Goal: Communication & Community: Participate in discussion

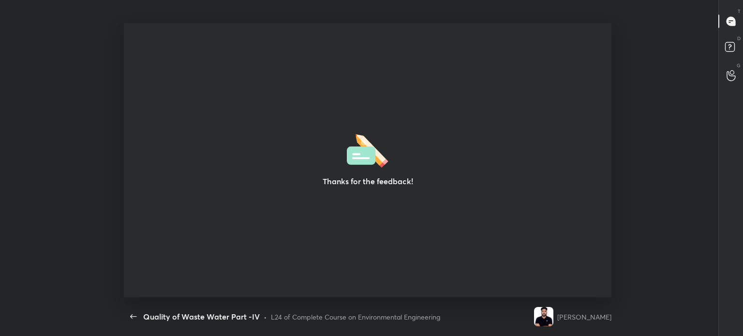
scroll to position [3, 0]
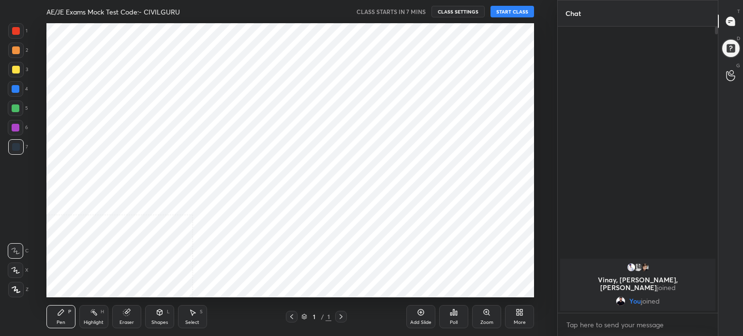
scroll to position [274, 519]
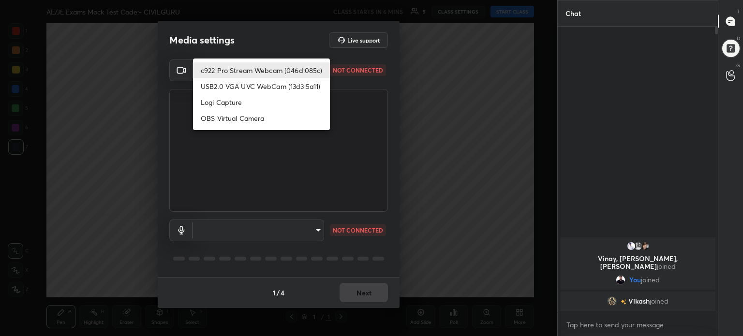
click at [318, 70] on body "1 2 3 4 5 6 7 C X Z C X Z E E Erase all H H AE/JE Exams Mock Test Code:- CIVILG…" at bounding box center [371, 168] width 743 height 336
click at [318, 70] on li "c922 Pro Stream Webcam (046d:085c)" at bounding box center [261, 70] width 137 height 16
type input "165cd6a6438501732b157324bb6fd719337f0fe6eea85db9992b6362ac637feb"
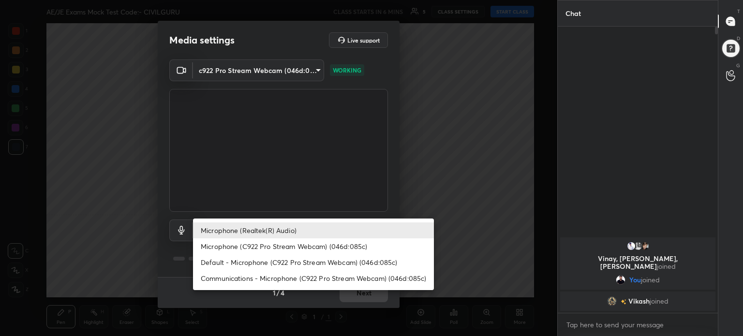
click at [316, 231] on body "1 2 3 4 5 6 7 C X Z C X Z E E Erase all H H AE/JE Exams Mock Test Code:- CIVILG…" at bounding box center [371, 168] width 743 height 336
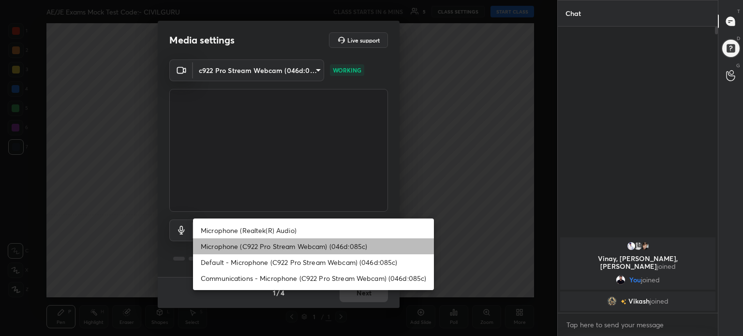
click at [334, 243] on li "Microphone (C922 Pro Stream Webcam) (046d:085c)" at bounding box center [313, 246] width 241 height 16
type input "989b01eb989b32214a7e6df365d3b0577f90924414b43d9a1425c12740684bcf"
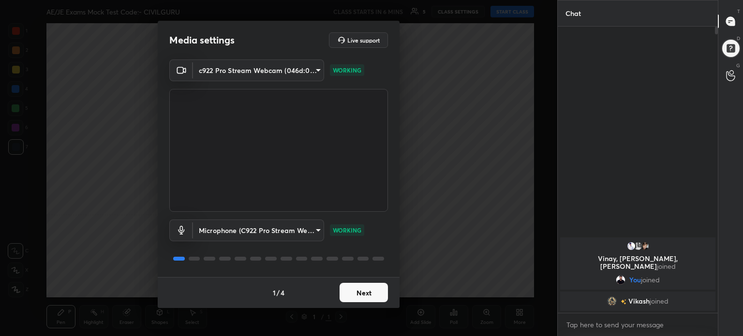
click at [362, 298] on button "Next" at bounding box center [364, 292] width 48 height 19
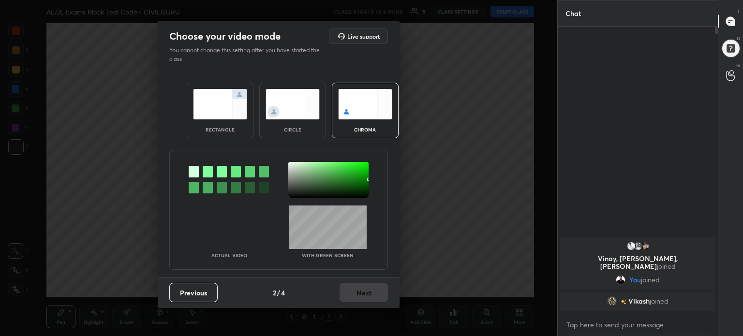
click at [234, 120] on div "rectangle" at bounding box center [220, 111] width 67 height 56
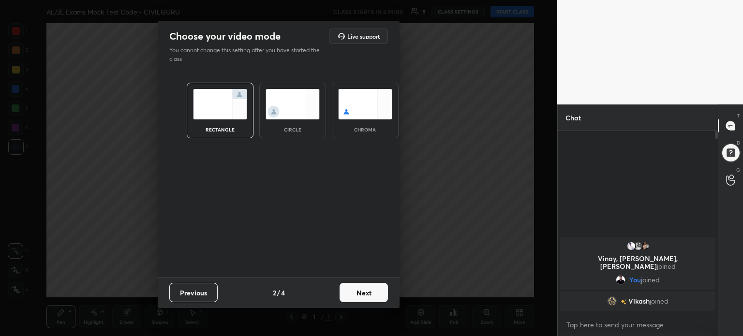
click at [382, 299] on button "Next" at bounding box center [364, 292] width 48 height 19
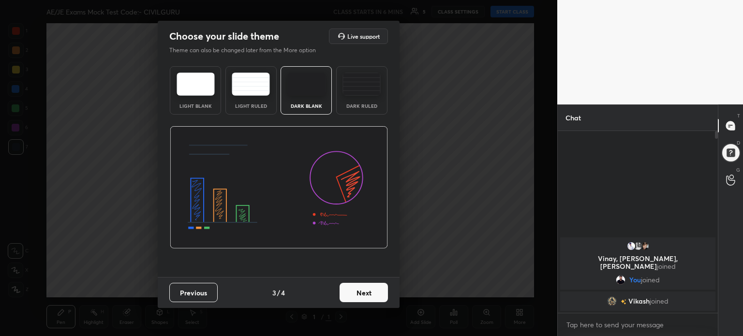
click at [199, 89] on img at bounding box center [196, 84] width 38 height 23
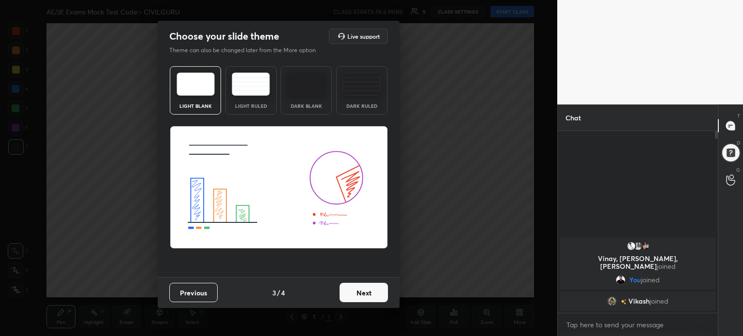
click at [377, 295] on button "Next" at bounding box center [364, 292] width 48 height 19
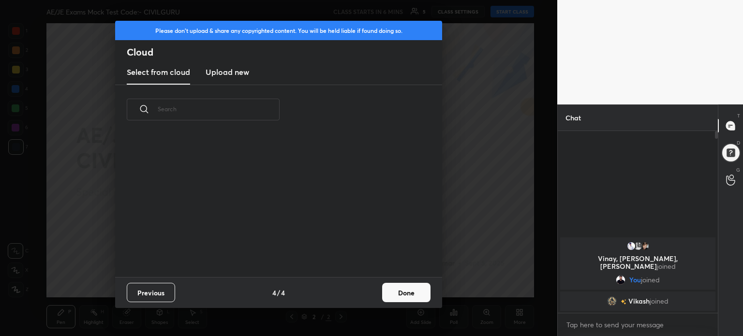
scroll to position [143, 311]
click at [409, 287] on button "Done" at bounding box center [406, 292] width 48 height 19
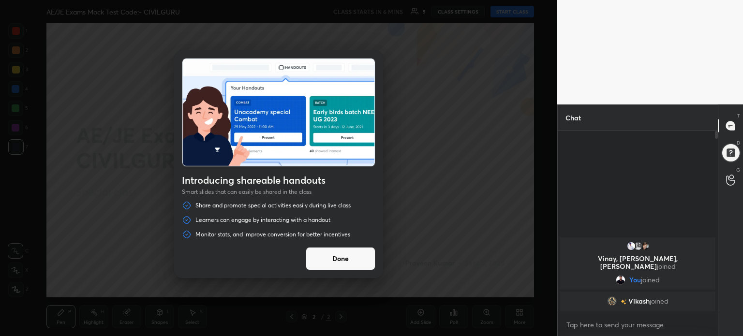
click at [364, 261] on button "Done" at bounding box center [341, 258] width 70 height 23
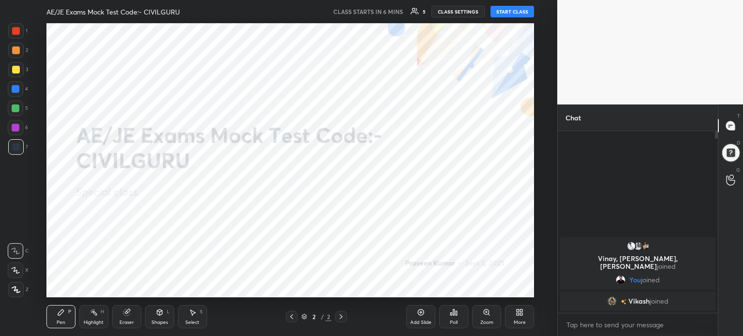
click at [521, 320] on div "More" at bounding box center [520, 322] width 12 height 5
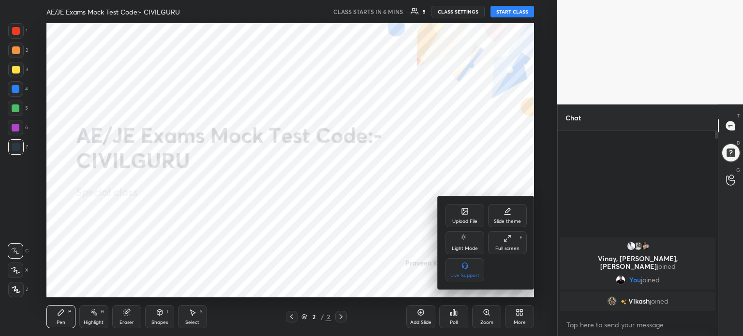
click at [471, 219] on div "Upload File" at bounding box center [464, 221] width 25 height 5
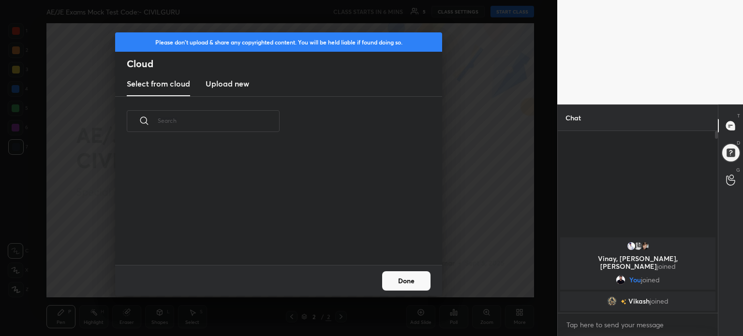
scroll to position [119, 311]
click at [225, 80] on h3 "Upload new" at bounding box center [228, 84] width 44 height 12
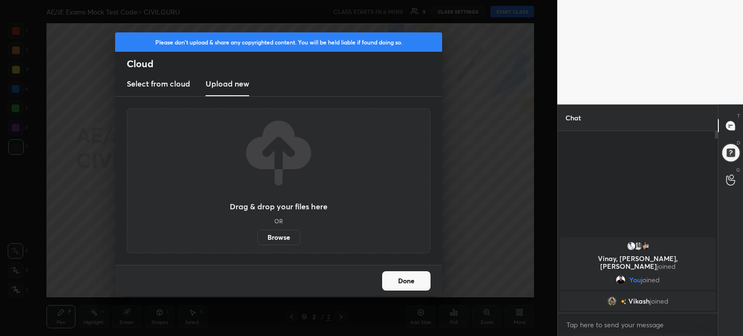
click at [276, 235] on label "Browse" at bounding box center [278, 237] width 43 height 15
click at [257, 235] on input "Browse" at bounding box center [257, 237] width 0 height 15
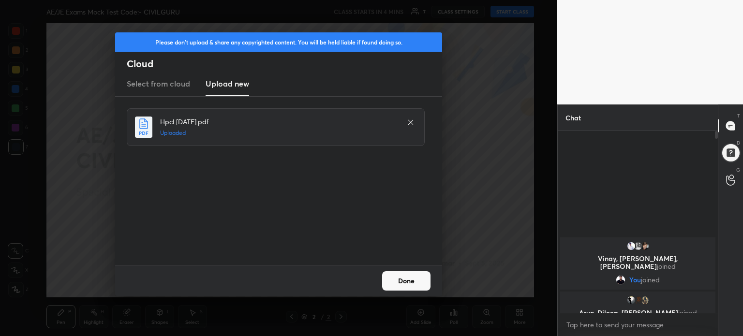
click at [421, 285] on button "Done" at bounding box center [406, 280] width 48 height 19
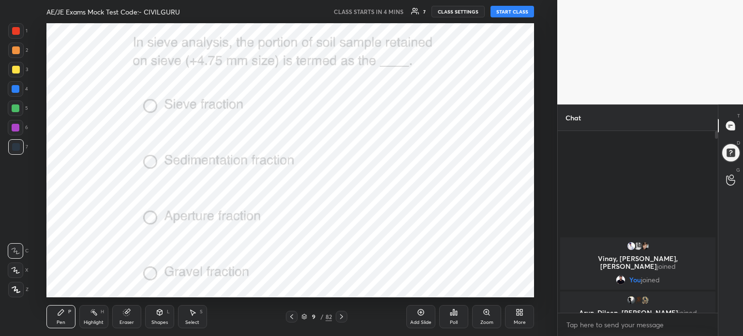
click at [305, 315] on icon at bounding box center [304, 317] width 6 height 6
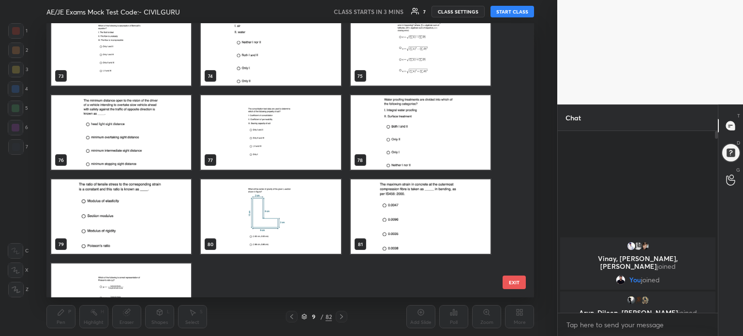
scroll to position [2082, 0]
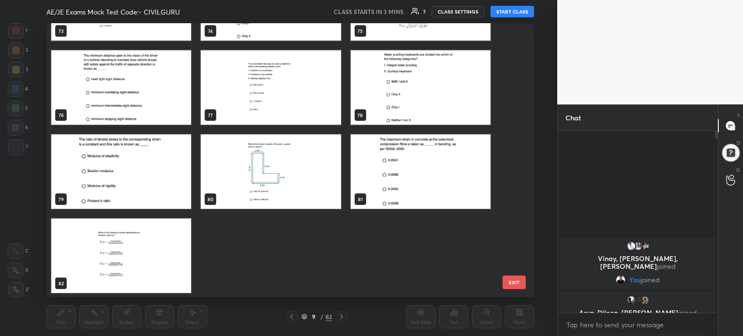
click at [293, 168] on img "grid" at bounding box center [271, 171] width 140 height 74
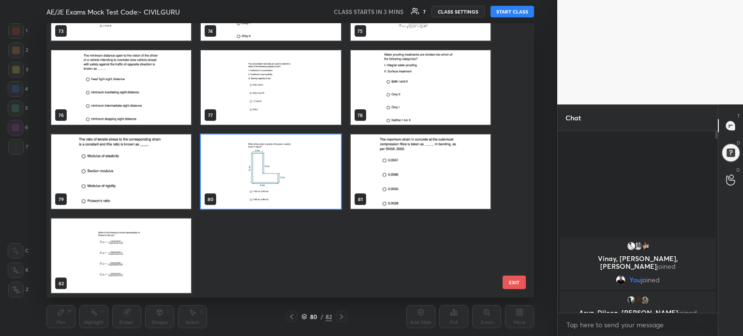
click at [293, 168] on img "grid" at bounding box center [271, 171] width 140 height 74
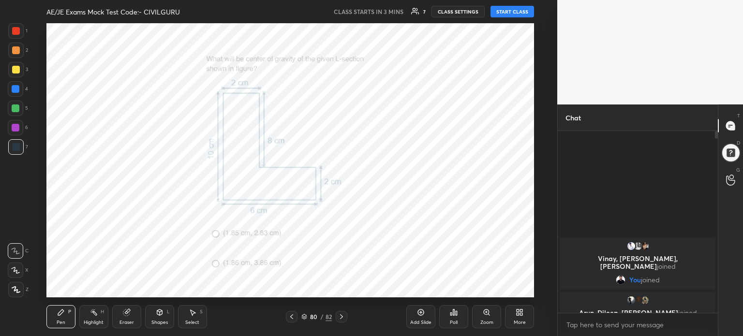
click at [302, 317] on icon at bounding box center [304, 317] width 5 height 1
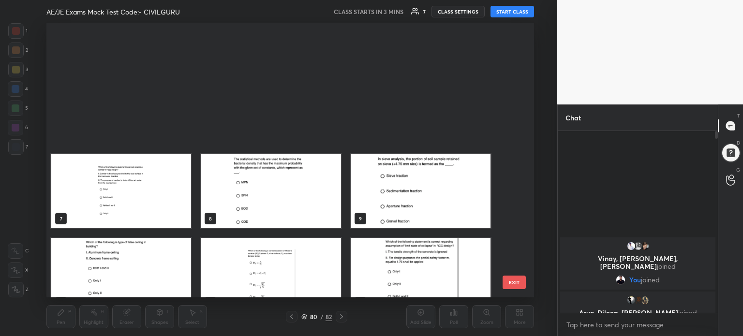
scroll to position [0, 0]
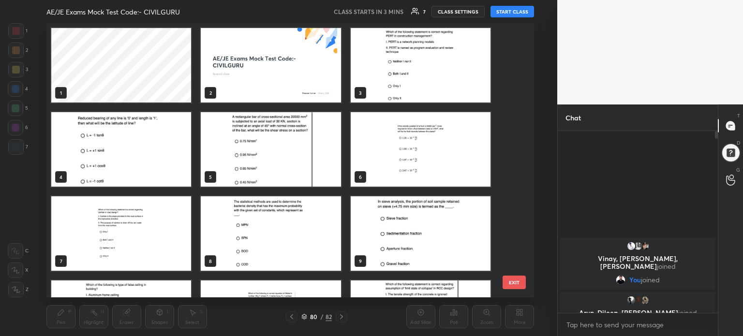
click at [282, 47] on img "grid" at bounding box center [271, 65] width 140 height 74
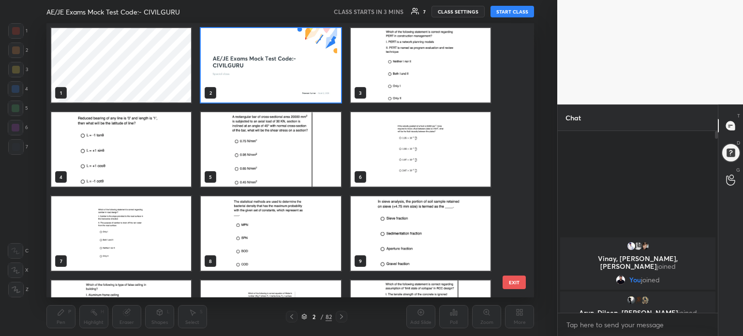
click at [282, 47] on img "grid" at bounding box center [271, 65] width 140 height 74
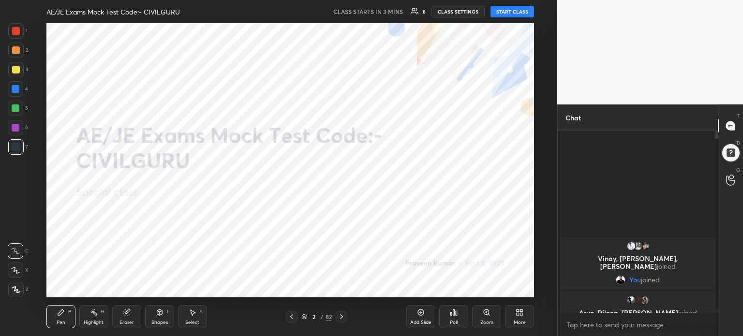
click at [521, 313] on icon at bounding box center [522, 314] width 2 height 2
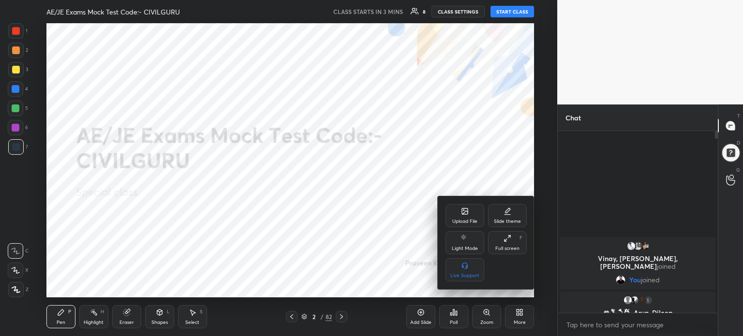
click at [519, 316] on div at bounding box center [371, 168] width 743 height 336
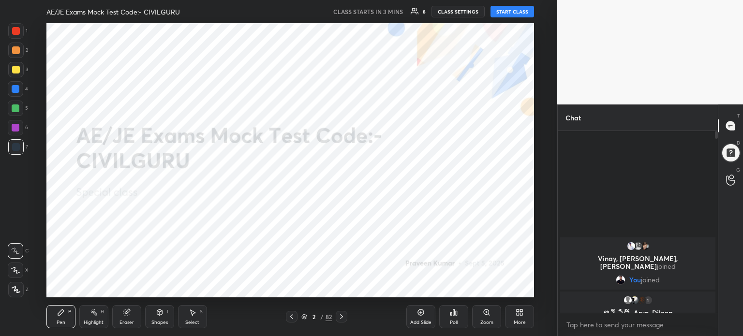
click at [519, 316] on div "More" at bounding box center [519, 316] width 29 height 23
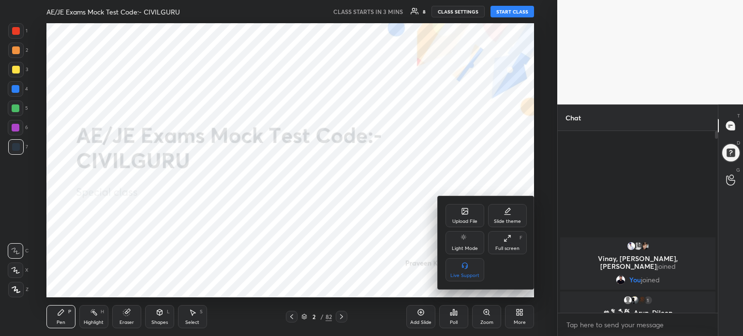
click at [464, 216] on div "Upload File" at bounding box center [465, 215] width 39 height 23
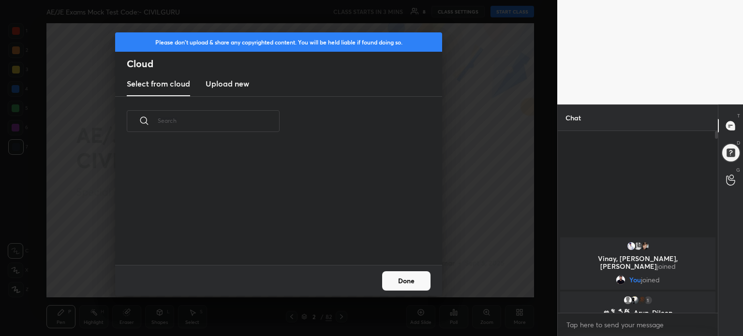
scroll to position [119, 311]
click at [239, 83] on h3 "Upload new" at bounding box center [228, 84] width 44 height 12
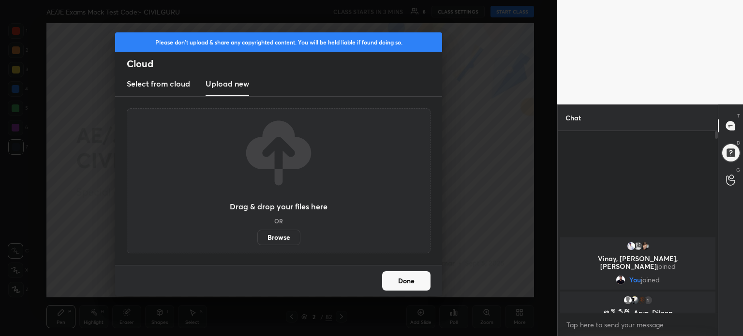
click at [288, 231] on label "Browse" at bounding box center [278, 237] width 43 height 15
click at [257, 231] on input "Browse" at bounding box center [257, 237] width 0 height 15
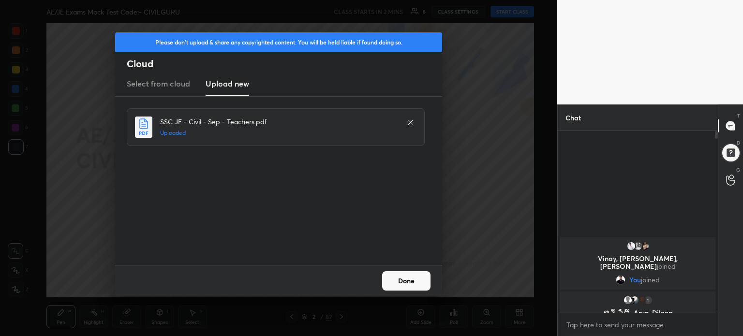
click at [407, 282] on button "Done" at bounding box center [406, 280] width 48 height 19
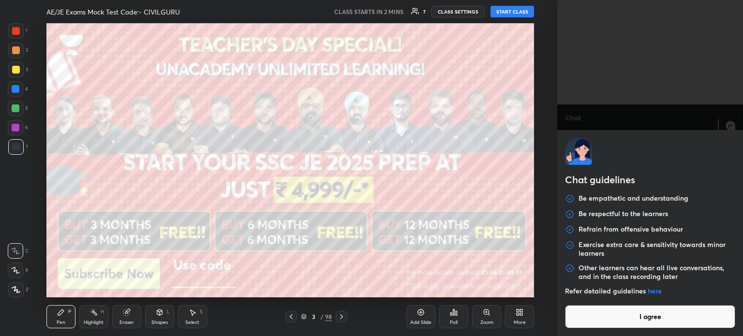
click at [617, 321] on body "1 2 3 4 5 6 7 C X Z C X Z E E Erase all H H AE/JE Exams Mock Test Code:- CIVILG…" at bounding box center [371, 168] width 743 height 336
click at [617, 321] on button "I agree" at bounding box center [650, 316] width 170 height 23
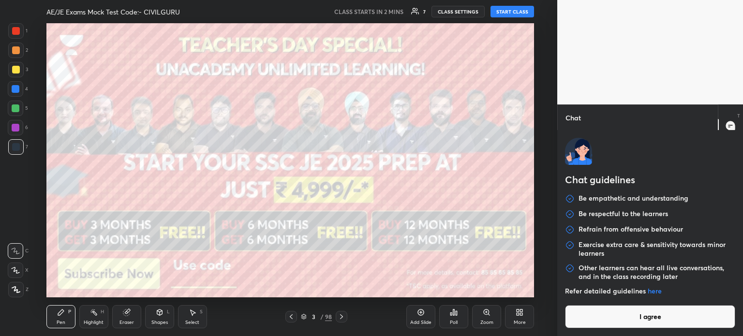
type textarea "x"
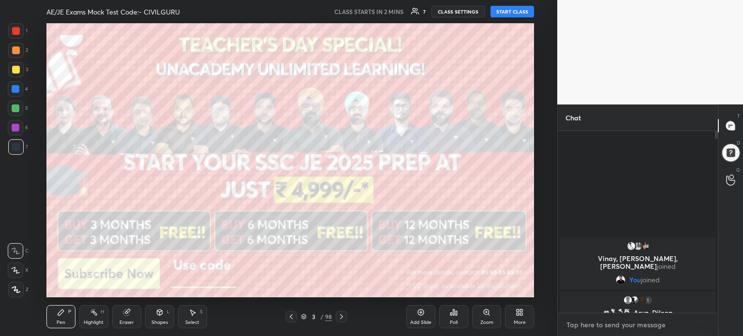
type textarea "T"
type textarea "x"
type textarea "TE"
type textarea "x"
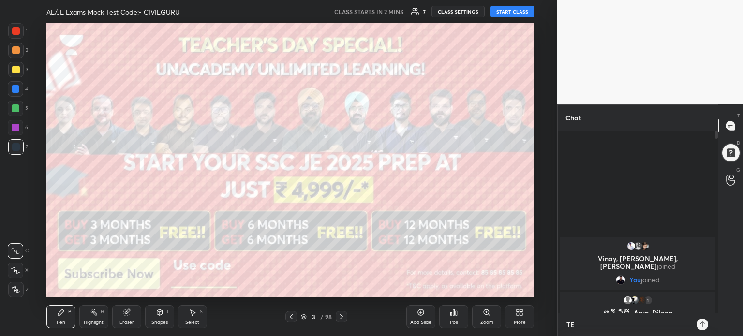
type textarea "TEL"
type textarea "x"
type textarea "TELE"
type textarea "x"
type textarea "TELEG"
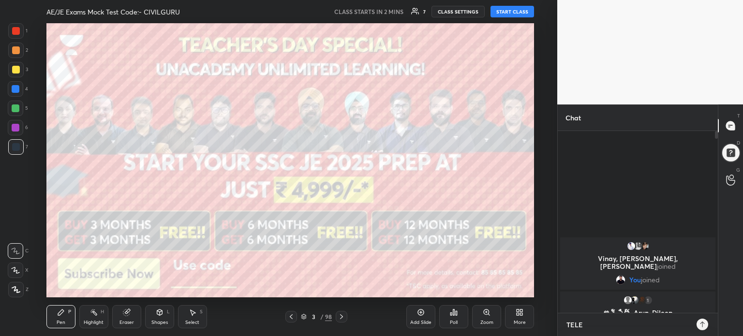
type textarea "x"
type textarea "TELEGR"
type textarea "x"
type textarea "TELEGRA"
type textarea "x"
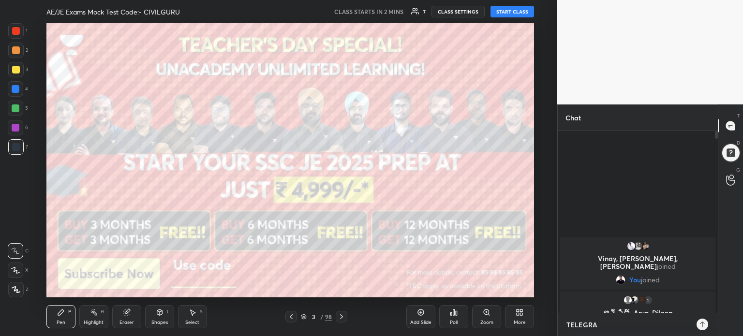
type textarea "TELEGRAM"
type textarea "x"
type textarea "TELEGRAM"
type textarea "x"
type textarea "TELEGRAM J"
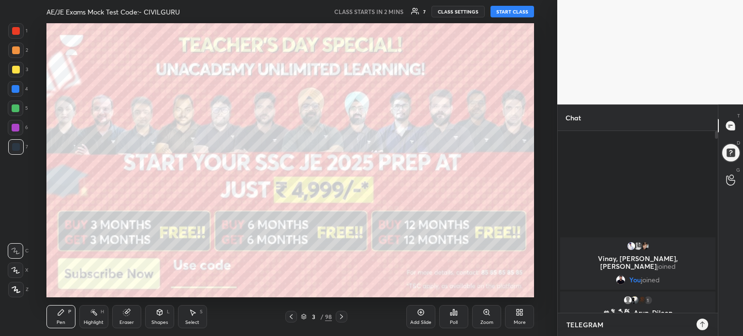
type textarea "x"
type textarea "TELEGRAM JO"
type textarea "x"
type textarea "TELEGRAM JOI"
type textarea "x"
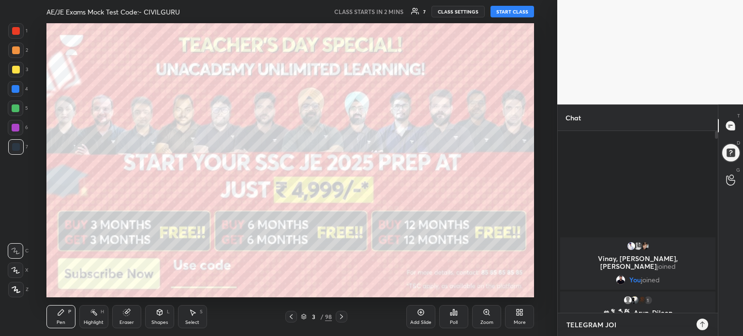
type textarea "TELEGRAM JOIN"
type textarea "x"
type textarea "TELEGRAM JOIN"
type textarea "x"
paste textarea "[URL][DOMAIN_NAME]"
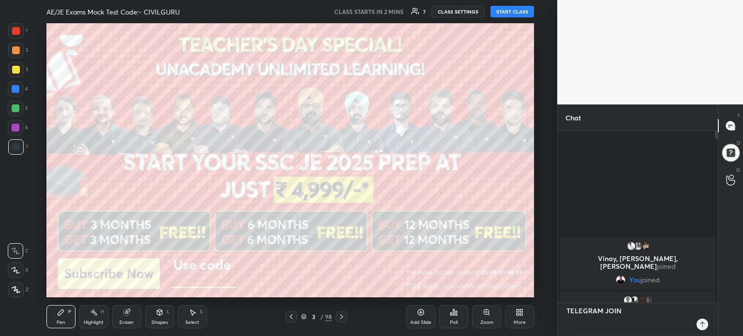
type textarea "TELEGRAM JOIN [URL][DOMAIN_NAME]"
type textarea "x"
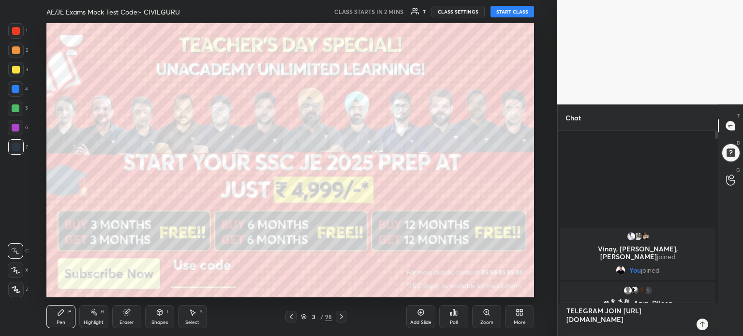
click at [617, 321] on textarea "TELEGRAM JOIN [URL][DOMAIN_NAME]" at bounding box center [628, 319] width 125 height 33
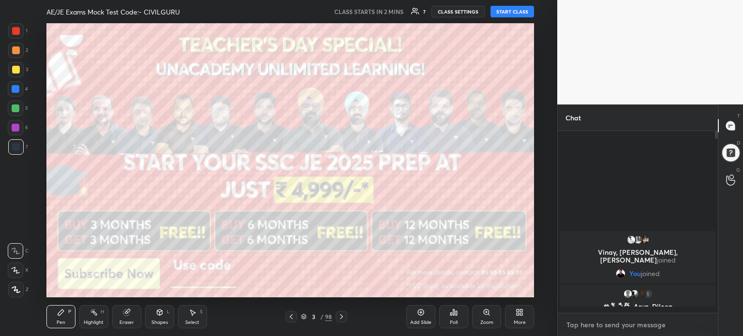
scroll to position [179, 157]
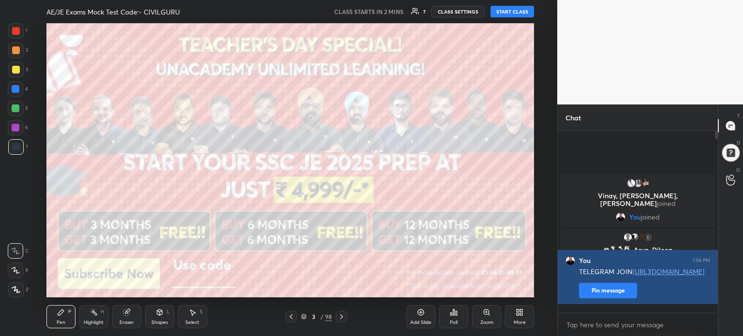
click at [617, 298] on button "Pin message" at bounding box center [608, 290] width 58 height 15
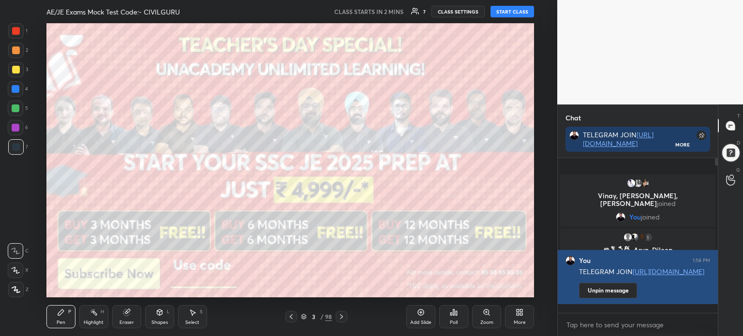
scroll to position [72, 157]
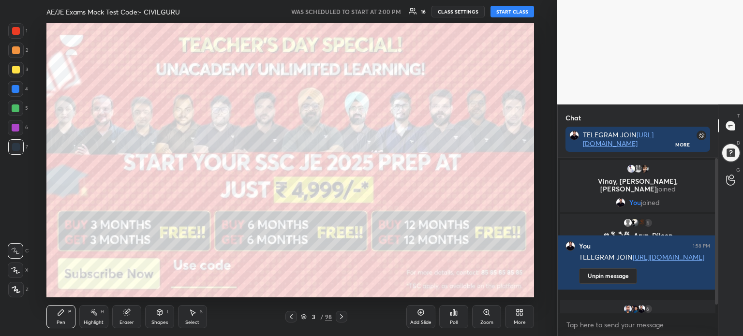
click at [304, 317] on icon at bounding box center [304, 317] width 6 height 6
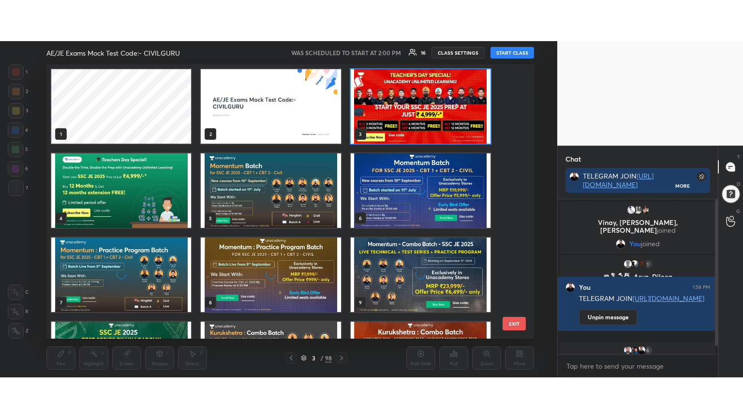
scroll to position [271, 483]
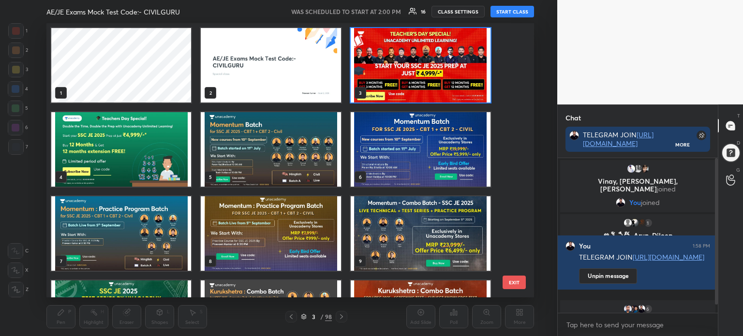
click at [289, 89] on img "grid" at bounding box center [271, 65] width 140 height 74
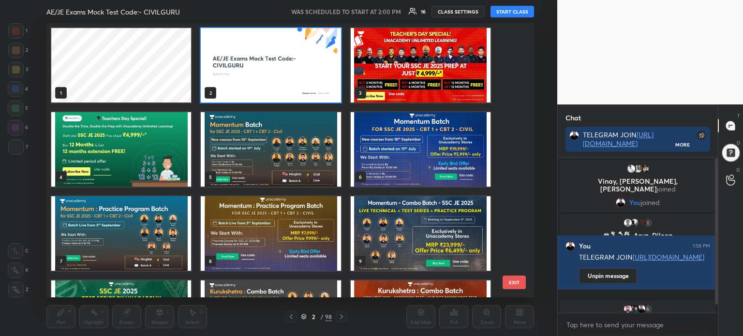
click at [289, 85] on img "grid" at bounding box center [271, 65] width 140 height 74
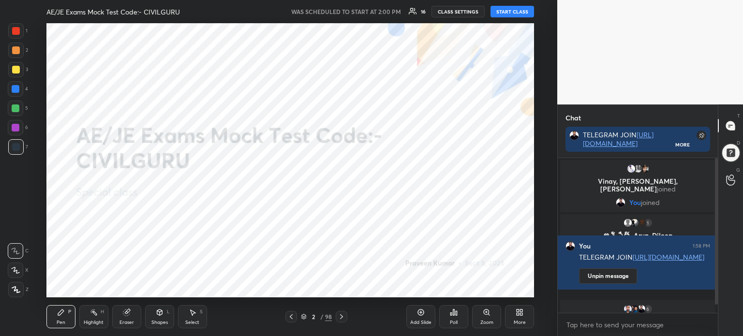
click at [289, 83] on img "grid" at bounding box center [271, 65] width 140 height 74
click at [521, 315] on icon at bounding box center [522, 314] width 2 height 2
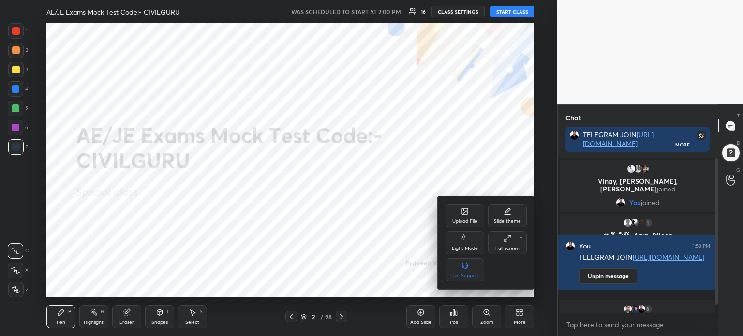
click at [513, 243] on div "Full screen F" at bounding box center [507, 242] width 39 height 23
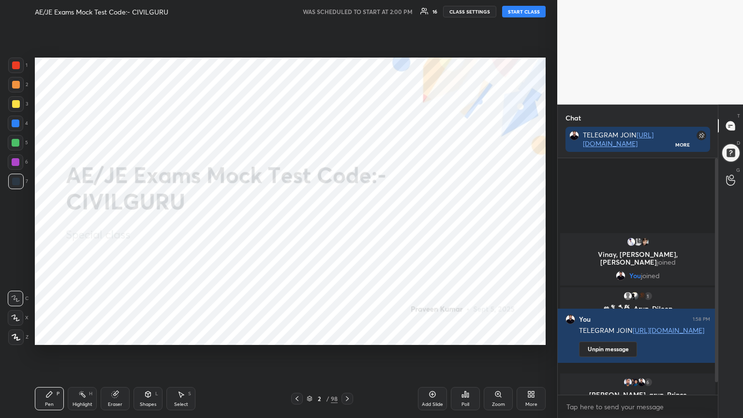
scroll to position [153, 157]
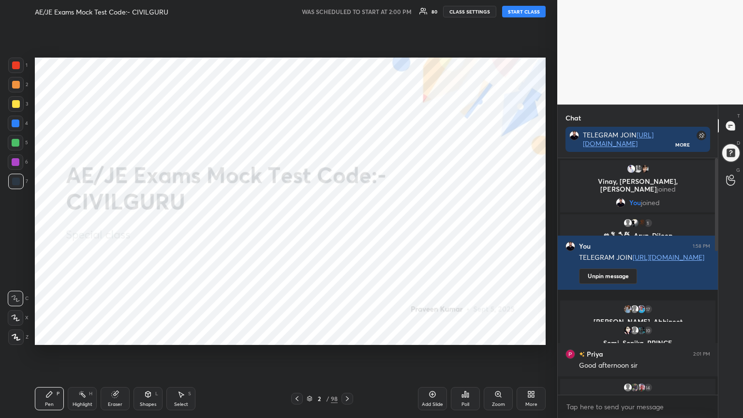
click at [522, 7] on button "START CLASS" at bounding box center [524, 12] width 44 height 12
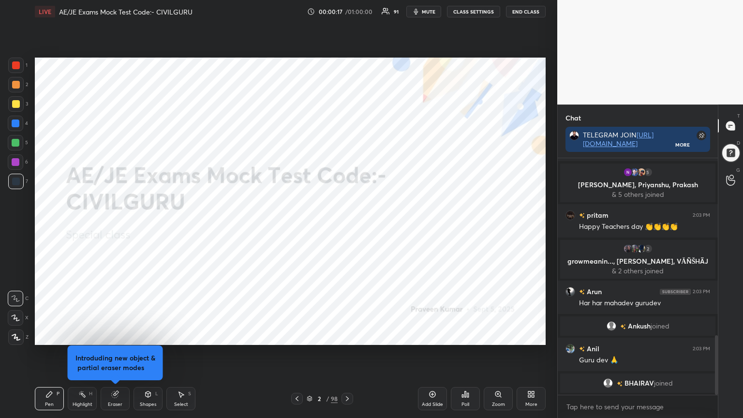
scroll to position [715, 0]
click at [120, 336] on div "Eraser" at bounding box center [115, 398] width 29 height 23
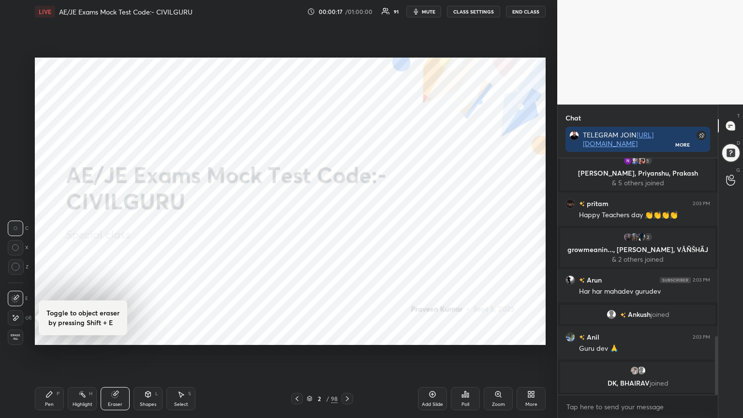
click at [56, 336] on div "Pen P" at bounding box center [49, 398] width 29 height 23
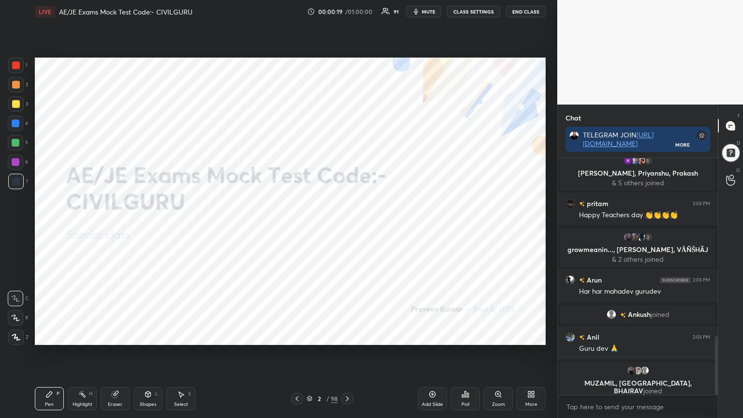
click at [349, 336] on icon at bounding box center [347, 399] width 8 height 8
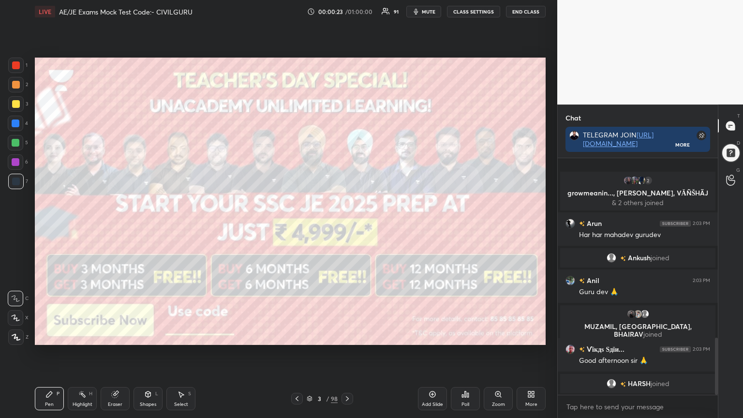
scroll to position [746, 0]
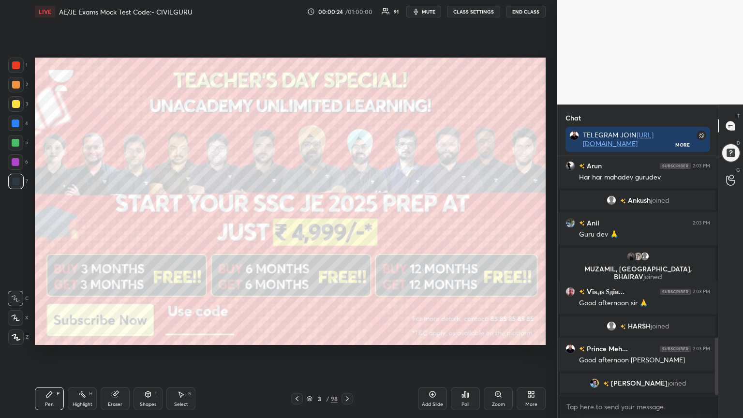
click at [13, 65] on div at bounding box center [16, 65] width 8 height 8
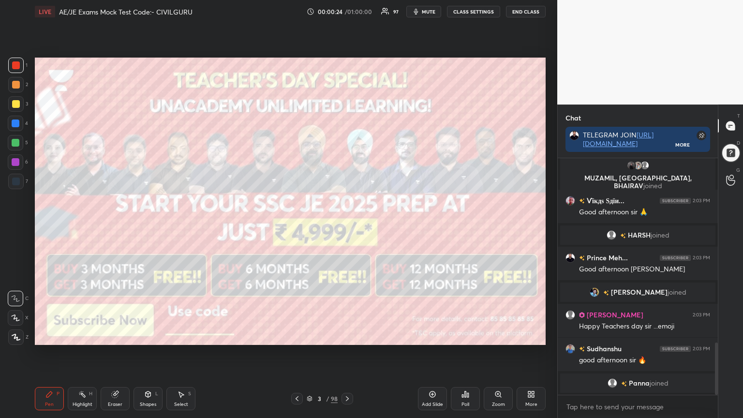
scroll to position [849, 0]
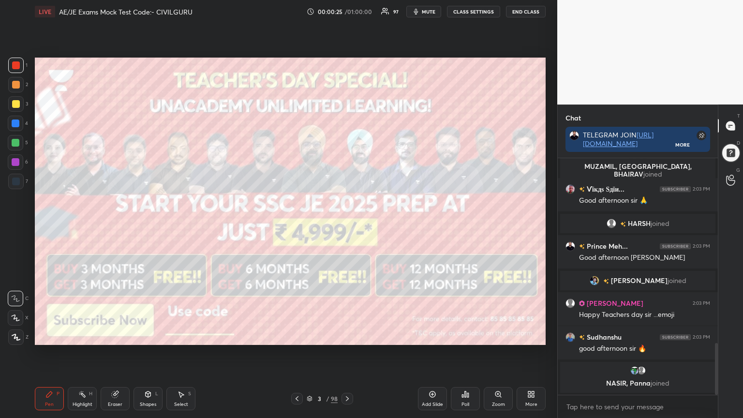
click at [17, 333] on div at bounding box center [15, 336] width 15 height 15
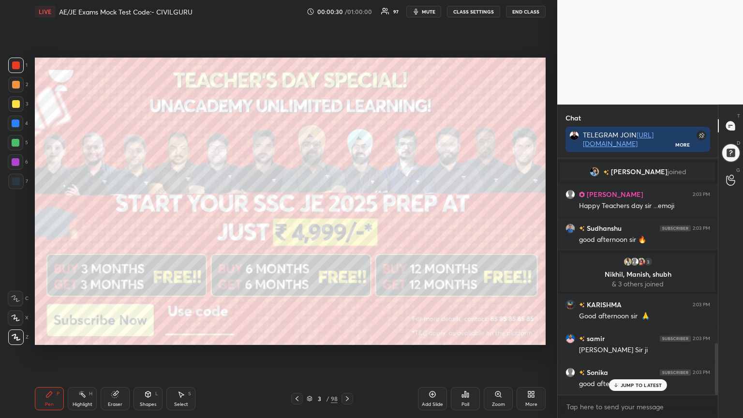
click at [15, 103] on div at bounding box center [16, 104] width 8 height 8
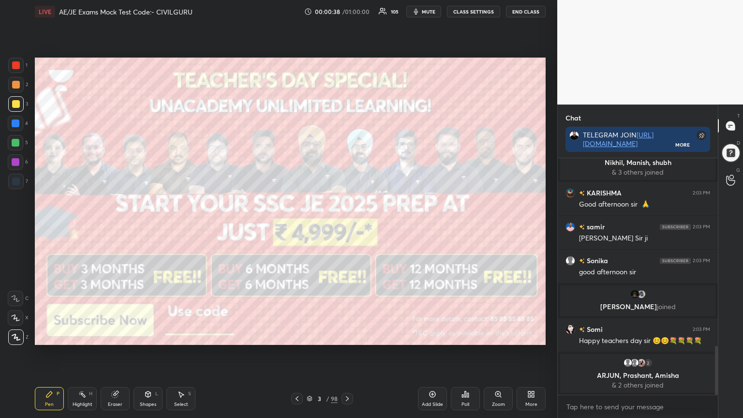
scroll to position [935, 0]
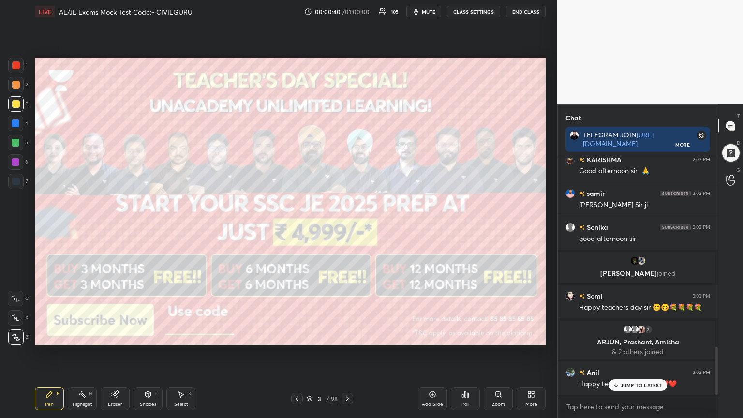
click at [353, 336] on div "3 / 98" at bounding box center [322, 399] width 192 height 12
click at [349, 336] on icon at bounding box center [347, 399] width 8 height 8
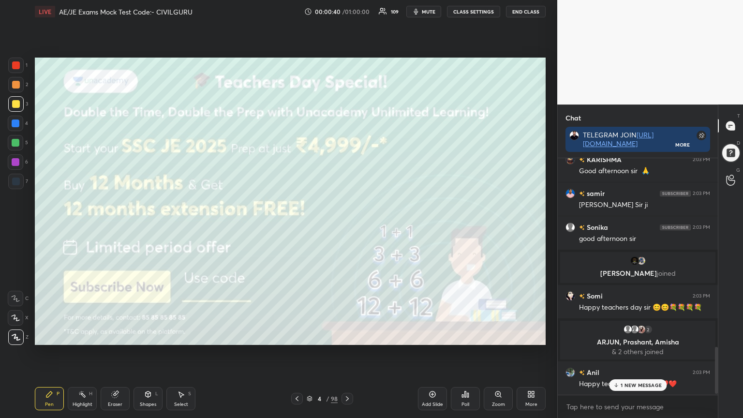
scroll to position [958, 0]
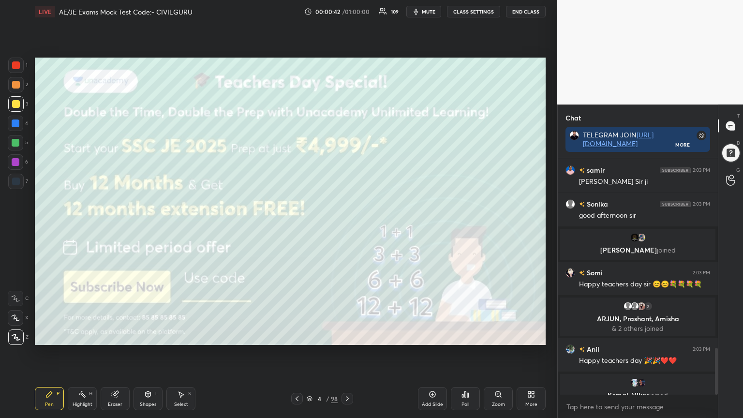
click at [300, 336] on icon at bounding box center [297, 399] width 8 height 8
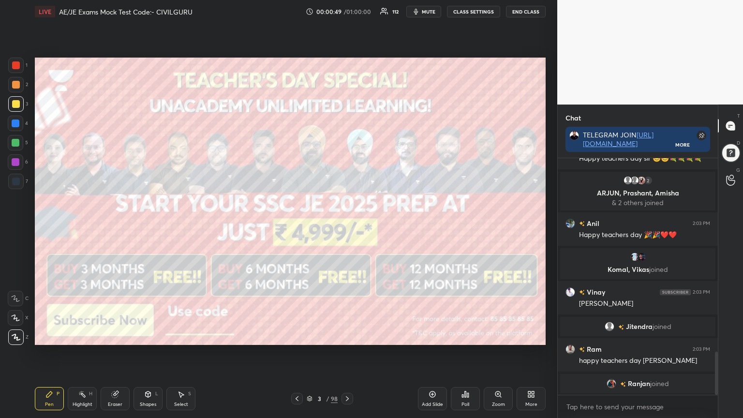
scroll to position [1068, 0]
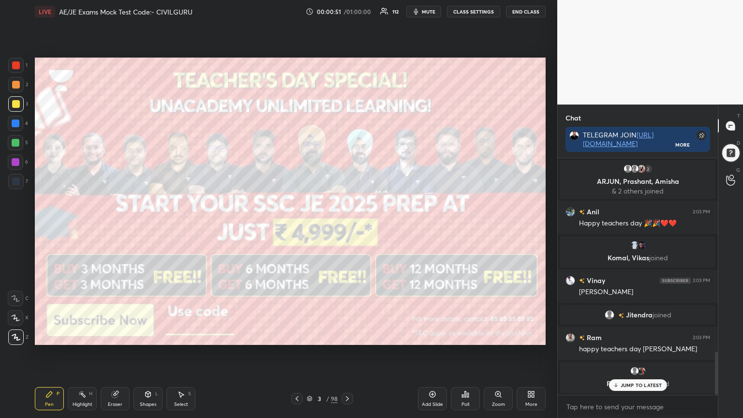
click at [347, 336] on div at bounding box center [348, 399] width 12 height 12
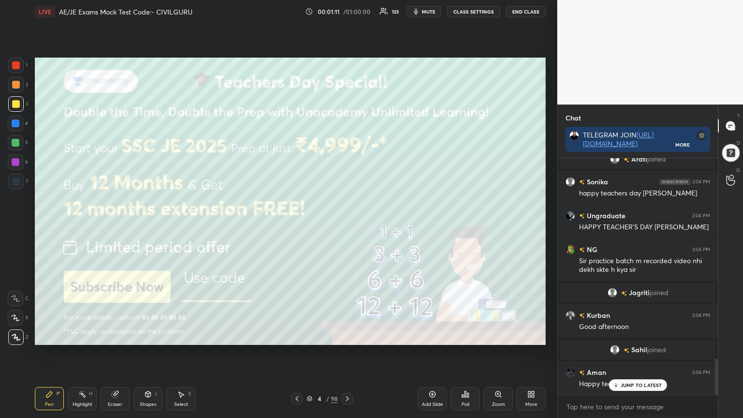
scroll to position [1304, 0]
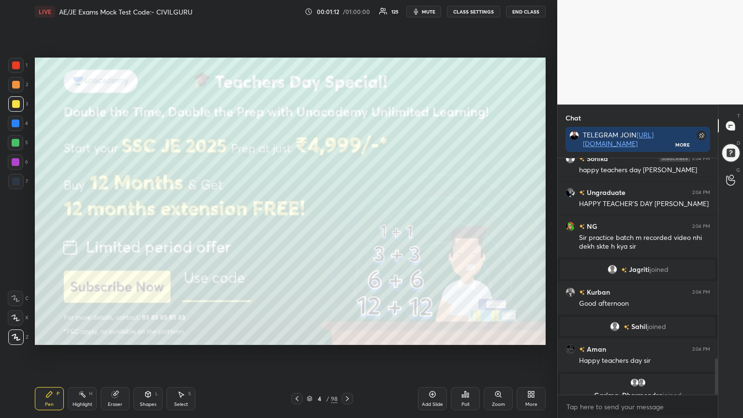
click at [349, 336] on div at bounding box center [348, 399] width 12 height 12
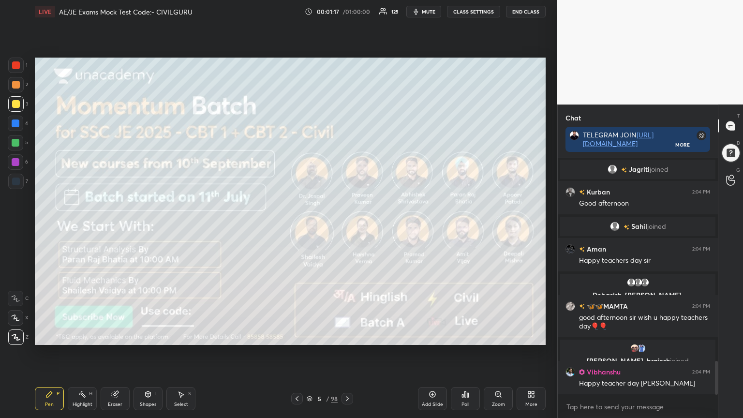
scroll to position [1451, 0]
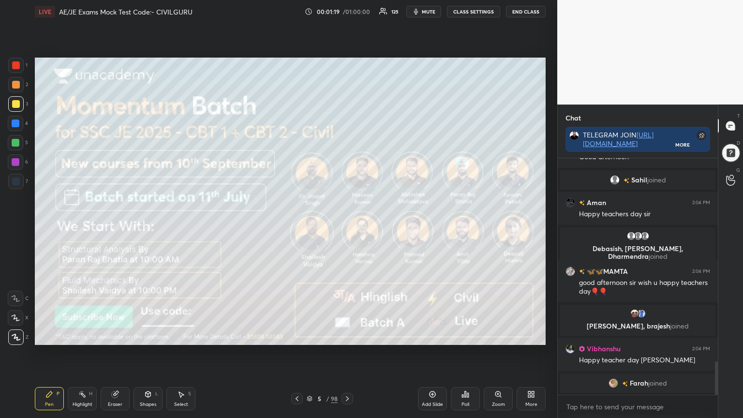
click at [347, 336] on icon at bounding box center [347, 399] width 8 height 8
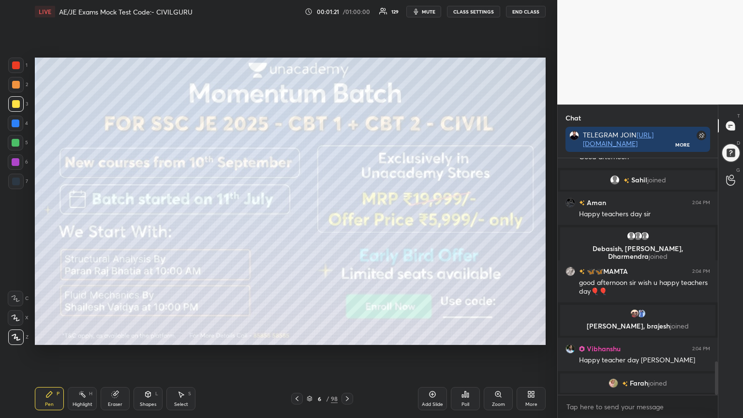
scroll to position [1462, 0]
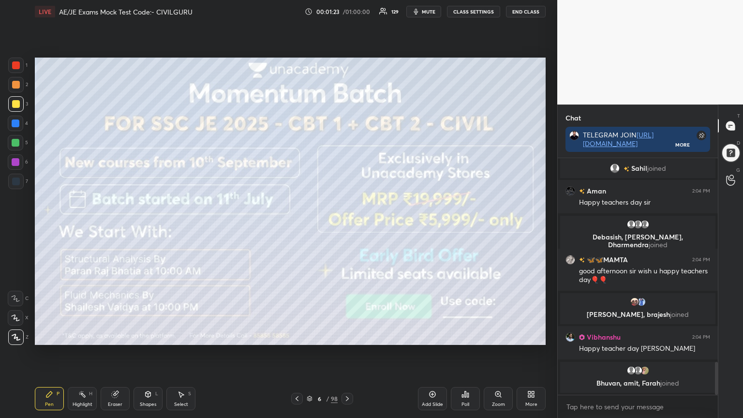
click at [350, 336] on icon at bounding box center [347, 399] width 8 height 8
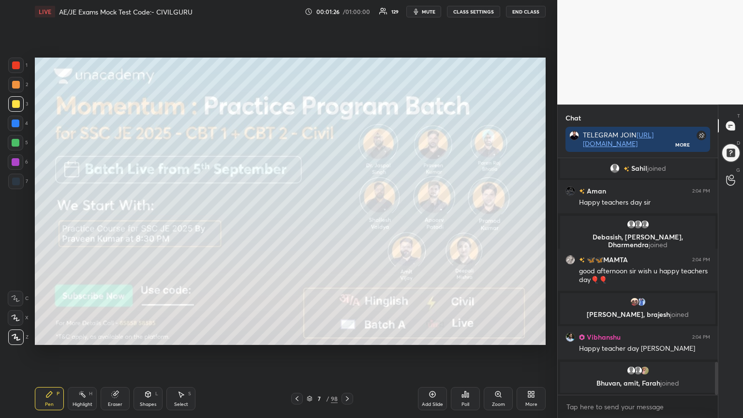
click at [17, 64] on div at bounding box center [16, 65] width 8 height 8
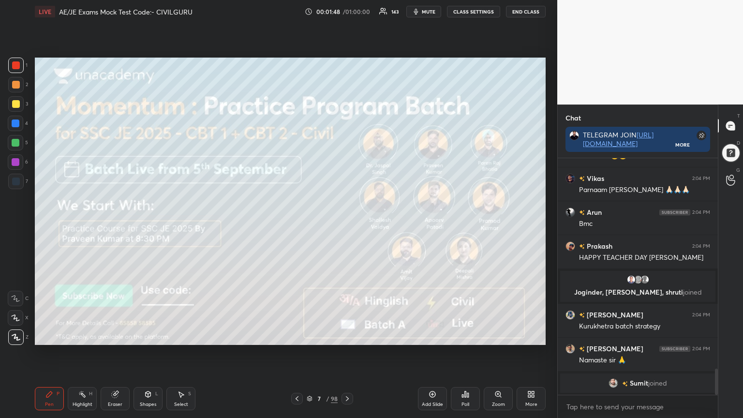
scroll to position [1927, 0]
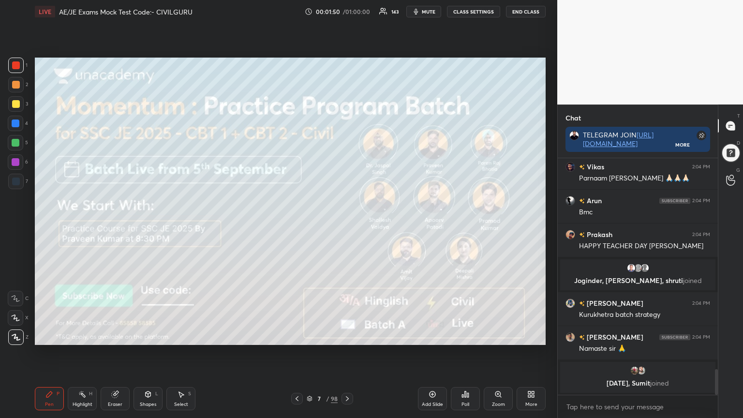
click at [347, 336] on icon at bounding box center [347, 399] width 8 height 8
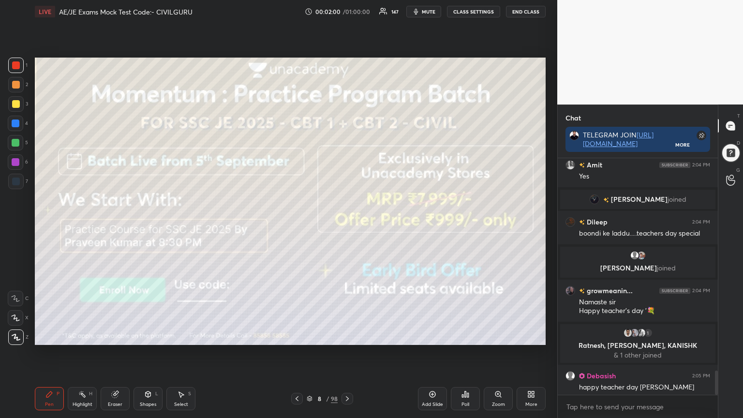
scroll to position [2055, 0]
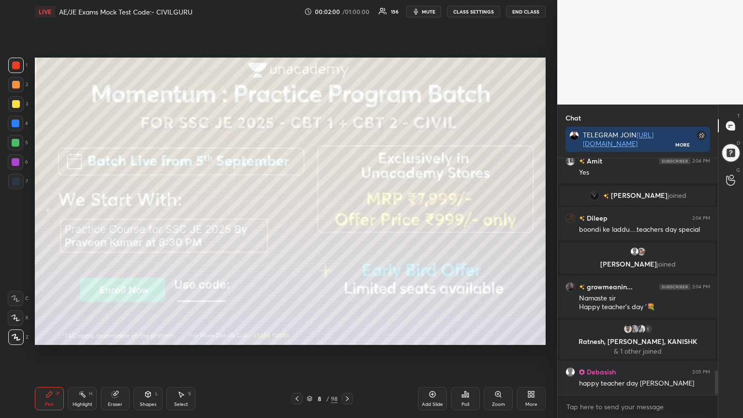
click at [350, 336] on icon at bounding box center [347, 399] width 8 height 8
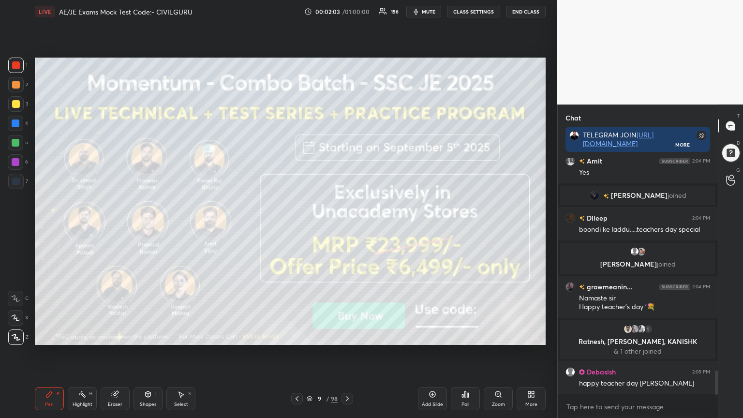
scroll to position [2088, 0]
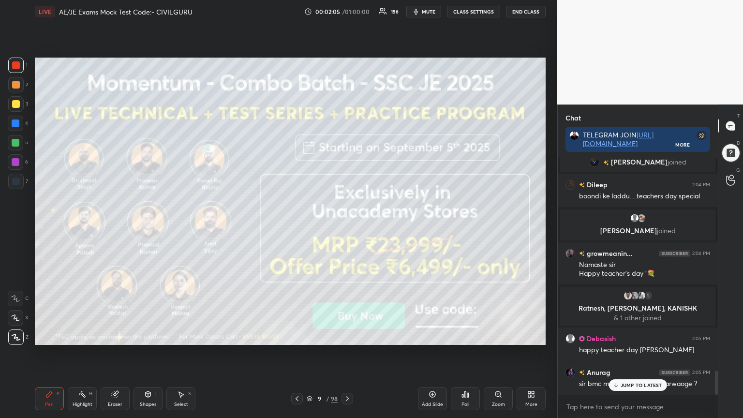
click at [350, 336] on icon at bounding box center [347, 399] width 8 height 8
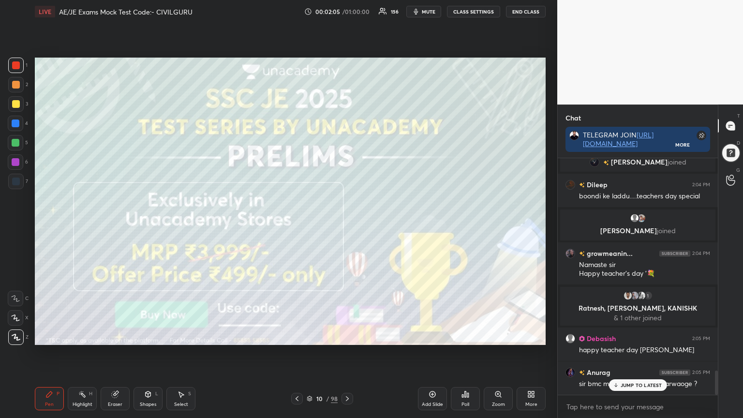
scroll to position [2111, 0]
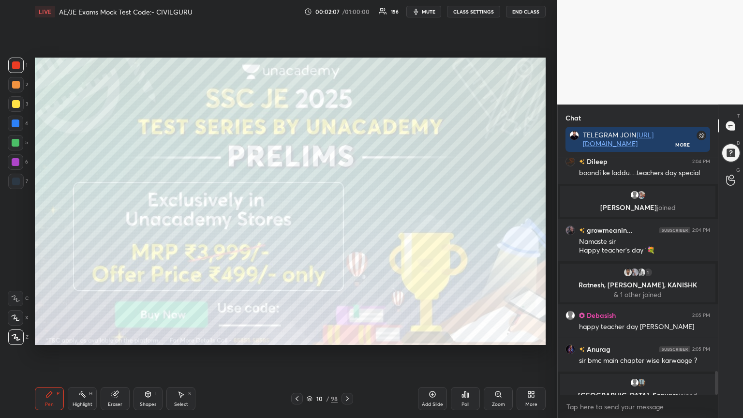
click at [349, 336] on icon at bounding box center [347, 399] width 8 height 8
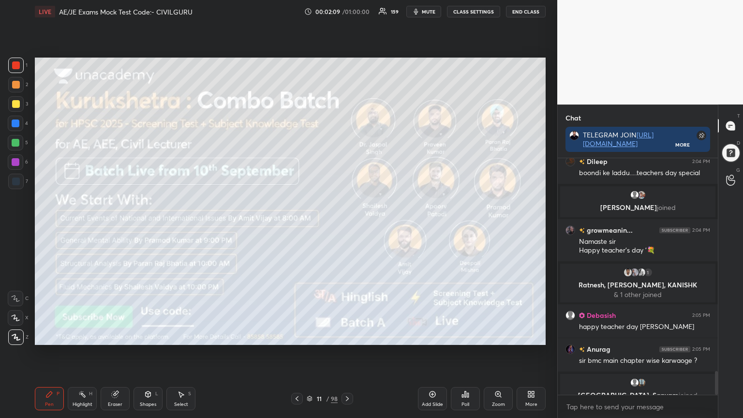
click at [352, 336] on div at bounding box center [348, 399] width 12 height 12
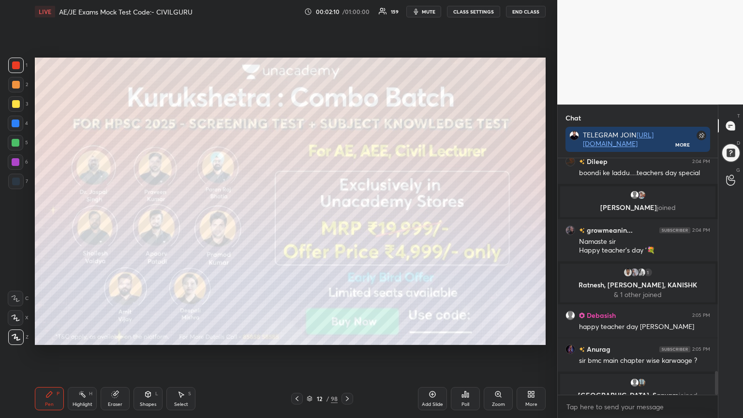
scroll to position [2145, 0]
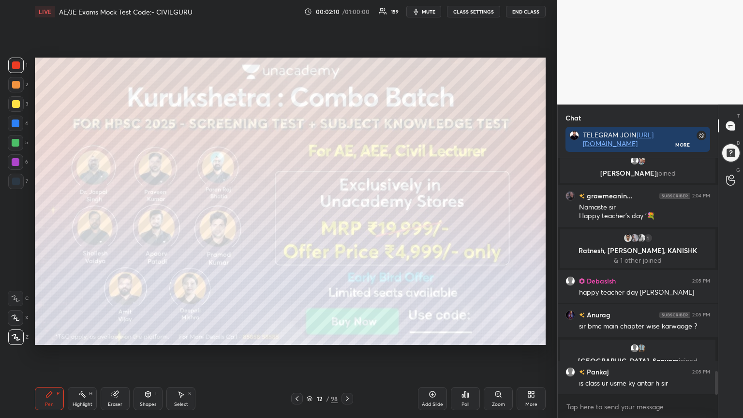
click at [351, 336] on div at bounding box center [348, 399] width 12 height 12
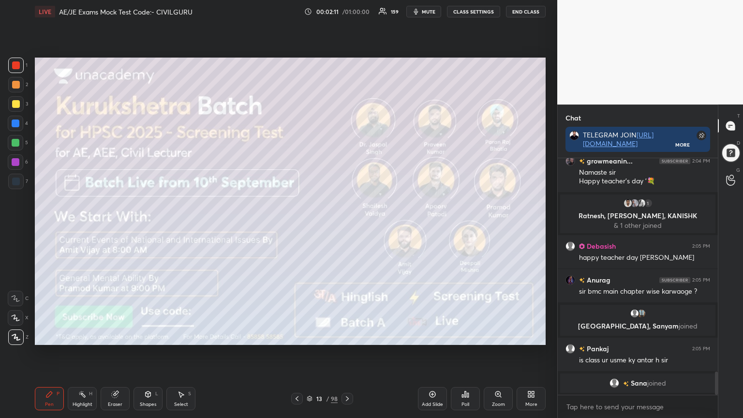
click at [351, 336] on icon at bounding box center [347, 399] width 8 height 8
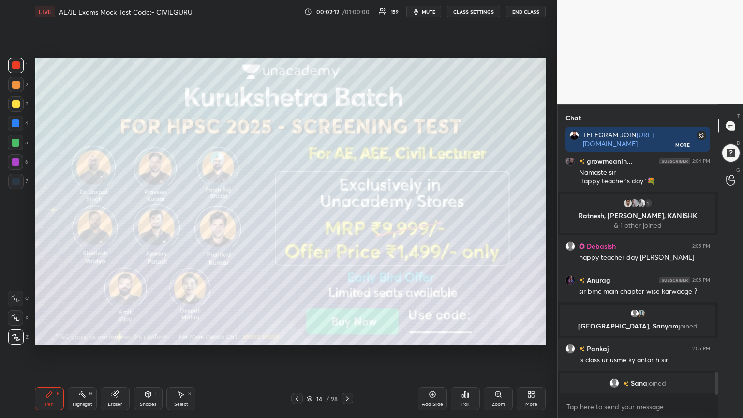
scroll to position [2231, 0]
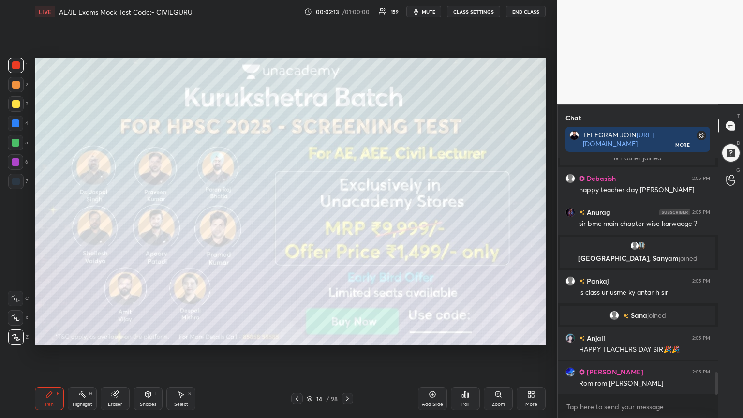
click at [348, 336] on icon at bounding box center [347, 398] width 3 height 5
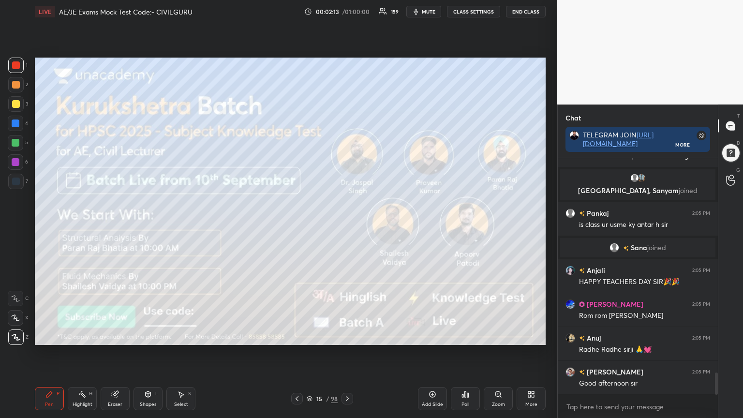
scroll to position [2332, 0]
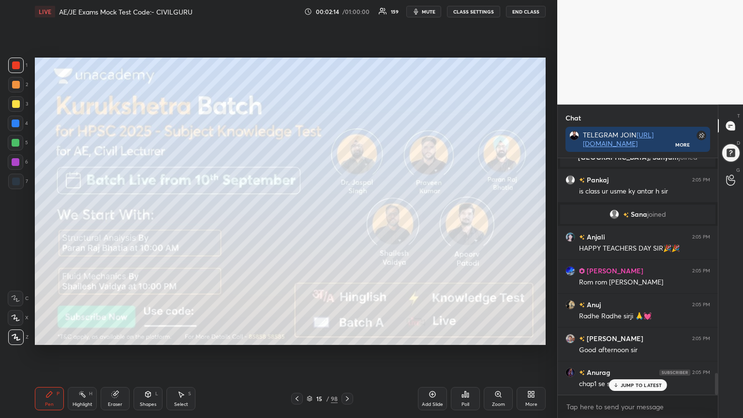
click at [348, 336] on icon at bounding box center [347, 398] width 3 height 5
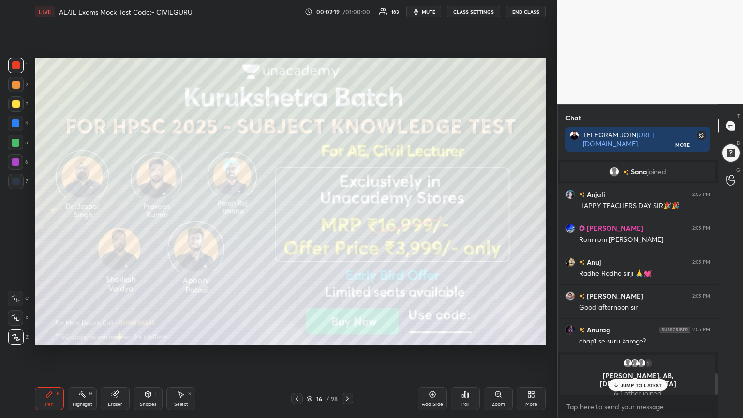
scroll to position [2349, 0]
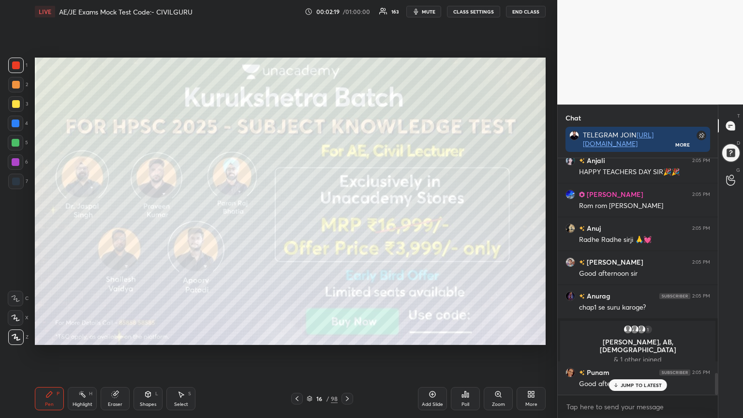
click at [347, 336] on icon at bounding box center [347, 399] width 8 height 8
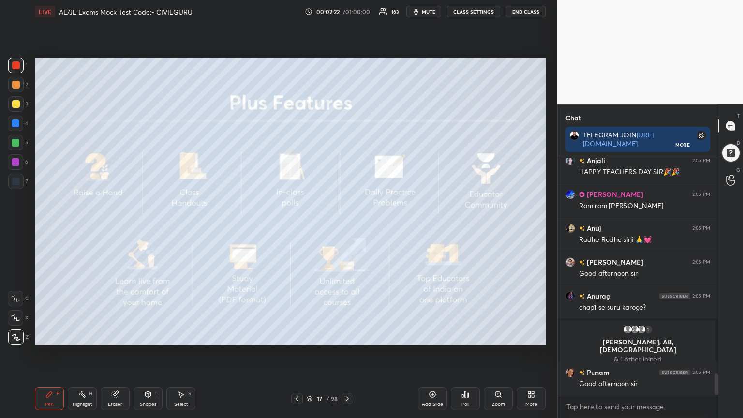
type textarea "x"
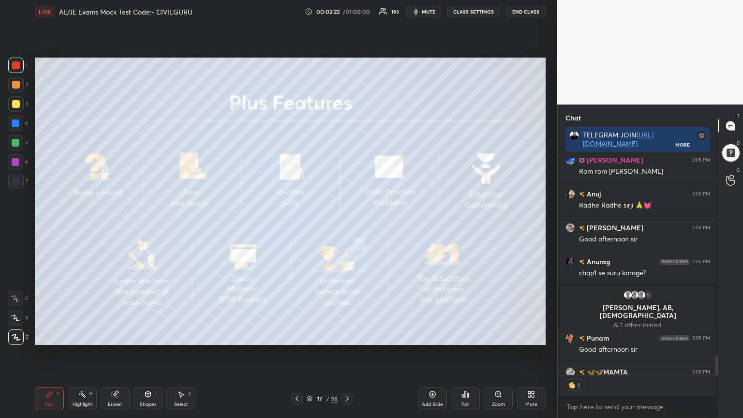
scroll to position [3, 3]
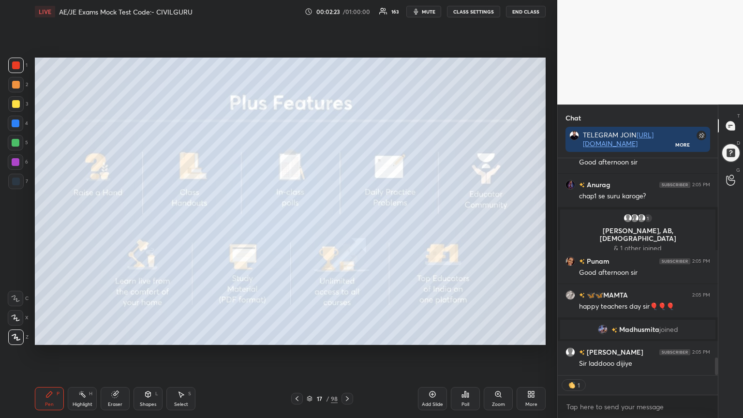
click at [346, 336] on icon at bounding box center [347, 399] width 8 height 8
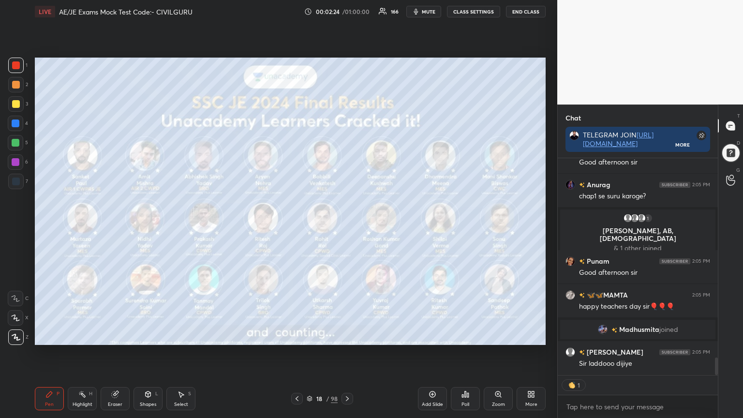
click at [347, 336] on icon at bounding box center [347, 399] width 8 height 8
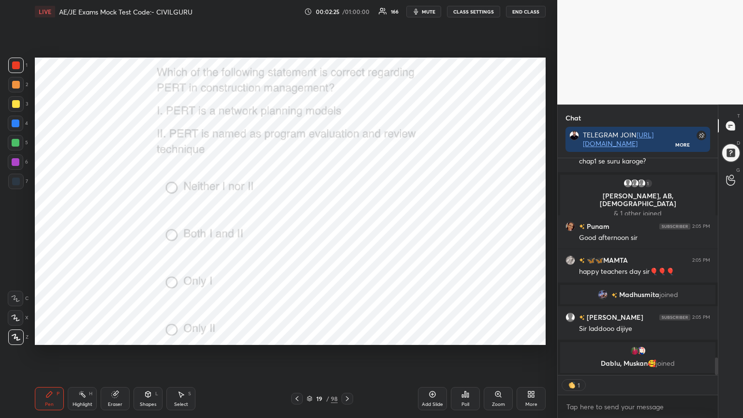
click at [462, 336] on div "Poll" at bounding box center [465, 398] width 29 height 23
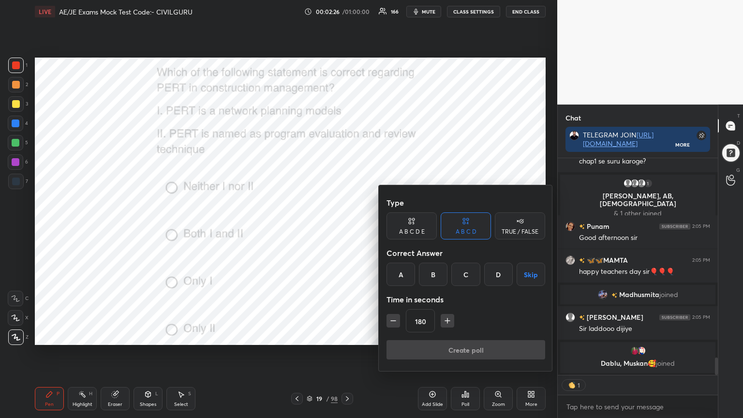
click at [439, 272] on div "B" at bounding box center [433, 274] width 29 height 23
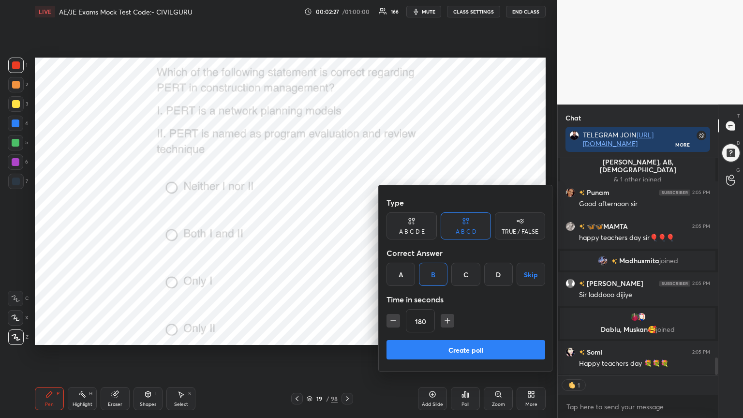
click at [396, 323] on icon "button" at bounding box center [393, 321] width 10 height 10
click at [393, 324] on icon "button" at bounding box center [393, 321] width 10 height 10
click at [394, 324] on icon "button" at bounding box center [393, 321] width 10 height 10
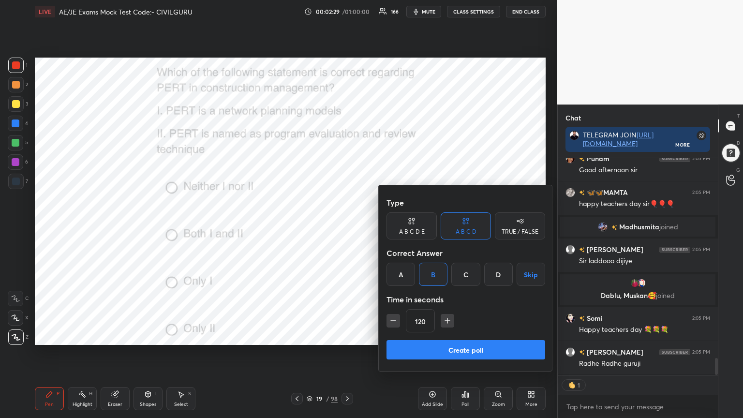
click at [395, 323] on icon "button" at bounding box center [393, 321] width 10 height 10
click at [392, 326] on button "button" at bounding box center [394, 321] width 14 height 14
click at [395, 327] on button "button" at bounding box center [394, 321] width 14 height 14
click at [394, 325] on icon "button" at bounding box center [393, 321] width 10 height 10
click at [393, 325] on icon "button" at bounding box center [393, 321] width 10 height 10
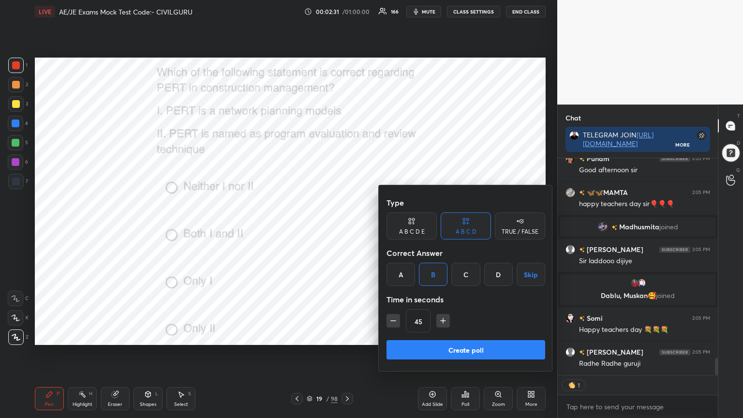
click at [393, 324] on icon "button" at bounding box center [393, 321] width 10 height 10
type input "30"
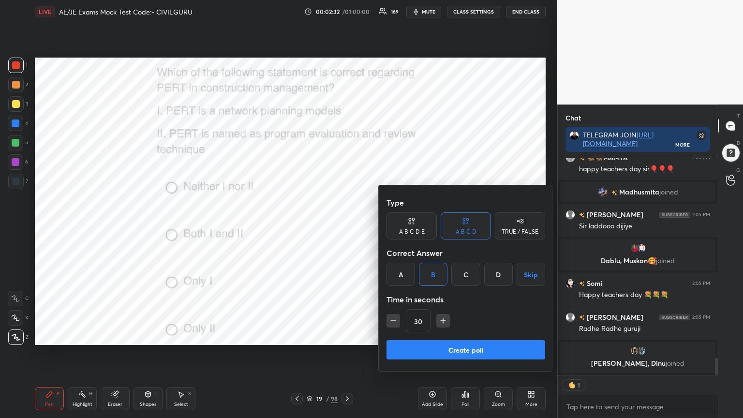
type textarea "x"
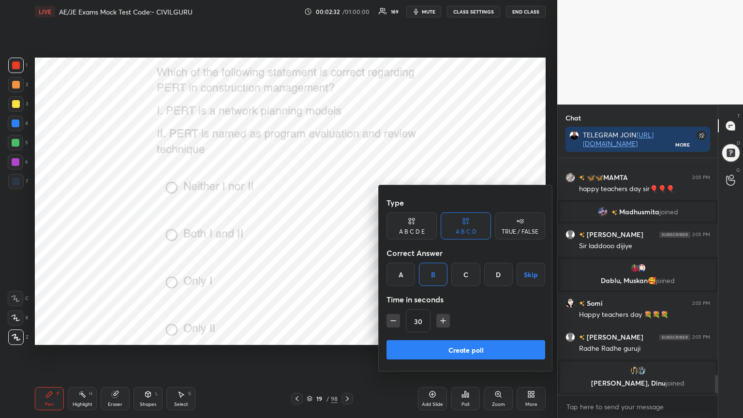
click at [442, 321] on icon "button" at bounding box center [443, 321] width 5 height 0
type input "45"
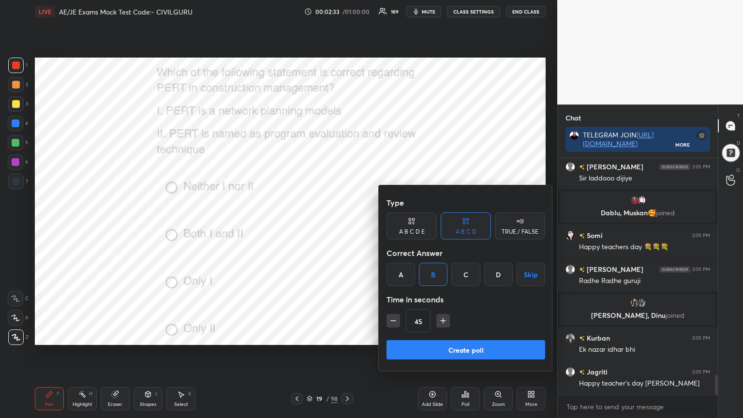
click at [440, 336] on button "Create poll" at bounding box center [466, 349] width 159 height 19
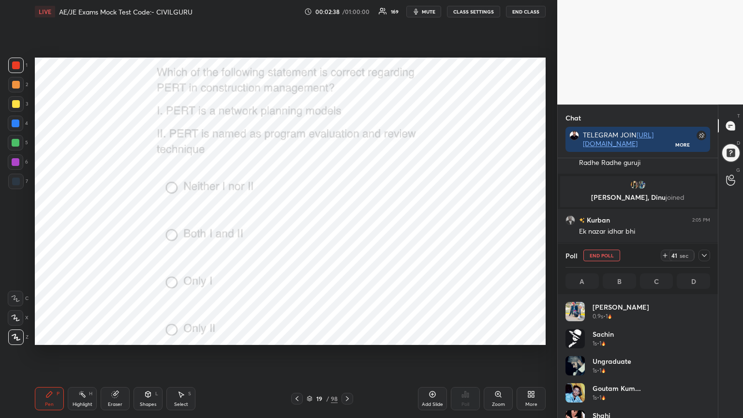
click at [706, 254] on icon at bounding box center [704, 255] width 5 height 3
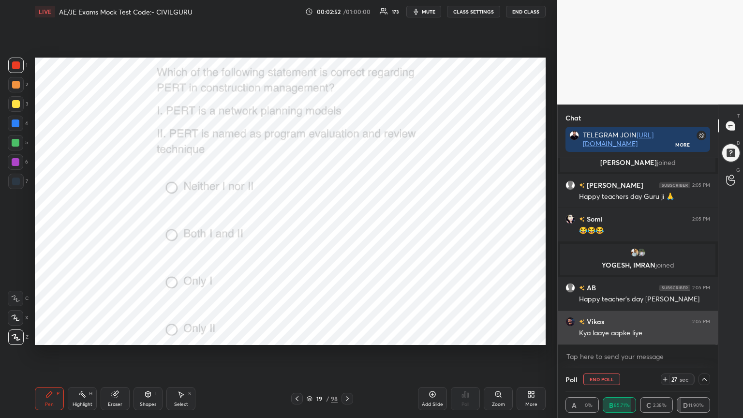
click at [624, 336] on div "Satyam 2:05 PM Sir subscription le liya hai,lekin class nahi chal [PERSON_NAME]…" at bounding box center [638, 251] width 160 height 186
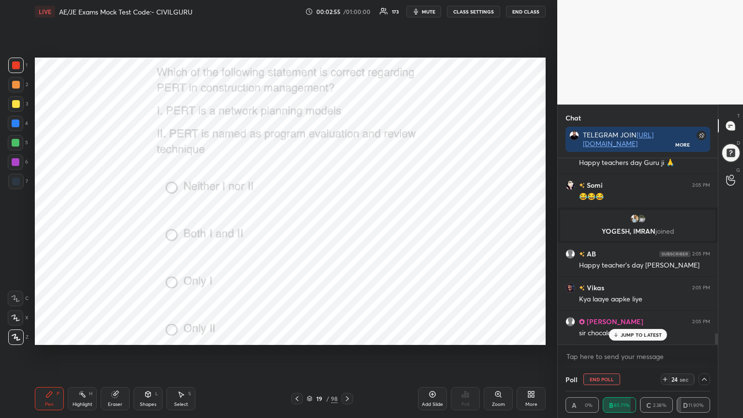
click at [631, 333] on p "JUMP TO LATEST" at bounding box center [642, 335] width 42 height 6
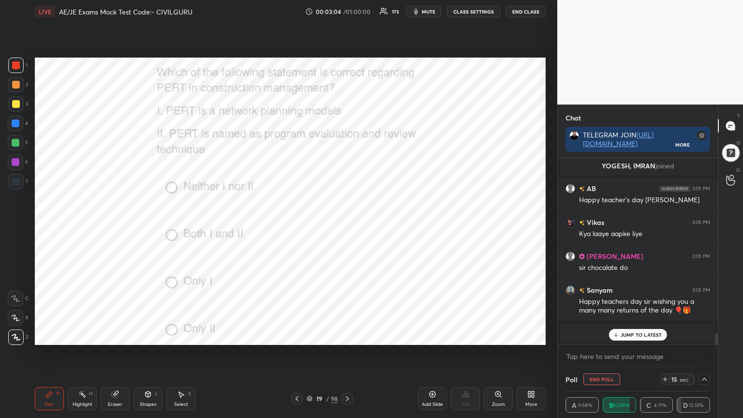
click at [627, 330] on div "JUMP TO LATEST" at bounding box center [638, 335] width 58 height 12
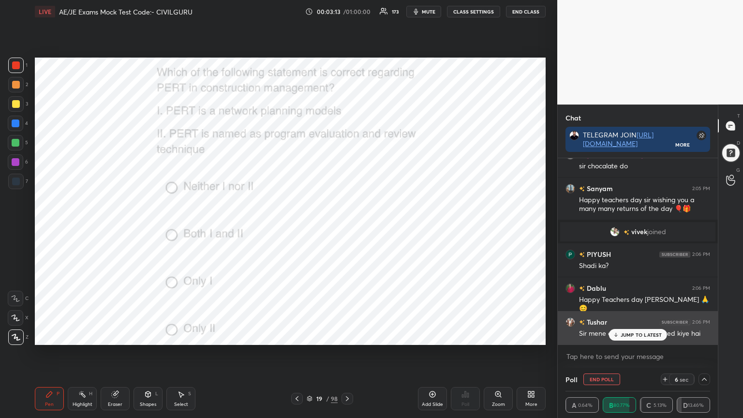
click at [631, 332] on p "JUMP TO LATEST" at bounding box center [642, 335] width 42 height 6
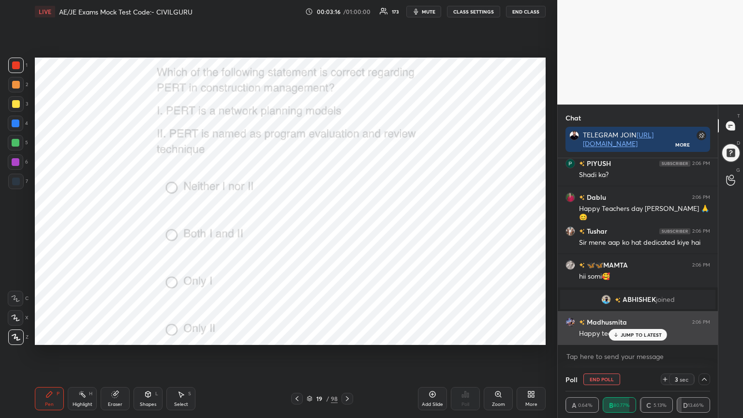
click at [633, 334] on p "JUMP TO LATEST" at bounding box center [642, 335] width 42 height 6
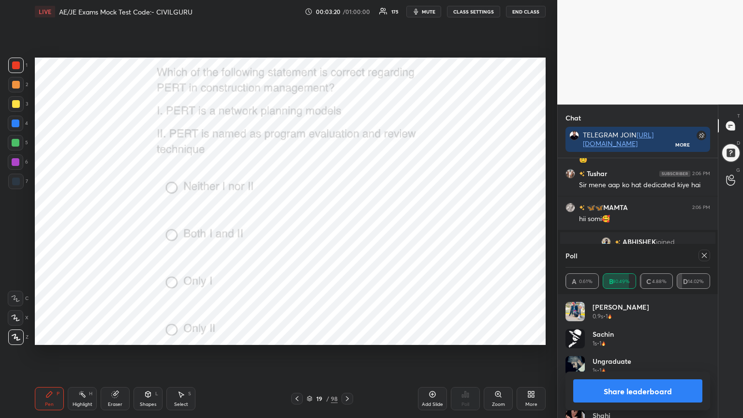
click at [703, 257] on icon at bounding box center [704, 256] width 8 height 8
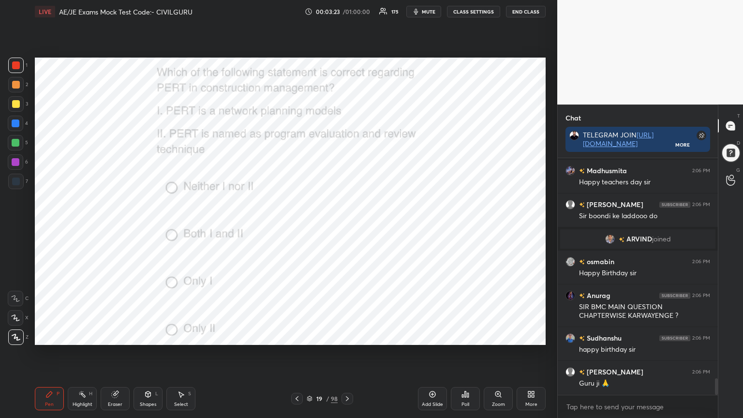
click at [348, 336] on icon at bounding box center [347, 399] width 8 height 8
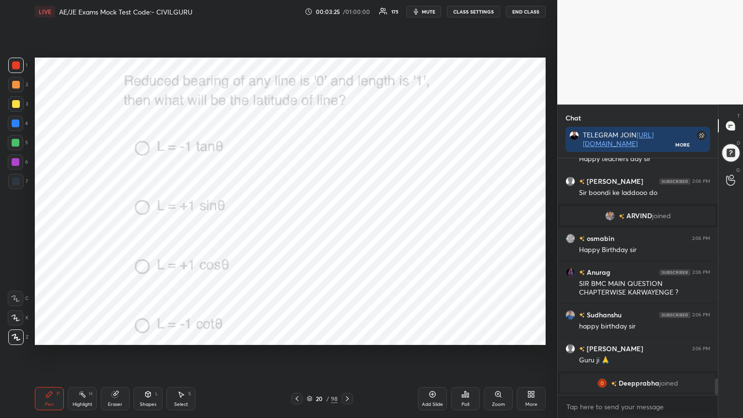
click at [471, 336] on div "Poll" at bounding box center [465, 398] width 29 height 23
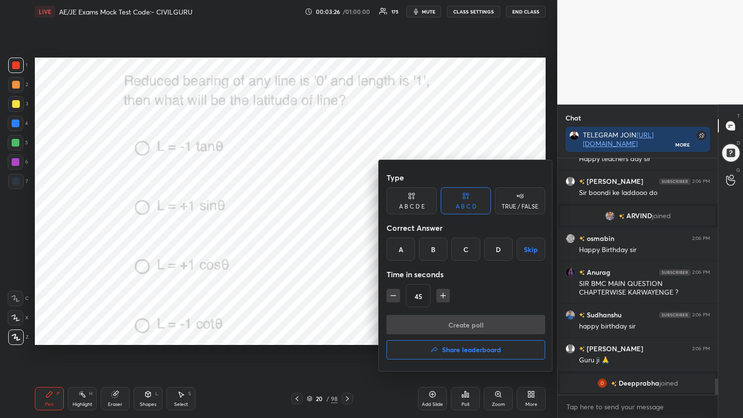
click at [467, 250] on div "C" at bounding box center [465, 249] width 29 height 23
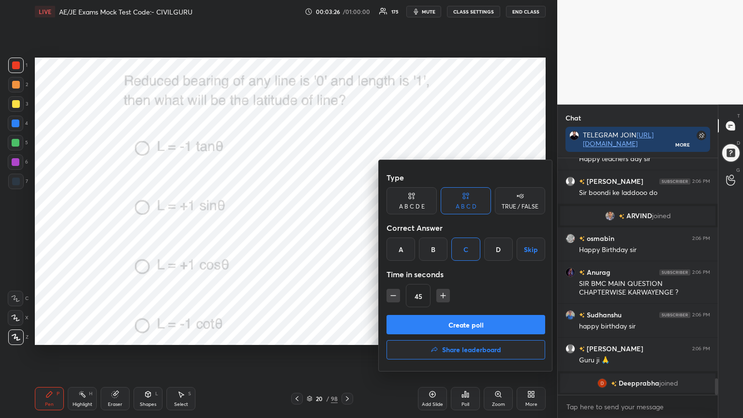
click at [416, 319] on button "Create poll" at bounding box center [466, 324] width 159 height 19
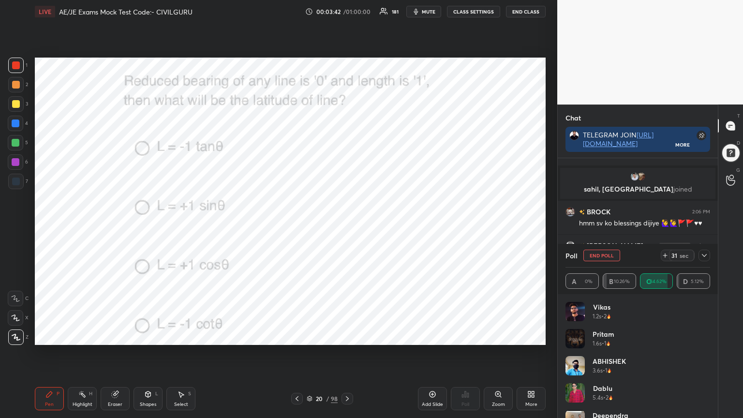
click at [701, 255] on icon at bounding box center [704, 256] width 8 height 8
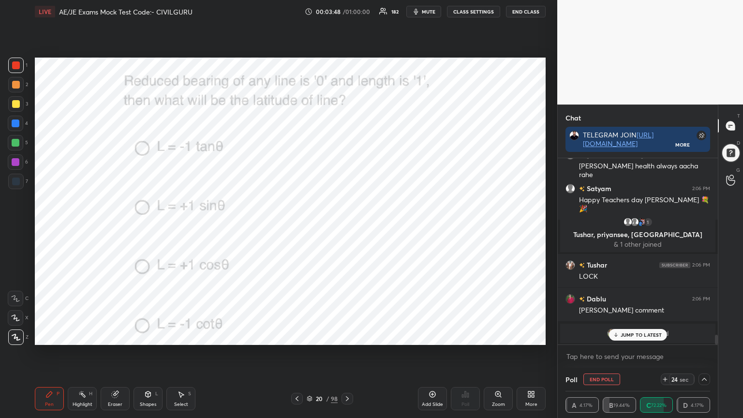
click at [632, 332] on p "JUMP TO LATEST" at bounding box center [642, 335] width 42 height 6
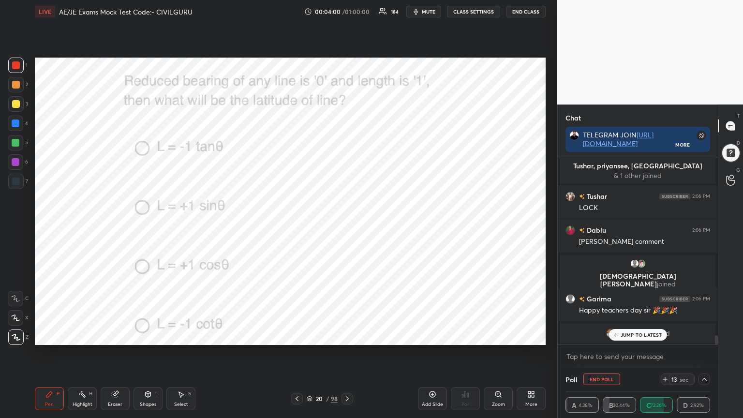
click at [628, 331] on div "osmabin 2:06 PM Happy Birthday [PERSON_NAME] 2:06 PM SIR BMC MAIN QUESTION CHAP…" at bounding box center [638, 251] width 160 height 186
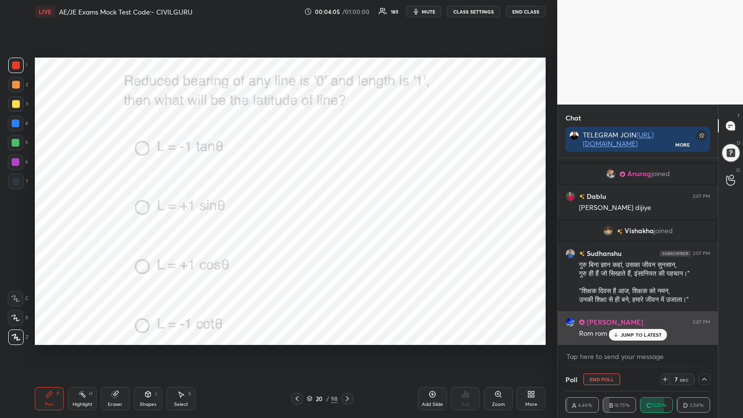
click at [625, 332] on p "JUMP TO LATEST" at bounding box center [642, 335] width 42 height 6
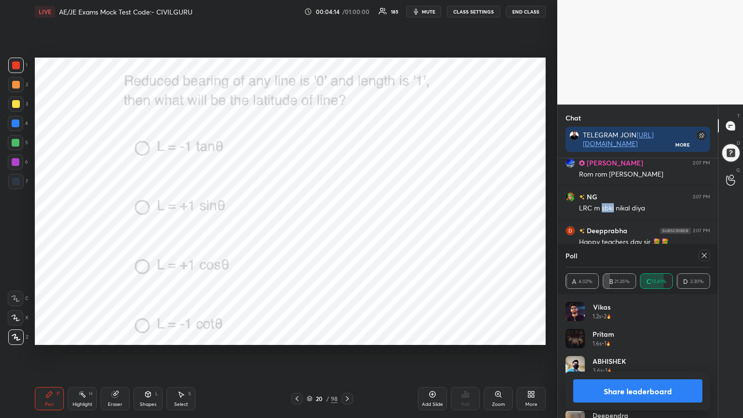
click at [703, 255] on icon at bounding box center [704, 256] width 8 height 8
type textarea "x"
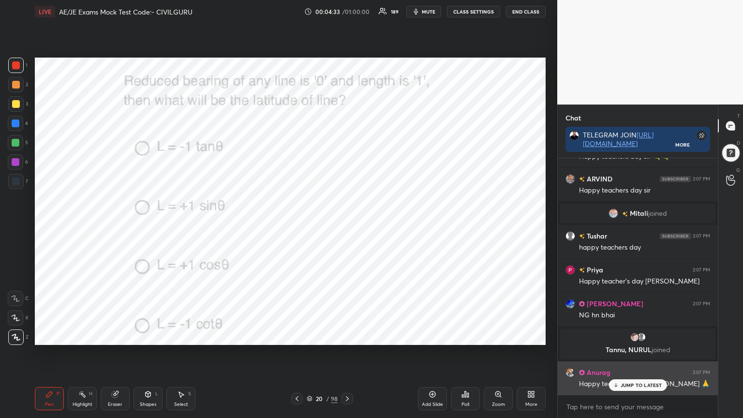
click at [634, 336] on p "JUMP TO LATEST" at bounding box center [642, 385] width 42 height 6
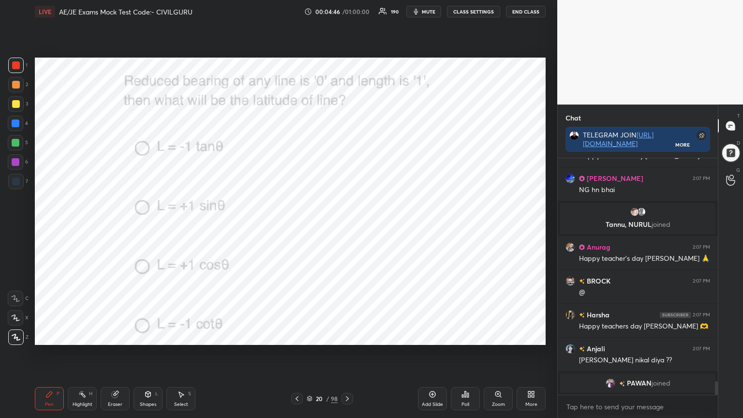
click at [312, 336] on icon at bounding box center [309, 397] width 5 height 2
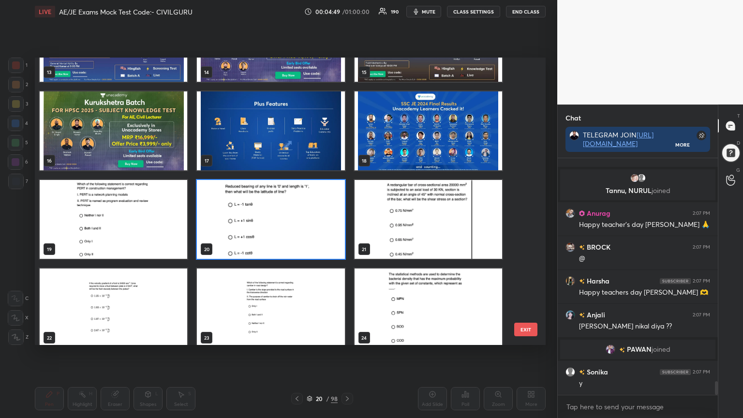
click at [152, 318] on img "grid" at bounding box center [114, 307] width 148 height 79
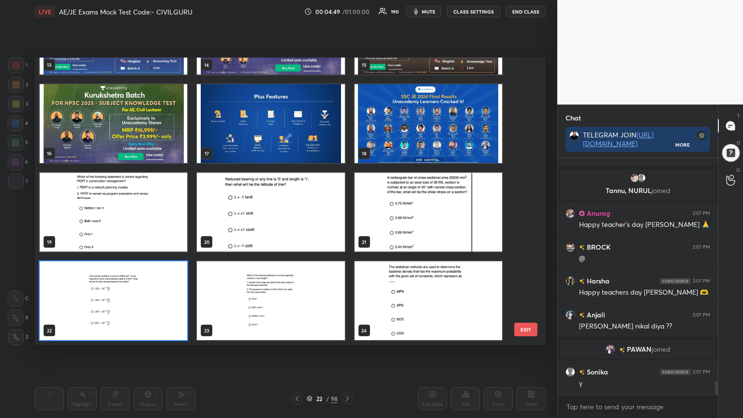
click at [151, 317] on div "13 14 15 16 17 18 19 20 21 22 23 24 25 26 27 28 29 30" at bounding box center [282, 201] width 494 height 287
click at [151, 317] on img "grid" at bounding box center [114, 300] width 148 height 79
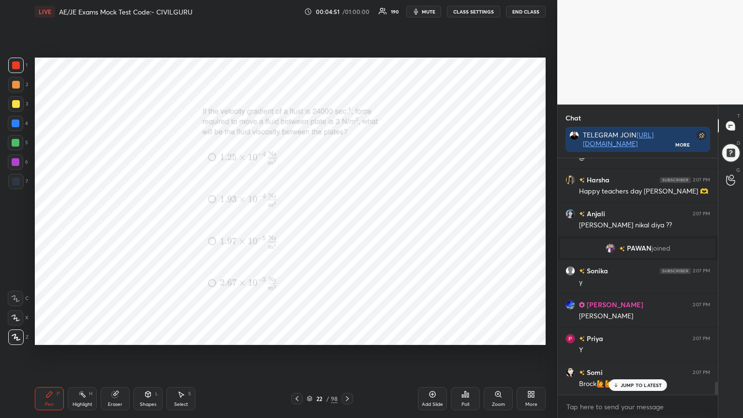
click at [471, 336] on div "Poll" at bounding box center [465, 398] width 29 height 23
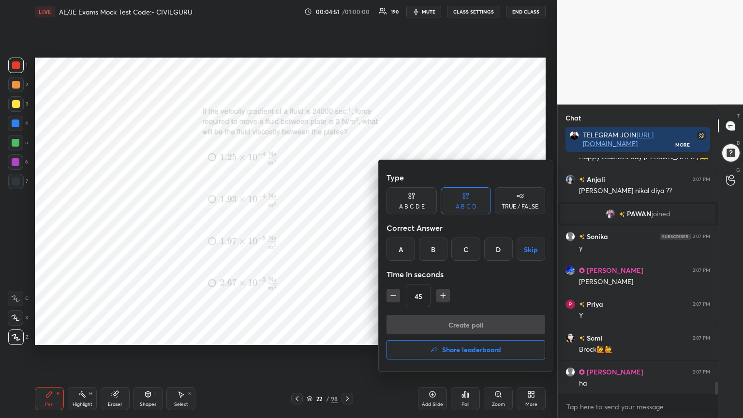
click at [398, 246] on div "A" at bounding box center [401, 249] width 29 height 23
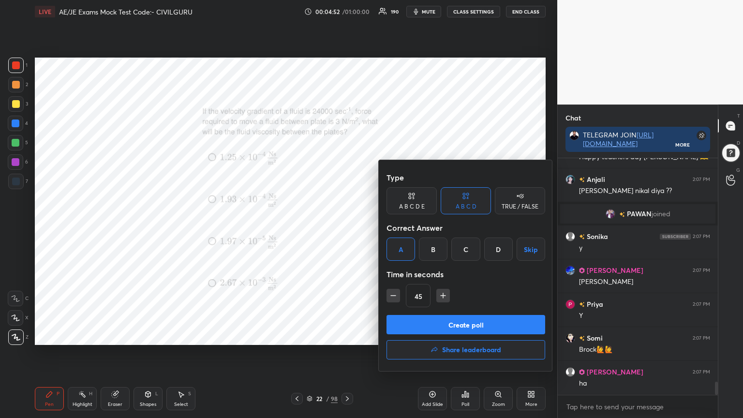
click at [443, 296] on icon "button" at bounding box center [443, 296] width 10 height 10
type input "60"
click at [443, 325] on button "Create poll" at bounding box center [466, 324] width 159 height 19
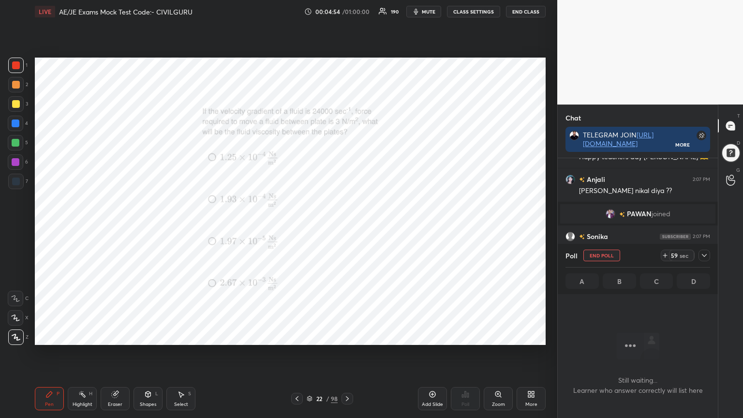
click at [706, 257] on icon at bounding box center [704, 256] width 8 height 8
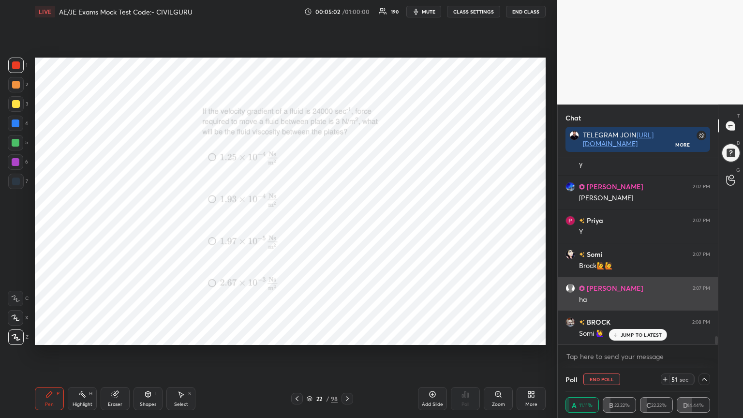
click at [624, 334] on p "JUMP TO LATEST" at bounding box center [642, 335] width 42 height 6
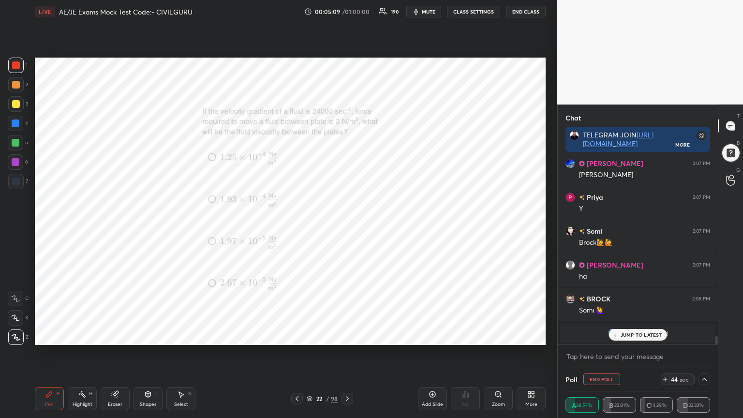
click at [629, 332] on p "JUMP TO LATEST" at bounding box center [642, 335] width 42 height 6
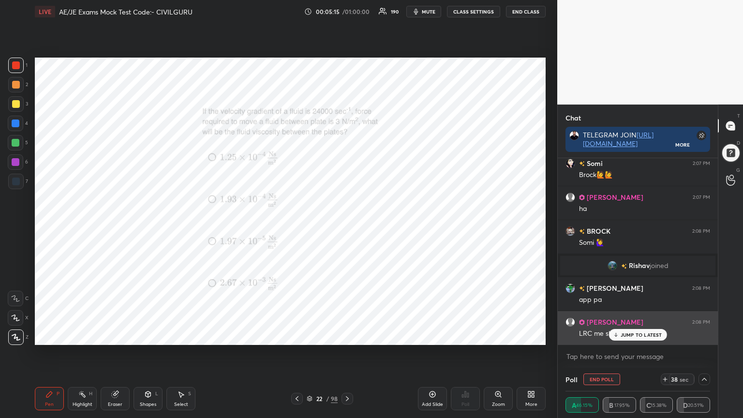
click at [622, 332] on p "JUMP TO LATEST" at bounding box center [642, 335] width 42 height 6
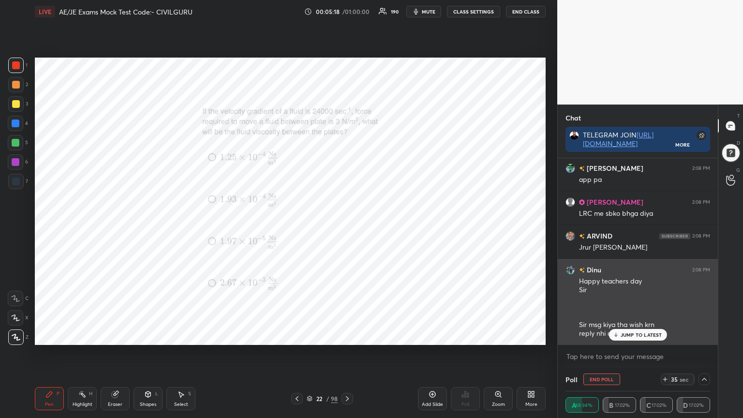
scroll to position [4199, 0]
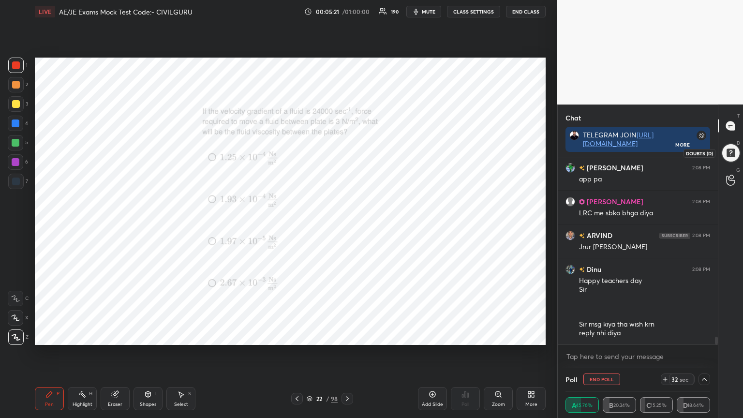
click at [730, 152] on div at bounding box center [730, 152] width 19 height 19
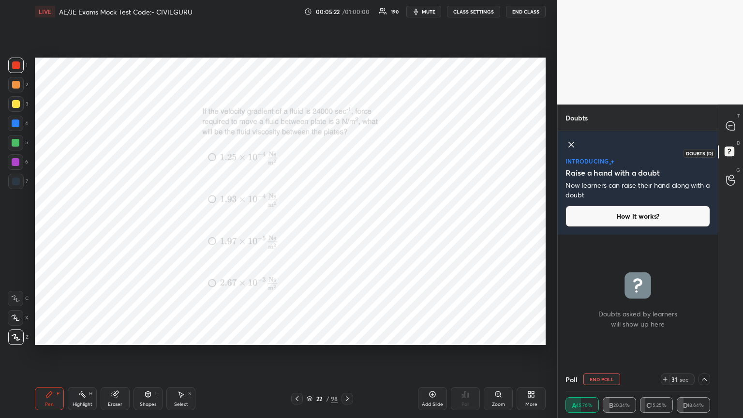
scroll to position [3, 3]
click at [732, 124] on icon at bounding box center [730, 125] width 9 height 9
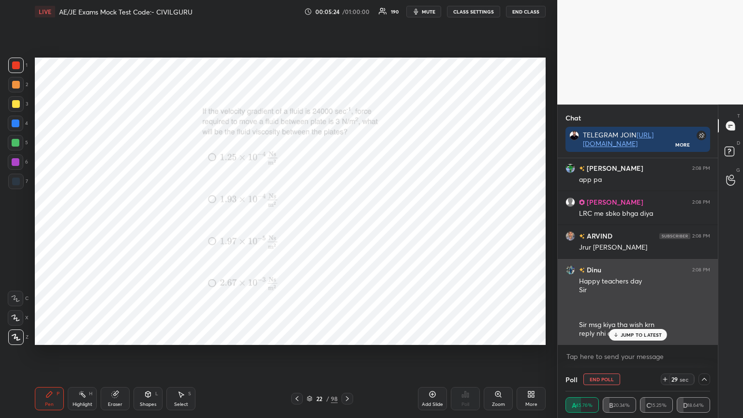
click at [650, 334] on p "JUMP TO LATEST" at bounding box center [642, 335] width 42 height 6
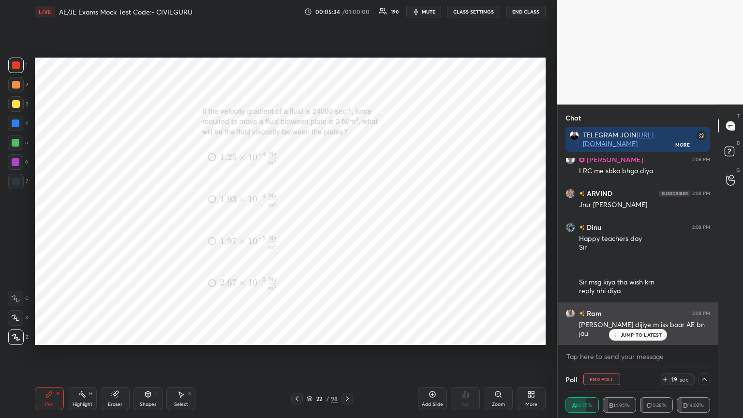
click at [640, 336] on div "JUMP TO LATEST" at bounding box center [638, 335] width 58 height 12
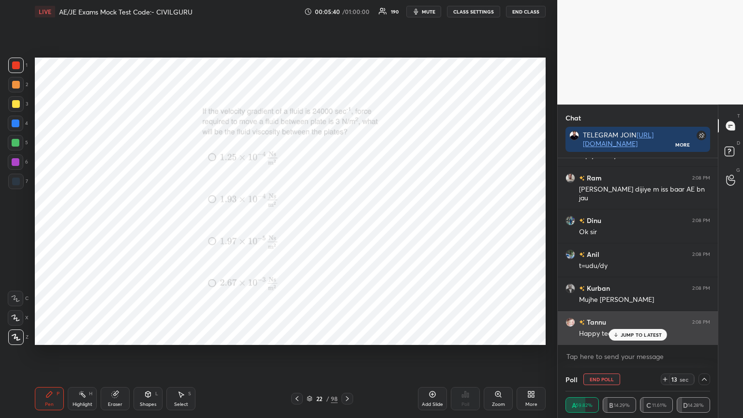
click at [639, 336] on div "JUMP TO LATEST" at bounding box center [638, 335] width 58 height 12
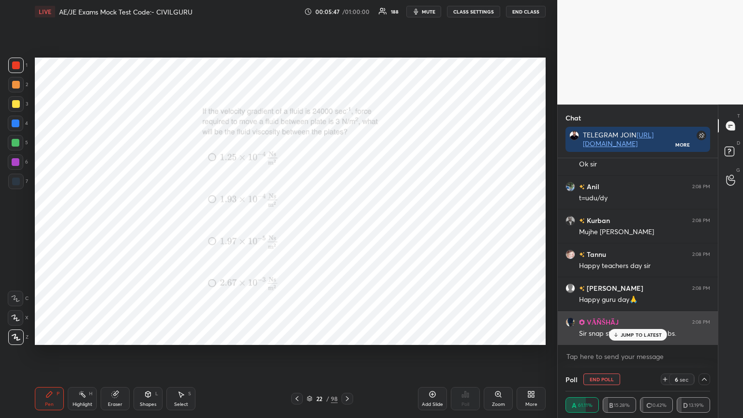
click at [633, 336] on p "JUMP TO LATEST" at bounding box center [642, 335] width 42 height 6
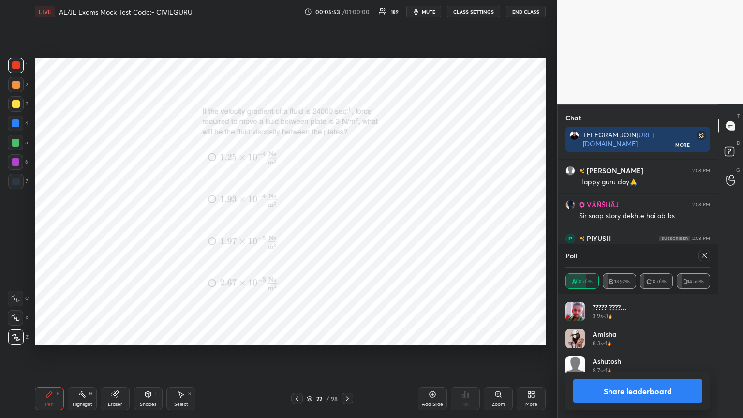
scroll to position [113, 142]
click at [703, 252] on icon at bounding box center [704, 256] width 8 height 8
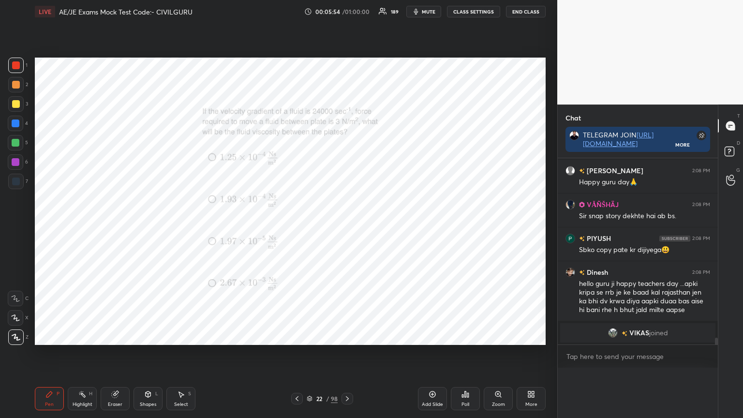
scroll to position [0, 0]
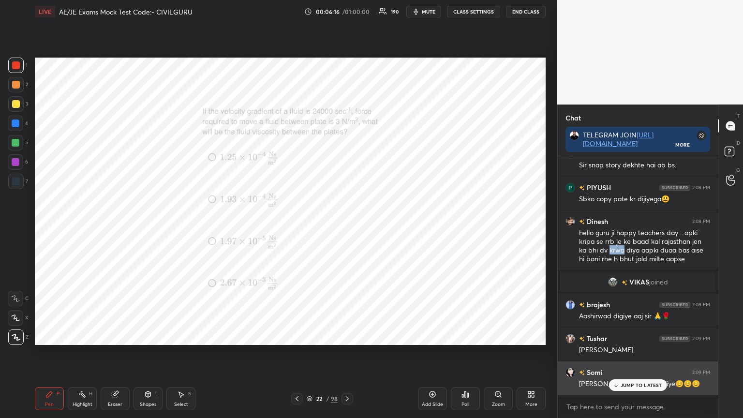
click at [650, 336] on p "JUMP TO LATEST" at bounding box center [642, 385] width 42 height 6
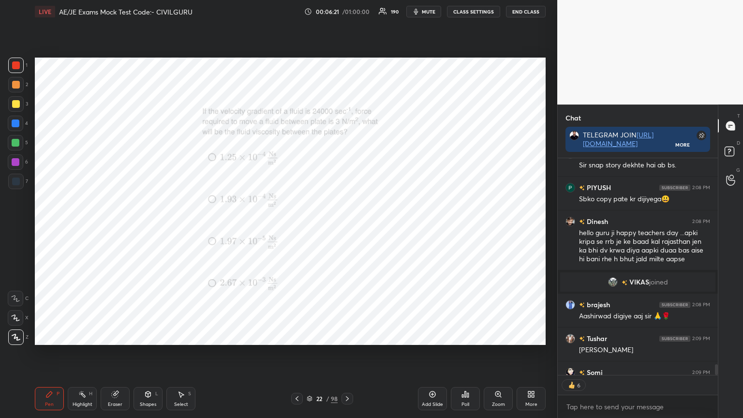
type textarea "x"
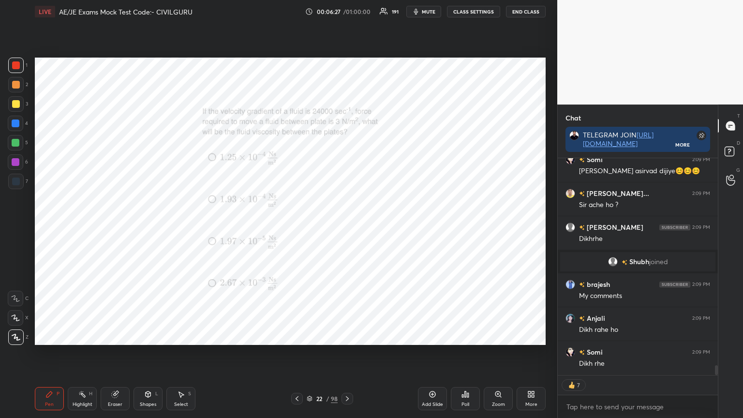
click at [344, 336] on icon at bounding box center [347, 399] width 8 height 8
click at [468, 336] on div "Poll" at bounding box center [466, 404] width 8 height 5
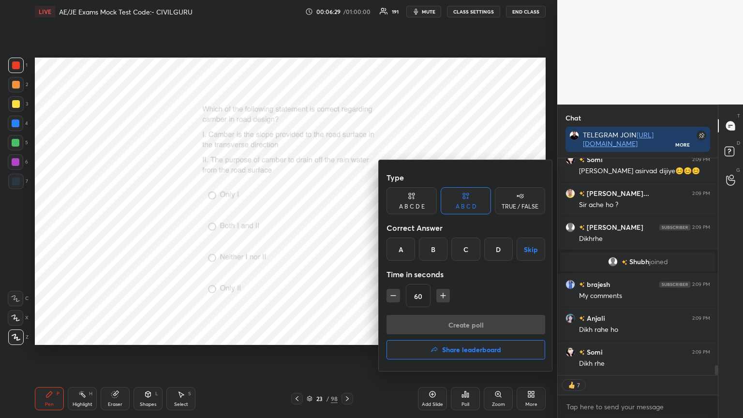
click at [434, 251] on div "B" at bounding box center [433, 249] width 29 height 23
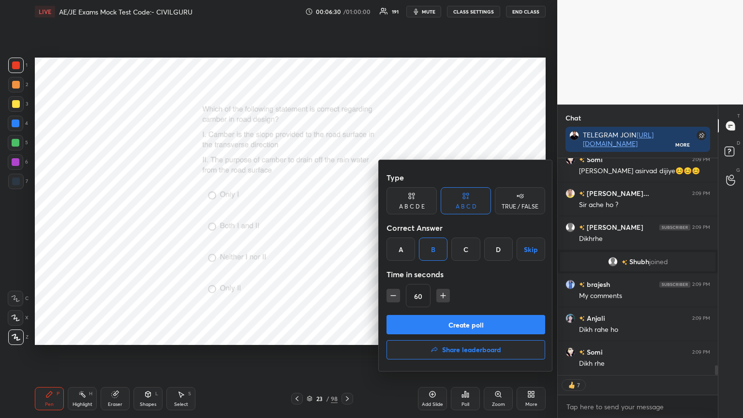
click at [392, 298] on icon "button" at bounding box center [393, 296] width 10 height 10
click at [392, 296] on icon "button" at bounding box center [393, 296] width 10 height 10
type input "30"
click at [416, 324] on button "Create poll" at bounding box center [466, 324] width 159 height 19
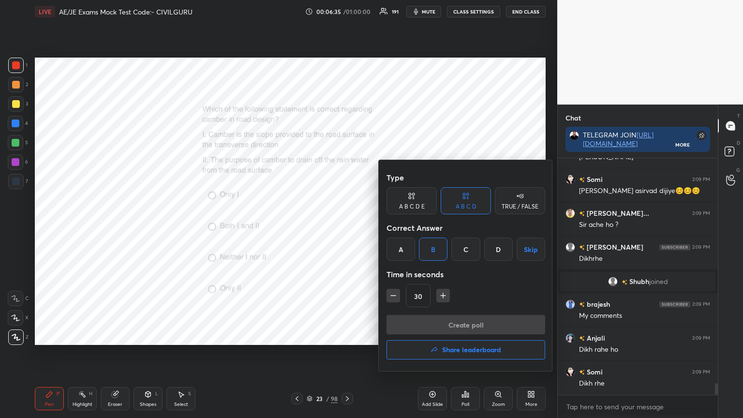
click at [342, 285] on div at bounding box center [371, 209] width 743 height 418
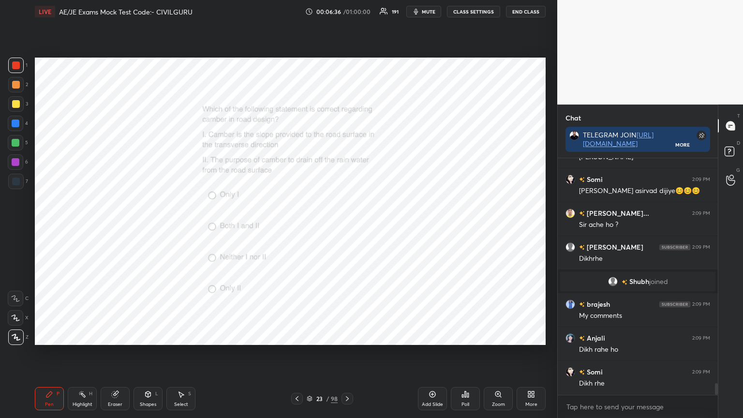
click at [469, 336] on div "Poll" at bounding box center [466, 404] width 8 height 5
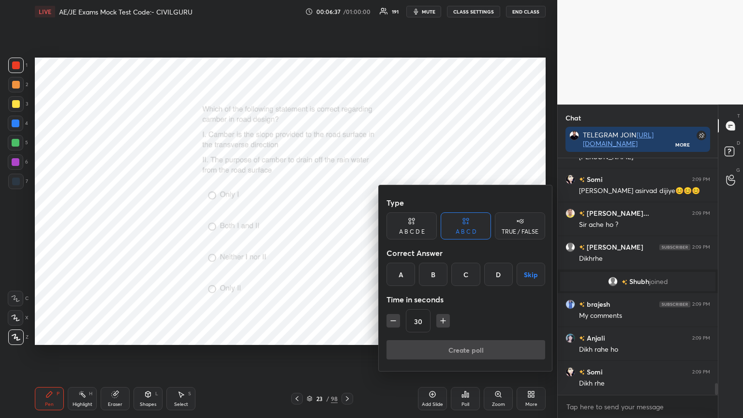
click at [433, 271] on div "B" at bounding box center [433, 274] width 29 height 23
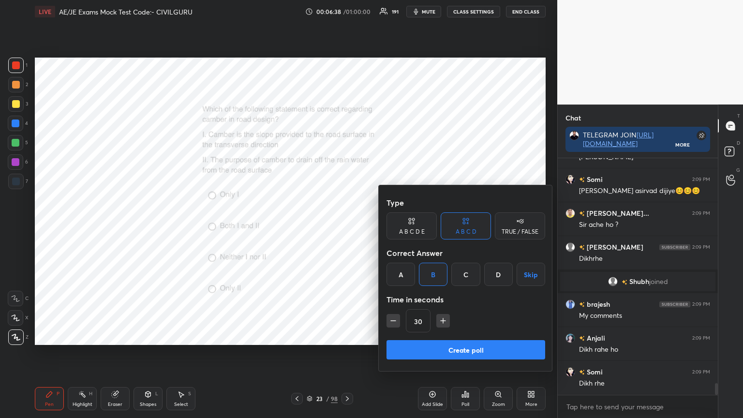
click at [447, 336] on button "Create poll" at bounding box center [466, 349] width 159 height 19
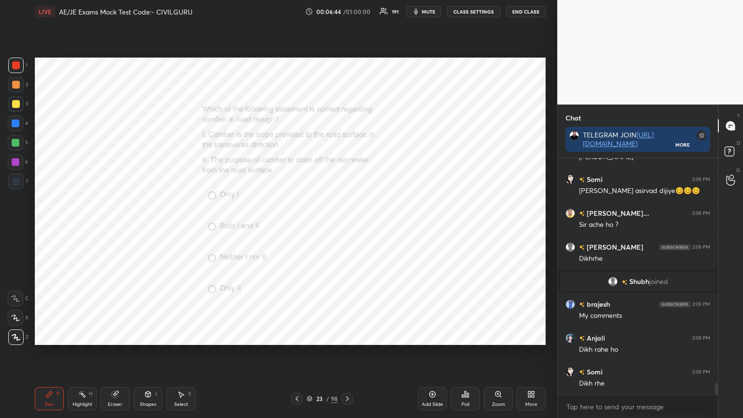
click at [466, 336] on div "Poll" at bounding box center [466, 404] width 8 height 5
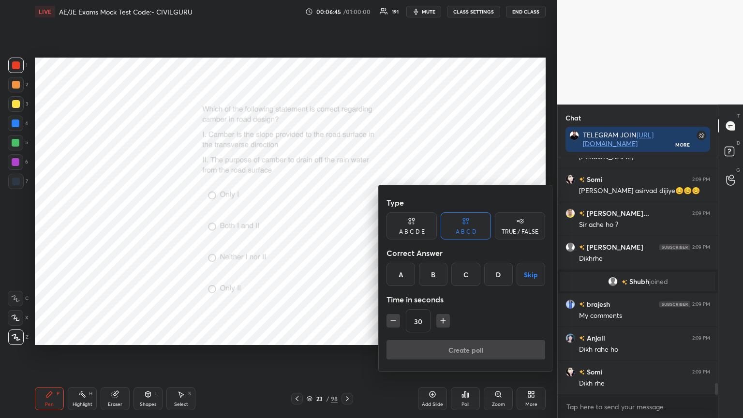
click at [434, 273] on div "B" at bounding box center [433, 274] width 29 height 23
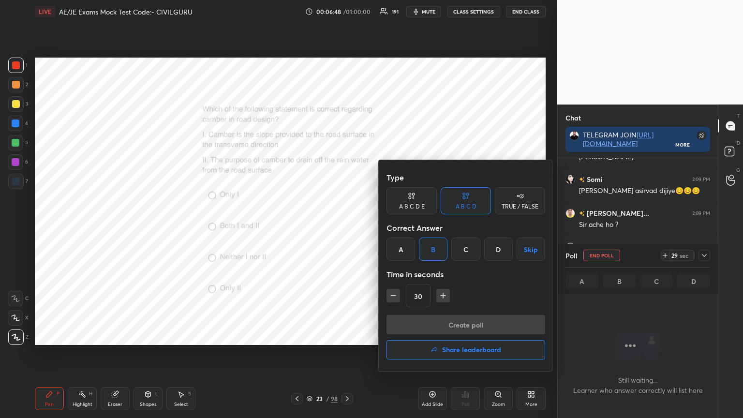
click at [495, 162] on div "Type A B C D E A B C D TRUE / FALSE Correct Answer A B C D Skip Time in seconds…" at bounding box center [466, 265] width 174 height 211
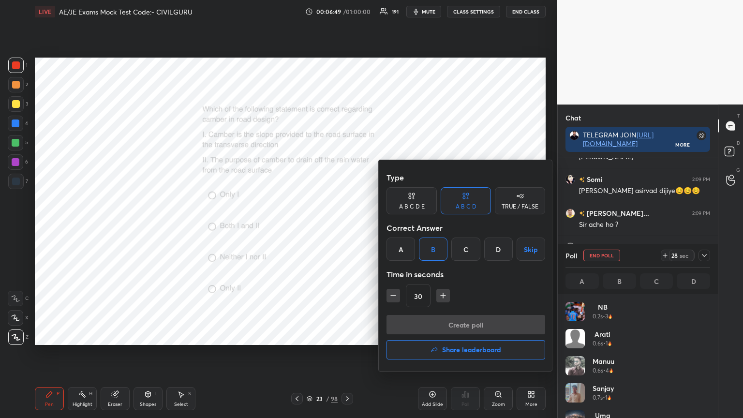
click at [362, 277] on div at bounding box center [371, 209] width 743 height 418
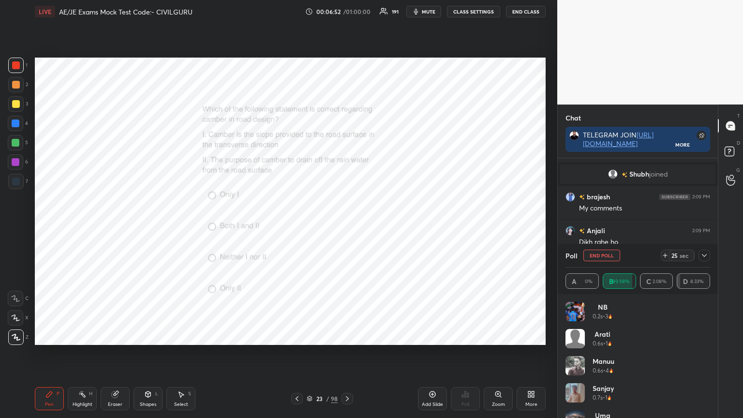
click at [704, 257] on icon at bounding box center [704, 256] width 8 height 8
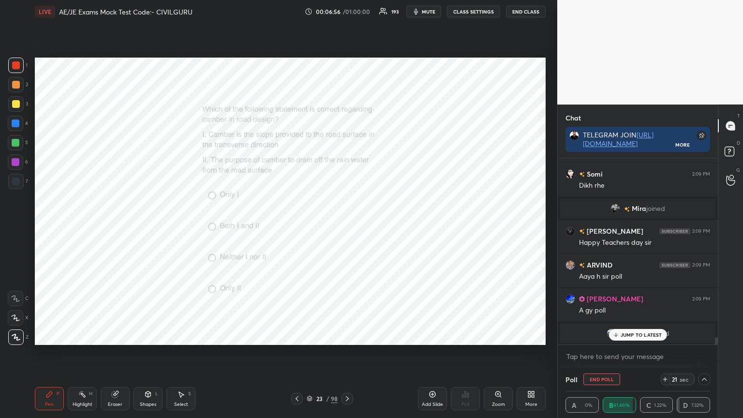
click at [623, 335] on p "JUMP TO LATEST" at bounding box center [642, 335] width 42 height 6
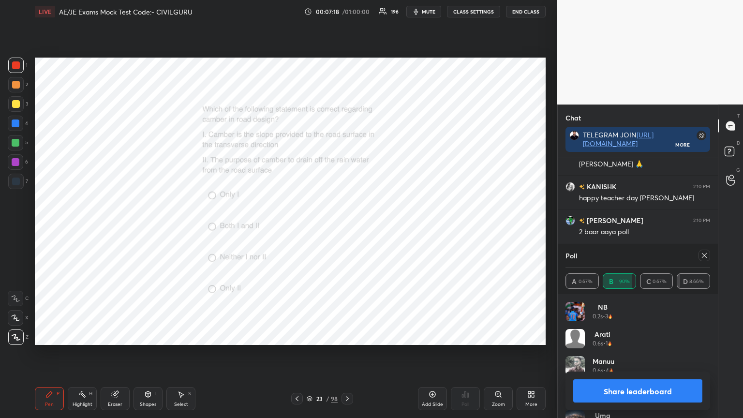
click at [708, 253] on icon at bounding box center [704, 256] width 8 height 8
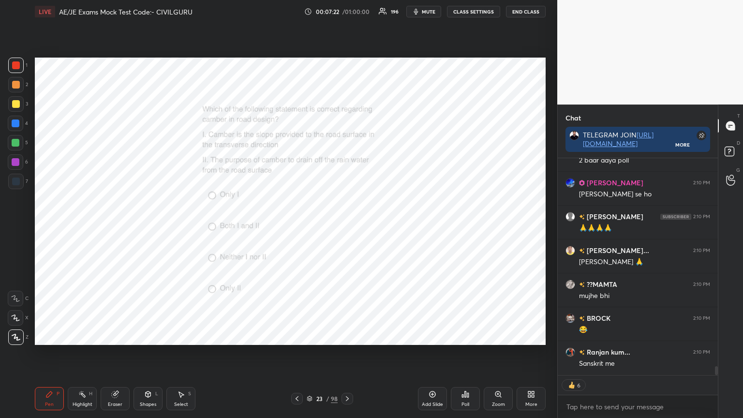
click at [347, 336] on icon at bounding box center [347, 399] width 8 height 8
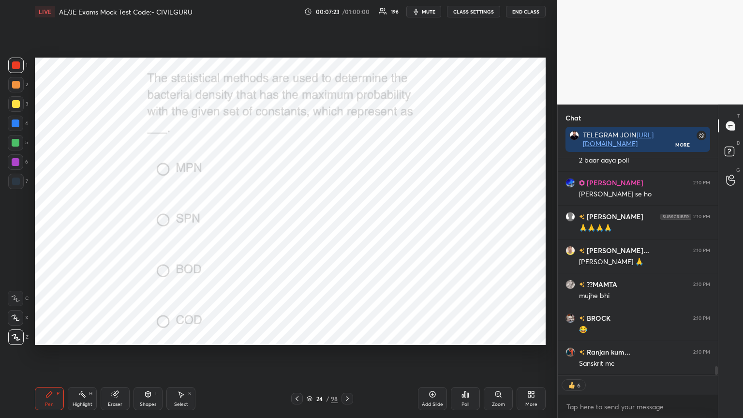
click at [466, 336] on div "Poll" at bounding box center [465, 398] width 29 height 23
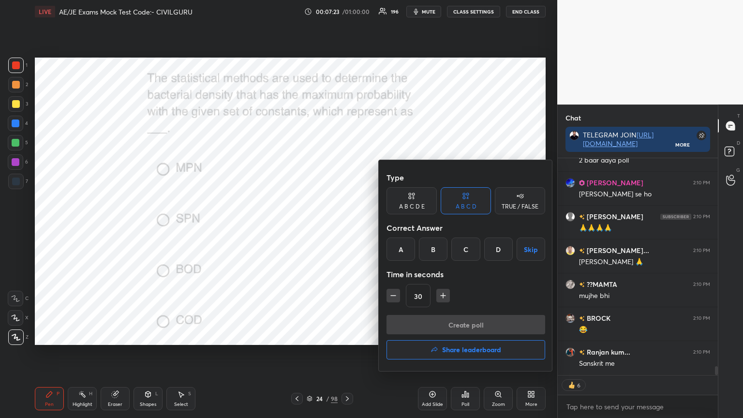
click at [404, 250] on div "A" at bounding box center [401, 249] width 29 height 23
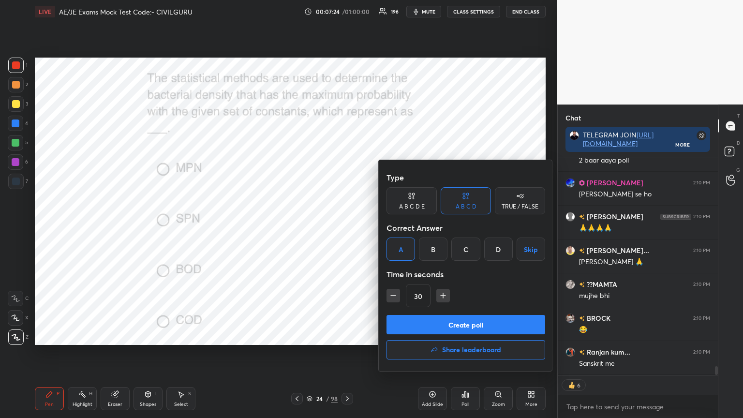
click at [420, 327] on button "Create poll" at bounding box center [466, 324] width 159 height 19
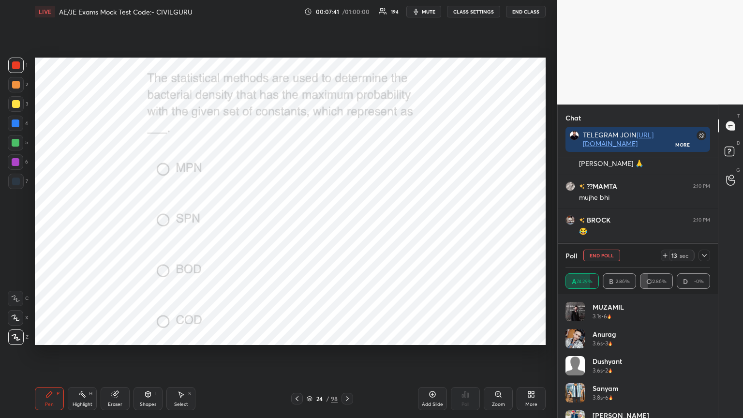
click at [705, 255] on icon at bounding box center [704, 256] width 8 height 8
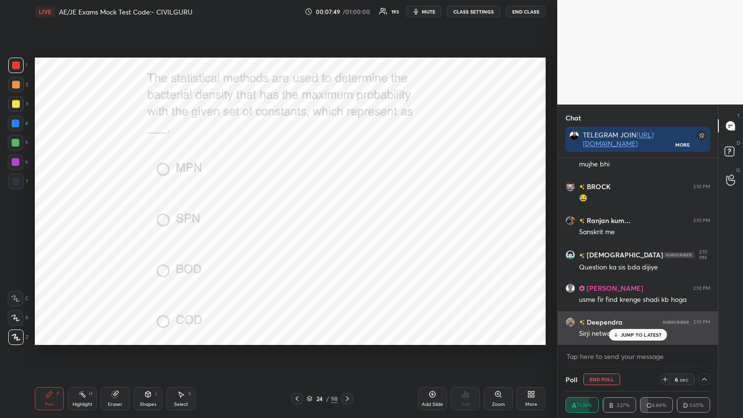
click at [625, 336] on div "JUMP TO LATEST" at bounding box center [638, 335] width 58 height 12
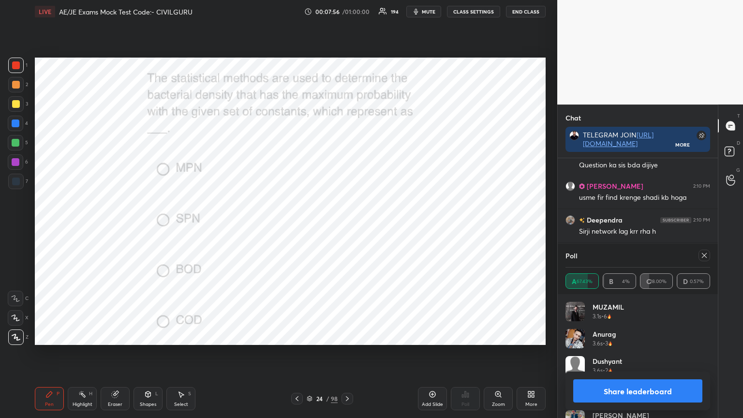
click at [700, 253] on icon at bounding box center [704, 256] width 8 height 8
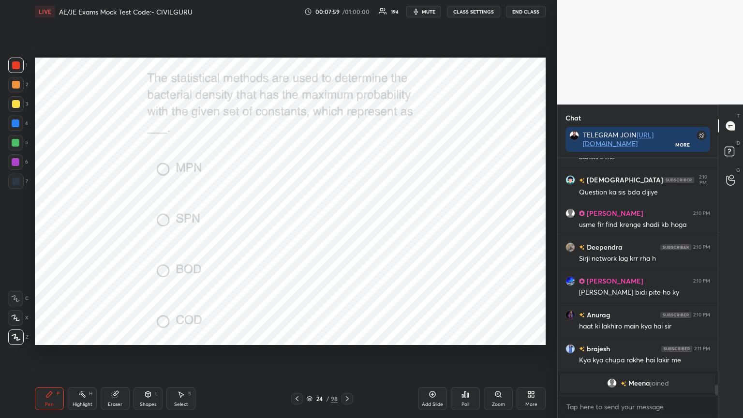
click at [344, 336] on icon at bounding box center [347, 399] width 8 height 8
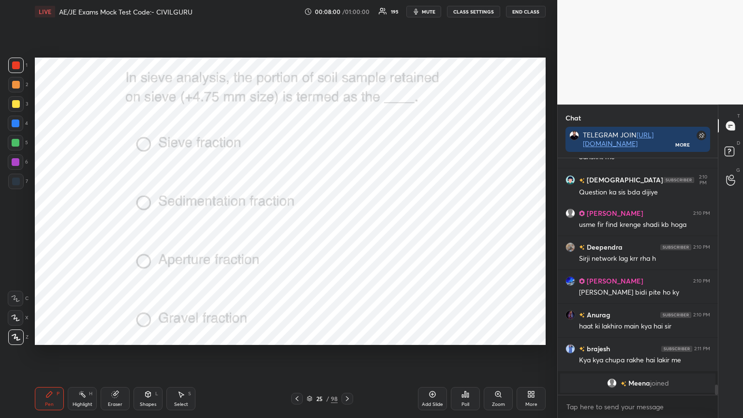
click at [462, 336] on icon at bounding box center [466, 394] width 8 height 8
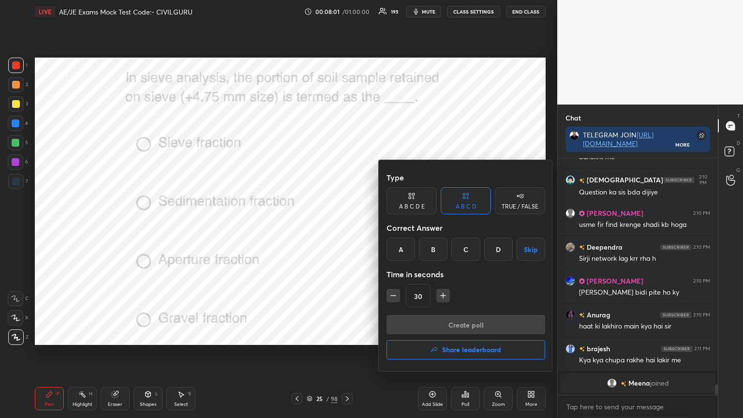
click at [493, 248] on div "D" at bounding box center [498, 249] width 29 height 23
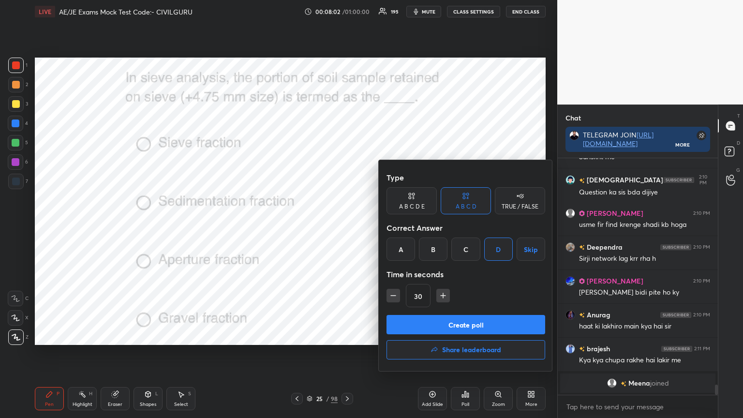
click at [478, 328] on button "Create poll" at bounding box center [466, 324] width 159 height 19
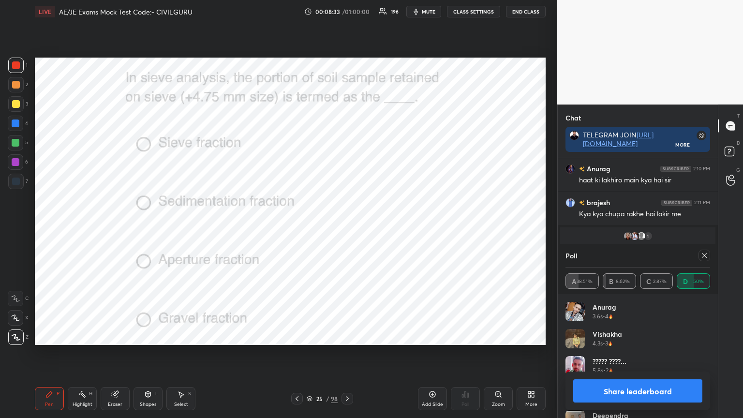
click at [705, 259] on div at bounding box center [705, 256] width 12 height 12
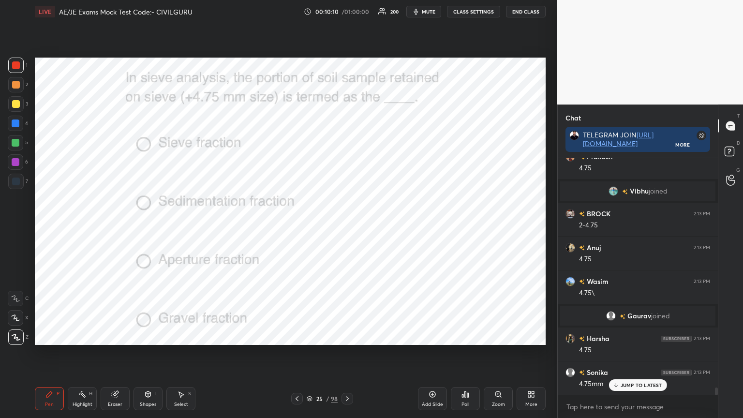
click at [345, 336] on icon at bounding box center [347, 399] width 8 height 8
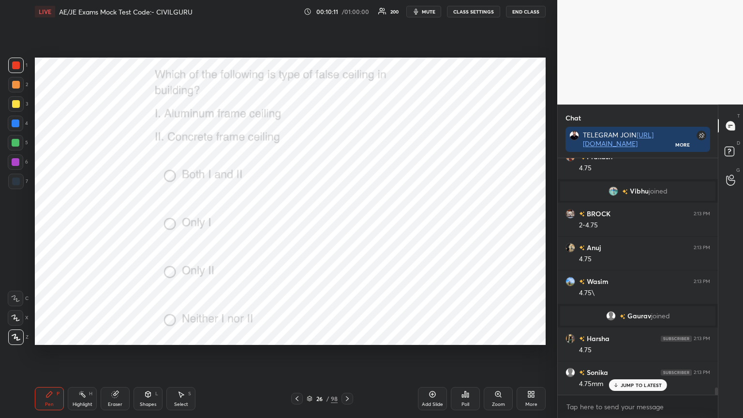
click at [466, 336] on div "Poll" at bounding box center [465, 398] width 29 height 23
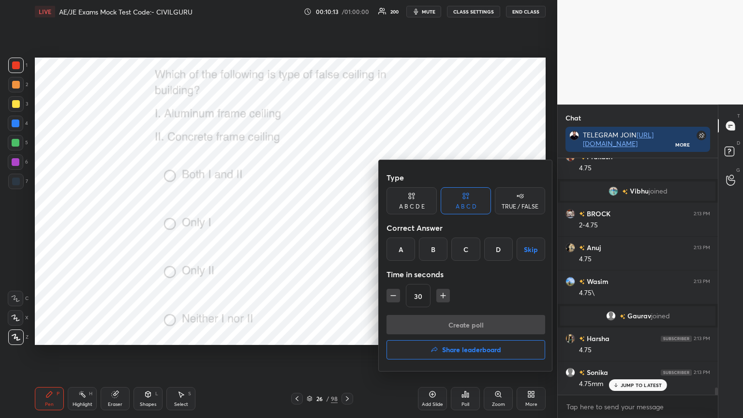
click at [433, 252] on div "B" at bounding box center [433, 249] width 29 height 23
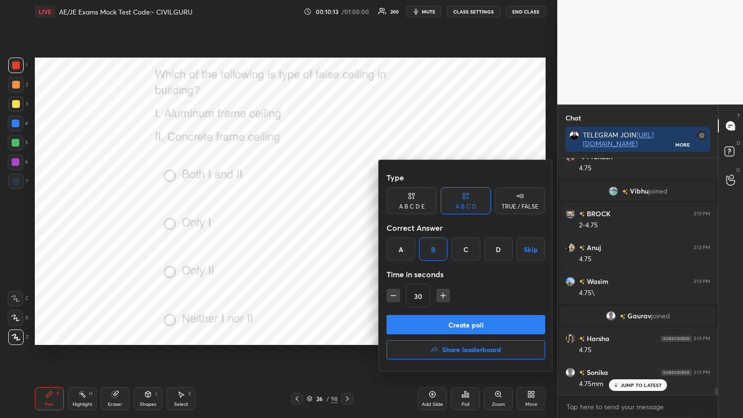
click at [418, 326] on button "Create poll" at bounding box center [466, 324] width 159 height 19
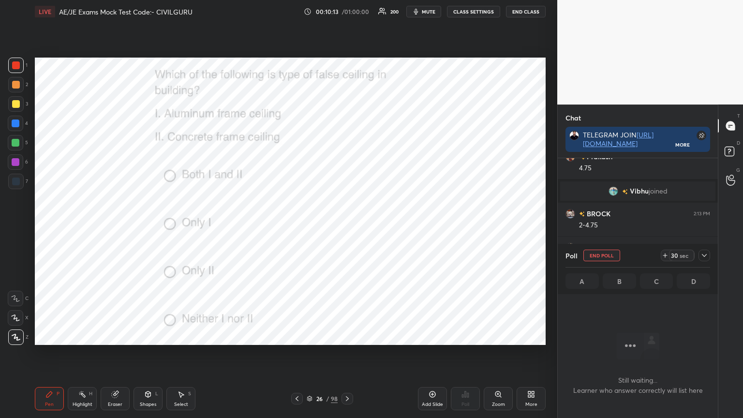
scroll to position [105, 157]
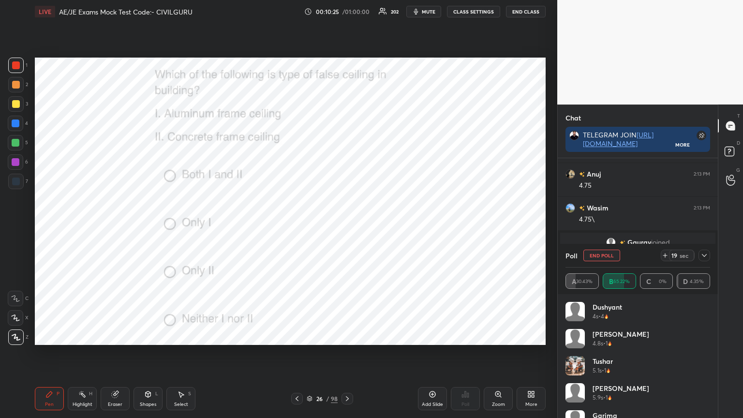
click at [701, 253] on icon at bounding box center [704, 256] width 8 height 8
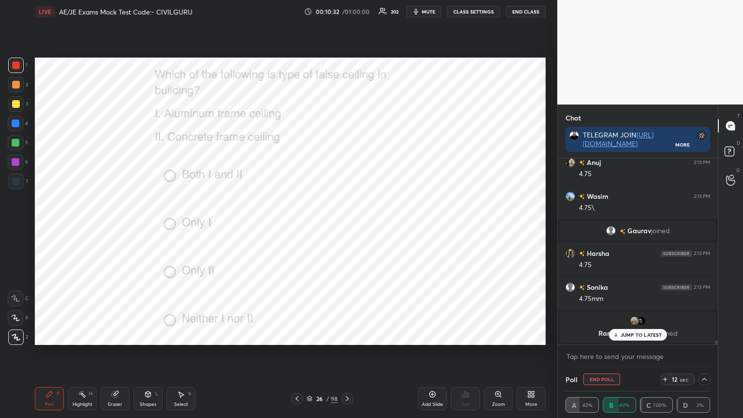
click at [626, 332] on p "JUMP TO LATEST" at bounding box center [642, 335] width 42 height 6
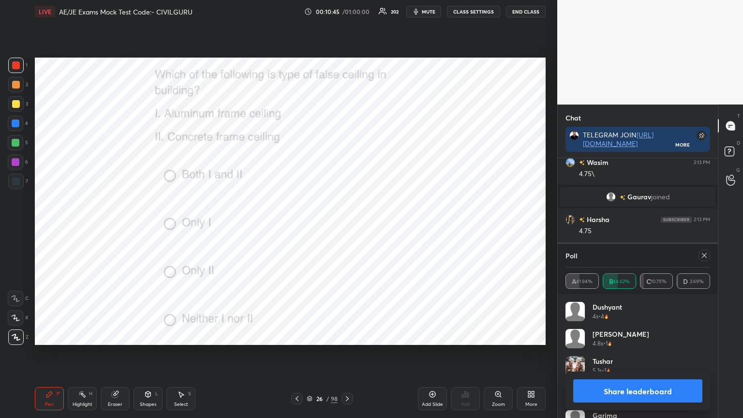
click at [703, 253] on icon at bounding box center [704, 256] width 8 height 8
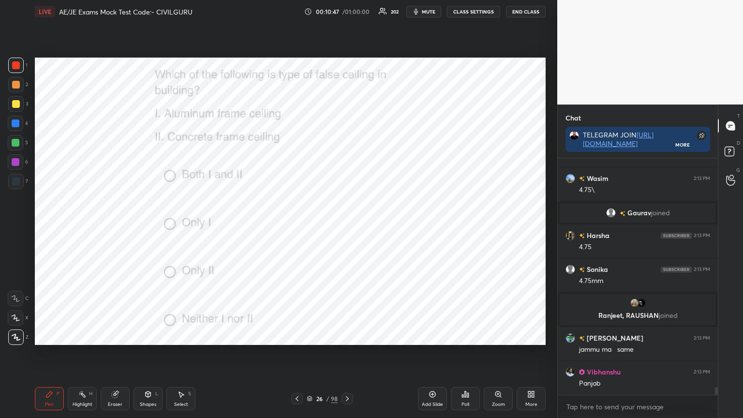
click at [344, 336] on icon at bounding box center [347, 399] width 8 height 8
click at [462, 336] on div "Poll" at bounding box center [465, 398] width 29 height 23
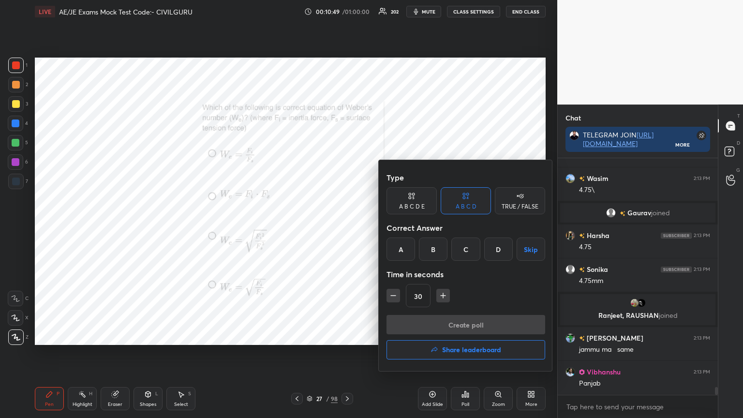
click at [499, 247] on div "D" at bounding box center [498, 249] width 29 height 23
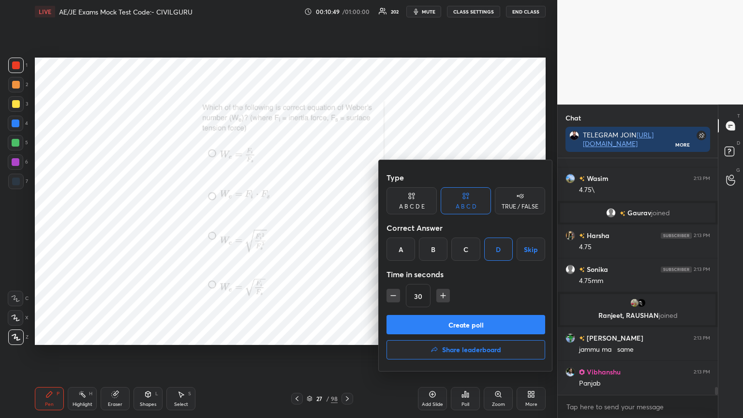
click at [471, 322] on button "Create poll" at bounding box center [466, 324] width 159 height 19
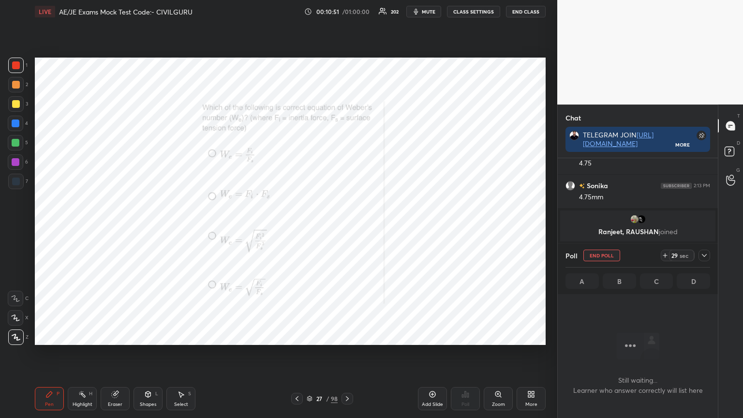
click at [499, 336] on icon at bounding box center [498, 394] width 8 height 8
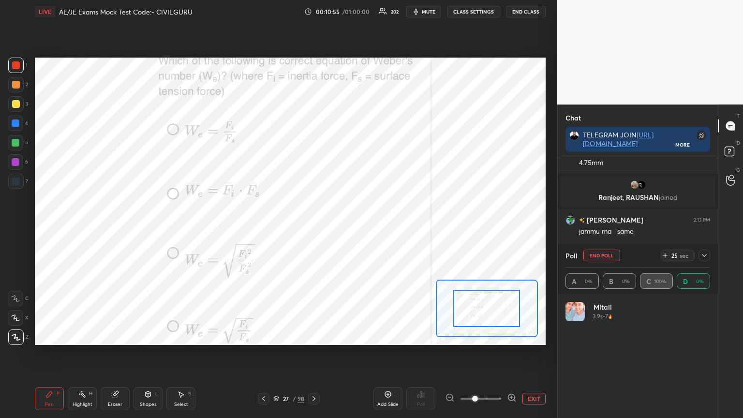
click at [538, 336] on button "EXIT" at bounding box center [533, 399] width 23 height 12
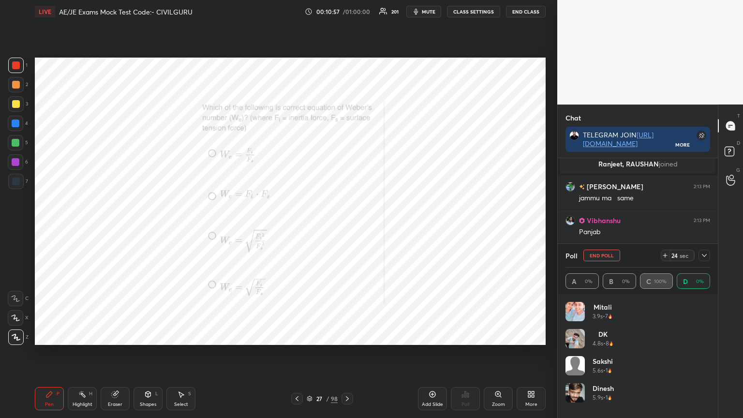
click at [702, 252] on icon at bounding box center [704, 256] width 8 height 8
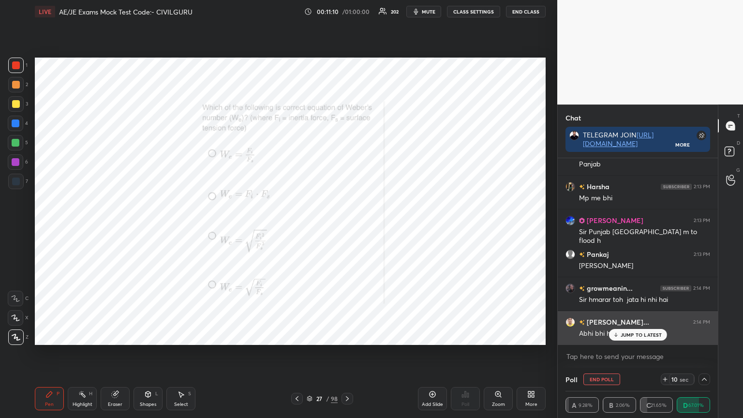
click at [640, 335] on p "JUMP TO LATEST" at bounding box center [642, 335] width 42 height 6
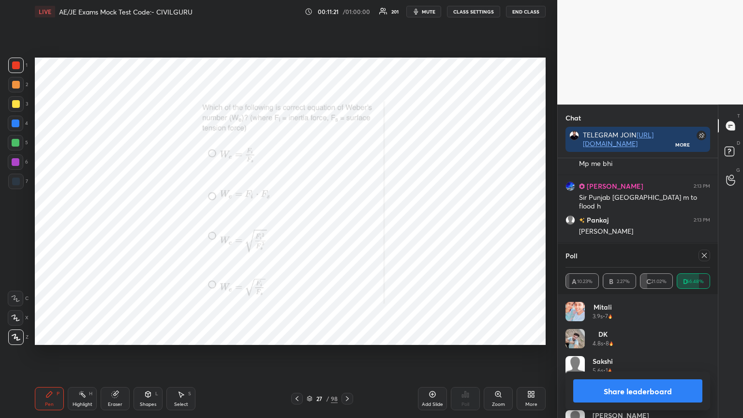
click at [704, 255] on icon at bounding box center [704, 255] width 5 height 5
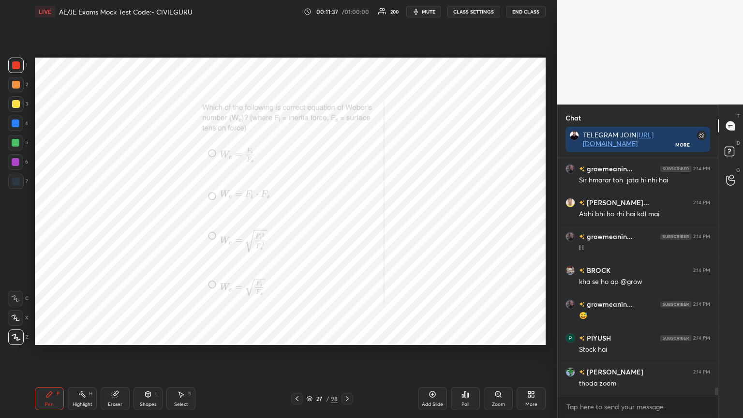
click at [347, 336] on icon at bounding box center [347, 399] width 8 height 8
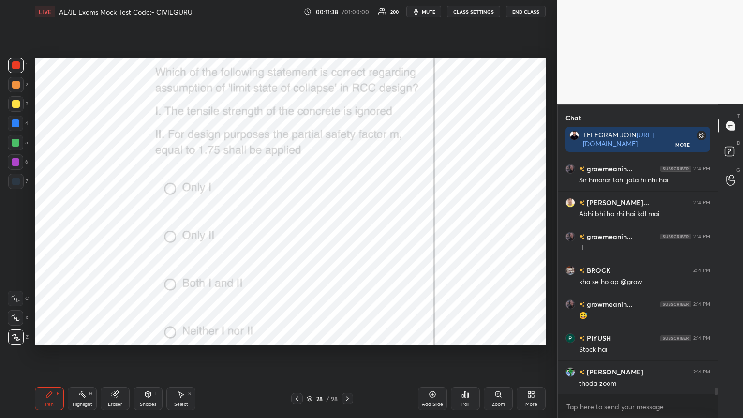
click at [471, 336] on div "Poll" at bounding box center [465, 398] width 29 height 23
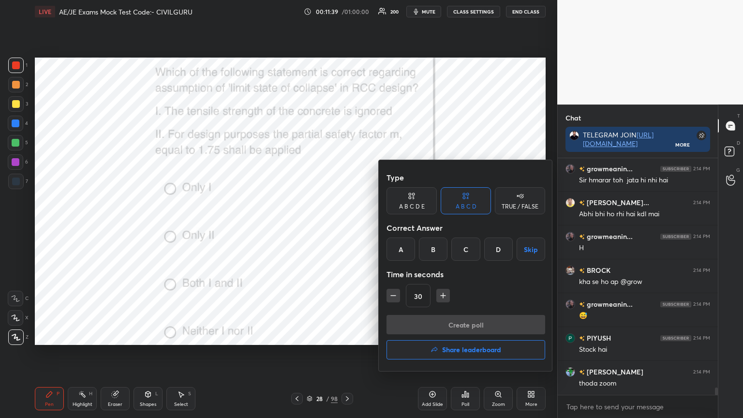
click at [401, 250] on div "A" at bounding box center [401, 249] width 29 height 23
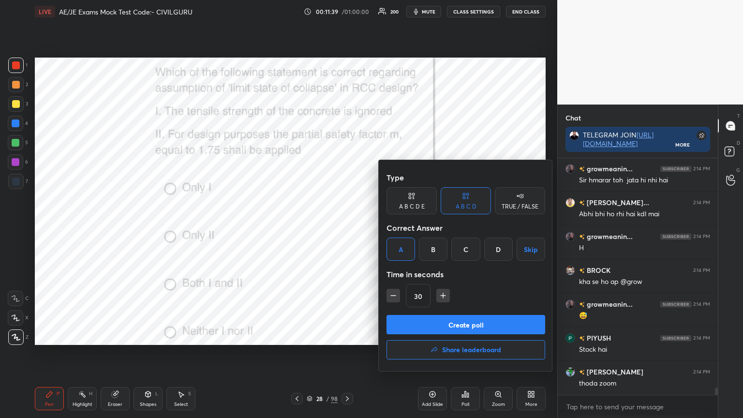
click at [435, 323] on button "Create poll" at bounding box center [466, 324] width 159 height 19
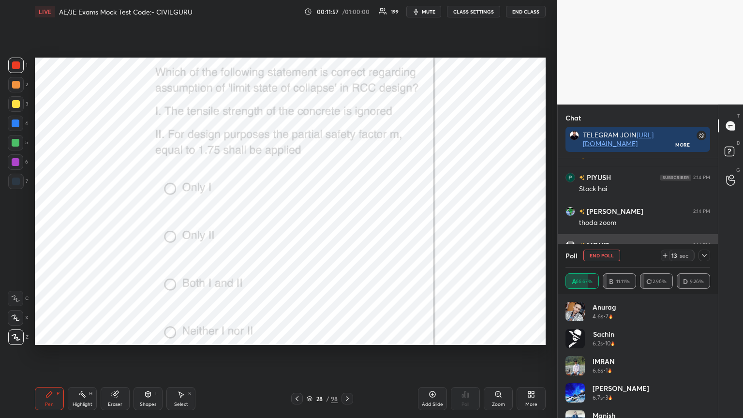
click at [704, 256] on icon at bounding box center [704, 255] width 5 height 3
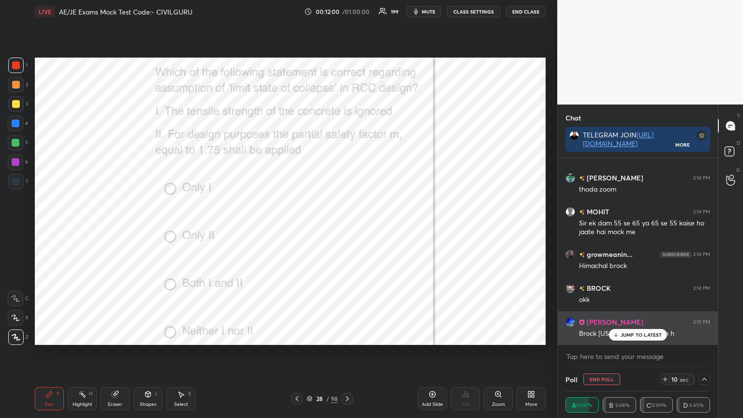
click at [630, 332] on p "JUMP TO LATEST" at bounding box center [642, 335] width 42 height 6
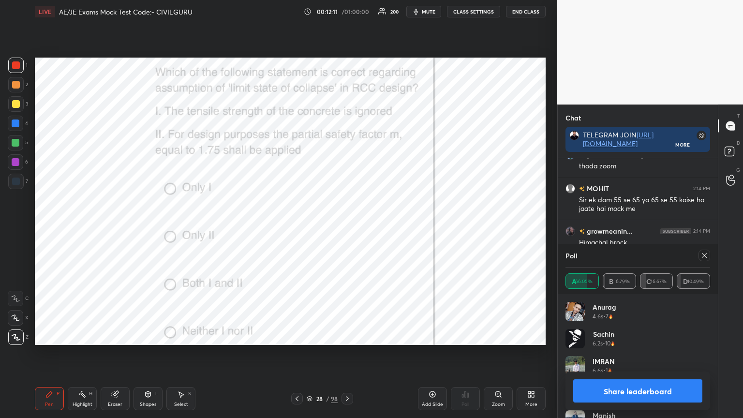
click at [701, 256] on icon at bounding box center [704, 256] width 8 height 8
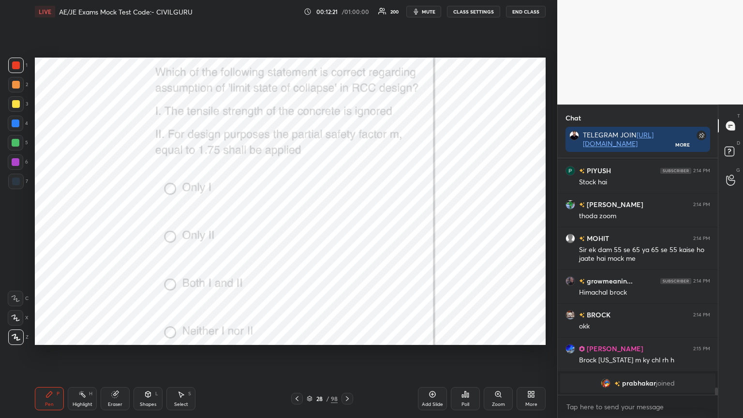
click at [349, 336] on icon at bounding box center [347, 399] width 8 height 8
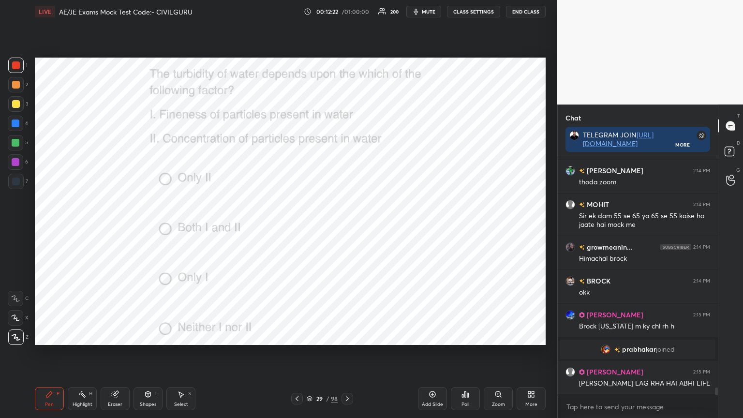
click at [465, 336] on icon at bounding box center [466, 394] width 8 height 8
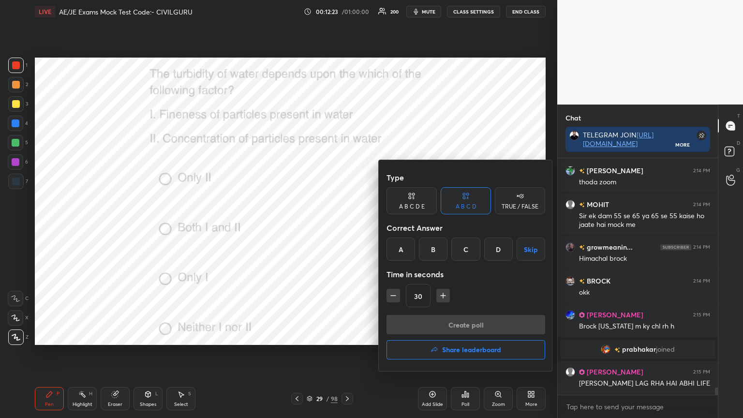
click at [433, 246] on div "B" at bounding box center [433, 249] width 29 height 23
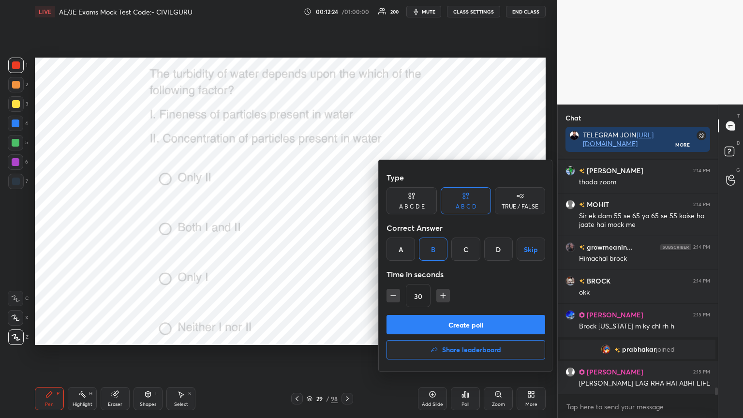
click at [436, 323] on button "Create poll" at bounding box center [466, 324] width 159 height 19
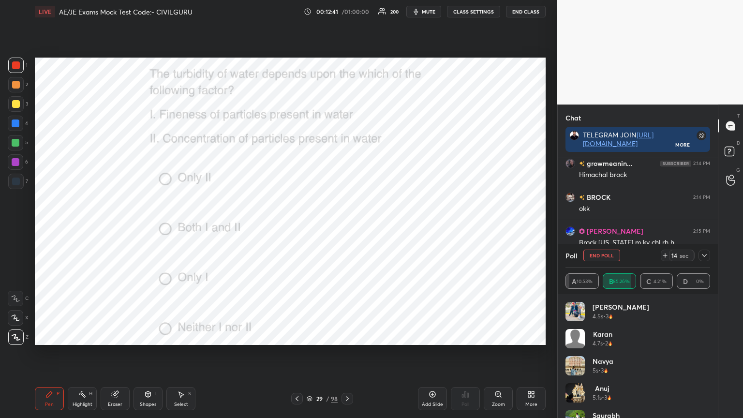
click at [706, 259] on div at bounding box center [705, 256] width 12 height 12
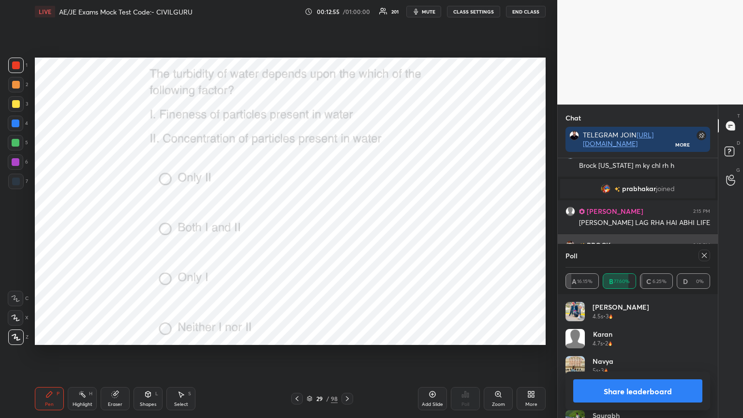
click at [708, 252] on icon at bounding box center [704, 256] width 8 height 8
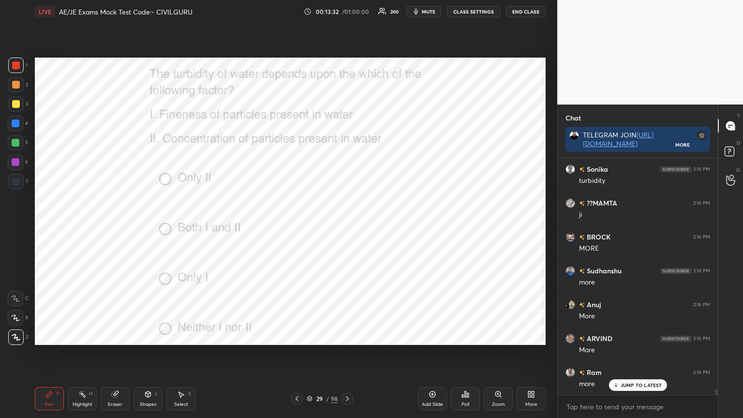
click at [348, 336] on icon at bounding box center [347, 399] width 8 height 8
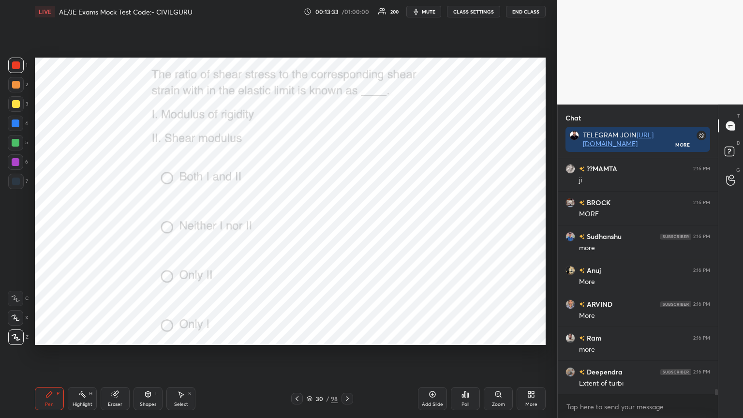
click at [462, 336] on div "Poll" at bounding box center [465, 398] width 29 height 23
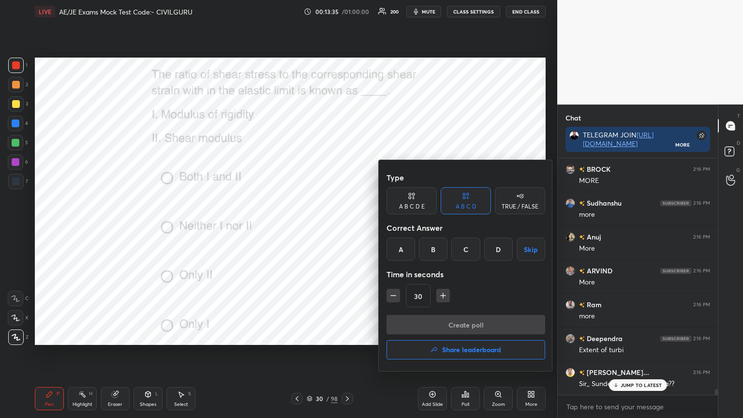
click at [401, 249] on div "A" at bounding box center [401, 249] width 29 height 23
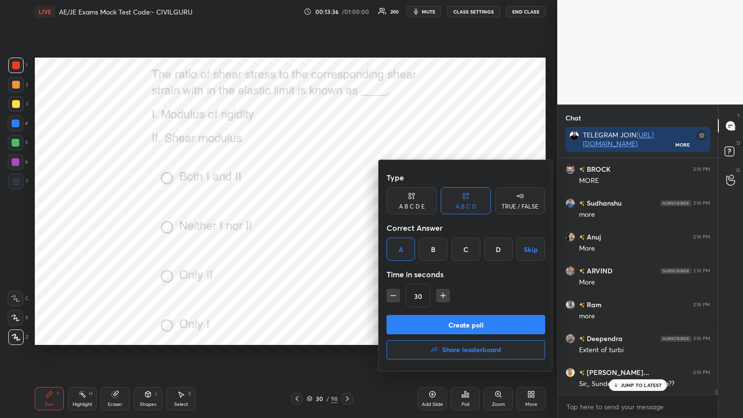
click at [437, 321] on button "Create poll" at bounding box center [466, 324] width 159 height 19
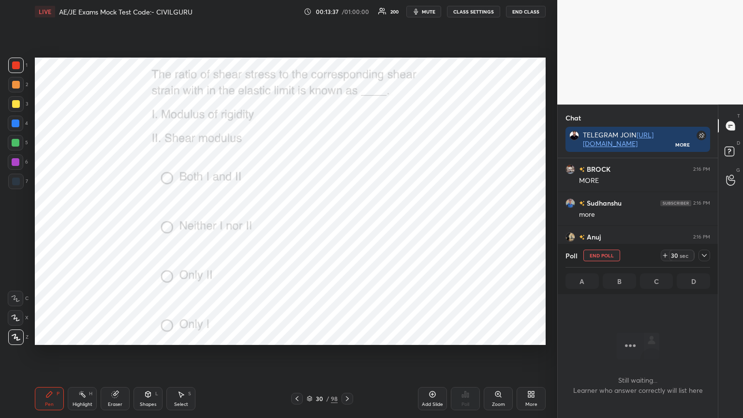
click at [706, 259] on icon at bounding box center [704, 256] width 8 height 8
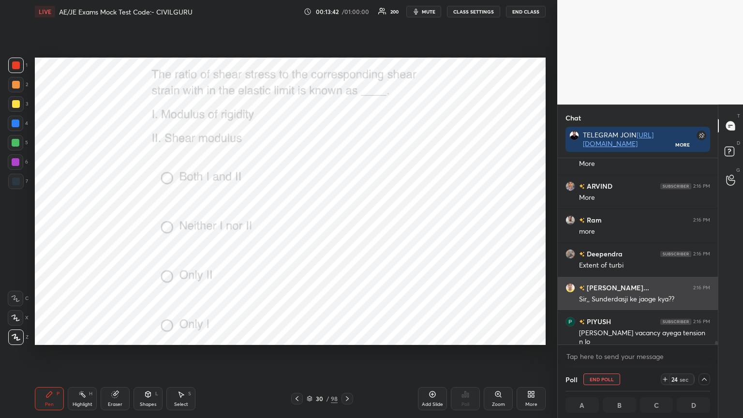
click at [566, 289] on img "grid" at bounding box center [571, 288] width 10 height 10
click at [567, 288] on img "grid" at bounding box center [571, 288] width 10 height 10
click at [572, 286] on img "grid" at bounding box center [571, 288] width 10 height 10
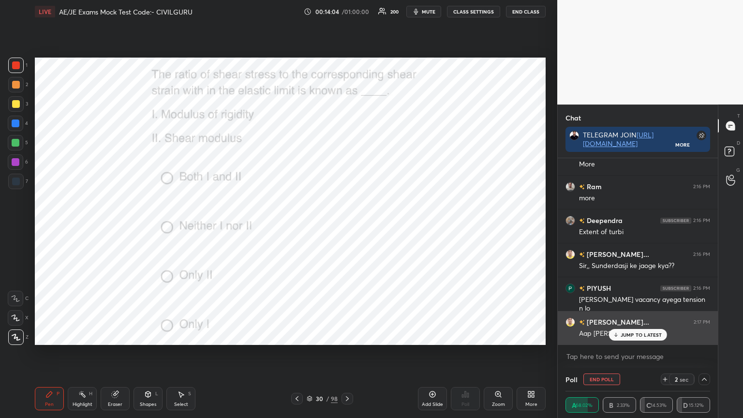
click at [620, 332] on div "JUMP TO LATEST" at bounding box center [638, 335] width 58 height 12
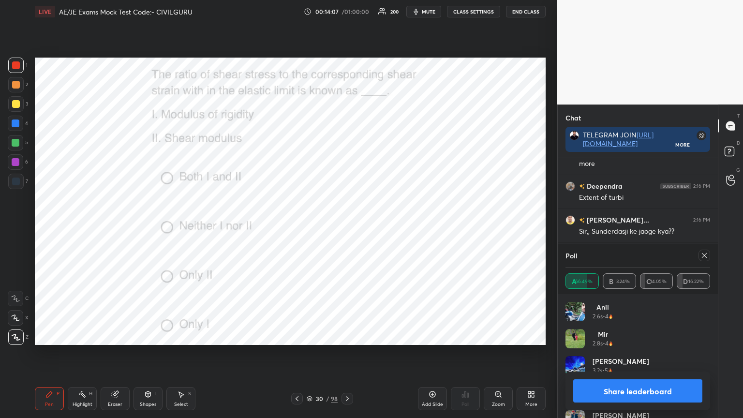
click at [702, 257] on icon at bounding box center [704, 255] width 5 height 5
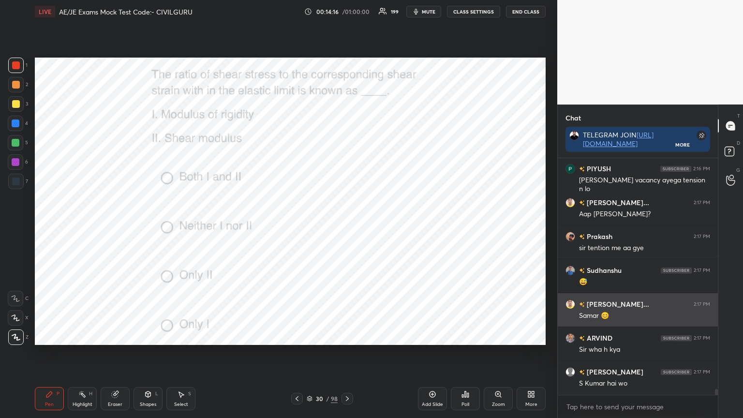
click at [570, 303] on img "grid" at bounding box center [571, 304] width 10 height 10
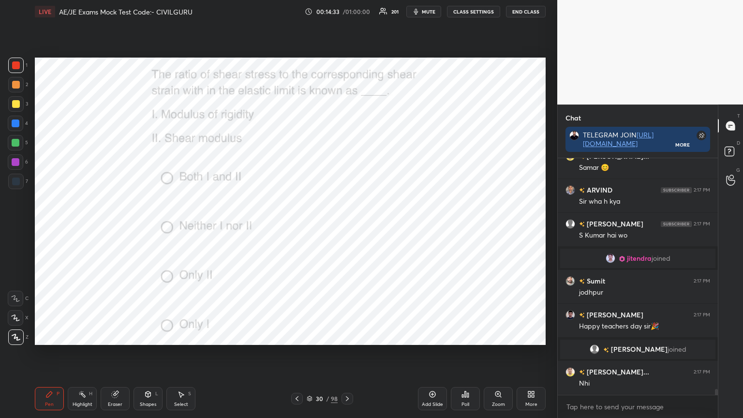
click at [341, 336] on div "30 / 98" at bounding box center [322, 399] width 62 height 12
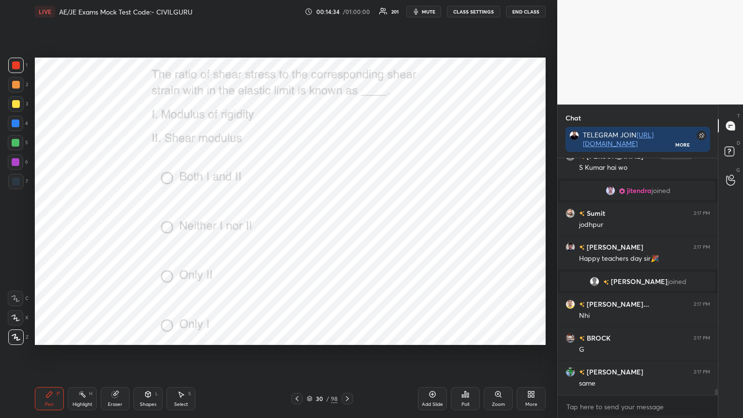
click at [347, 336] on icon at bounding box center [347, 399] width 8 height 8
click at [465, 336] on icon at bounding box center [465, 394] width 1 height 6
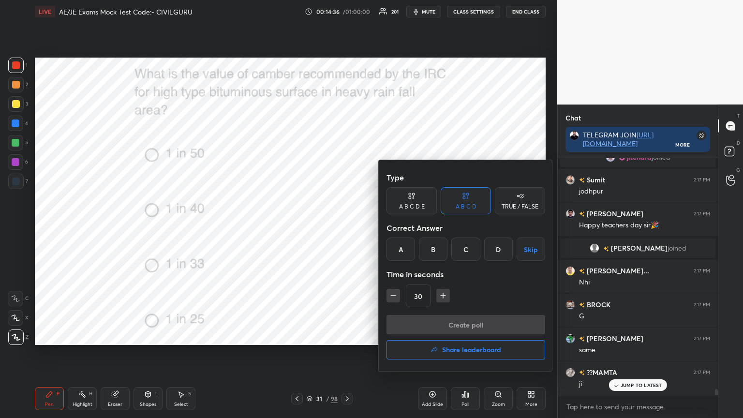
click at [401, 250] on div "A" at bounding box center [401, 249] width 29 height 23
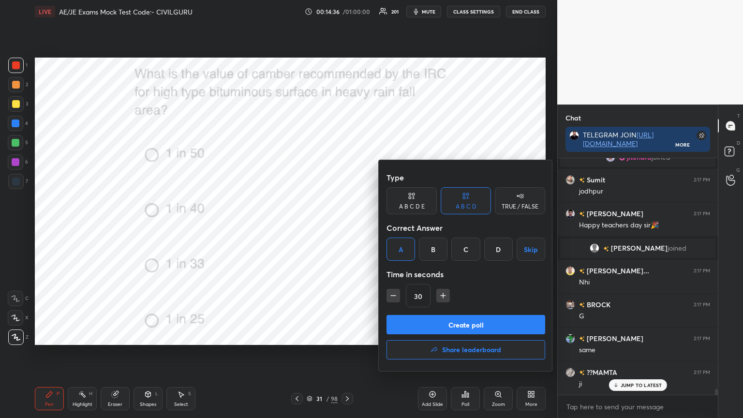
click at [412, 318] on button "Create poll" at bounding box center [466, 324] width 159 height 19
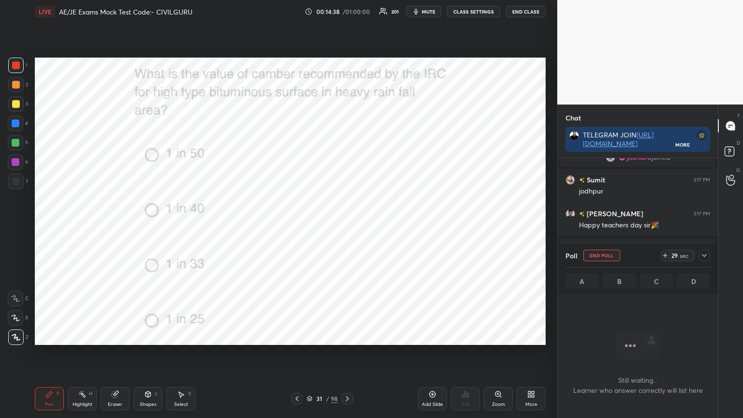
click at [703, 251] on div at bounding box center [705, 256] width 12 height 12
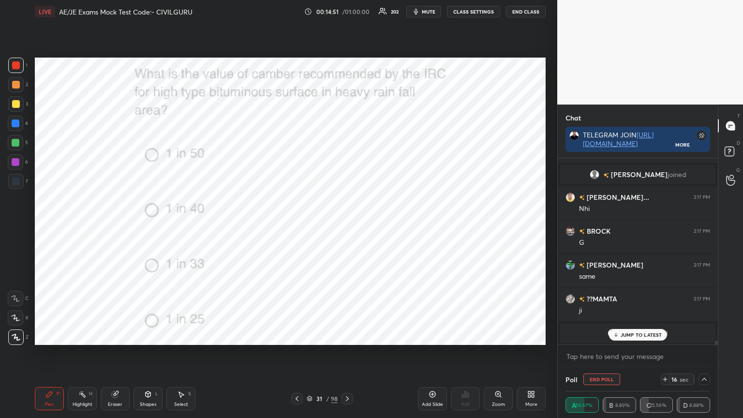
click at [631, 333] on p "JUMP TO LATEST" at bounding box center [642, 335] width 42 height 6
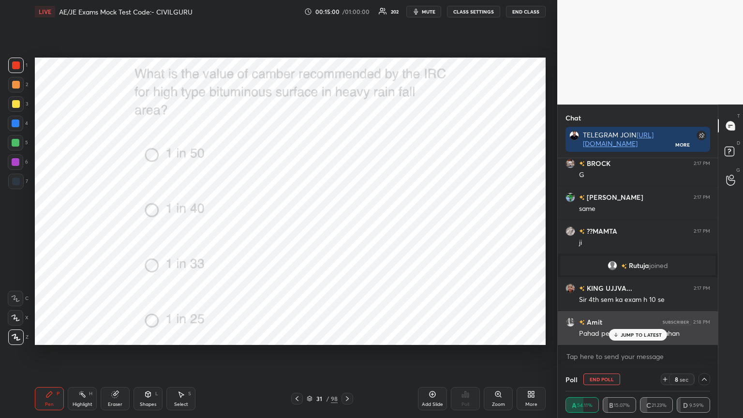
click at [621, 332] on p "JUMP TO LATEST" at bounding box center [642, 335] width 42 height 6
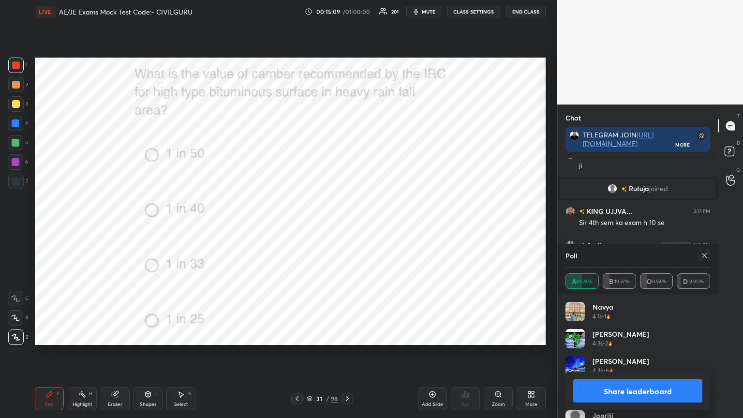
click at [702, 253] on icon at bounding box center [704, 256] width 8 height 8
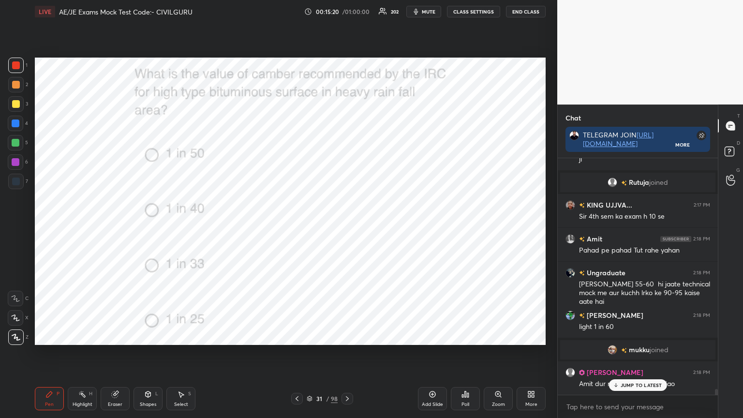
click at [344, 336] on icon at bounding box center [347, 399] width 8 height 8
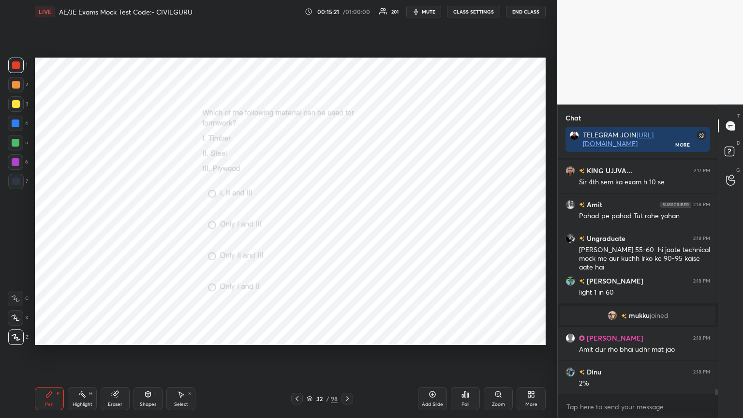
click at [471, 336] on div "Poll" at bounding box center [465, 398] width 29 height 23
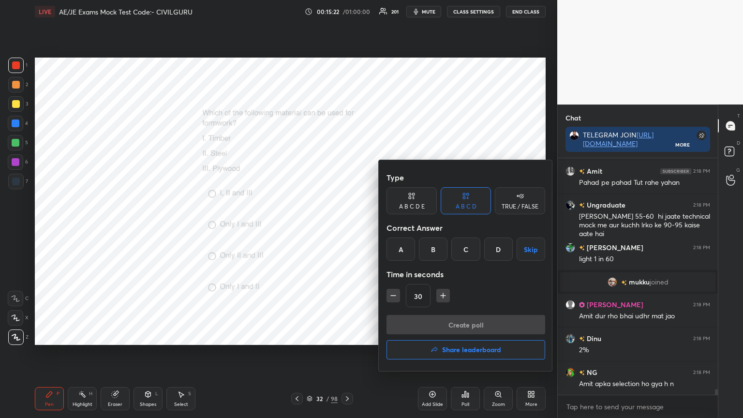
click at [403, 250] on div "A" at bounding box center [401, 249] width 29 height 23
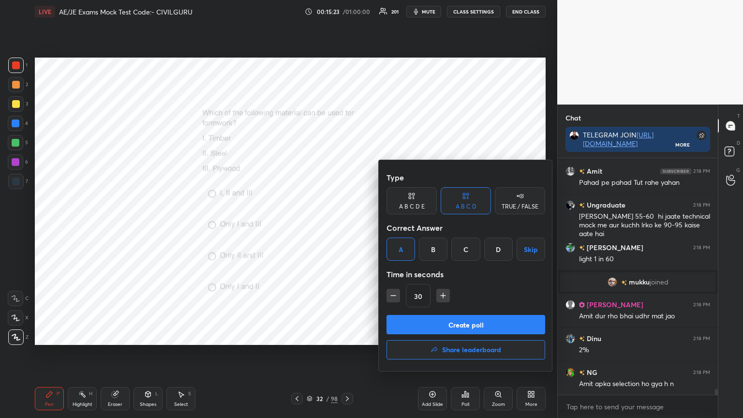
click at [429, 326] on button "Create poll" at bounding box center [466, 324] width 159 height 19
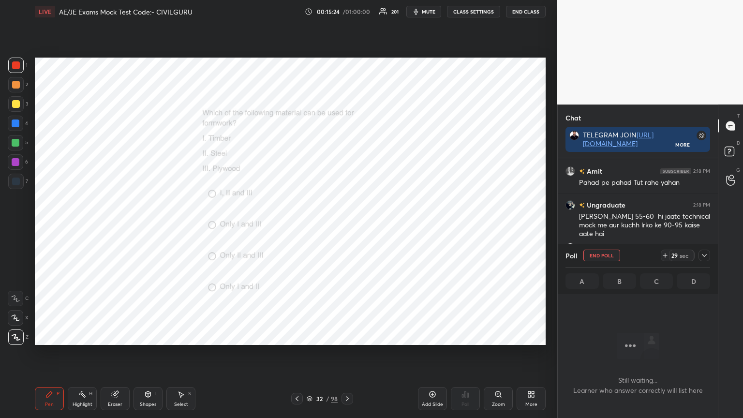
click at [706, 257] on icon at bounding box center [704, 256] width 8 height 8
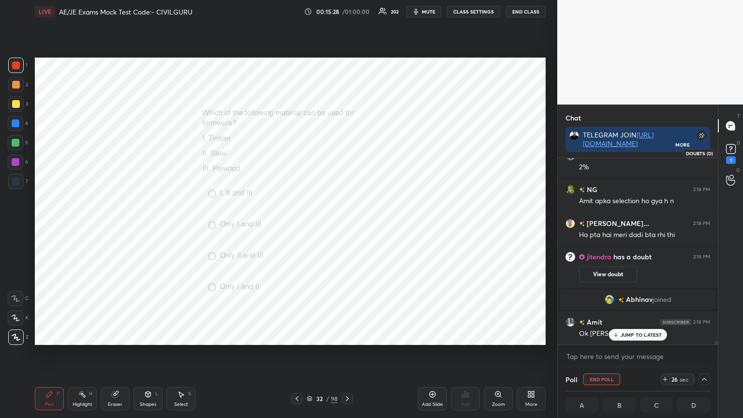
click at [728, 152] on rect at bounding box center [730, 149] width 9 height 9
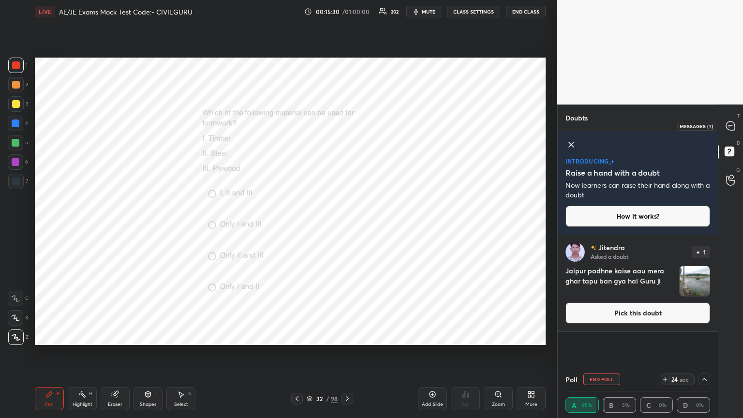
click at [728, 124] on icon at bounding box center [730, 125] width 9 height 9
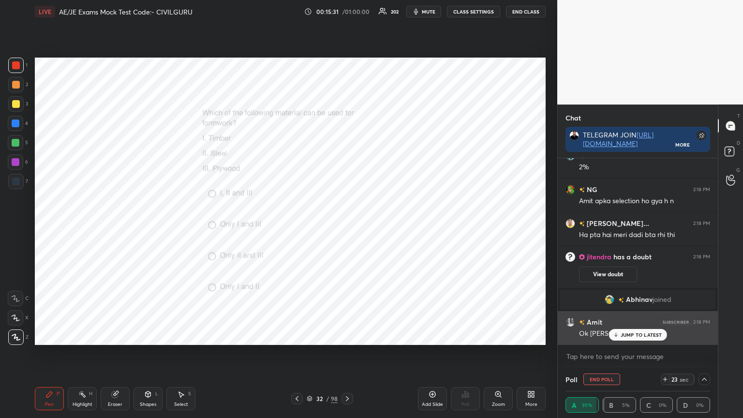
click at [651, 334] on p "JUMP TO LATEST" at bounding box center [642, 335] width 42 height 6
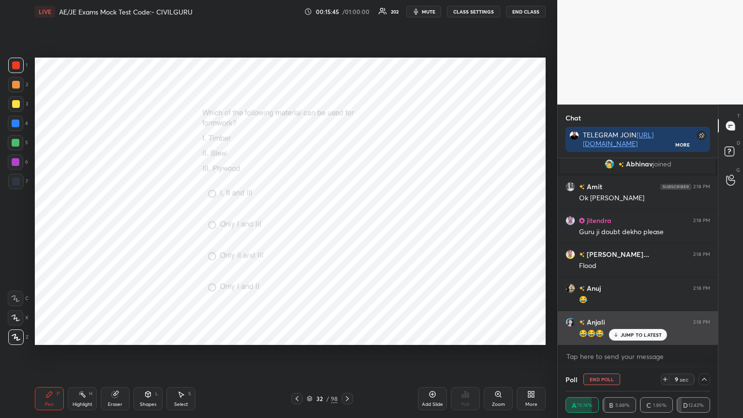
click at [627, 333] on p "JUMP TO LATEST" at bounding box center [642, 335] width 42 height 6
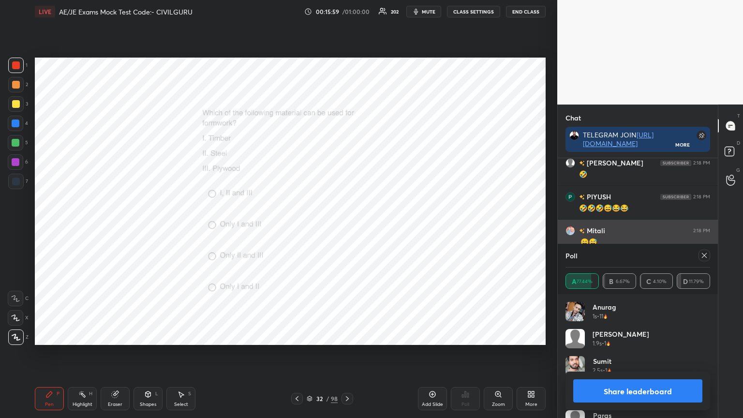
click at [704, 255] on icon at bounding box center [704, 256] width 8 height 8
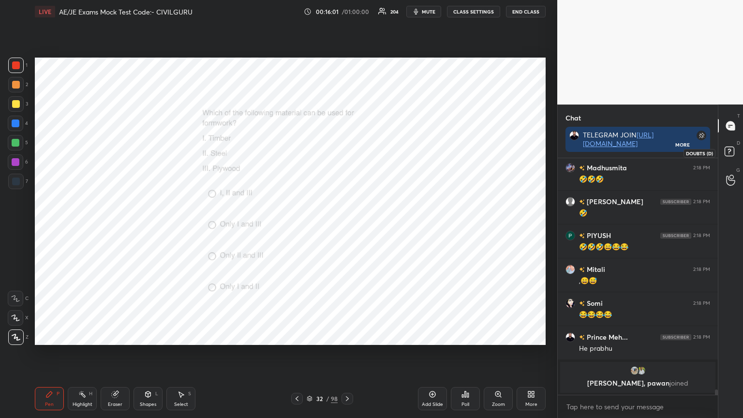
click at [738, 156] on icon at bounding box center [730, 152] width 17 height 17
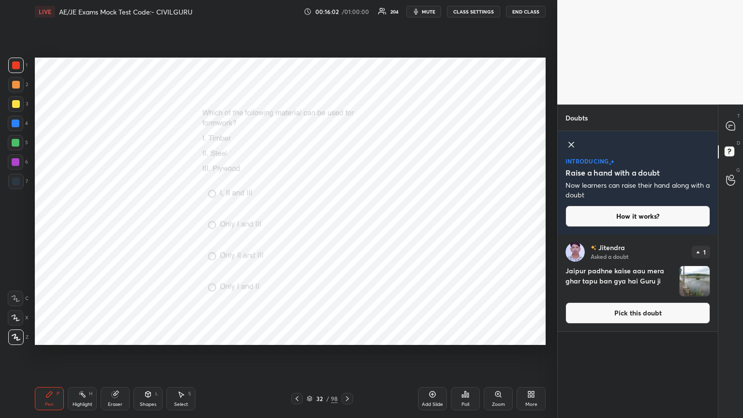
click at [669, 292] on h4 "Jaipur padhne kaise aau mera ghar tapu ban gya hai Guru ji" at bounding box center [621, 281] width 110 height 31
click at [630, 313] on button "Pick this doubt" at bounding box center [638, 312] width 145 height 21
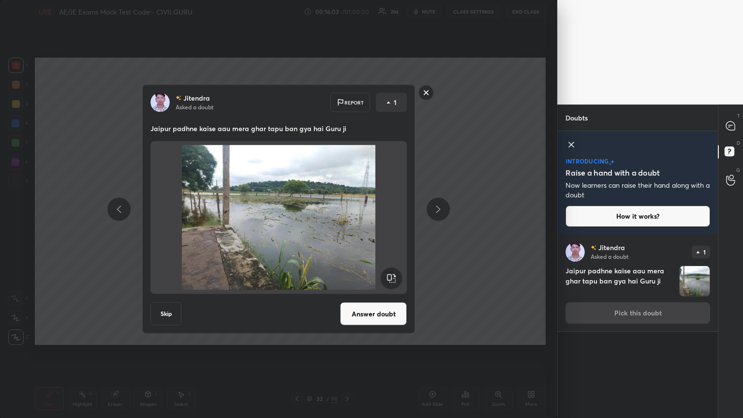
click at [385, 320] on button "Answer doubt" at bounding box center [373, 313] width 67 height 23
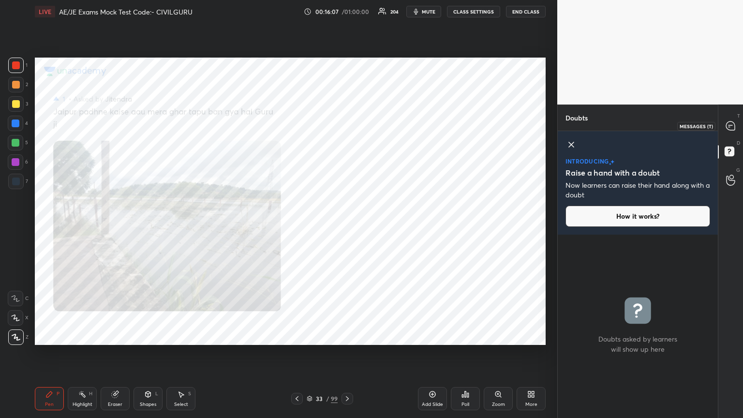
click at [729, 127] on icon at bounding box center [729, 127] width 1 height 0
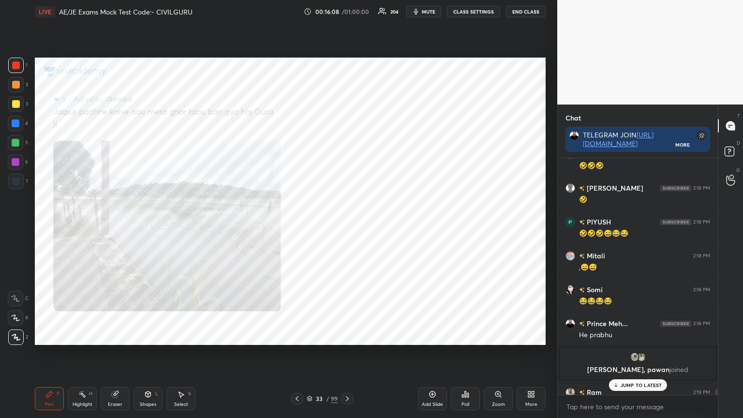
click at [639, 336] on p "JUMP TO LATEST" at bounding box center [642, 385] width 42 height 6
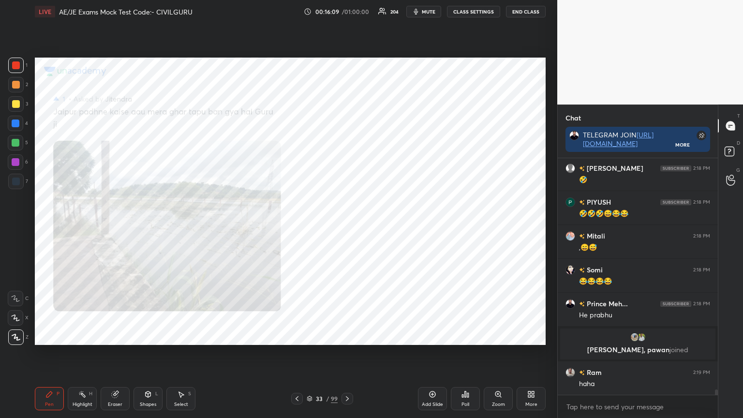
click at [499, 336] on div "Zoom" at bounding box center [498, 404] width 13 height 5
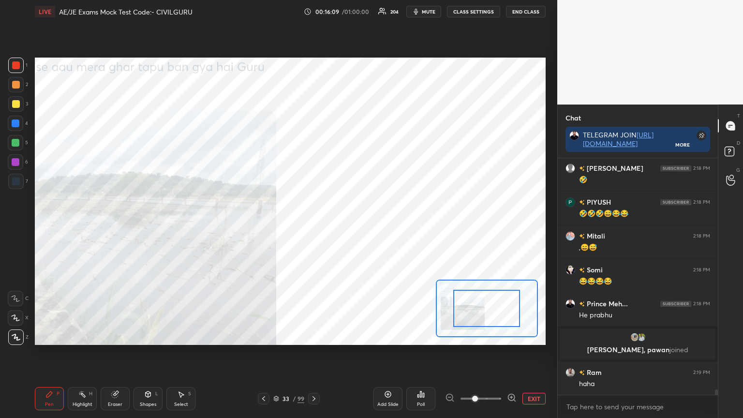
click at [489, 327] on div at bounding box center [486, 308] width 67 height 37
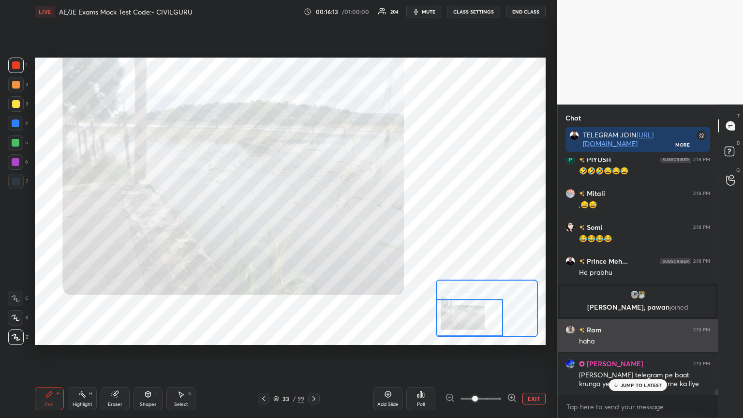
click at [632, 336] on p "JUMP TO LATEST" at bounding box center [642, 385] width 42 height 6
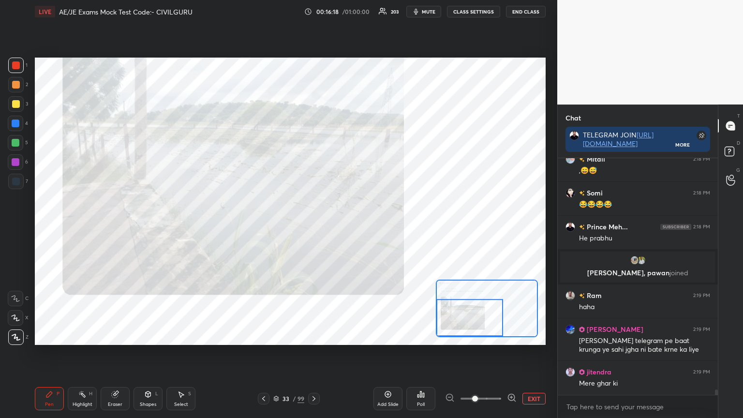
click at [316, 336] on icon at bounding box center [314, 399] width 8 height 8
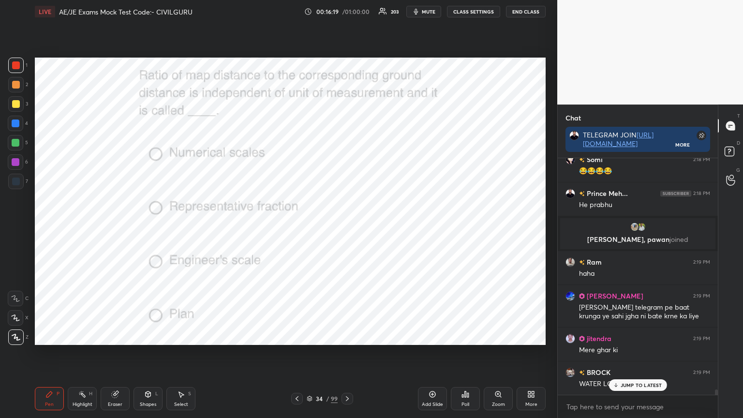
click at [467, 336] on icon at bounding box center [466, 394] width 8 height 8
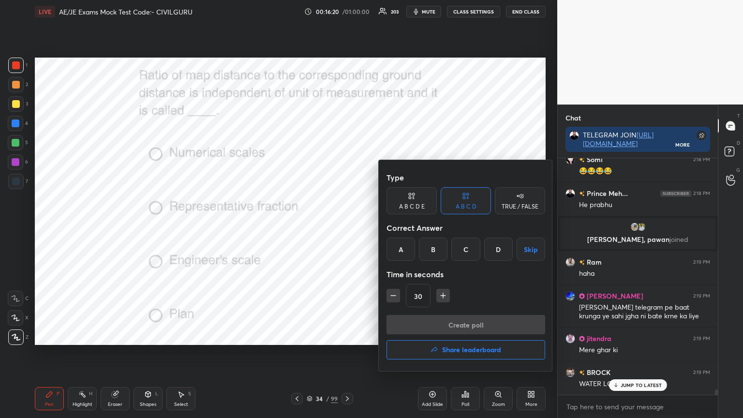
click at [436, 253] on div "B" at bounding box center [433, 249] width 29 height 23
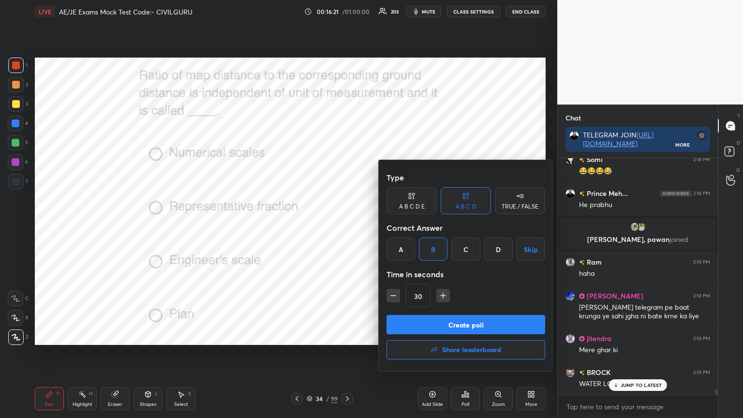
click at [432, 333] on button "Create poll" at bounding box center [466, 324] width 159 height 19
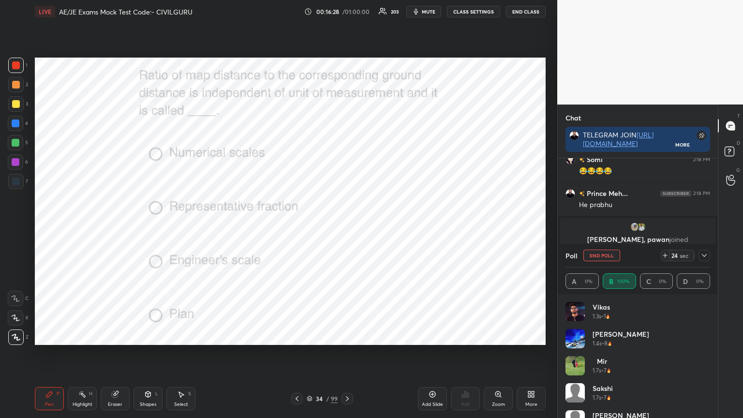
click at [703, 259] on icon at bounding box center [704, 256] width 8 height 8
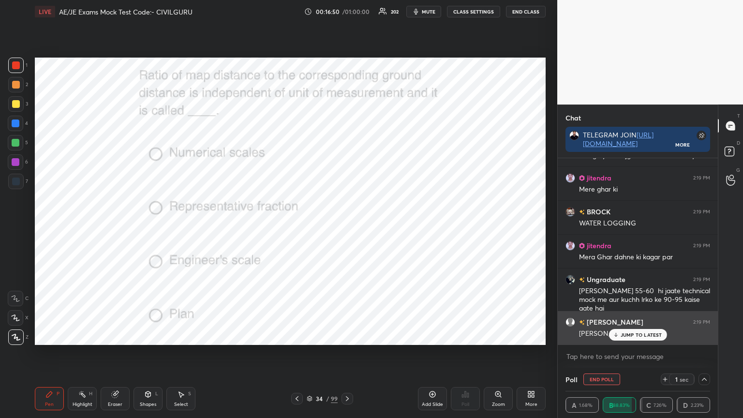
click at [626, 336] on p "JUMP TO LATEST" at bounding box center [642, 335] width 42 height 6
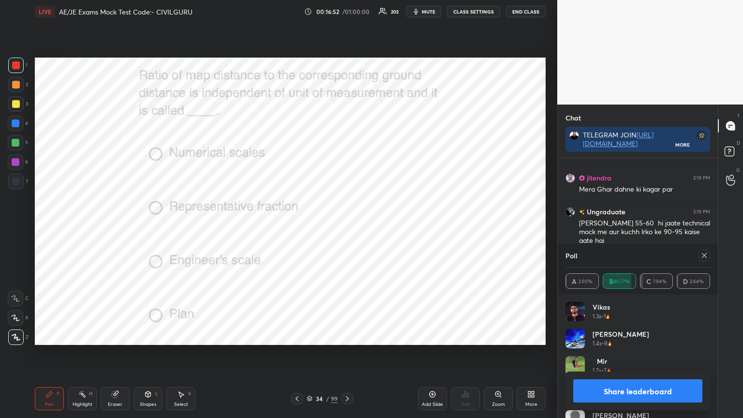
click at [705, 254] on icon at bounding box center [704, 255] width 5 height 5
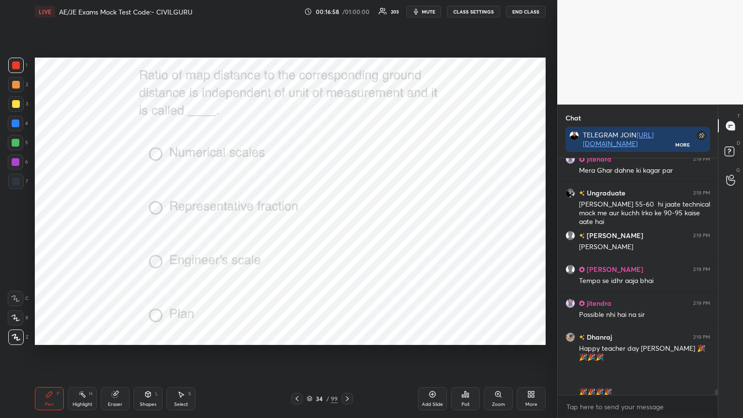
click at [348, 336] on icon at bounding box center [347, 399] width 8 height 8
click at [471, 336] on div "Poll" at bounding box center [465, 398] width 29 height 23
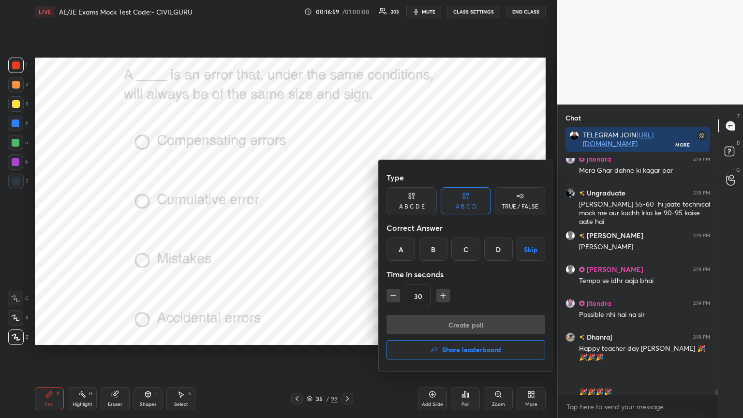
click at [439, 246] on div "B" at bounding box center [433, 249] width 29 height 23
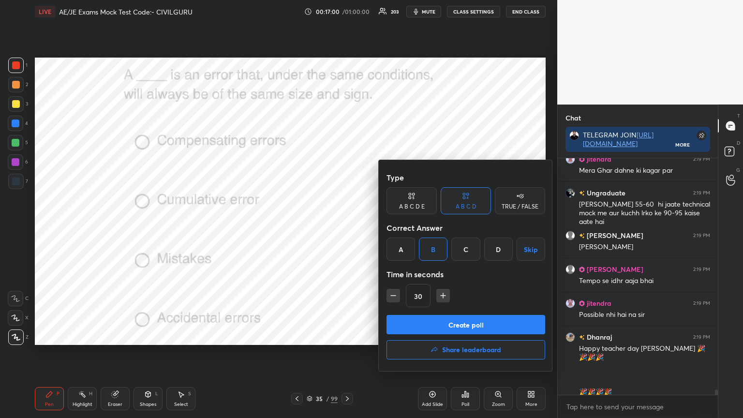
click at [441, 324] on button "Create poll" at bounding box center [466, 324] width 159 height 19
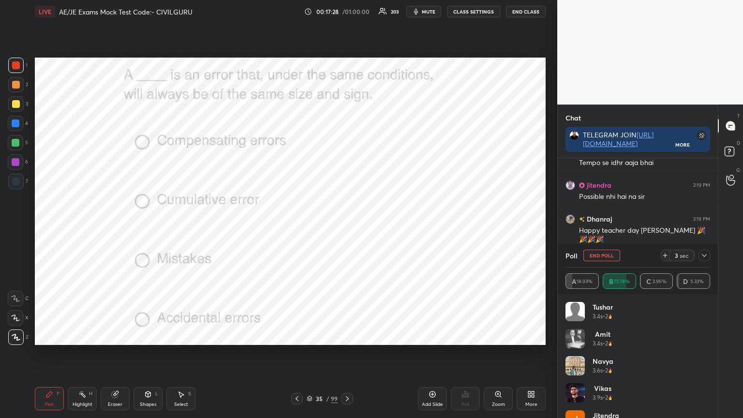
click at [703, 260] on div at bounding box center [705, 256] width 12 height 12
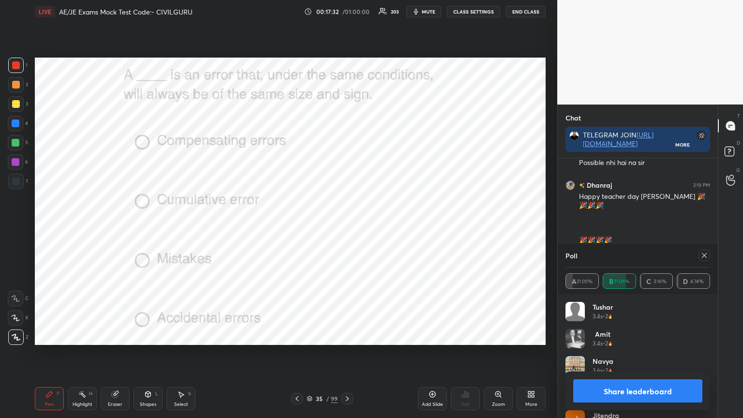
click at [702, 254] on icon at bounding box center [704, 256] width 8 height 8
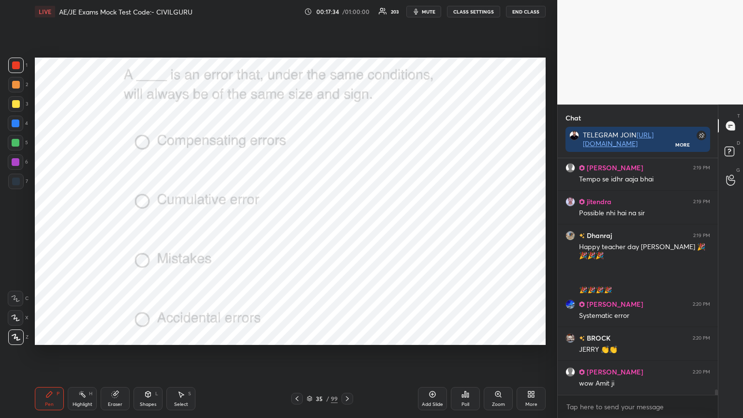
click at [344, 336] on icon at bounding box center [347, 399] width 8 height 8
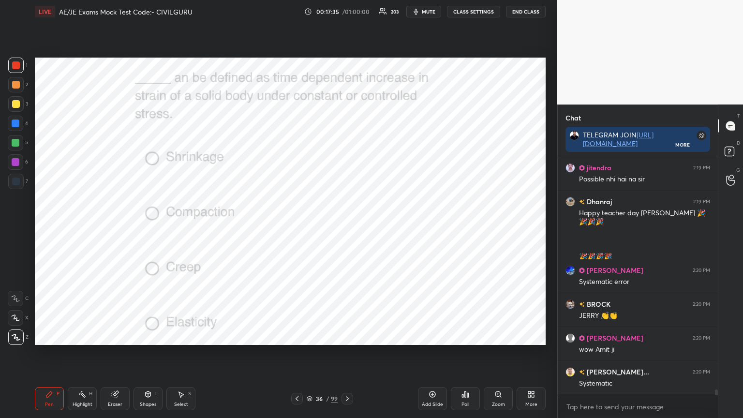
click at [464, 336] on div "Poll" at bounding box center [465, 398] width 29 height 23
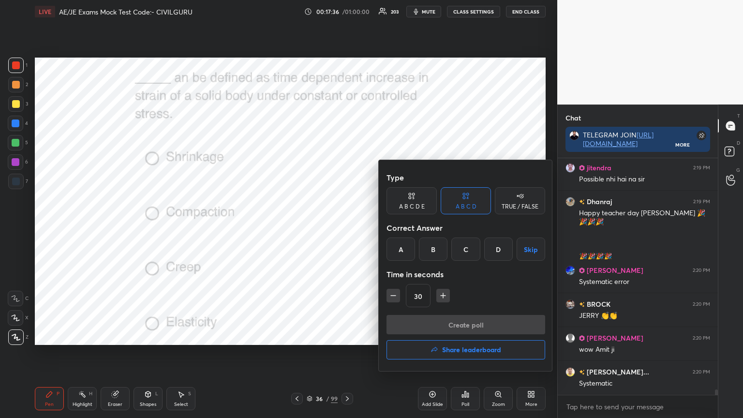
click at [466, 246] on div "C" at bounding box center [465, 249] width 29 height 23
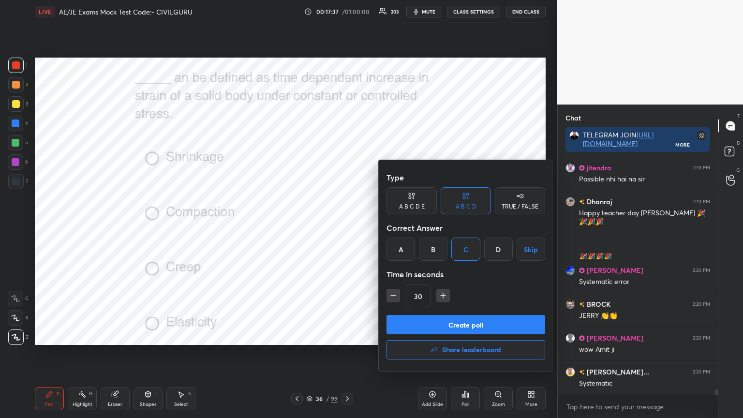
click at [452, 327] on button "Create poll" at bounding box center [466, 324] width 159 height 19
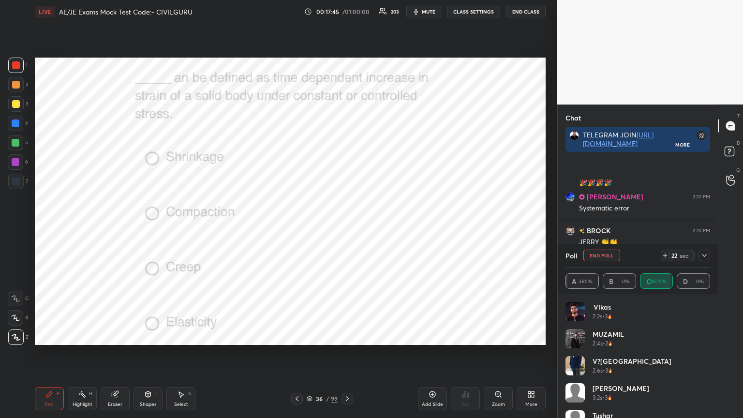
click at [706, 257] on icon at bounding box center [704, 256] width 8 height 8
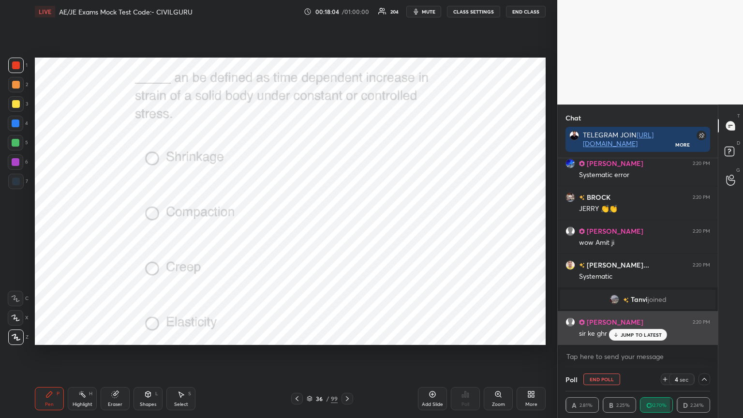
click at [640, 336] on p "JUMP TO LATEST" at bounding box center [642, 335] width 42 height 6
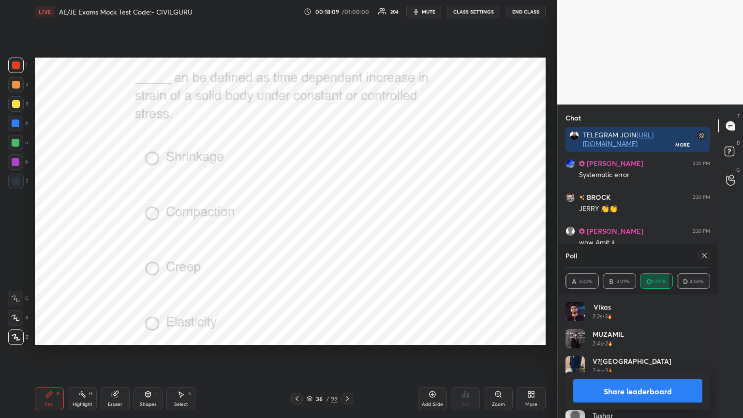
click at [701, 255] on icon at bounding box center [704, 256] width 8 height 8
type textarea "x"
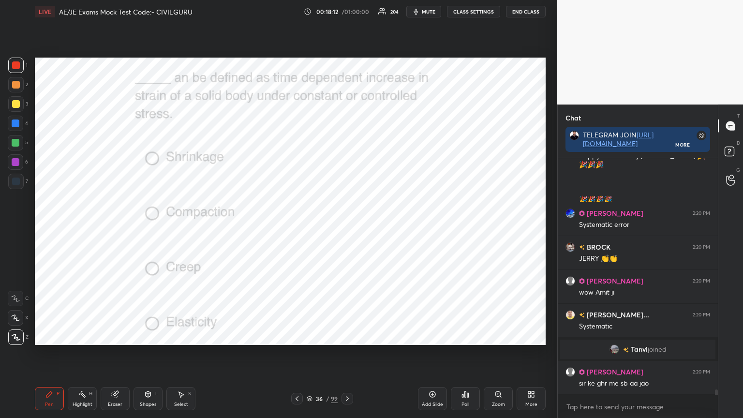
click at [348, 336] on icon at bounding box center [347, 399] width 8 height 8
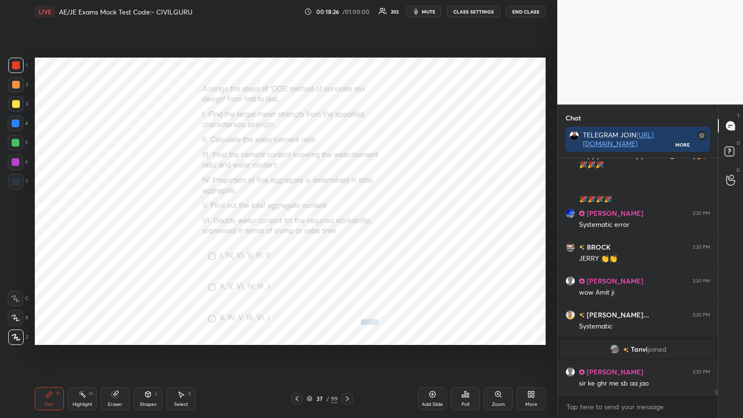
click at [465, 336] on div "Poll" at bounding box center [466, 404] width 8 height 5
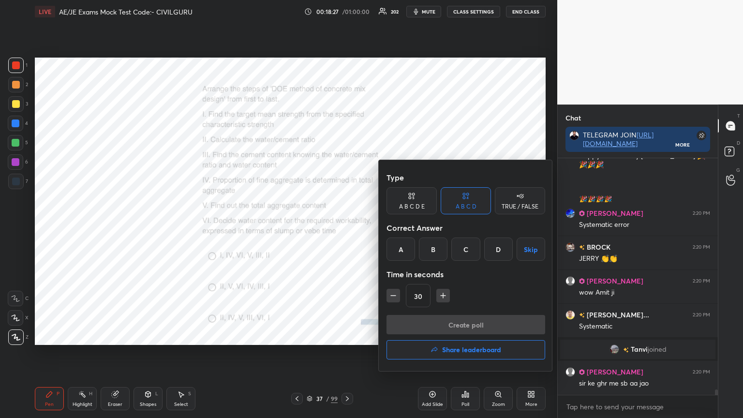
click at [496, 248] on div "D" at bounding box center [498, 249] width 29 height 23
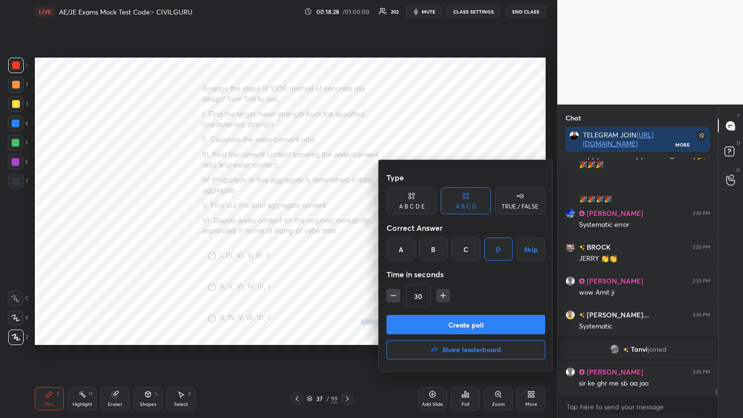
click at [443, 295] on icon "button" at bounding box center [443, 295] width 0 height 5
click at [443, 296] on icon "button" at bounding box center [443, 296] width 5 height 0
type input "60"
click at [444, 322] on button "Create poll" at bounding box center [466, 324] width 159 height 19
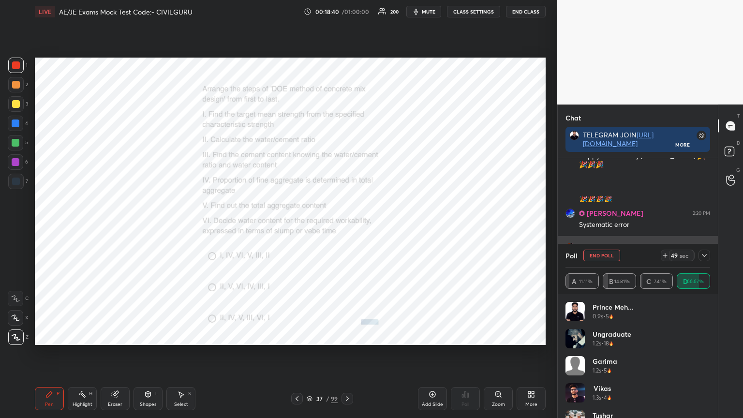
click at [706, 256] on icon at bounding box center [704, 256] width 8 height 8
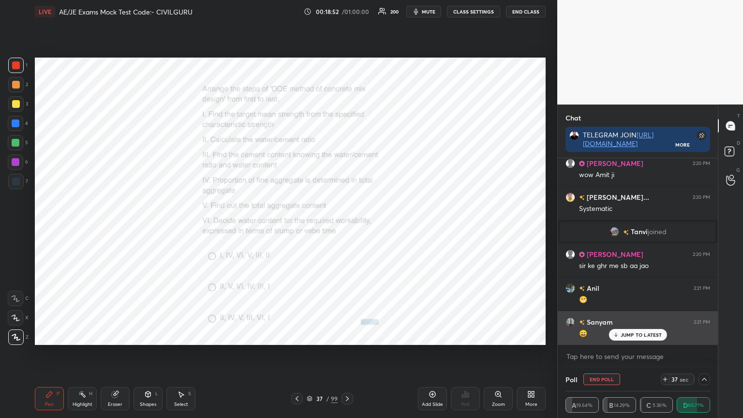
click at [634, 335] on p "JUMP TO LATEST" at bounding box center [642, 335] width 42 height 6
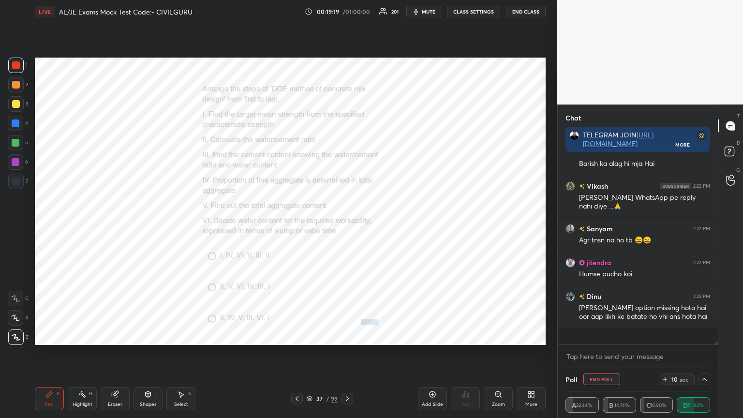
scroll to position [3, 3]
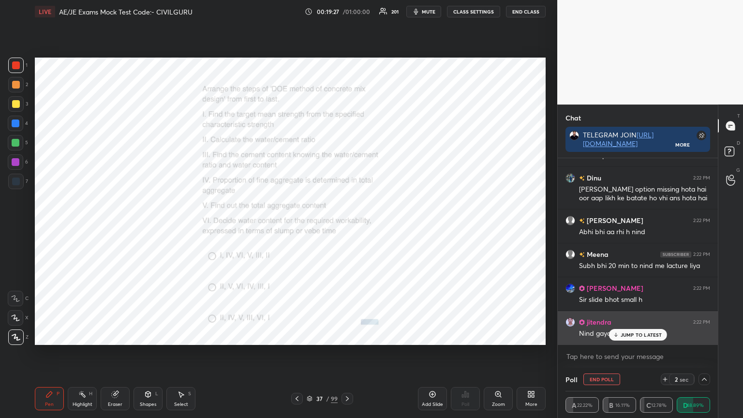
click at [642, 331] on div "JUMP TO LATEST" at bounding box center [638, 335] width 58 height 12
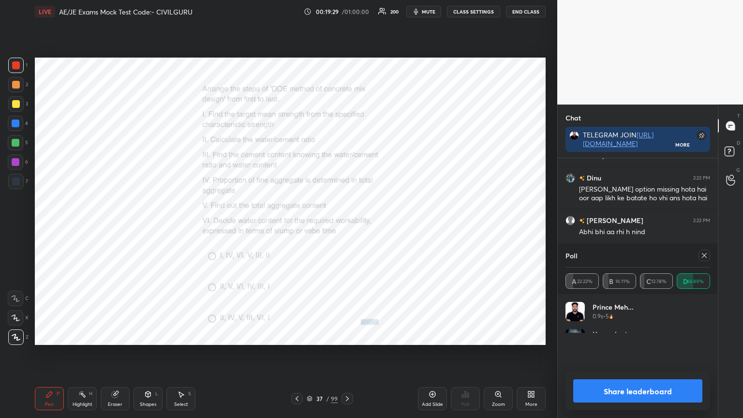
scroll to position [113, 142]
click at [702, 255] on icon at bounding box center [704, 256] width 8 height 8
type textarea "x"
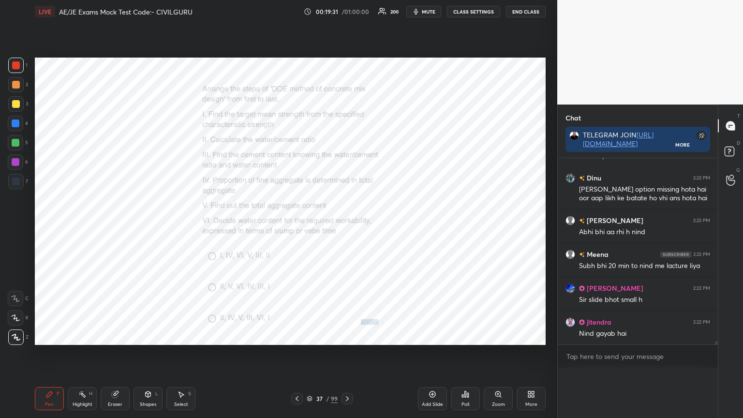
scroll to position [3, 3]
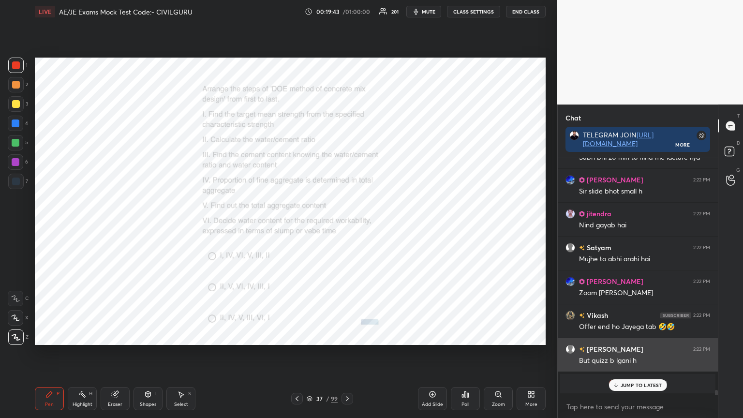
click at [630, 336] on p "JUMP TO LATEST" at bounding box center [642, 385] width 42 height 6
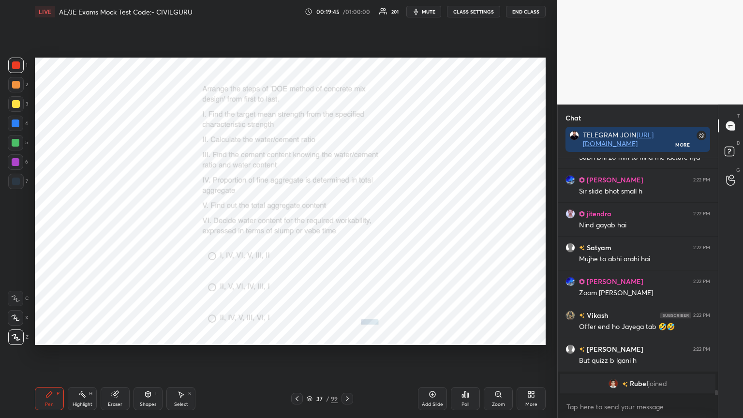
click at [345, 336] on icon at bounding box center [347, 399] width 8 height 8
click at [466, 336] on div "Poll" at bounding box center [465, 398] width 29 height 23
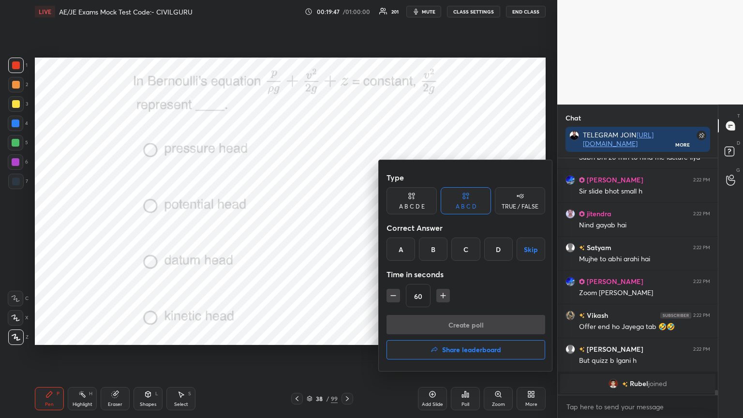
click at [497, 252] on div "D" at bounding box center [498, 249] width 29 height 23
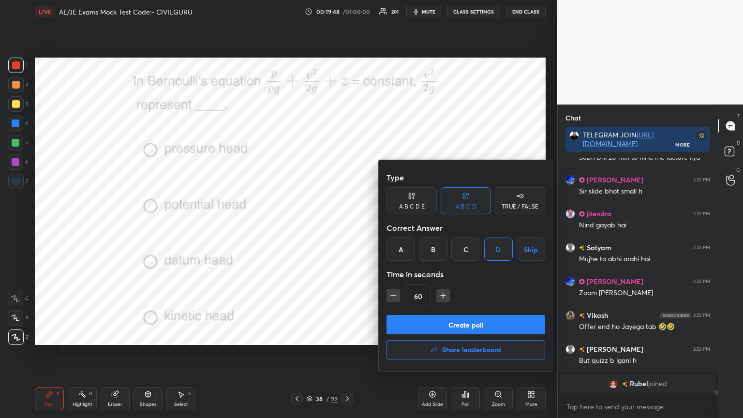
click at [387, 297] on button "button" at bounding box center [394, 296] width 14 height 14
click at [391, 296] on icon "button" at bounding box center [393, 296] width 10 height 10
type input "30"
click at [415, 326] on button "Create poll" at bounding box center [466, 324] width 159 height 19
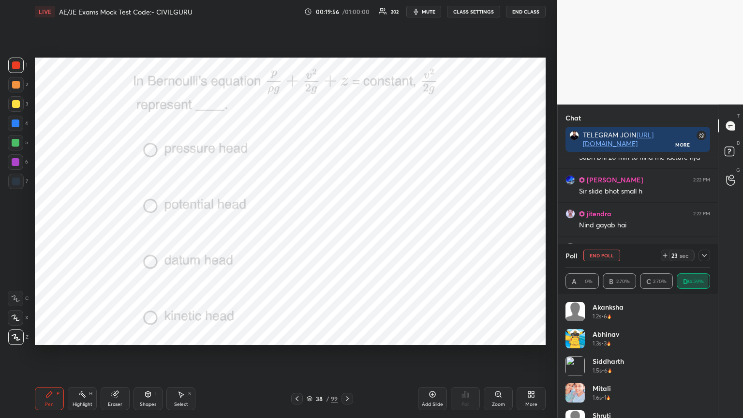
click at [704, 253] on icon at bounding box center [704, 256] width 8 height 8
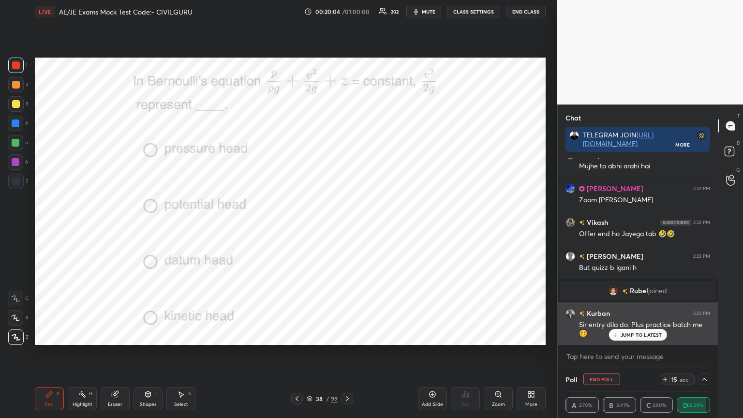
click at [633, 334] on p "JUMP TO LATEST" at bounding box center [642, 335] width 42 height 6
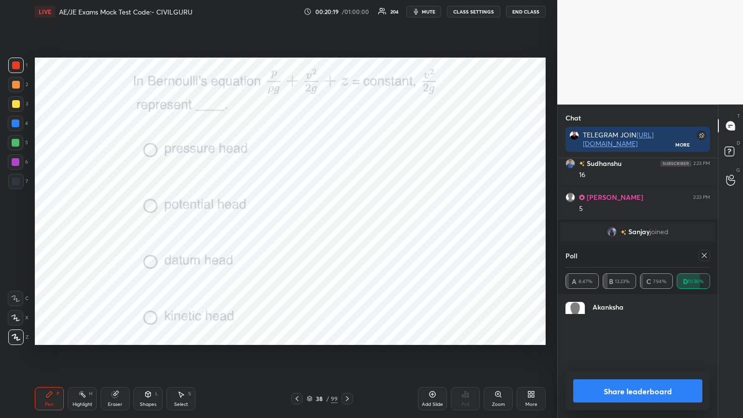
click at [617, 312] on h4 "Akanksha" at bounding box center [608, 307] width 31 height 10
click at [707, 252] on icon at bounding box center [704, 256] width 8 height 8
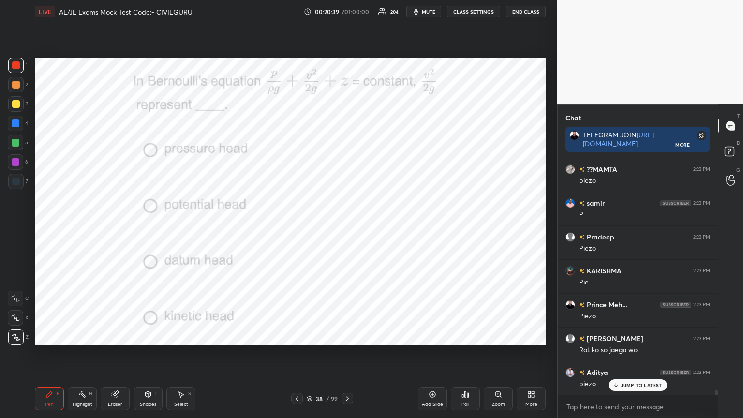
click at [354, 336] on div "38 / 99" at bounding box center [322, 399] width 192 height 12
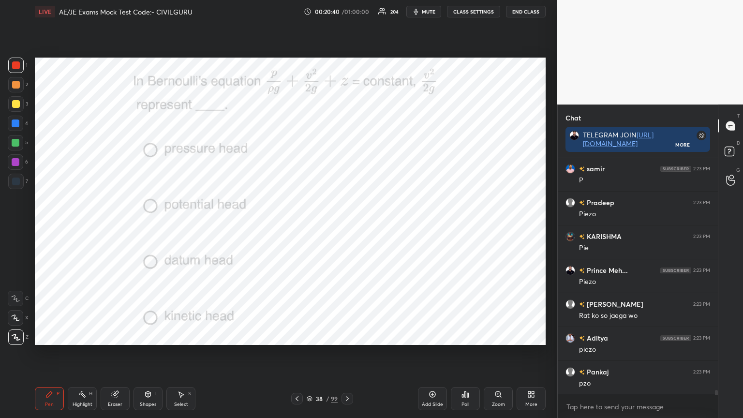
click at [347, 336] on icon at bounding box center [347, 399] width 8 height 8
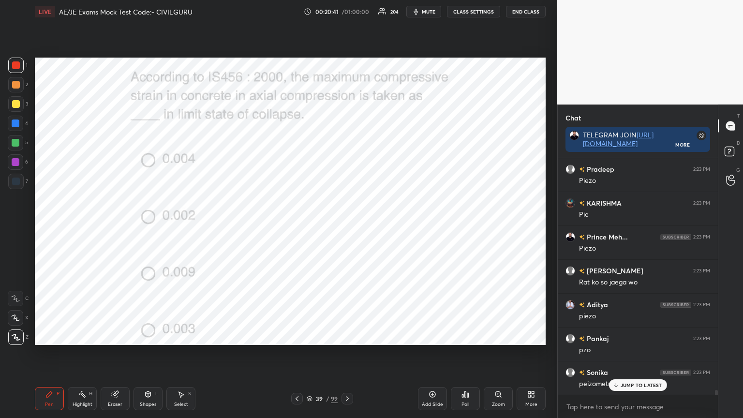
click at [467, 336] on icon at bounding box center [467, 395] width 1 height 4
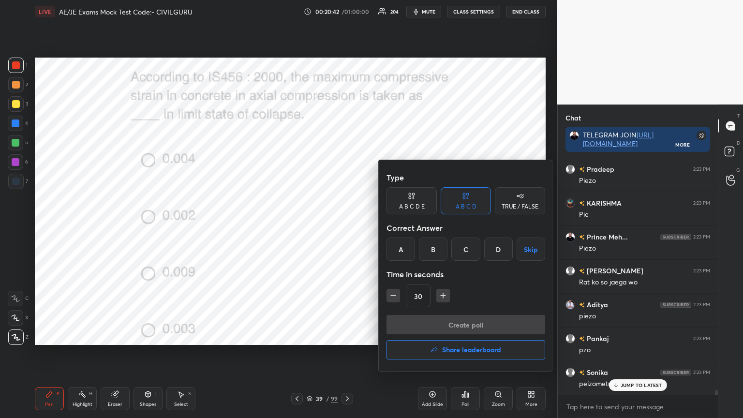
click at [432, 243] on div "B" at bounding box center [433, 249] width 29 height 23
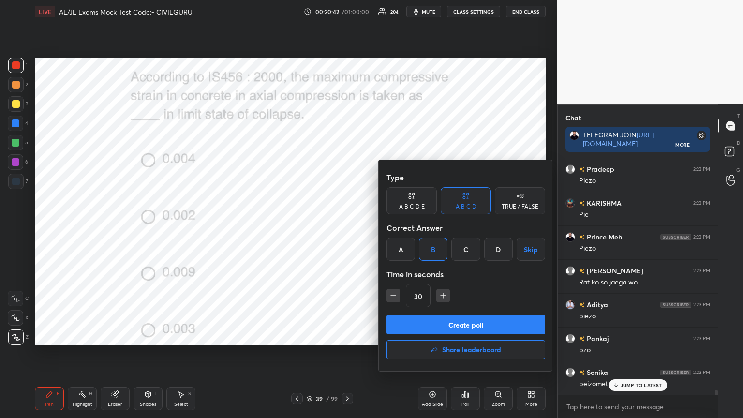
click at [432, 321] on button "Create poll" at bounding box center [466, 324] width 159 height 19
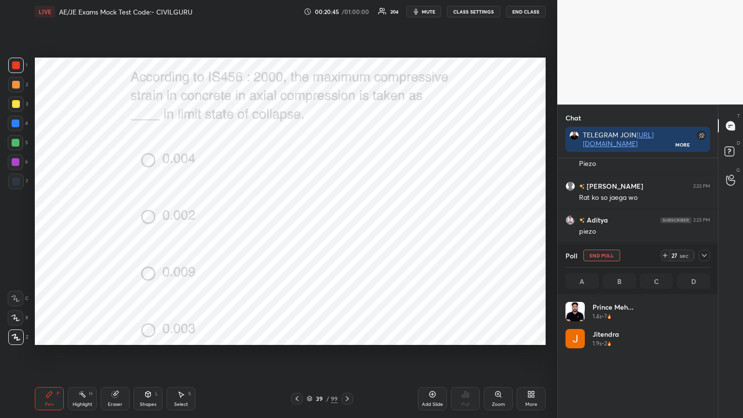
click at [702, 255] on icon at bounding box center [704, 255] width 5 height 3
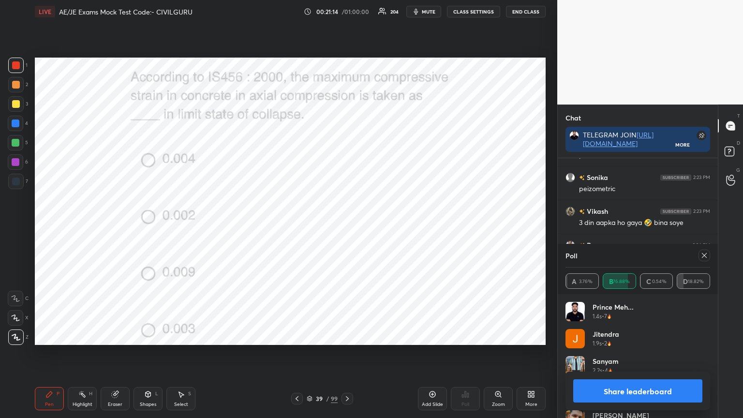
click at [702, 255] on icon at bounding box center [704, 256] width 8 height 8
type textarea "x"
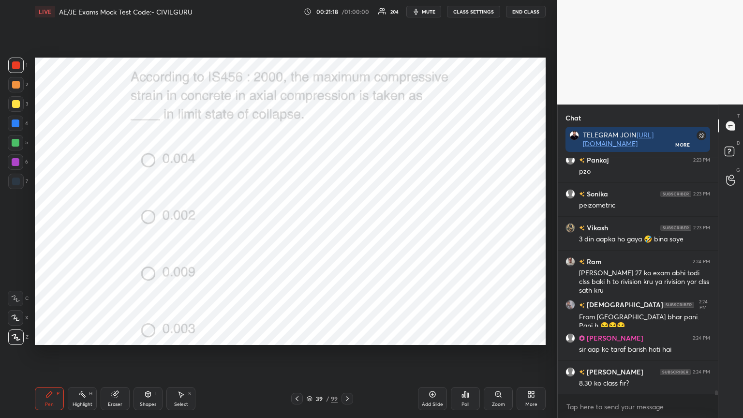
click at [350, 336] on icon at bounding box center [347, 399] width 8 height 8
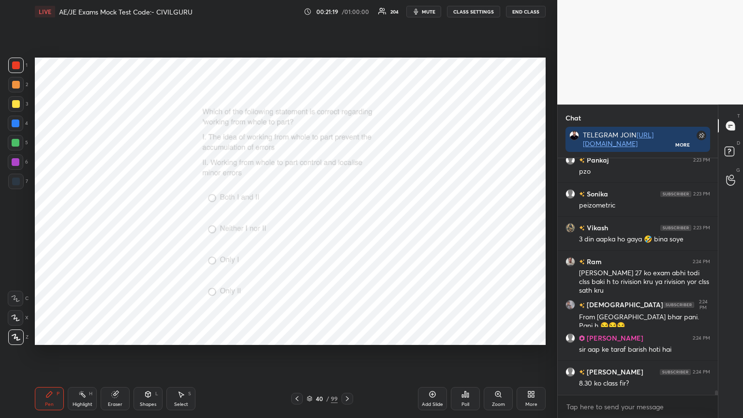
click at [465, 336] on div "Poll" at bounding box center [465, 398] width 29 height 23
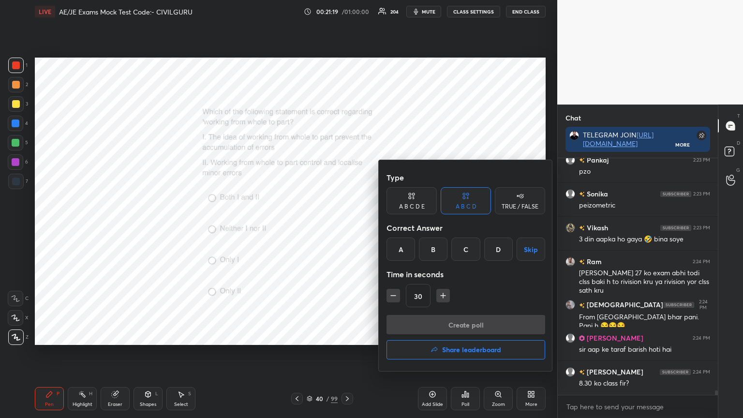
click at [393, 251] on div "A" at bounding box center [401, 249] width 29 height 23
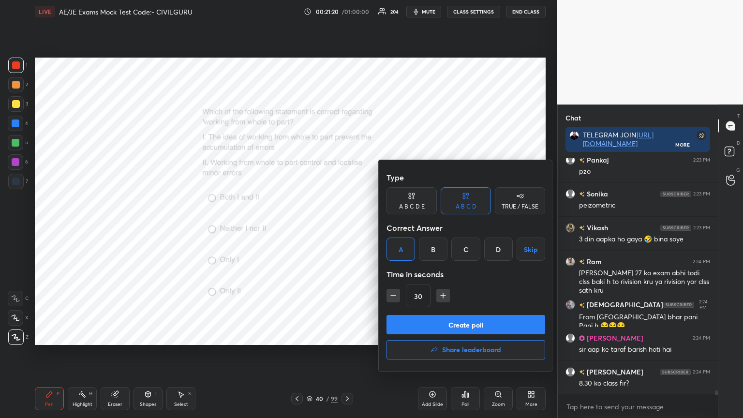
click at [442, 294] on icon "button" at bounding box center [443, 296] width 10 height 10
click at [391, 295] on icon "button" at bounding box center [393, 296] width 10 height 10
type input "30"
click at [416, 319] on button "Create poll" at bounding box center [466, 324] width 159 height 19
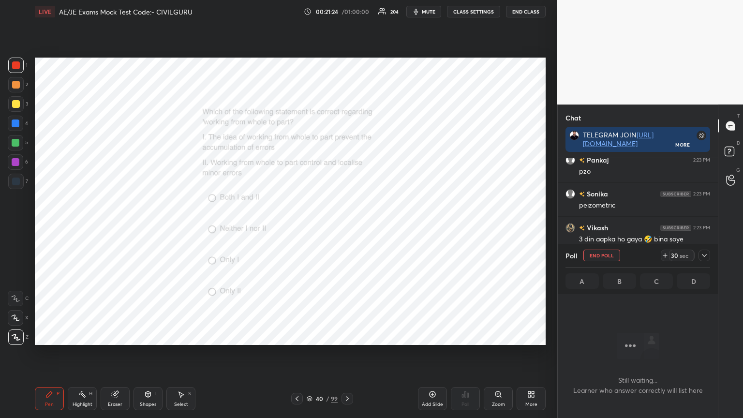
click at [705, 255] on icon at bounding box center [704, 255] width 5 height 3
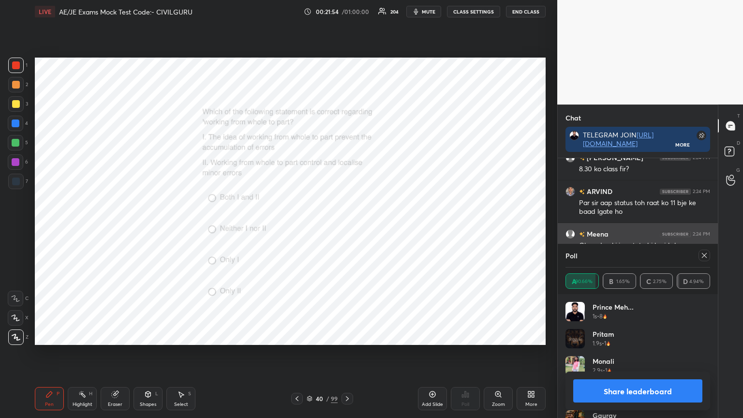
click at [704, 252] on icon at bounding box center [704, 256] width 8 height 8
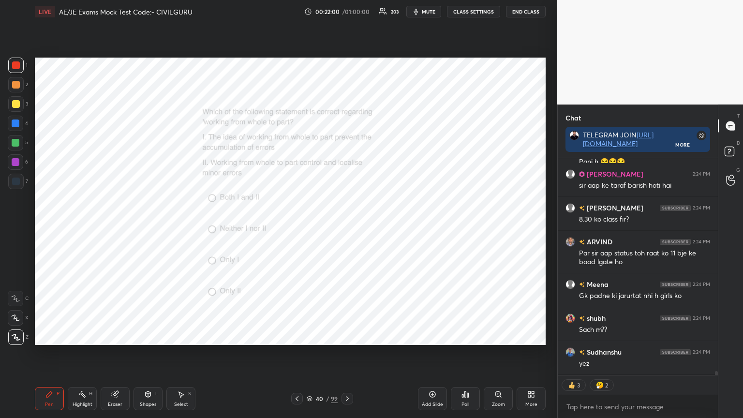
click at [343, 336] on icon at bounding box center [347, 399] width 8 height 8
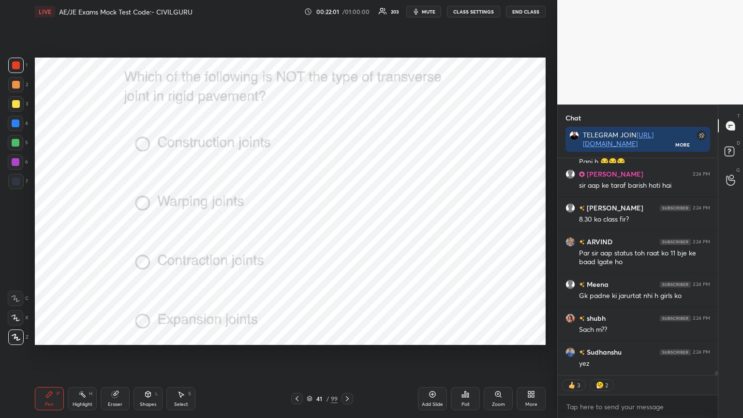
click at [468, 336] on icon at bounding box center [466, 394] width 8 height 8
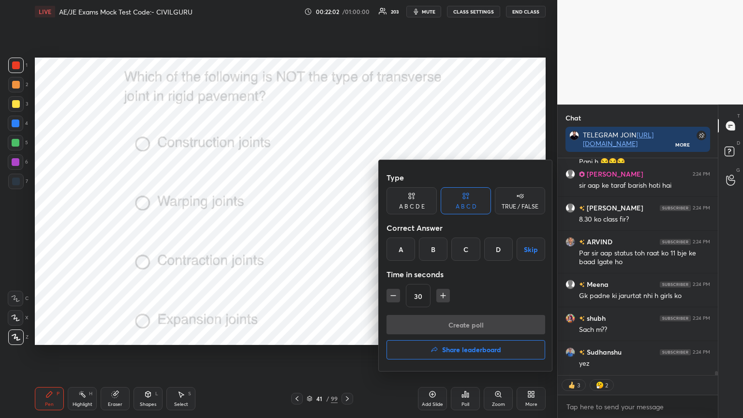
click at [433, 248] on div "B" at bounding box center [433, 249] width 29 height 23
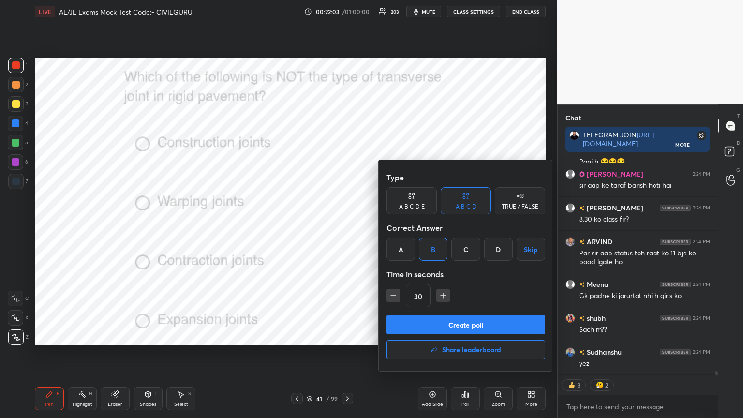
click at [432, 325] on button "Create poll" at bounding box center [466, 324] width 159 height 19
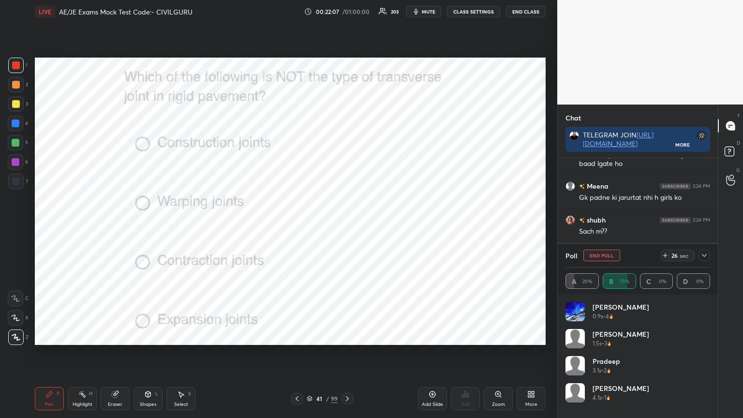
click at [702, 255] on icon at bounding box center [704, 256] width 8 height 8
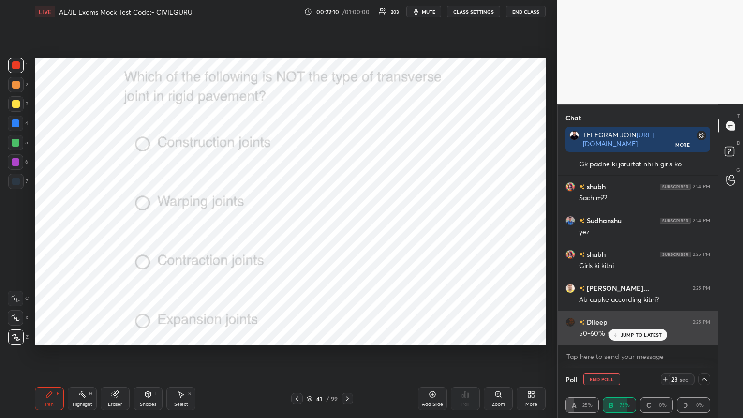
click at [648, 335] on p "JUMP TO LATEST" at bounding box center [642, 335] width 42 height 6
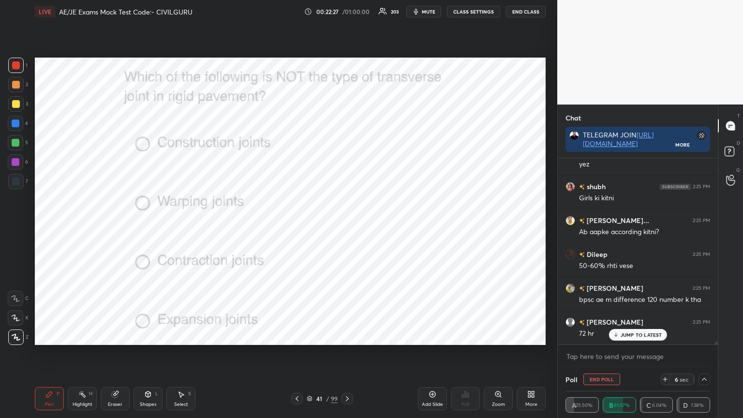
click at [621, 336] on div "amit 2:25 PM 72 hr" at bounding box center [638, 327] width 160 height 33
click at [118, 336] on icon at bounding box center [115, 394] width 8 height 8
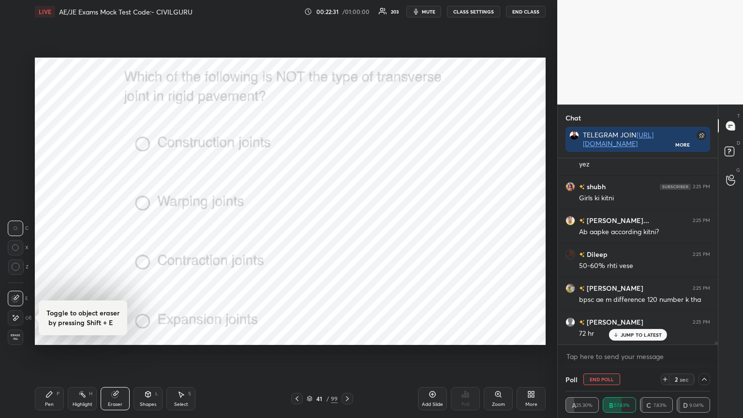
click at [19, 336] on span "Erase all" at bounding box center [15, 337] width 15 height 7
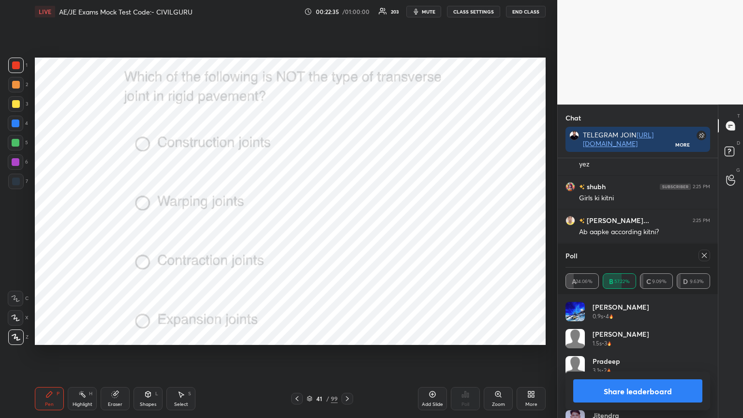
click at [706, 255] on icon at bounding box center [704, 256] width 8 height 8
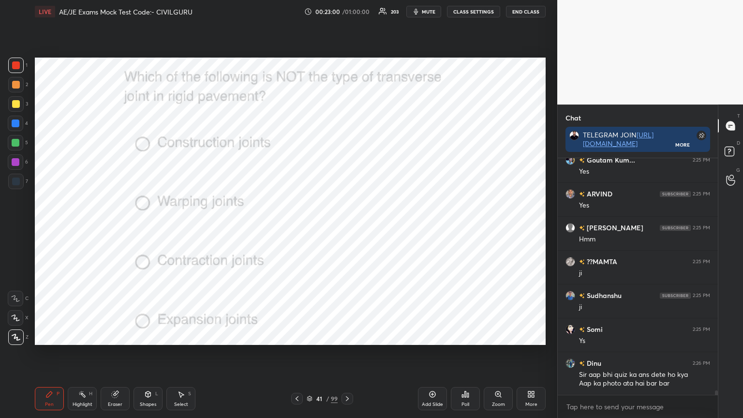
click at [348, 336] on icon at bounding box center [347, 399] width 8 height 8
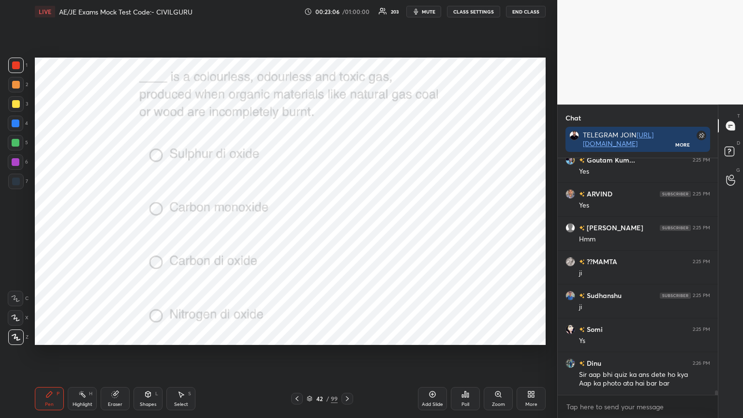
click at [463, 336] on icon at bounding box center [462, 396] width 1 height 2
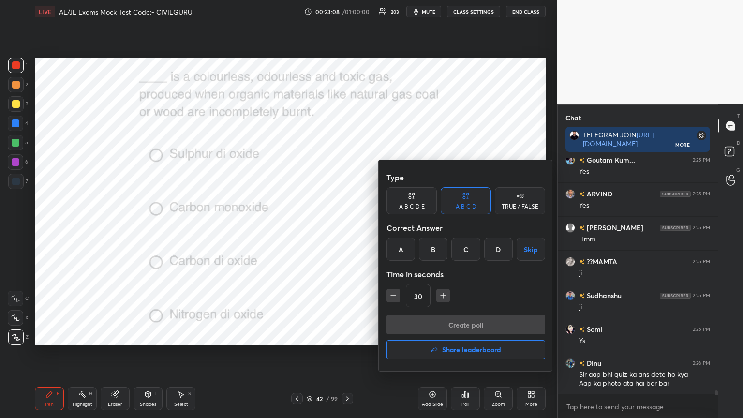
click at [433, 249] on div "B" at bounding box center [433, 249] width 29 height 23
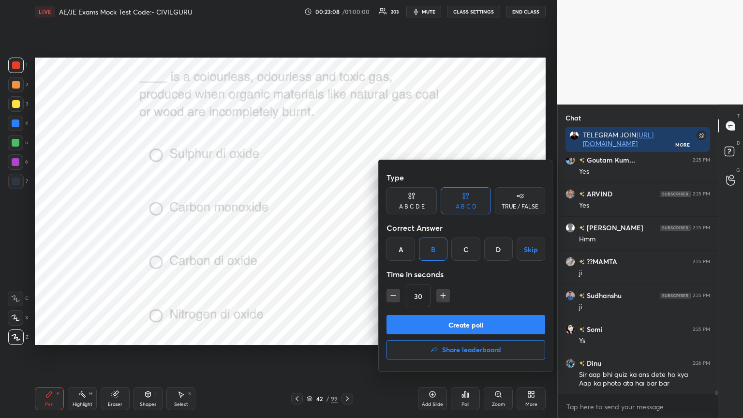
click at [435, 324] on button "Create poll" at bounding box center [466, 324] width 159 height 19
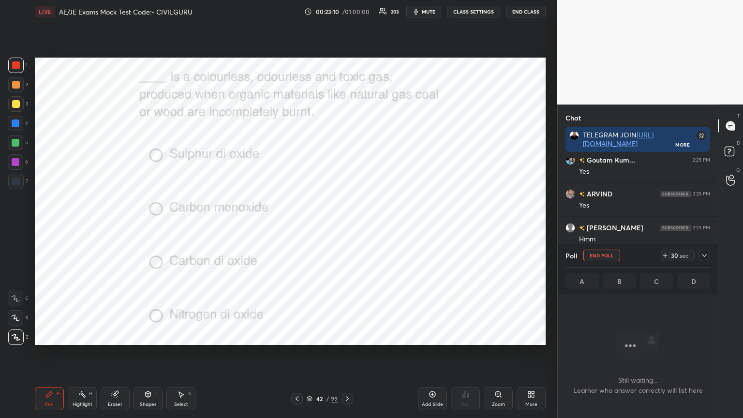
click at [702, 256] on icon at bounding box center [704, 256] width 8 height 8
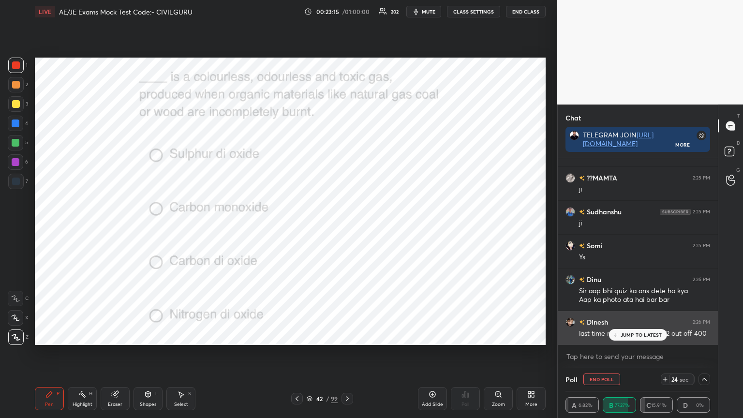
click at [627, 334] on p "JUMP TO LATEST" at bounding box center [642, 335] width 42 height 6
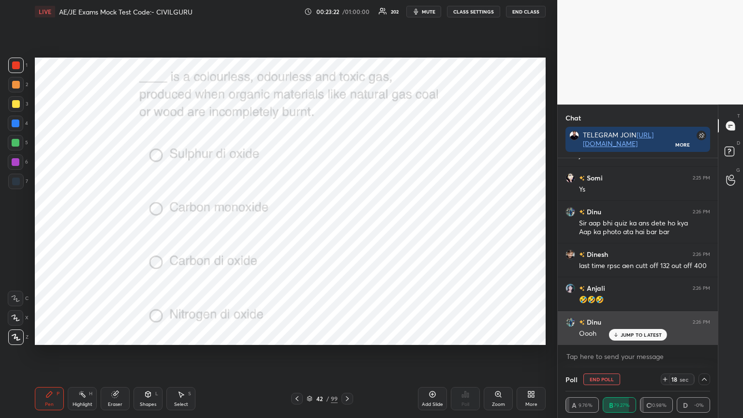
click at [634, 332] on p "JUMP TO LATEST" at bounding box center [642, 335] width 42 height 6
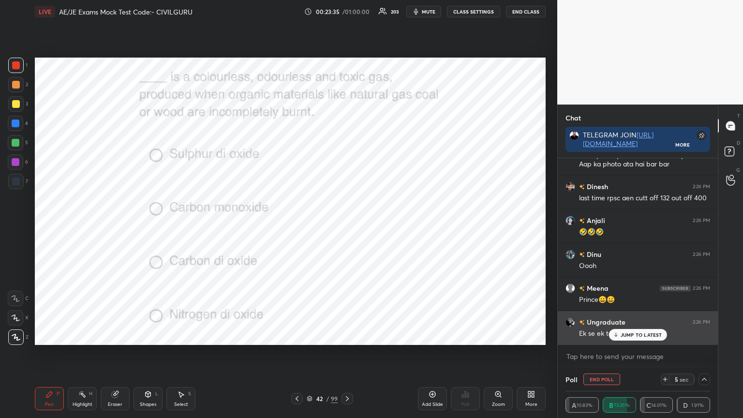
click at [625, 335] on p "JUMP TO LATEST" at bounding box center [642, 335] width 42 height 6
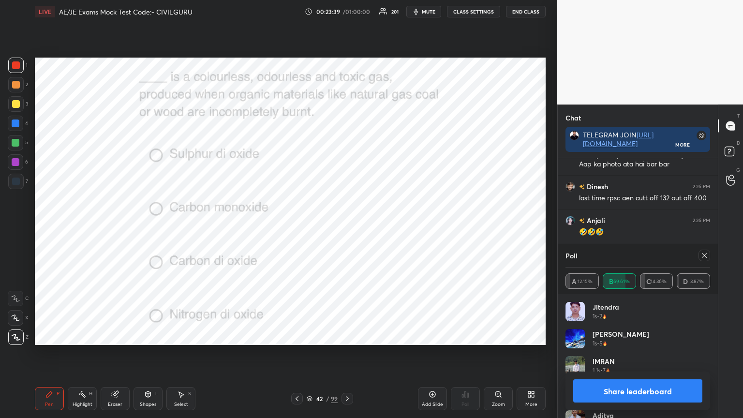
scroll to position [113, 142]
click at [703, 259] on icon at bounding box center [704, 256] width 8 height 8
type textarea "x"
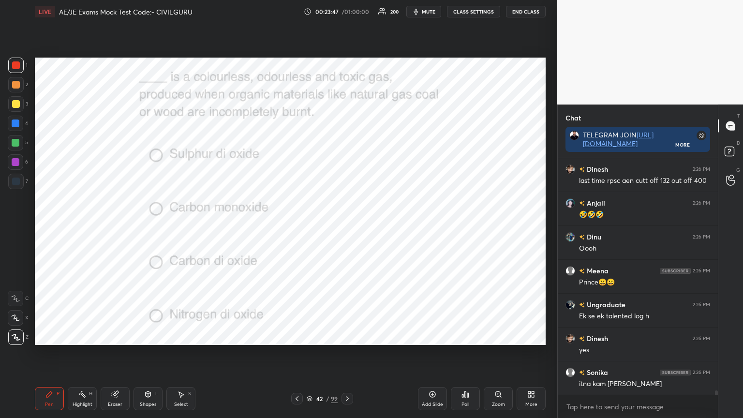
click at [344, 336] on icon at bounding box center [347, 399] width 8 height 8
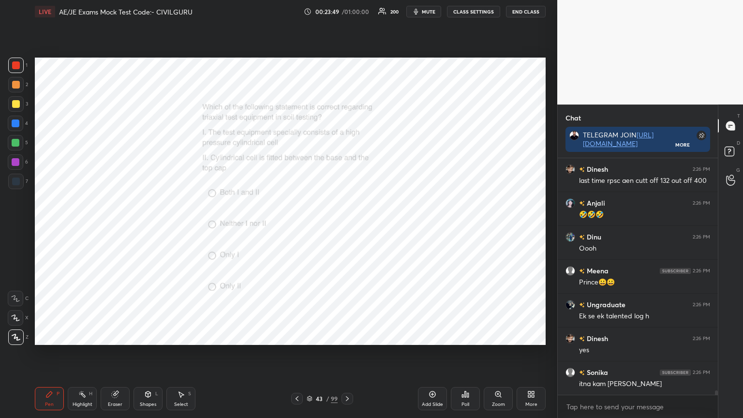
click at [467, 336] on div "Poll" at bounding box center [465, 398] width 29 height 23
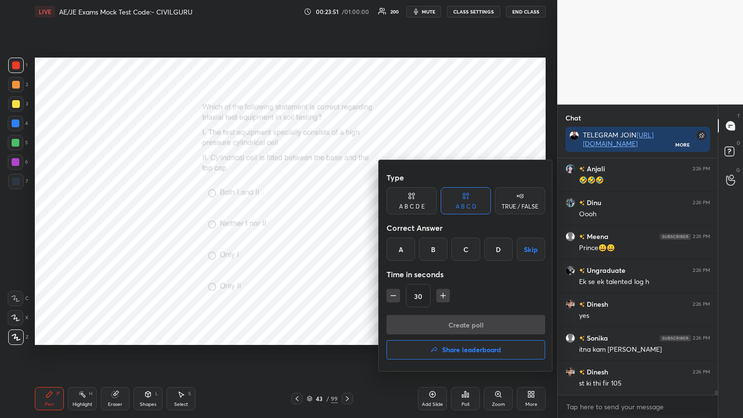
click at [470, 247] on div "C" at bounding box center [465, 249] width 29 height 23
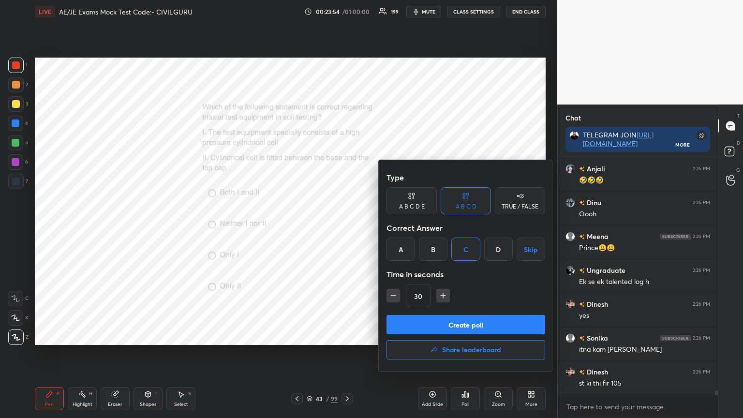
click at [443, 295] on icon "button" at bounding box center [443, 295] width 0 height 5
type input "45"
click at [443, 320] on button "Create poll" at bounding box center [466, 324] width 159 height 19
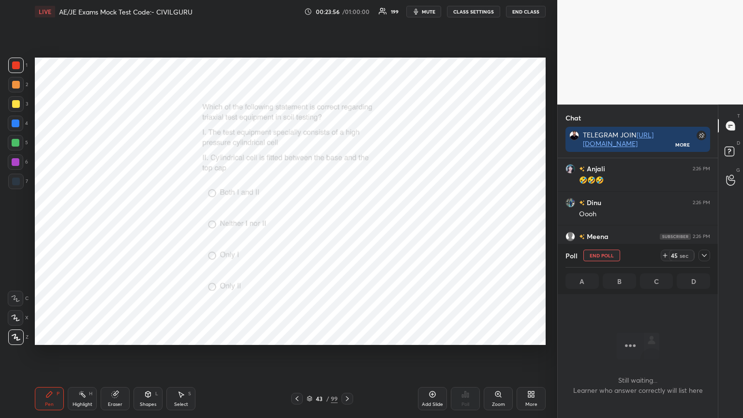
click at [705, 258] on icon at bounding box center [704, 256] width 8 height 8
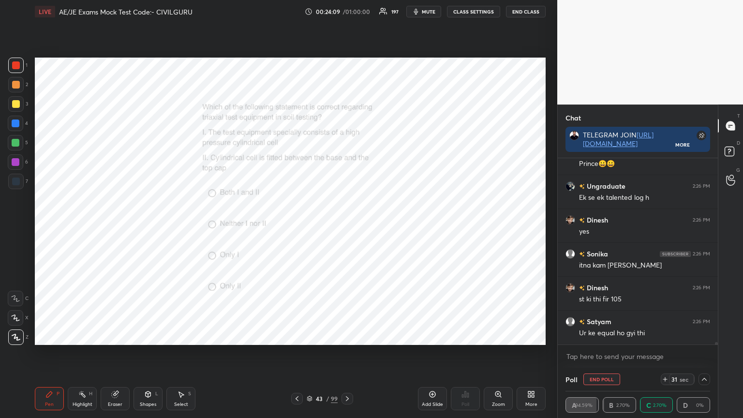
click at [503, 336] on div "Zoom" at bounding box center [498, 398] width 29 height 23
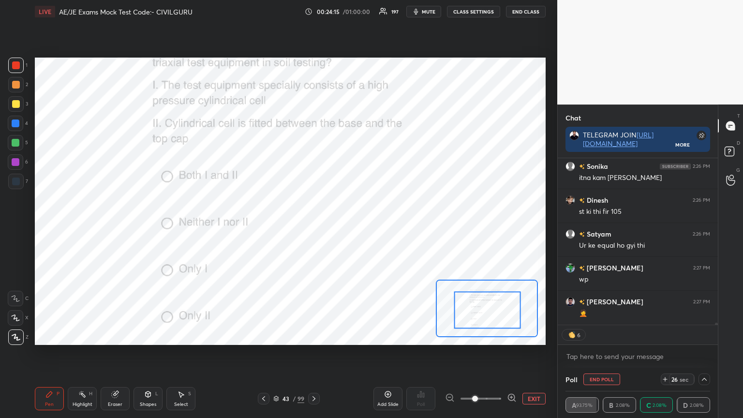
click at [534, 336] on button "EXIT" at bounding box center [533, 399] width 23 height 12
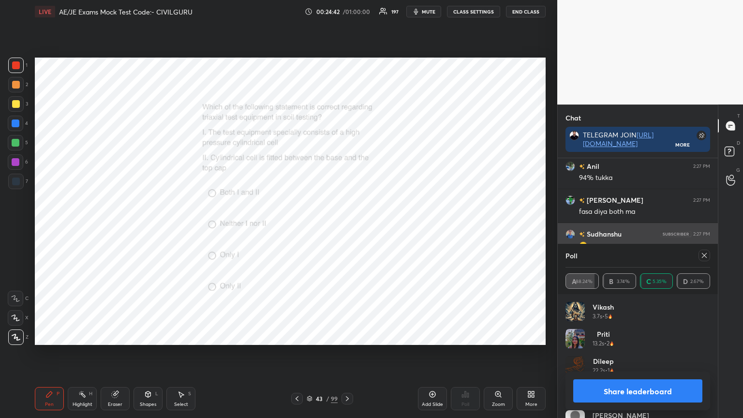
click at [705, 256] on icon at bounding box center [704, 255] width 5 height 5
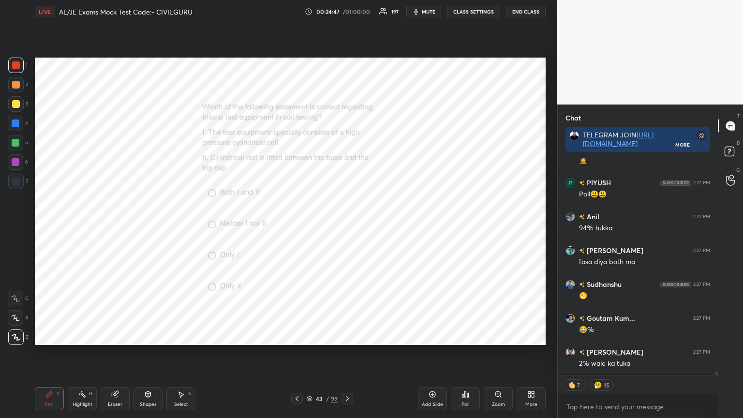
type textarea "x"
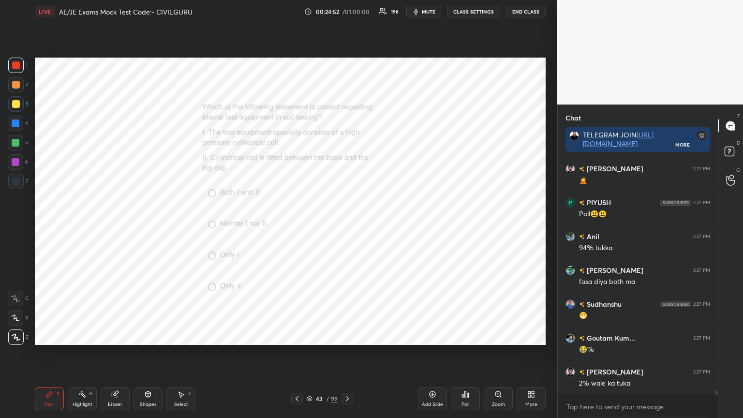
click at [347, 336] on icon at bounding box center [347, 399] width 8 height 8
click at [298, 336] on div at bounding box center [297, 399] width 12 height 12
click at [458, 336] on div "Poll" at bounding box center [465, 398] width 29 height 23
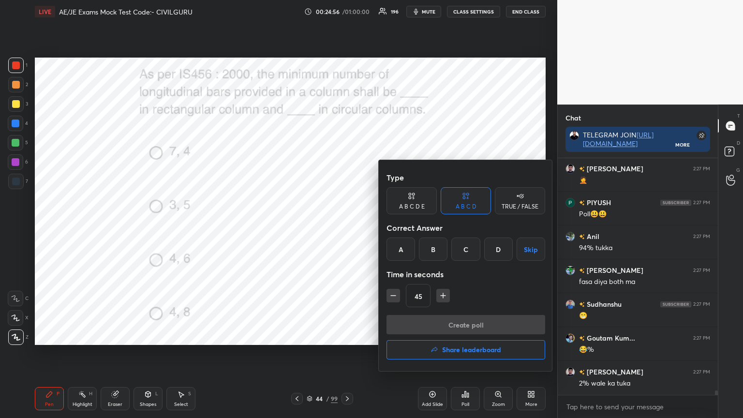
click at [464, 247] on div "C" at bounding box center [465, 249] width 29 height 23
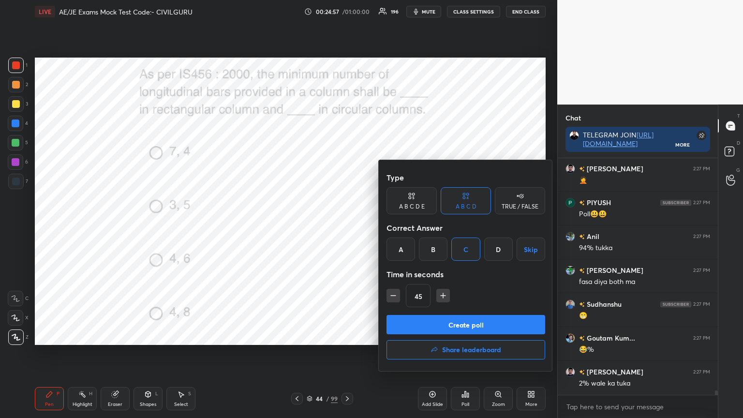
click at [390, 297] on icon "button" at bounding box center [393, 296] width 10 height 10
type input "30"
click at [422, 327] on button "Create poll" at bounding box center [466, 324] width 159 height 19
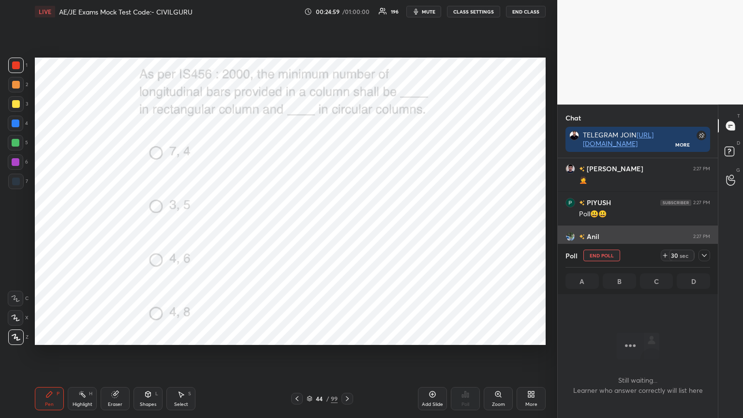
click at [706, 255] on icon at bounding box center [704, 256] width 8 height 8
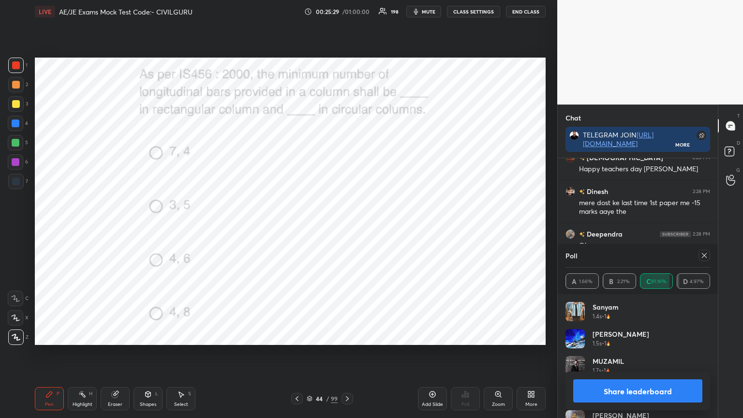
click at [702, 255] on icon at bounding box center [704, 256] width 8 height 8
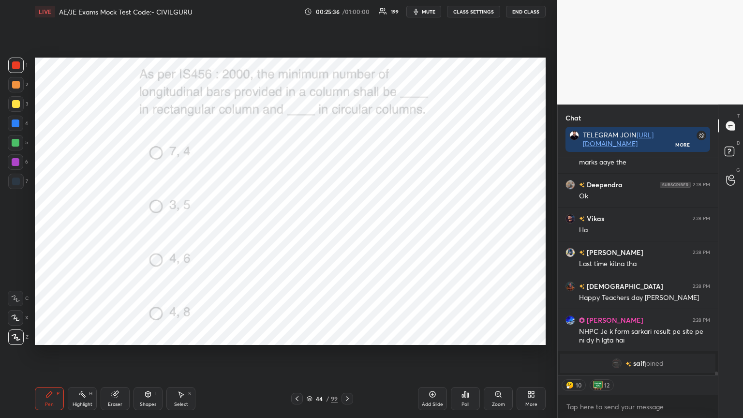
click at [342, 336] on div at bounding box center [348, 399] width 12 height 12
click at [465, 336] on div "Poll" at bounding box center [466, 404] width 8 height 5
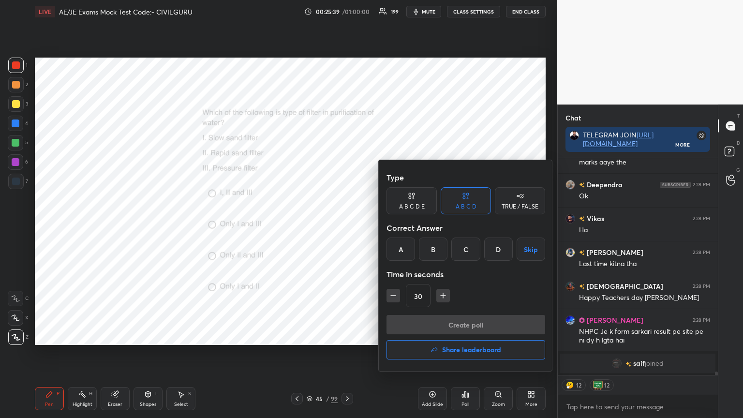
click at [400, 250] on div "A" at bounding box center [401, 249] width 29 height 23
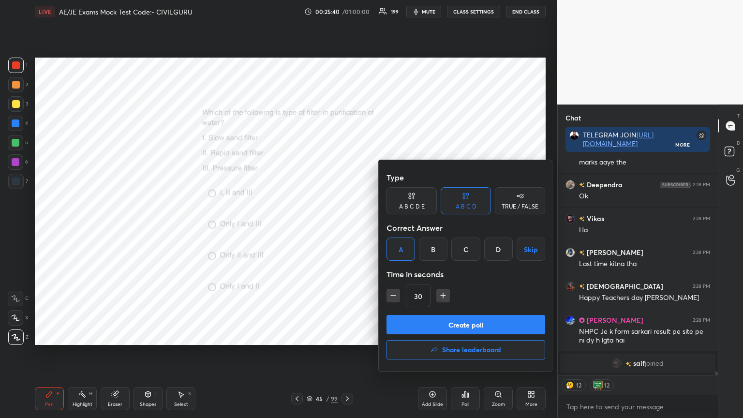
click at [432, 324] on button "Create poll" at bounding box center [466, 324] width 159 height 19
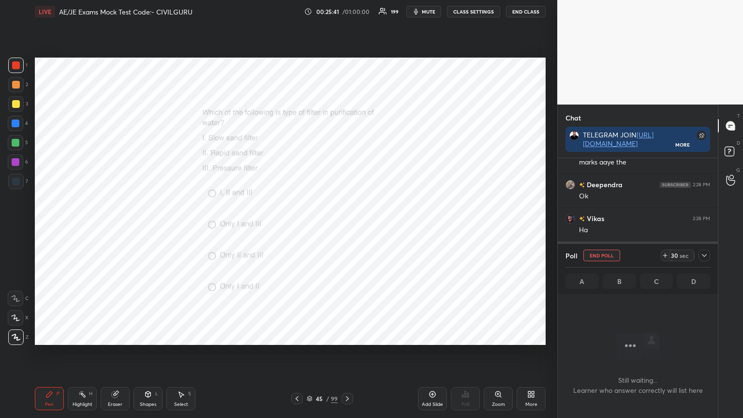
click at [704, 256] on icon at bounding box center [704, 256] width 8 height 8
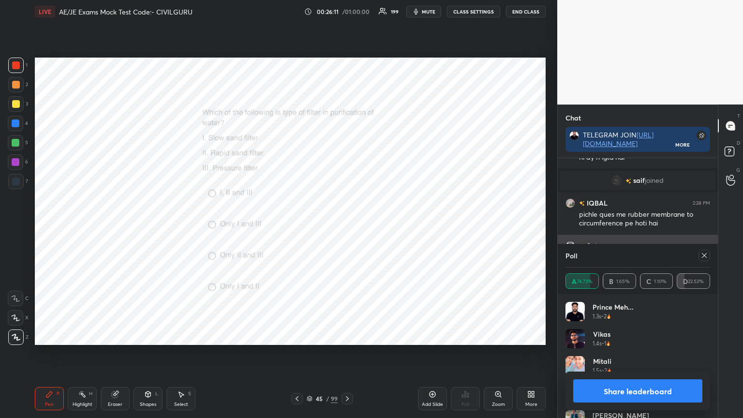
click at [706, 259] on icon at bounding box center [704, 256] width 8 height 8
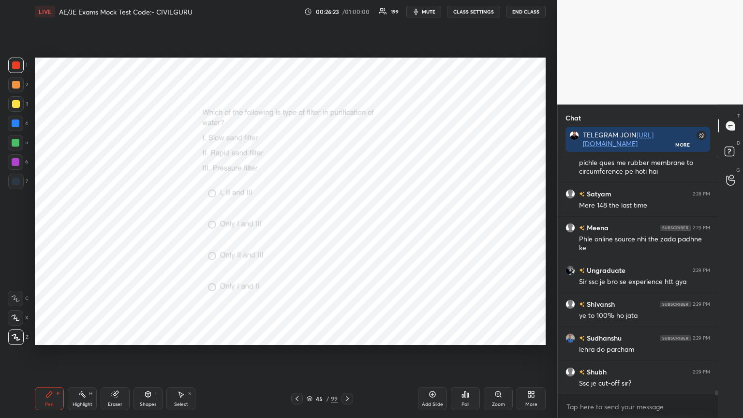
click at [310, 336] on icon at bounding box center [310, 399] width 6 height 6
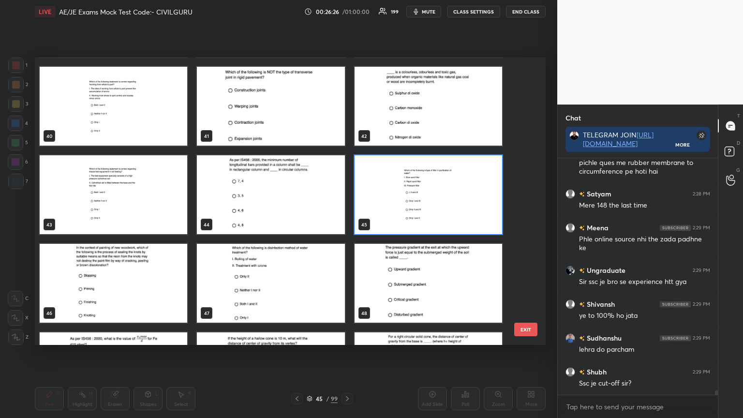
click at [303, 293] on img "grid" at bounding box center [271, 283] width 148 height 79
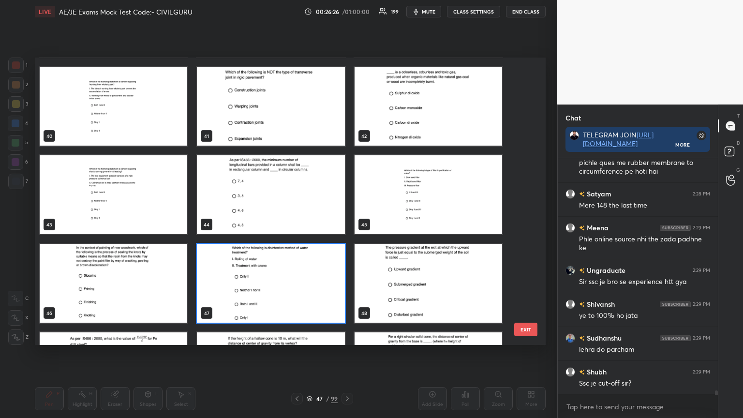
click at [304, 293] on img "grid" at bounding box center [271, 283] width 148 height 79
click at [304, 294] on img "grid" at bounding box center [271, 283] width 148 height 79
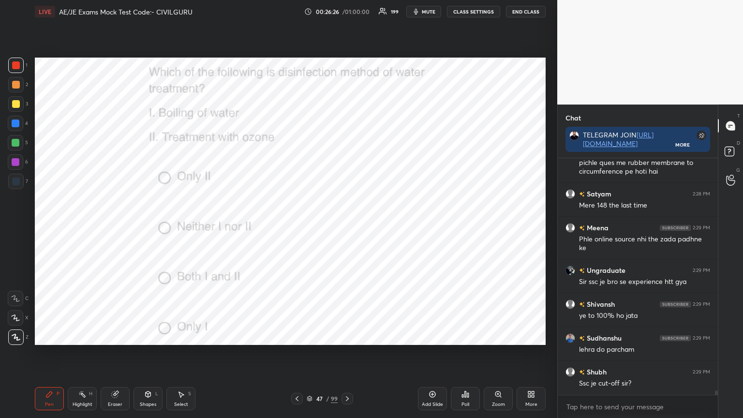
click at [306, 294] on img "grid" at bounding box center [271, 283] width 148 height 79
click at [462, 336] on icon at bounding box center [462, 396] width 1 height 2
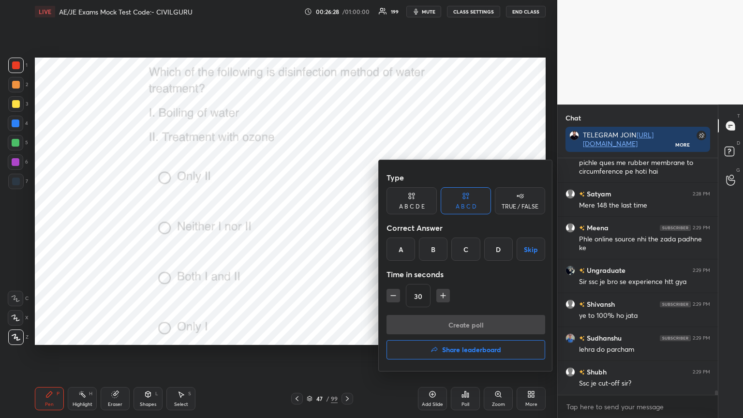
click at [461, 247] on div "C" at bounding box center [465, 249] width 29 height 23
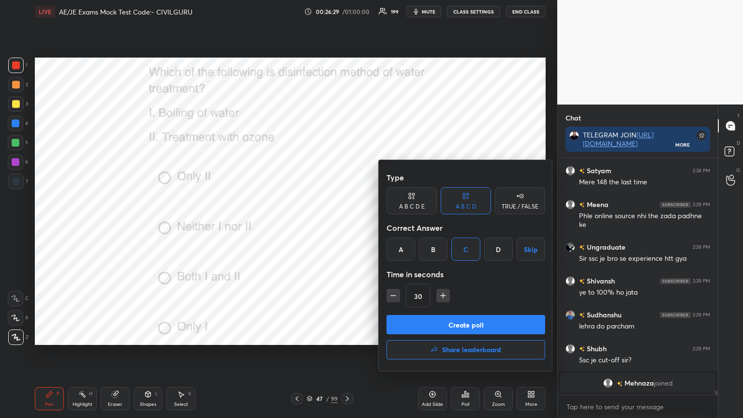
click at [446, 323] on button "Create poll" at bounding box center [466, 324] width 159 height 19
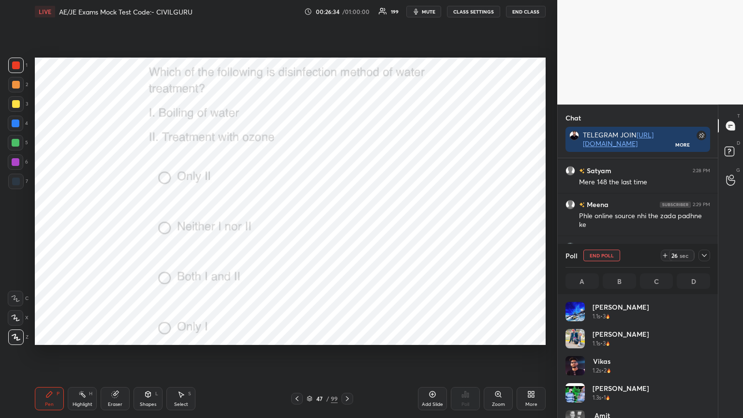
click at [704, 255] on icon at bounding box center [704, 256] width 8 height 8
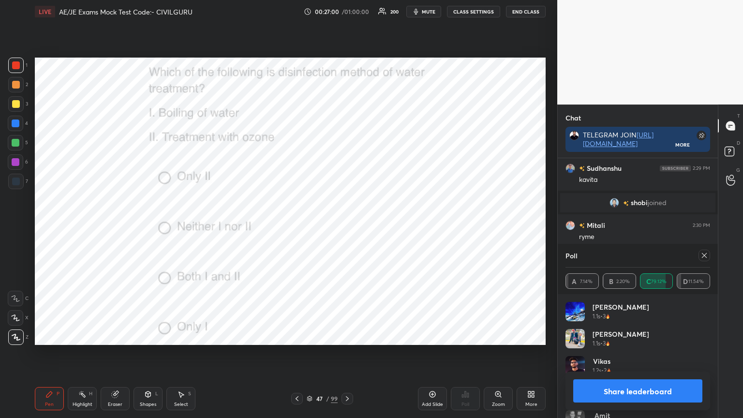
click at [704, 256] on icon at bounding box center [704, 256] width 8 height 8
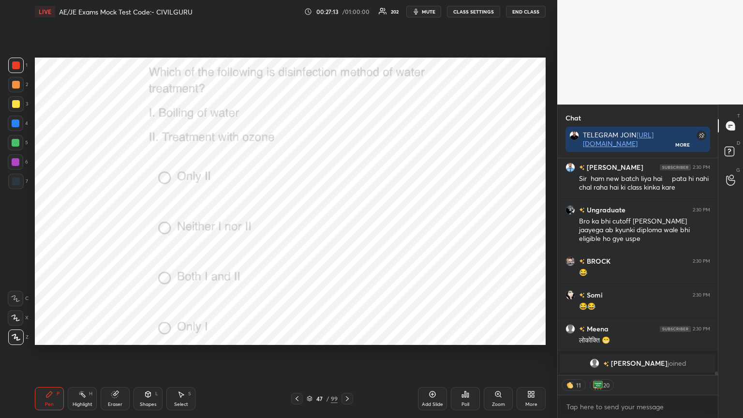
click at [346, 336] on icon at bounding box center [347, 399] width 8 height 8
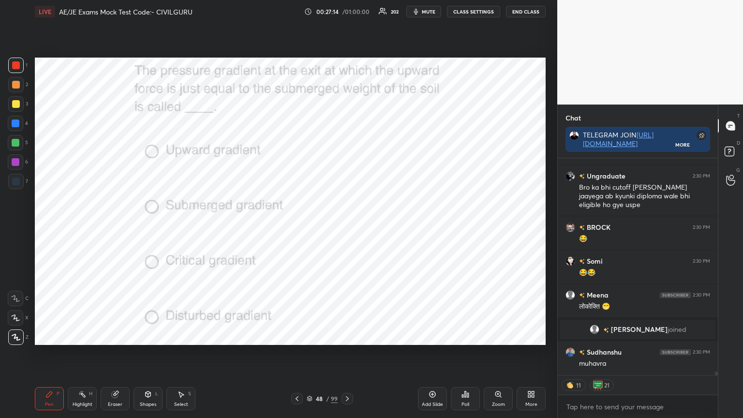
click at [465, 336] on icon at bounding box center [465, 394] width 1 height 6
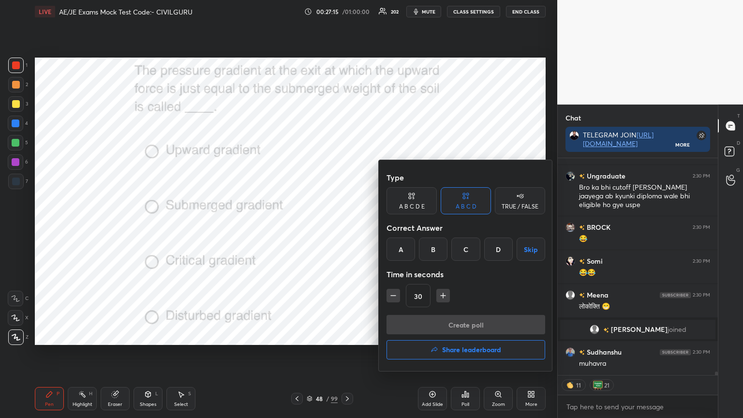
click at [466, 248] on div "C" at bounding box center [465, 249] width 29 height 23
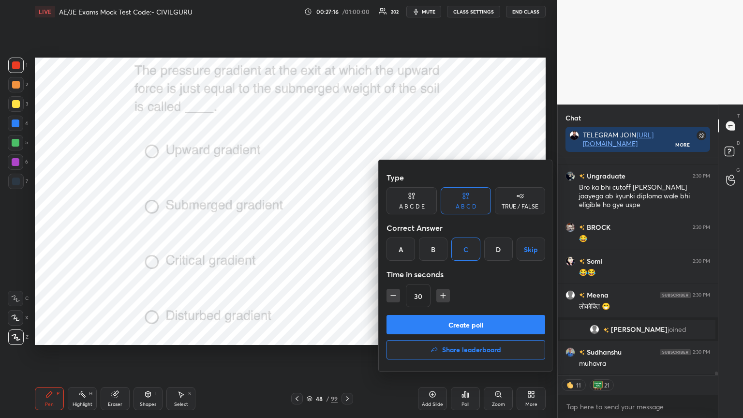
click at [433, 322] on button "Create poll" at bounding box center [466, 324] width 159 height 19
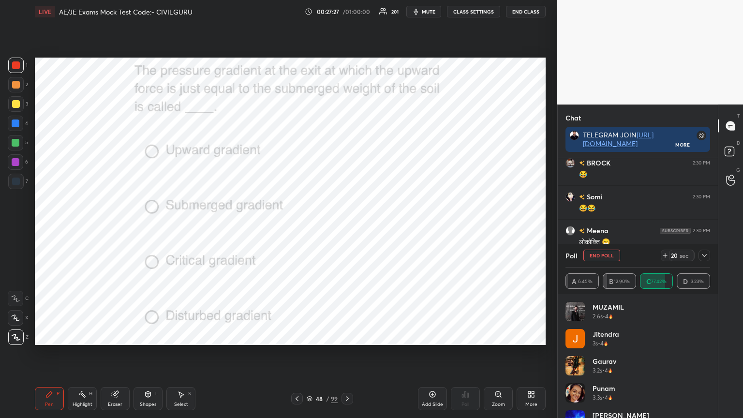
click at [704, 257] on icon at bounding box center [704, 256] width 8 height 8
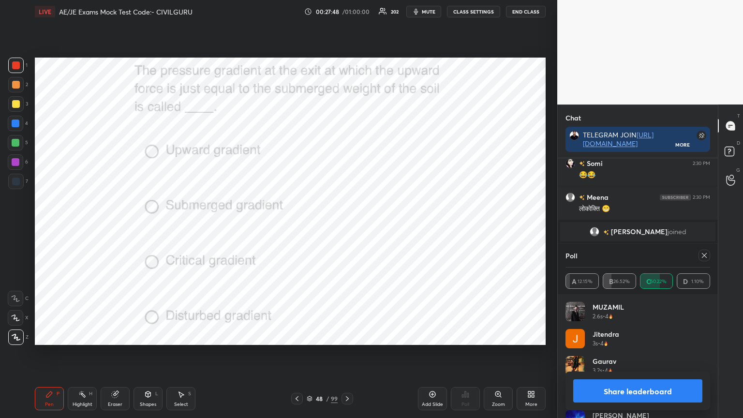
click at [705, 258] on icon at bounding box center [704, 256] width 8 height 8
type textarea "x"
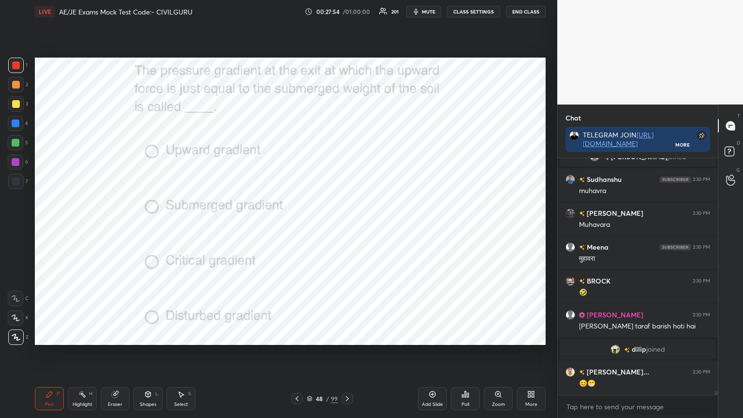
click at [346, 336] on icon at bounding box center [347, 399] width 8 height 8
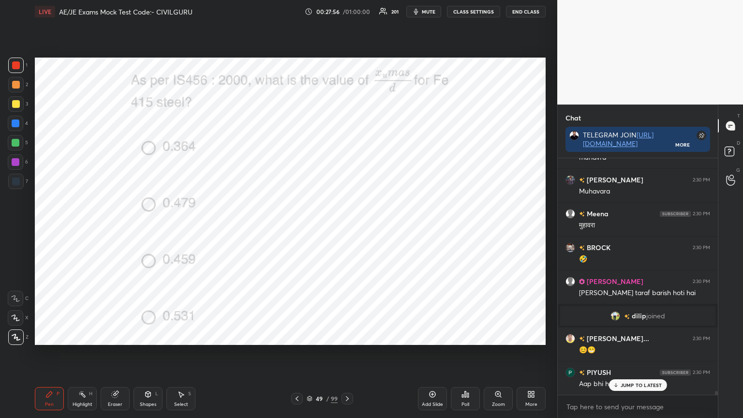
click at [462, 336] on div "Poll" at bounding box center [465, 398] width 29 height 23
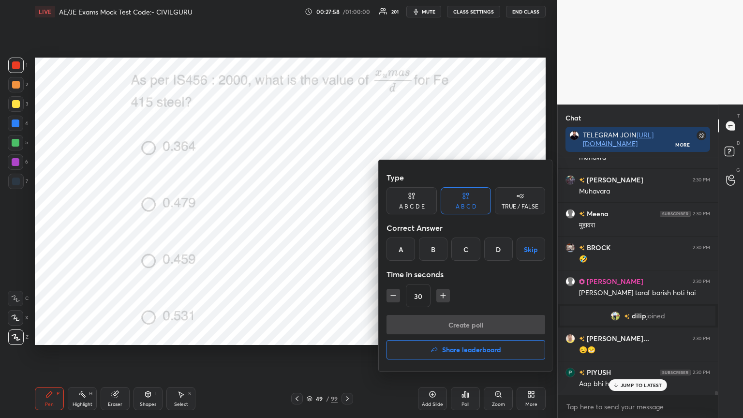
click at [436, 249] on div "B" at bounding box center [433, 249] width 29 height 23
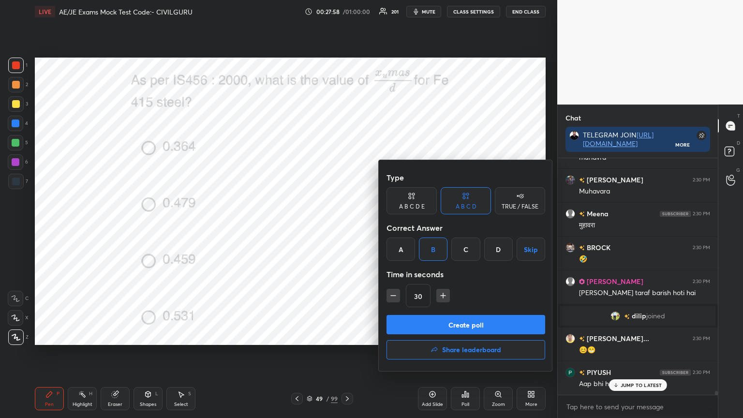
click at [442, 296] on icon "button" at bounding box center [443, 296] width 5 height 0
click at [440, 297] on icon "button" at bounding box center [443, 296] width 10 height 10
type input "60"
click at [440, 321] on button "Create poll" at bounding box center [466, 324] width 159 height 19
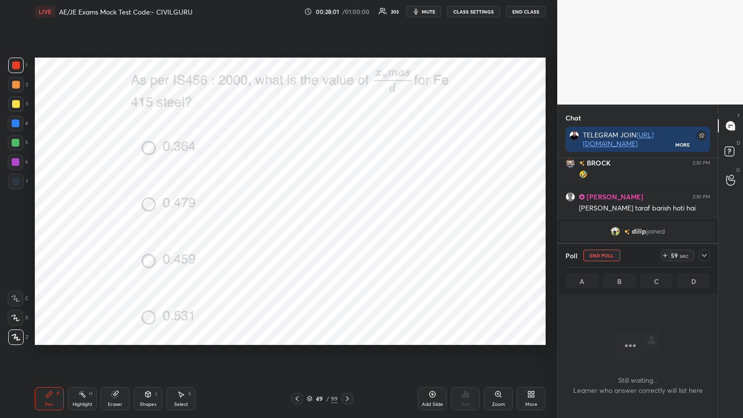
click at [700, 255] on icon at bounding box center [704, 256] width 8 height 8
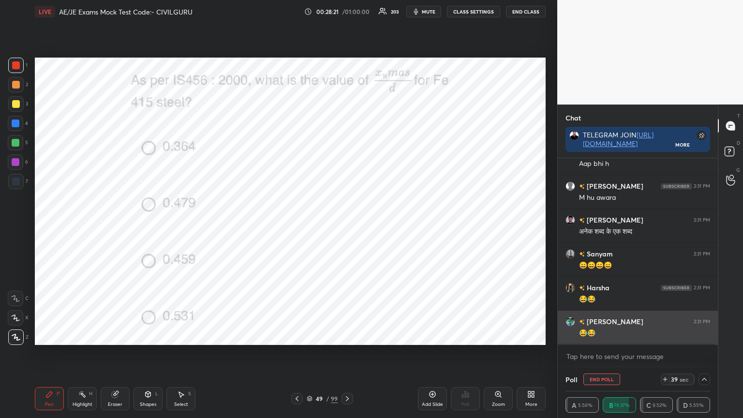
click at [626, 333] on div "😂😂" at bounding box center [644, 333] width 131 height 10
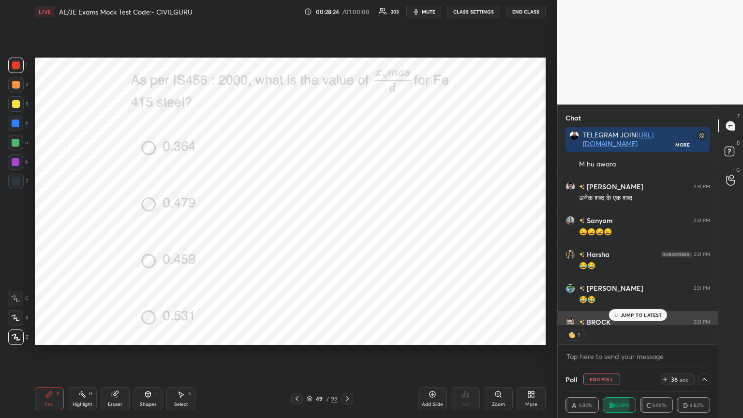
click at [641, 314] on p "JUMP TO LATEST" at bounding box center [642, 315] width 42 height 6
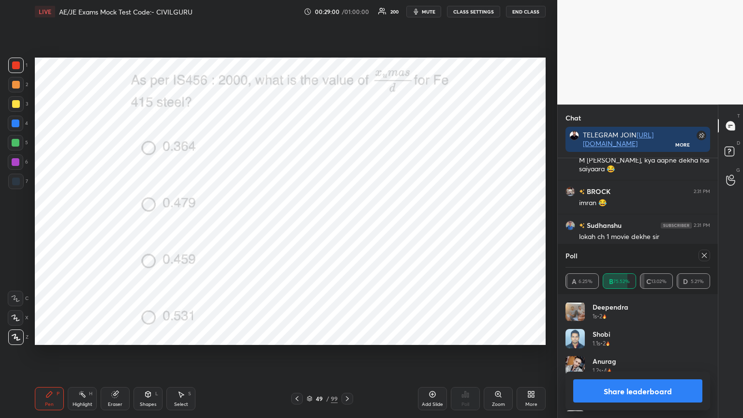
scroll to position [113, 142]
click at [705, 259] on icon at bounding box center [704, 256] width 8 height 8
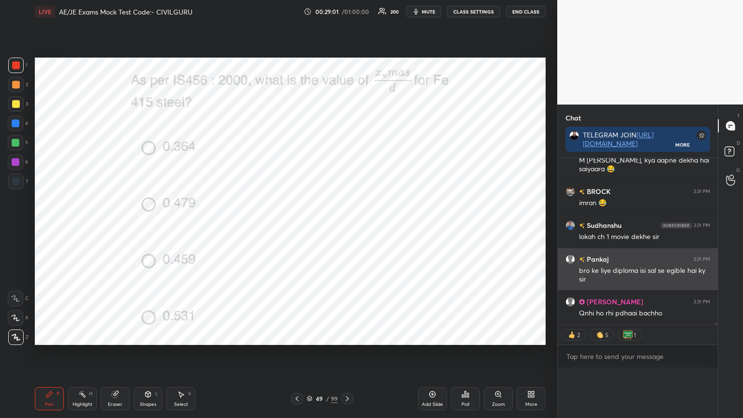
scroll to position [0, 0]
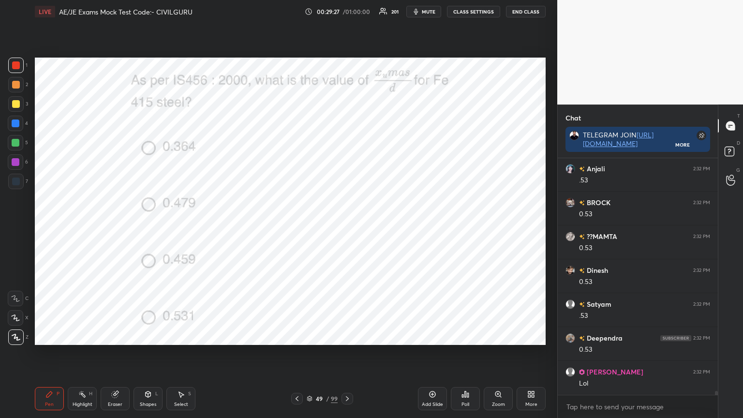
type textarea "x"
click at [350, 336] on icon at bounding box center [347, 399] width 8 height 8
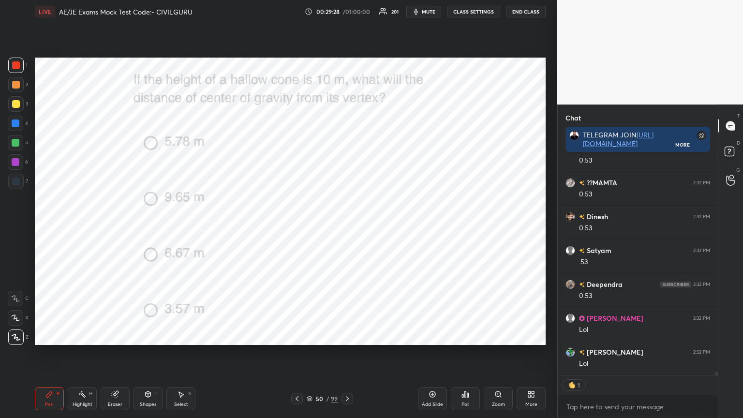
click at [470, 336] on div "Poll" at bounding box center [465, 398] width 29 height 23
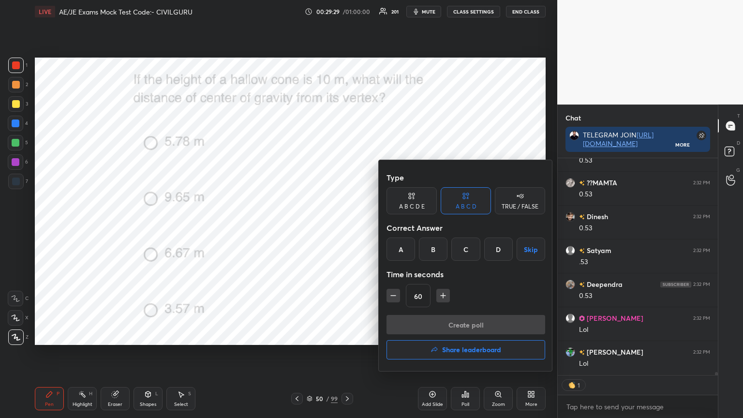
click at [466, 250] on div "C" at bounding box center [465, 249] width 29 height 23
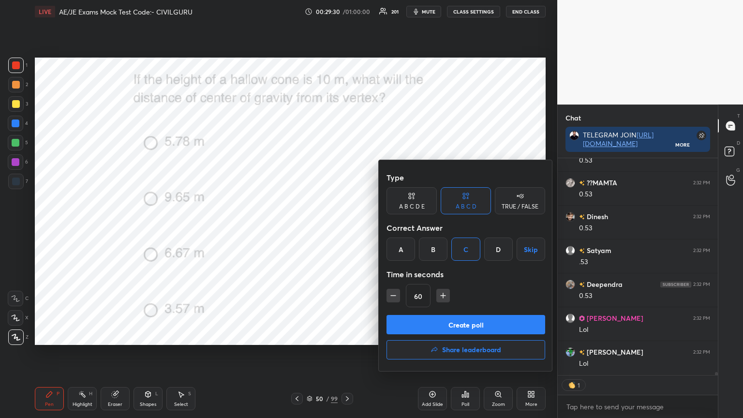
click at [440, 297] on icon "button" at bounding box center [443, 296] width 10 height 10
click at [395, 299] on icon "button" at bounding box center [393, 296] width 10 height 10
type input "60"
click at [424, 321] on button "Create poll" at bounding box center [466, 324] width 159 height 19
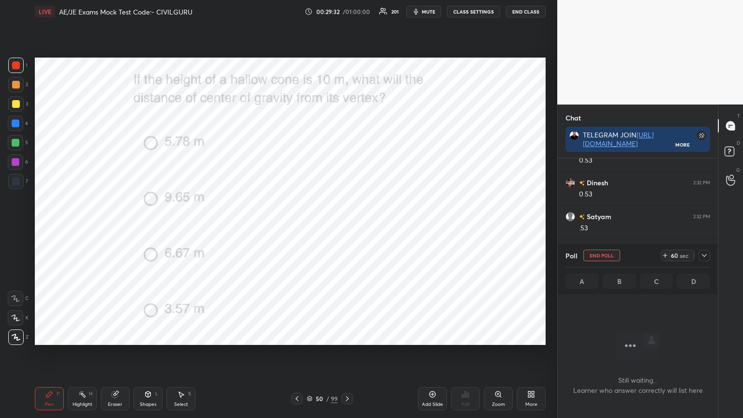
click at [706, 253] on icon at bounding box center [704, 256] width 8 height 8
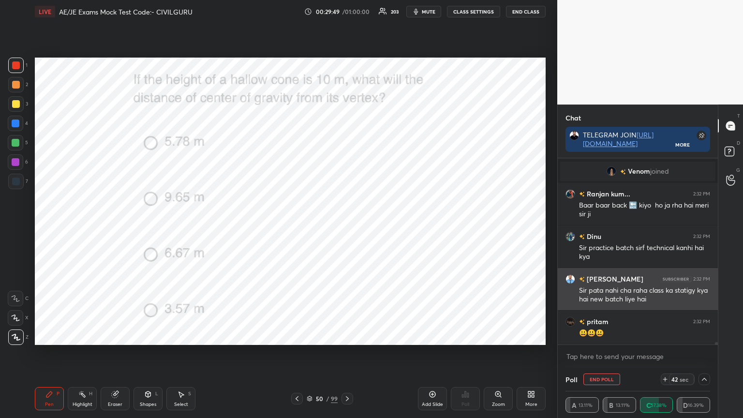
click at [568, 277] on img "grid" at bounding box center [571, 279] width 10 height 10
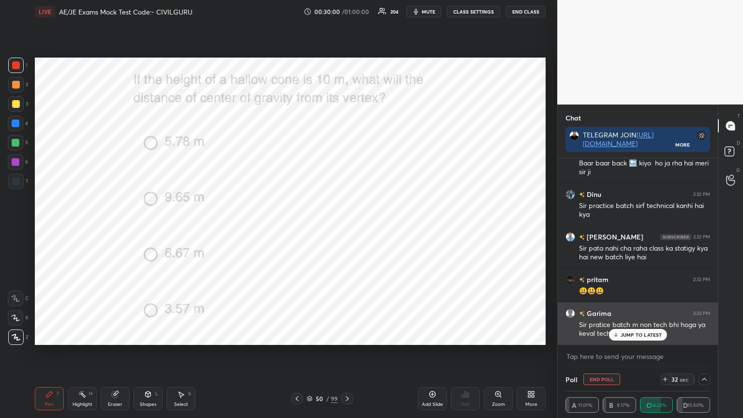
click at [626, 332] on p "JUMP TO LATEST" at bounding box center [642, 335] width 42 height 6
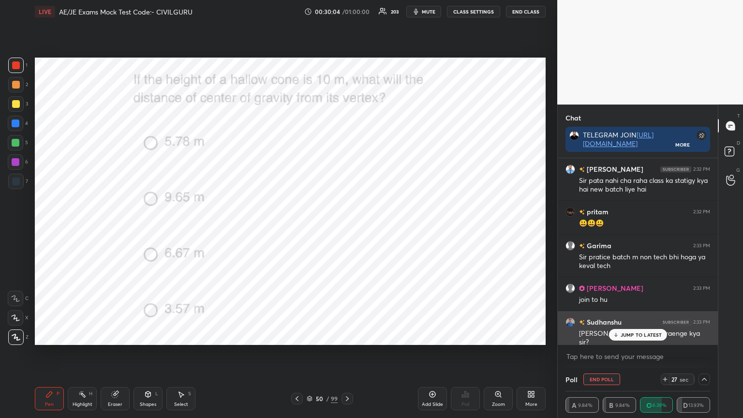
click at [626, 329] on div "JUMP TO LATEST" at bounding box center [638, 335] width 58 height 12
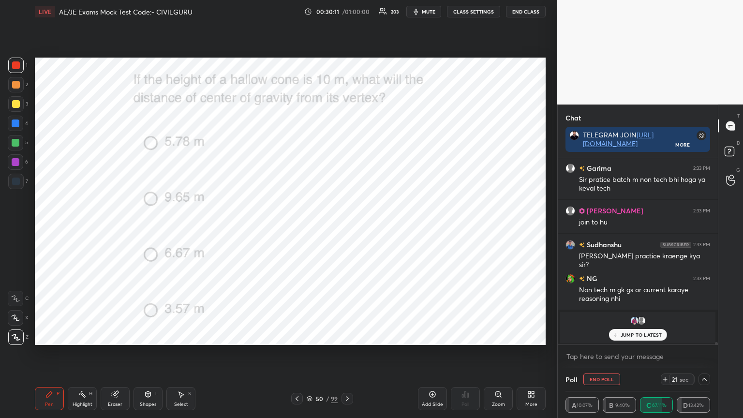
click at [637, 334] on p "JUMP TO LATEST" at bounding box center [642, 335] width 42 height 6
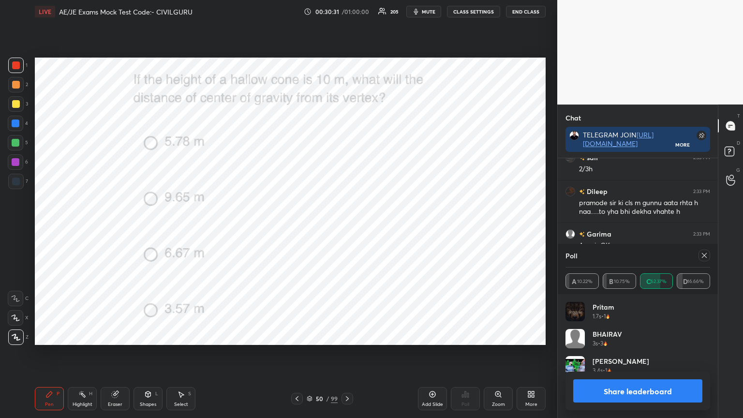
scroll to position [113, 142]
click at [705, 252] on icon at bounding box center [704, 256] width 8 height 8
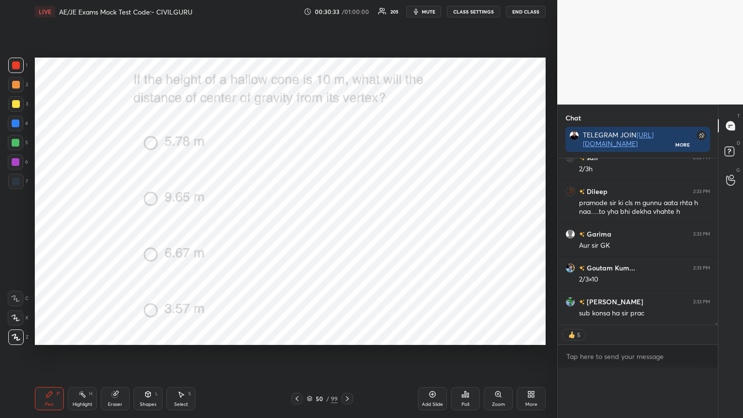
scroll to position [3, 3]
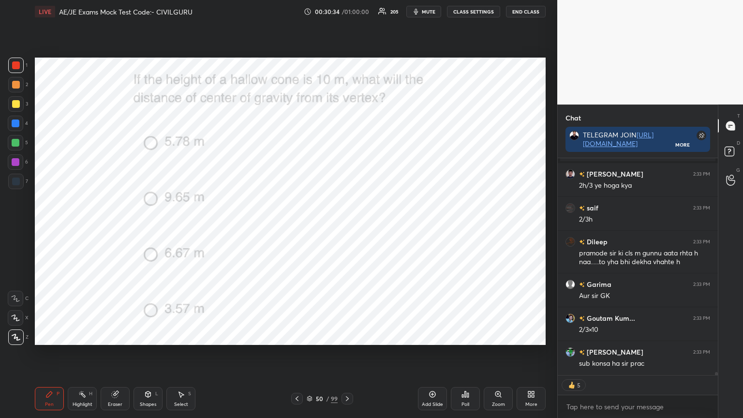
type textarea "x"
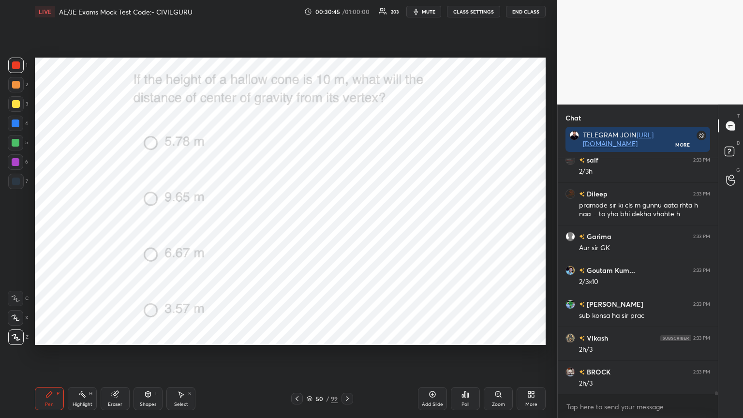
click at [346, 336] on icon at bounding box center [347, 399] width 8 height 8
click at [463, 336] on icon at bounding box center [466, 394] width 8 height 8
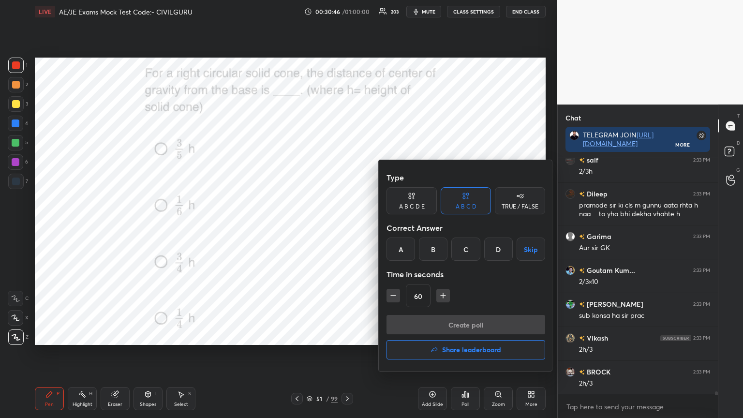
click at [500, 244] on div "D" at bounding box center [498, 249] width 29 height 23
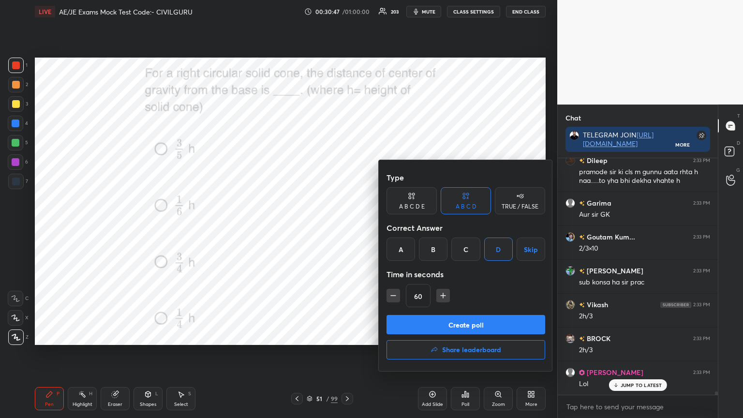
click at [393, 296] on icon "button" at bounding box center [393, 296] width 5 height 0
click at [390, 298] on icon "button" at bounding box center [393, 296] width 10 height 10
type input "30"
click at [415, 322] on button "Create poll" at bounding box center [466, 324] width 159 height 19
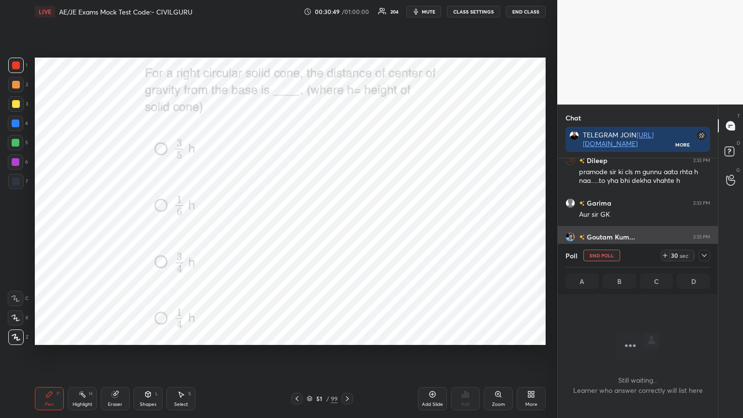
click at [706, 252] on icon at bounding box center [704, 256] width 8 height 8
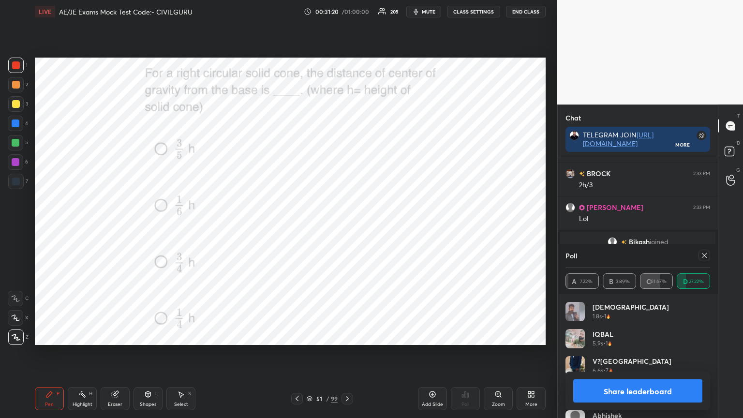
click at [704, 255] on icon at bounding box center [704, 256] width 8 height 8
type textarea "x"
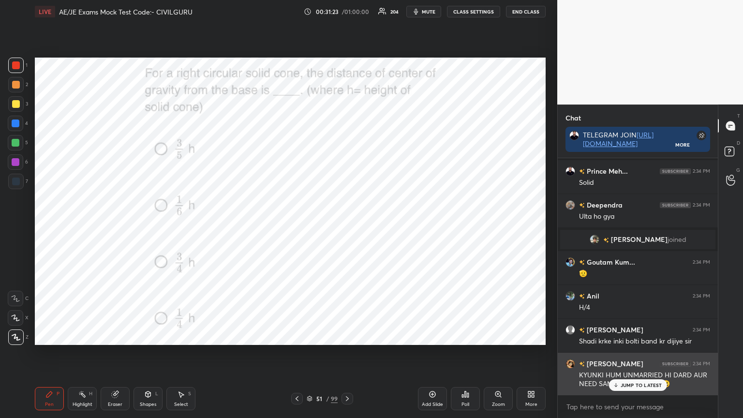
click at [640, 336] on p "JUMP TO LATEST" at bounding box center [642, 385] width 42 height 6
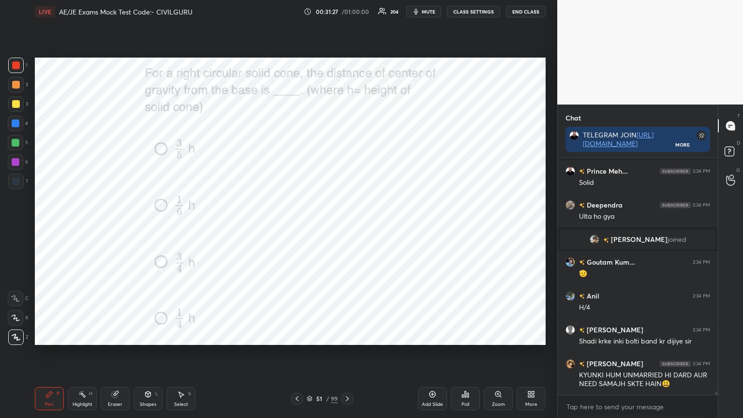
click at [348, 336] on icon at bounding box center [347, 398] width 3 height 5
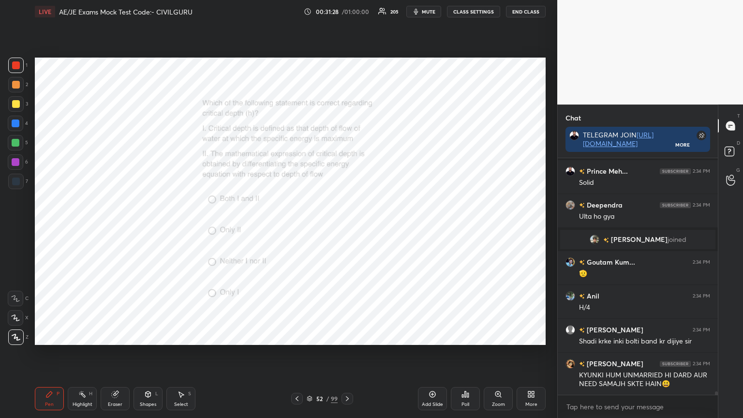
click at [466, 336] on div "Poll" at bounding box center [465, 398] width 29 height 23
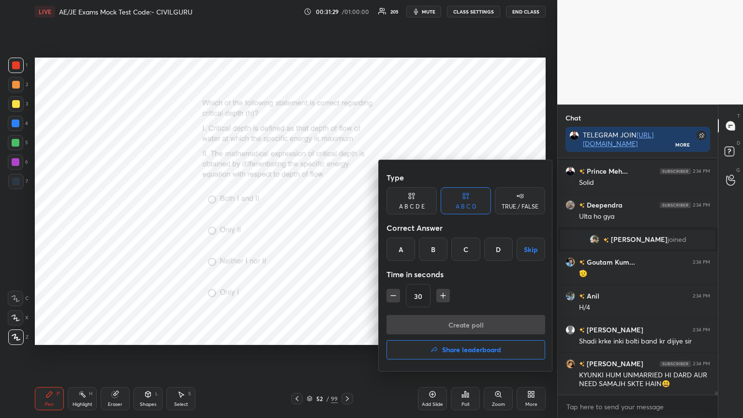
click at [432, 249] on div "B" at bounding box center [433, 249] width 29 height 23
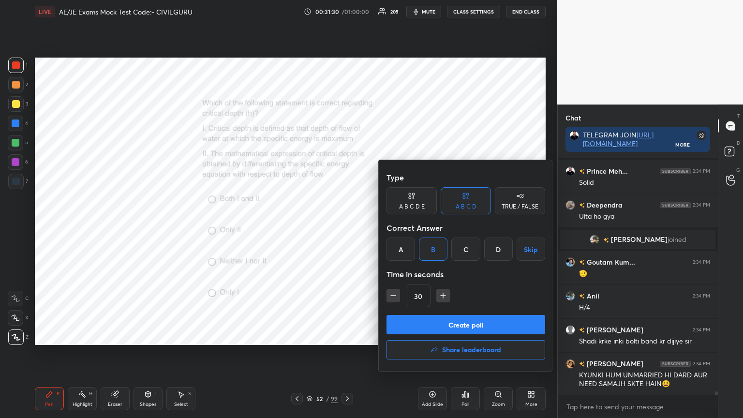
click at [441, 298] on icon "button" at bounding box center [443, 296] width 10 height 10
type input "45"
click at [444, 323] on button "Create poll" at bounding box center [466, 324] width 159 height 19
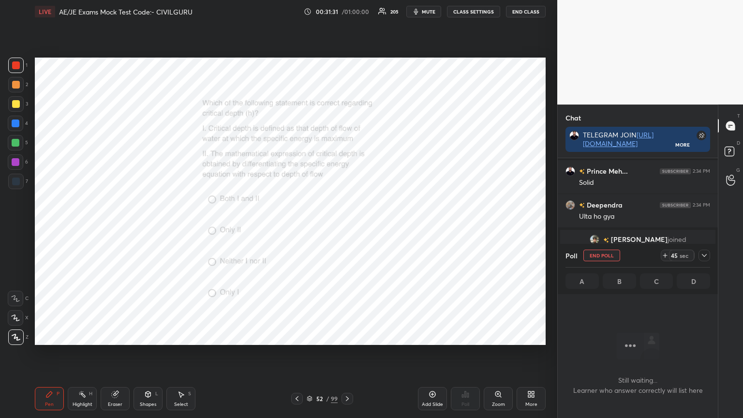
click at [705, 257] on icon at bounding box center [704, 256] width 8 height 8
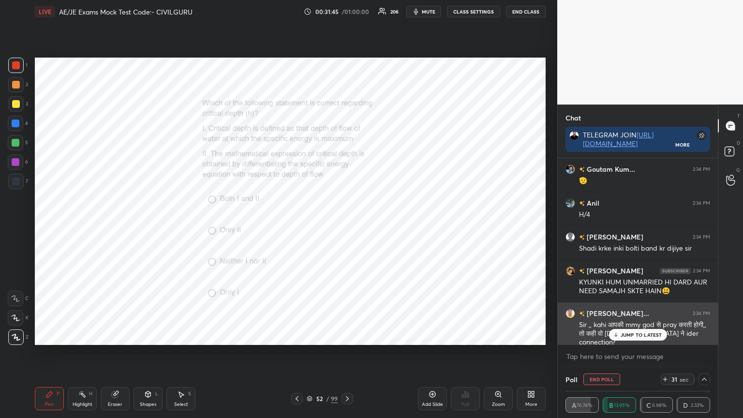
click at [654, 335] on p "JUMP TO LATEST" at bounding box center [642, 335] width 42 height 6
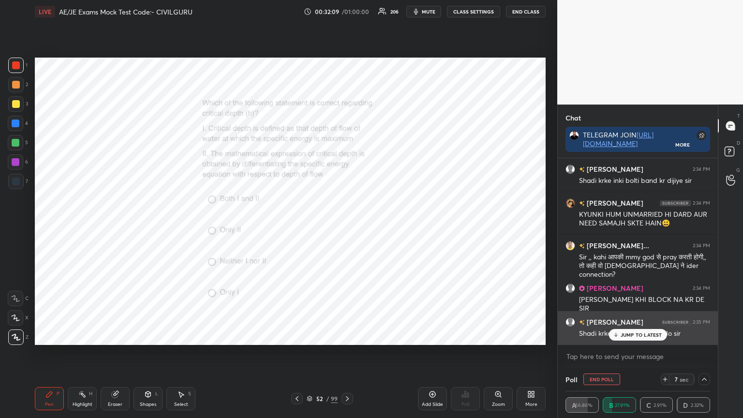
click at [626, 327] on div "Shadi krke inka mu band krdo sir" at bounding box center [644, 333] width 131 height 12
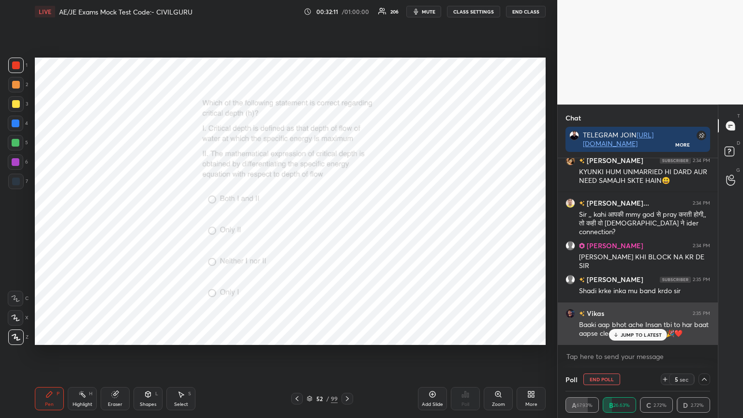
click at [629, 330] on div "JUMP TO LATEST" at bounding box center [638, 335] width 58 height 12
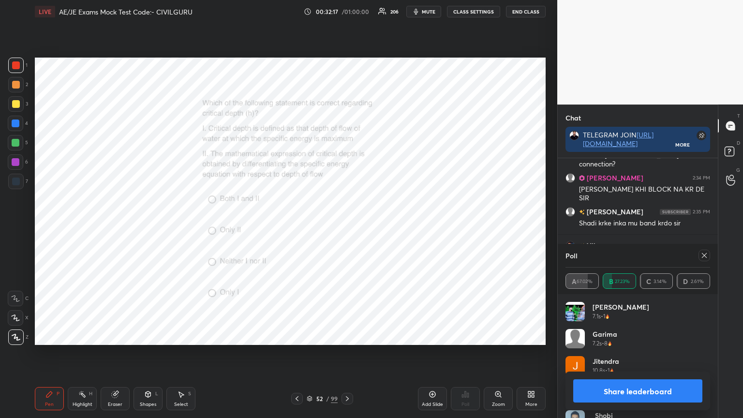
click at [705, 257] on icon at bounding box center [704, 256] width 8 height 8
type textarea "x"
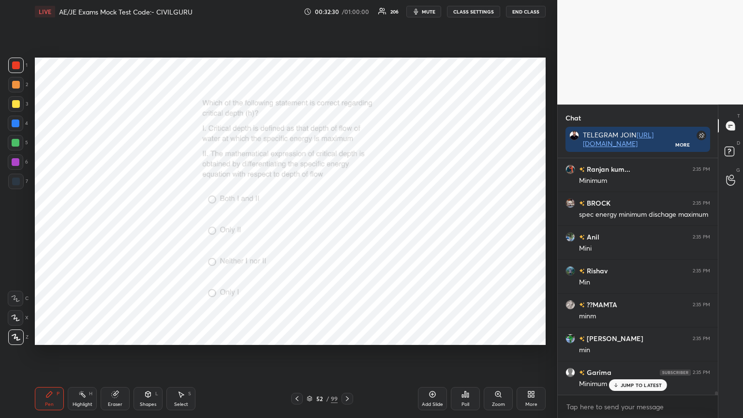
click at [346, 336] on icon at bounding box center [347, 399] width 8 height 8
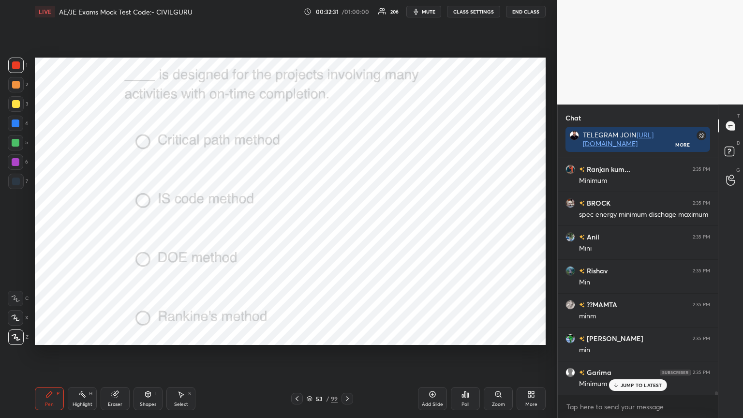
click at [463, 336] on icon at bounding box center [462, 396] width 1 height 2
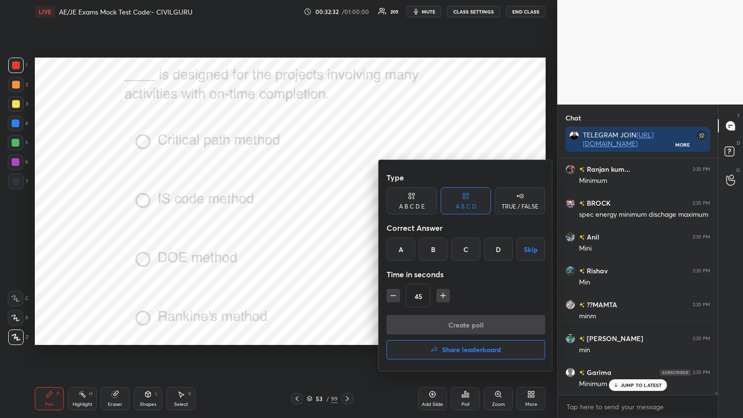
click at [403, 252] on div "A" at bounding box center [401, 249] width 29 height 23
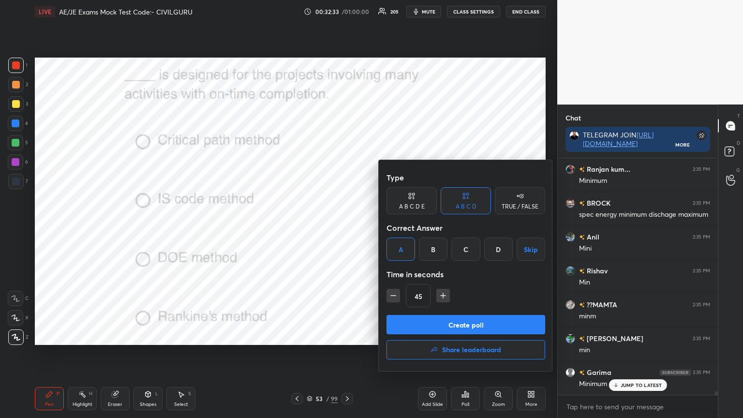
click at [394, 300] on icon "button" at bounding box center [393, 296] width 10 height 10
type input "30"
click at [419, 326] on button "Create poll" at bounding box center [466, 324] width 159 height 19
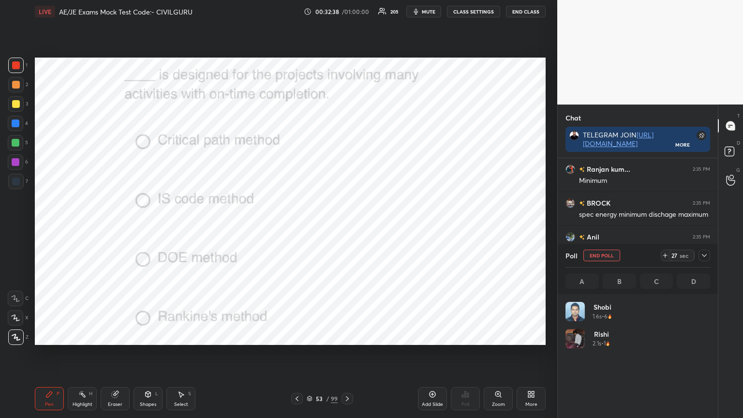
click at [702, 257] on icon at bounding box center [704, 256] width 8 height 8
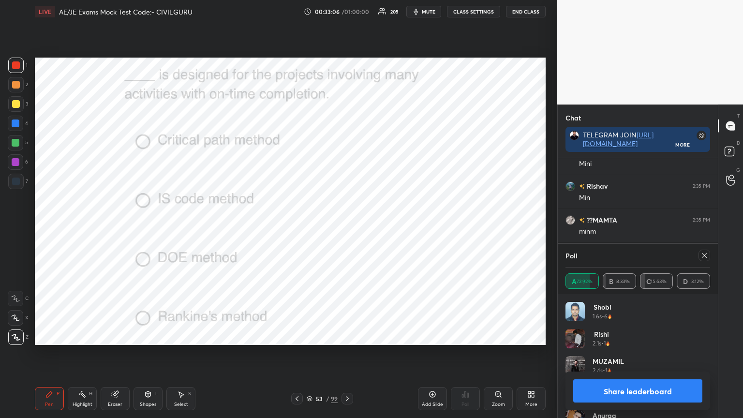
click at [703, 253] on icon at bounding box center [704, 256] width 8 height 8
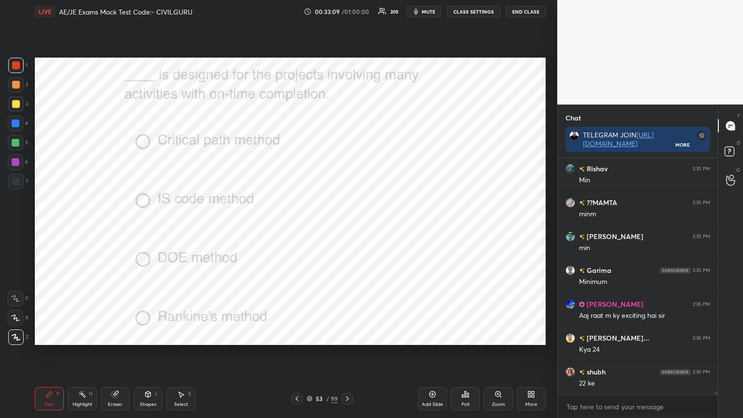
click at [346, 336] on icon at bounding box center [347, 399] width 8 height 8
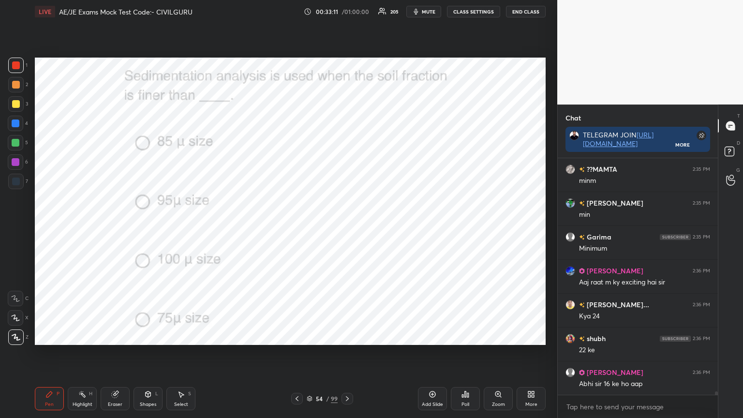
click at [462, 336] on div "Poll" at bounding box center [465, 398] width 29 height 23
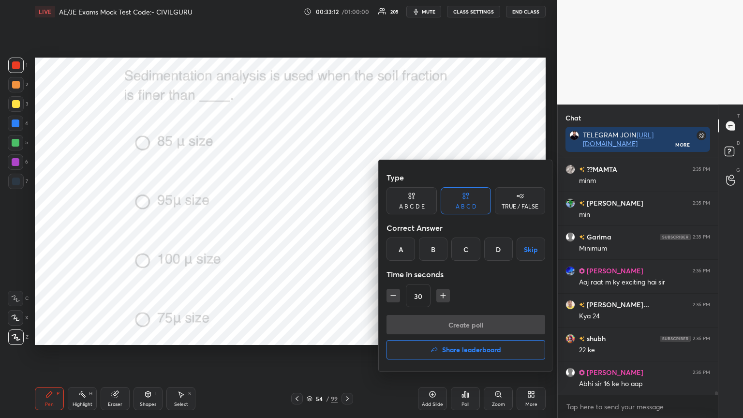
click at [501, 250] on div "D" at bounding box center [498, 249] width 29 height 23
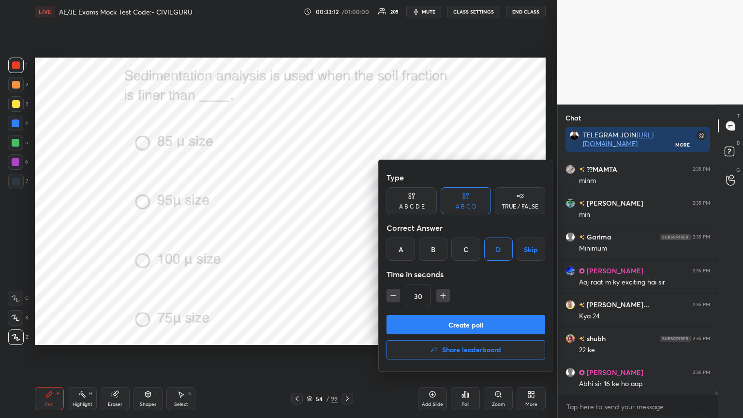
click at [469, 329] on button "Create poll" at bounding box center [466, 324] width 159 height 19
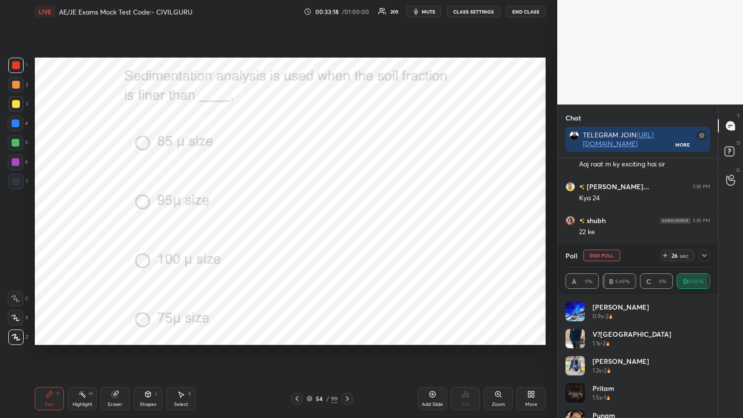
click at [704, 255] on icon at bounding box center [704, 256] width 8 height 8
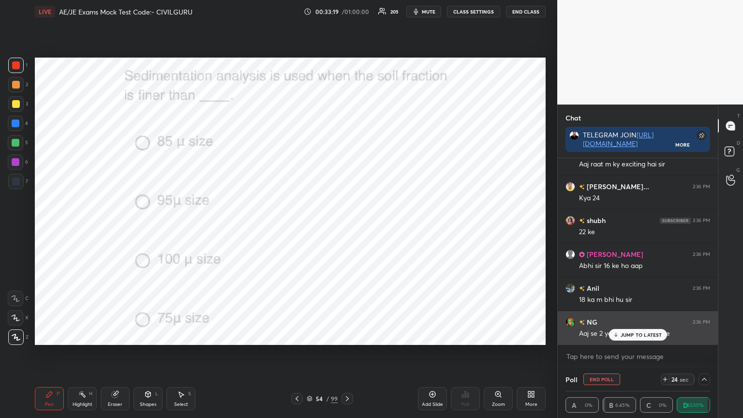
click at [642, 333] on p "JUMP TO LATEST" at bounding box center [642, 335] width 42 height 6
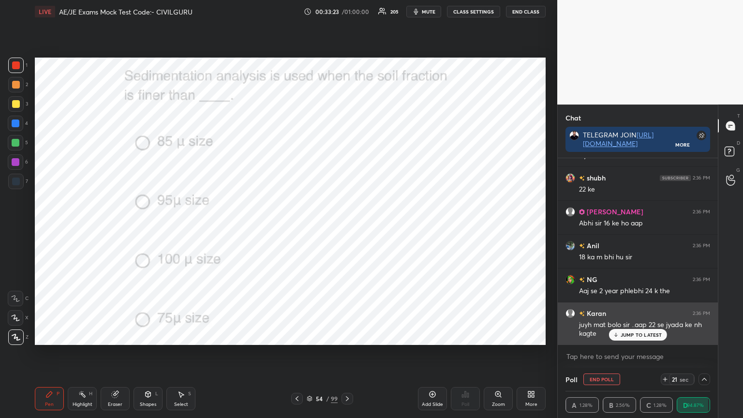
click at [627, 333] on p "JUMP TO LATEST" at bounding box center [642, 335] width 42 height 6
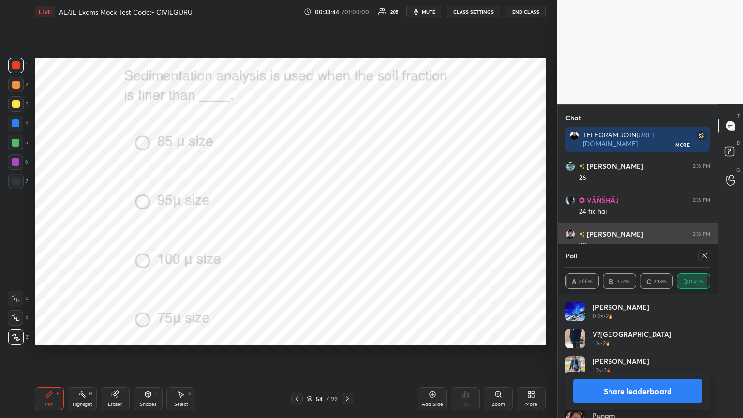
click at [703, 255] on icon at bounding box center [704, 256] width 8 height 8
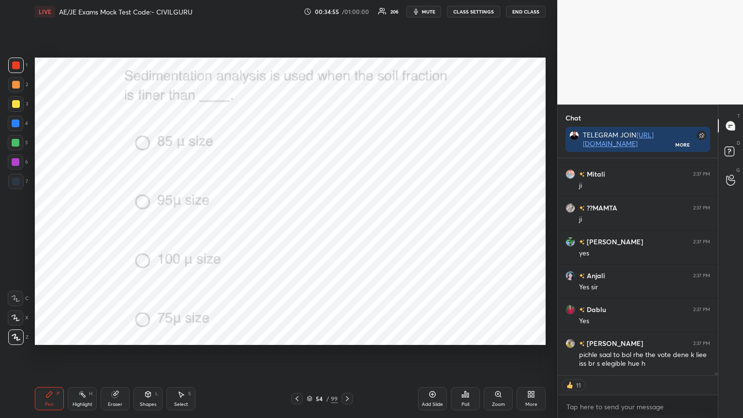
click at [346, 336] on icon at bounding box center [347, 398] width 3 height 5
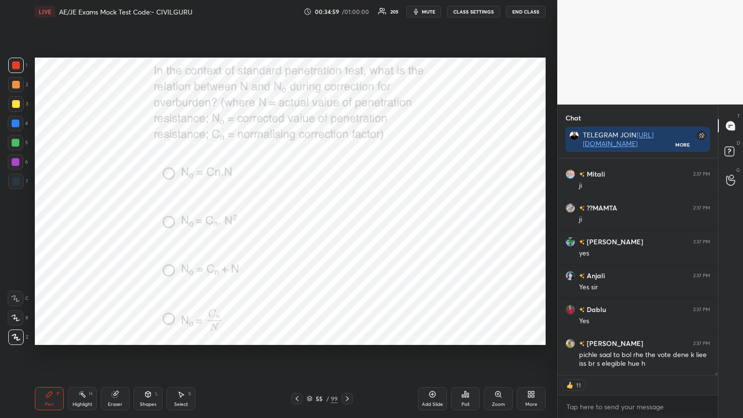
click at [464, 336] on icon at bounding box center [466, 394] width 8 height 8
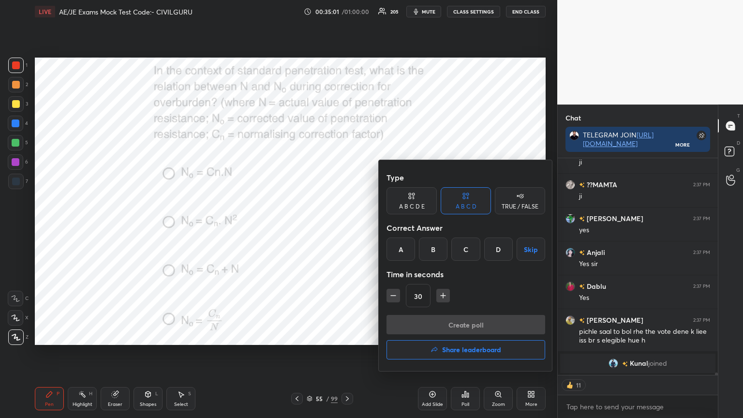
click at [401, 249] on div "A" at bounding box center [401, 249] width 29 height 23
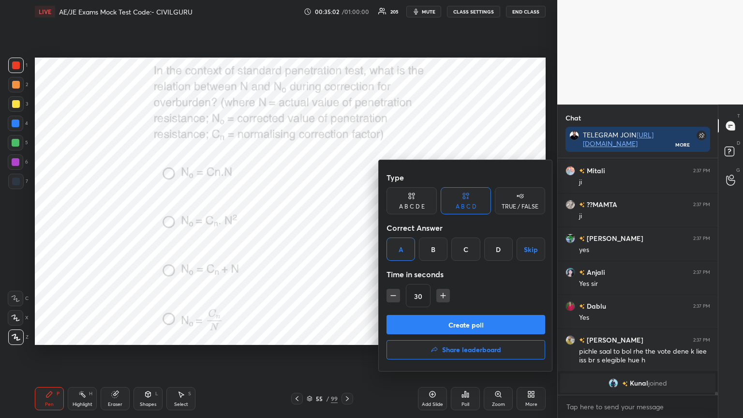
click at [447, 323] on button "Create poll" at bounding box center [466, 324] width 159 height 19
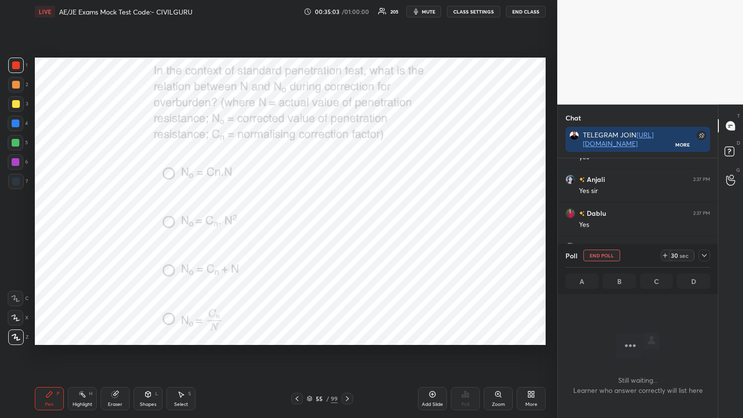
click at [705, 257] on icon at bounding box center [704, 256] width 8 height 8
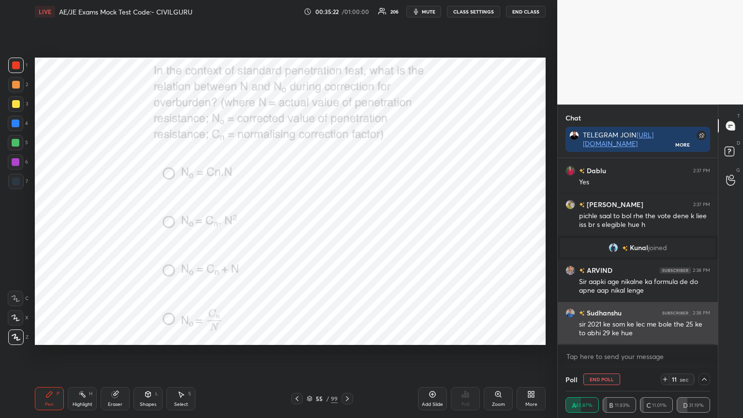
click at [569, 311] on img "grid" at bounding box center [571, 313] width 10 height 10
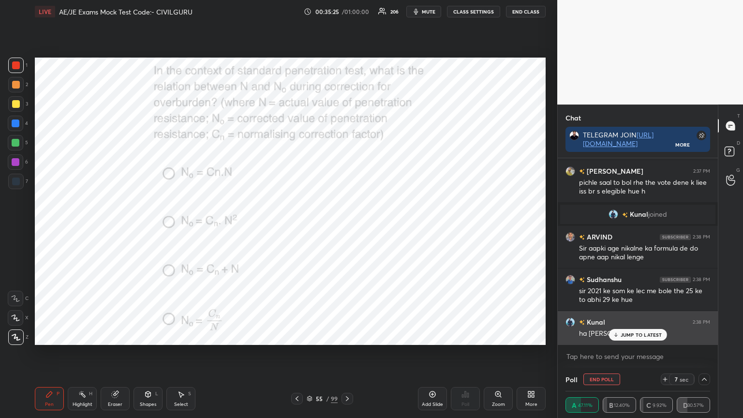
click at [630, 332] on p "JUMP TO LATEST" at bounding box center [642, 335] width 42 height 6
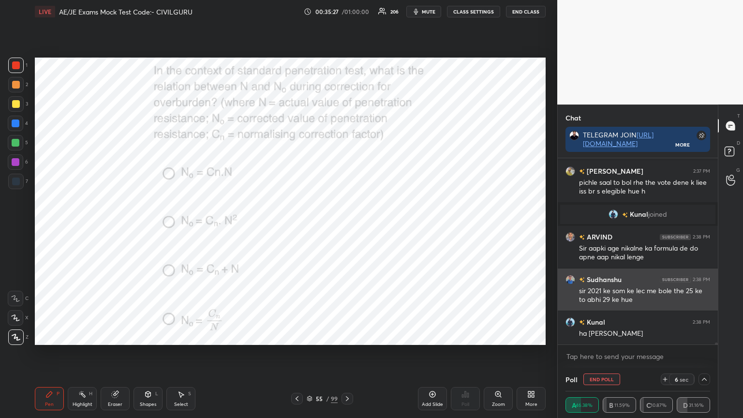
click at [570, 275] on img "grid" at bounding box center [571, 280] width 10 height 10
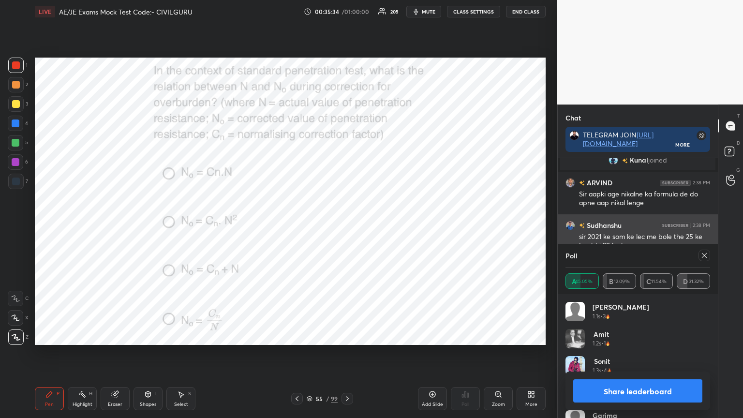
click at [704, 253] on icon at bounding box center [704, 256] width 8 height 8
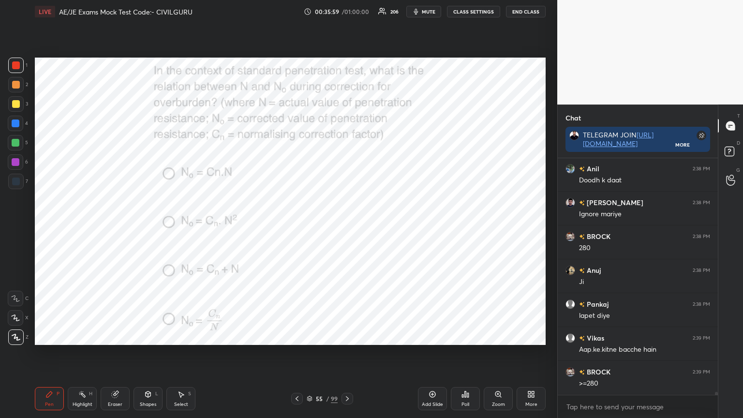
click at [346, 336] on icon at bounding box center [347, 398] width 3 height 5
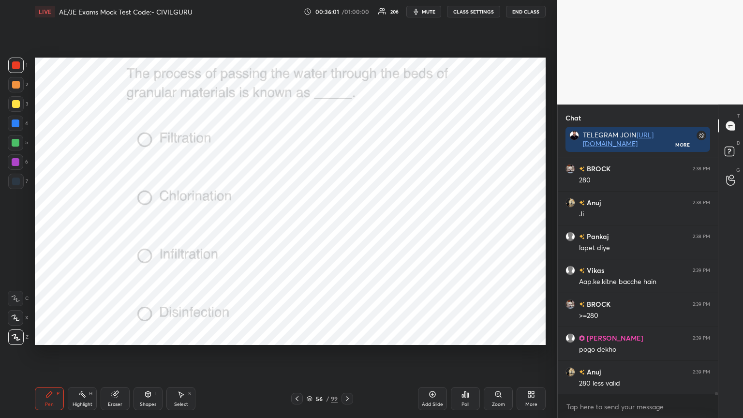
click at [463, 336] on icon at bounding box center [462, 396] width 1 height 2
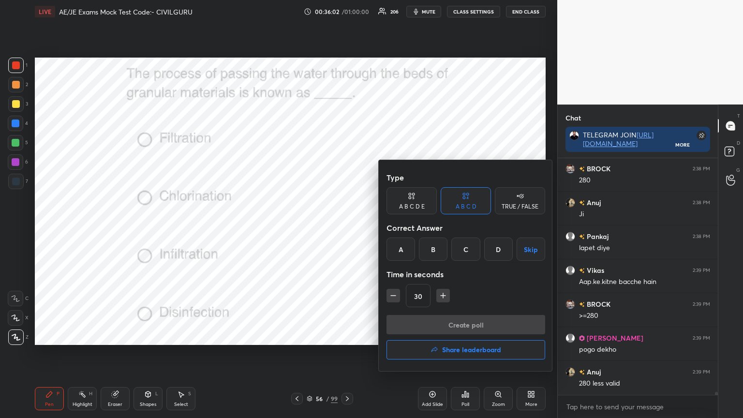
click at [398, 247] on div "A" at bounding box center [401, 249] width 29 height 23
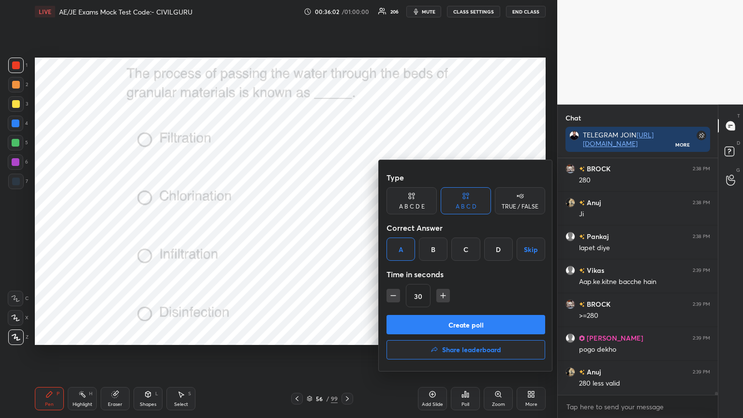
click at [424, 321] on button "Create poll" at bounding box center [466, 324] width 159 height 19
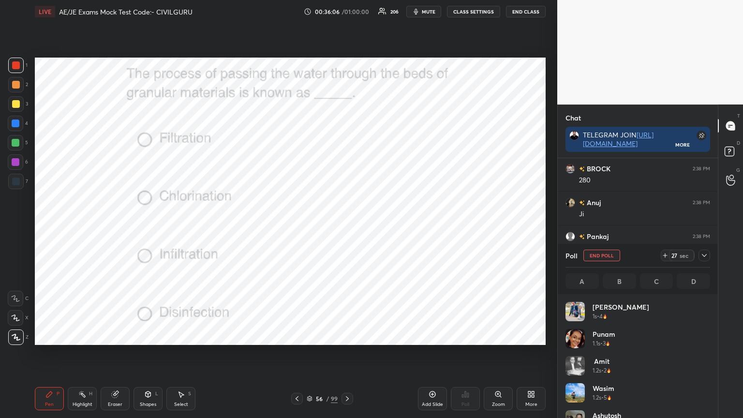
click at [703, 255] on icon at bounding box center [704, 256] width 8 height 8
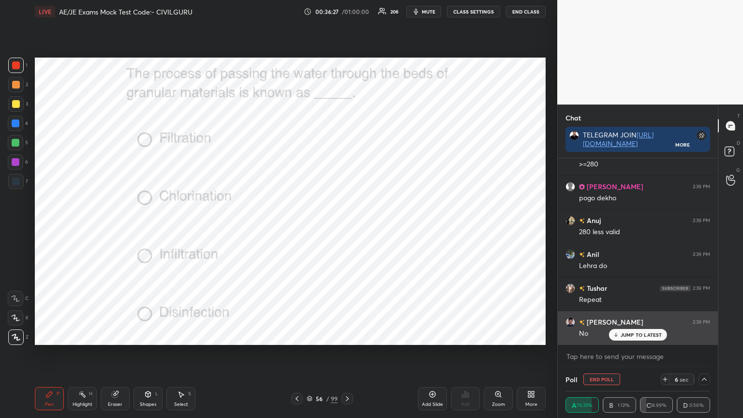
click at [629, 330] on div "JUMP TO LATEST" at bounding box center [638, 335] width 58 height 12
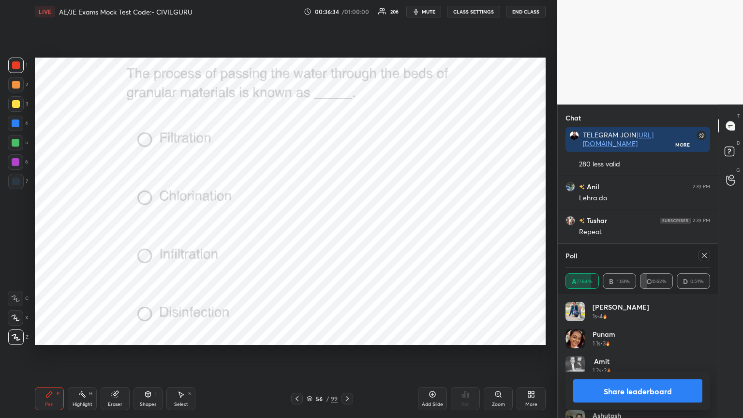
click at [704, 256] on icon at bounding box center [704, 256] width 8 height 8
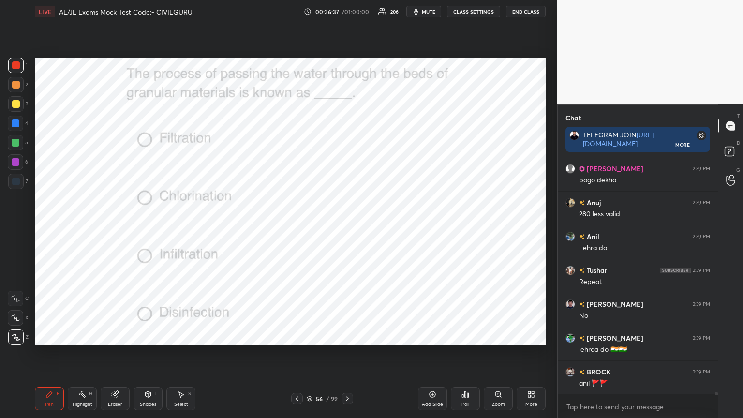
click at [309, 336] on icon at bounding box center [310, 399] width 6 height 6
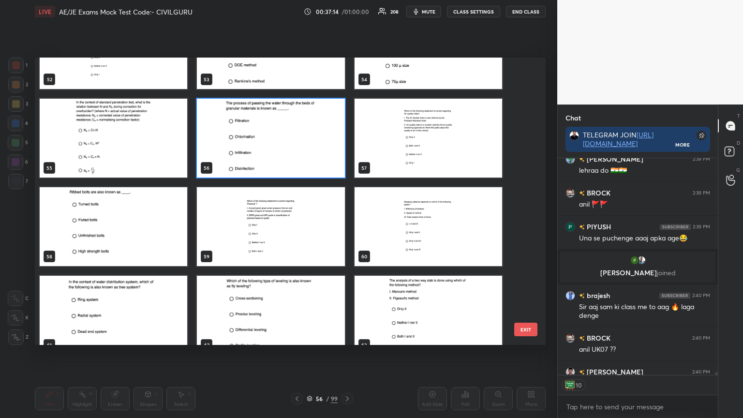
click at [117, 232] on img "grid" at bounding box center [114, 226] width 148 height 79
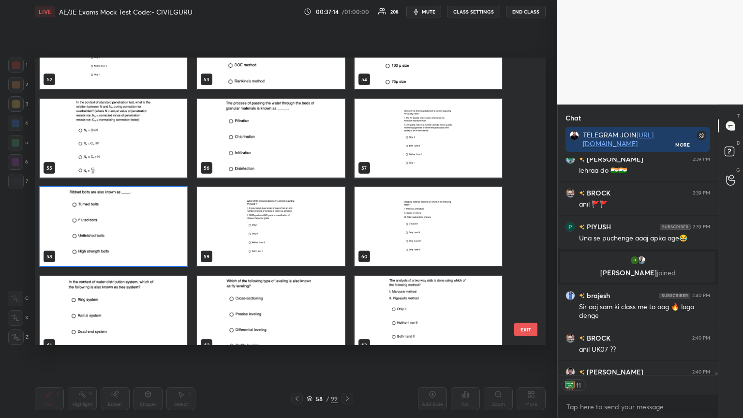
click at [119, 231] on img "grid" at bounding box center [114, 226] width 148 height 79
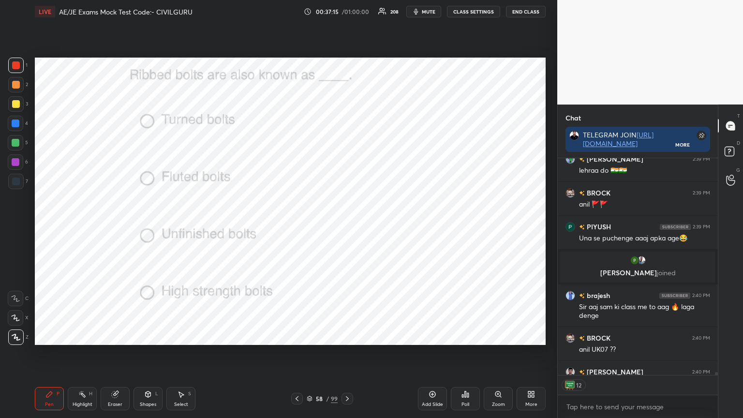
click at [468, 336] on icon at bounding box center [467, 395] width 1 height 4
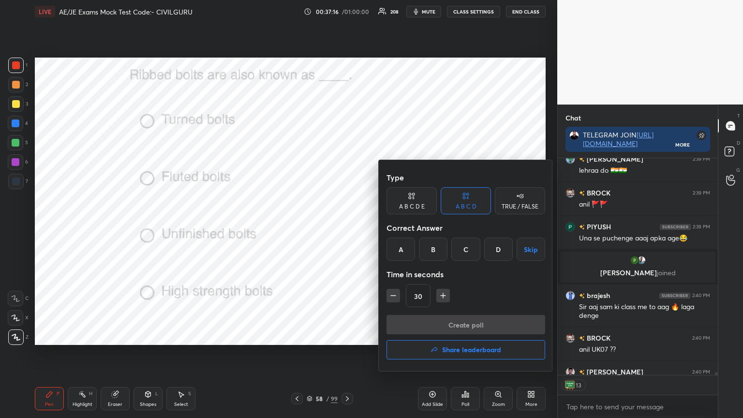
click at [430, 250] on div "B" at bounding box center [433, 249] width 29 height 23
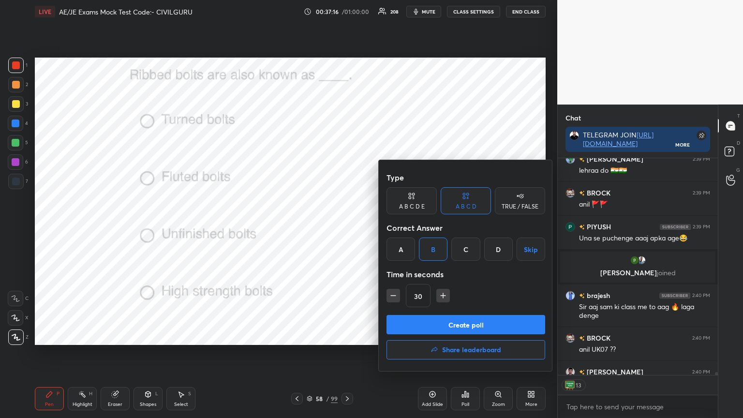
click at [428, 323] on button "Create poll" at bounding box center [466, 324] width 159 height 19
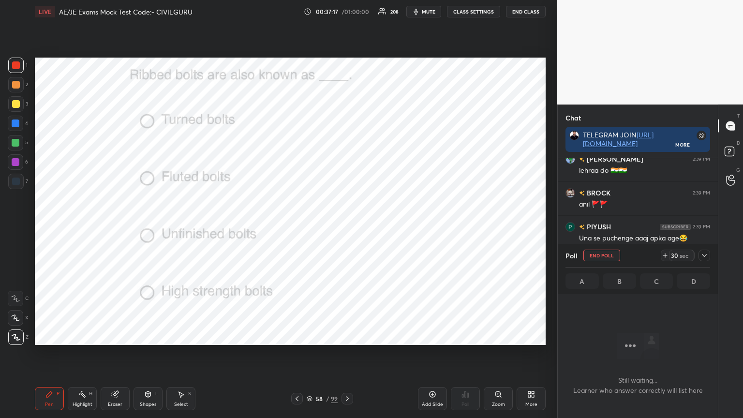
click at [706, 258] on icon at bounding box center [704, 256] width 8 height 8
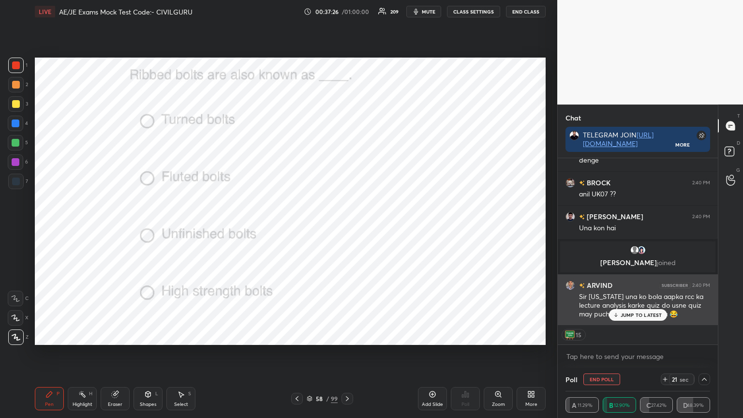
click at [635, 316] on p "JUMP TO LATEST" at bounding box center [642, 315] width 42 height 6
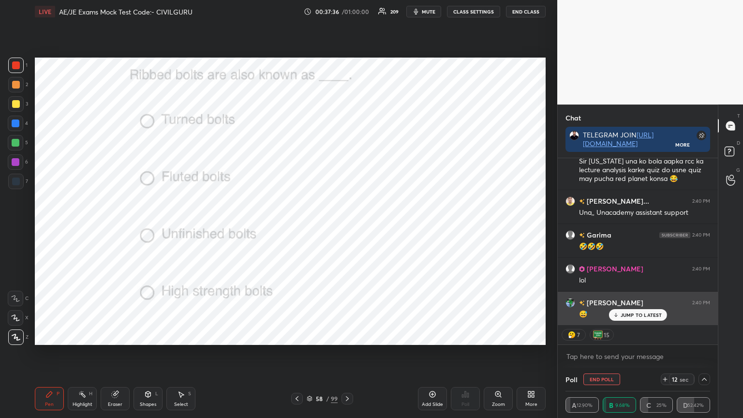
click at [635, 301] on div "NASIR 2:40 PM" at bounding box center [638, 303] width 145 height 10
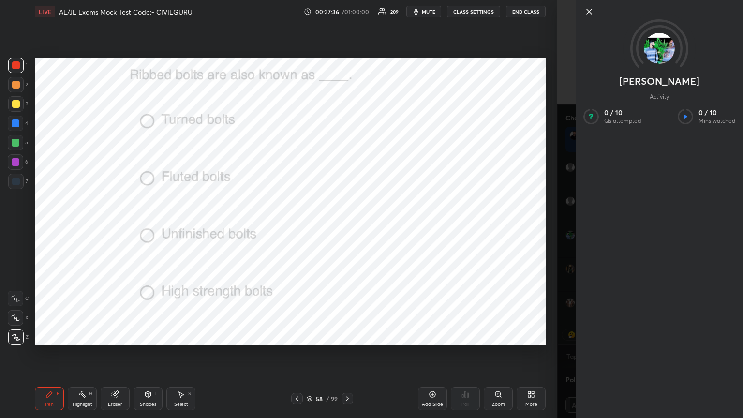
click at [546, 300] on div "Setting up your live class Poll for secs No correct answer Start poll" at bounding box center [290, 201] width 519 height 356
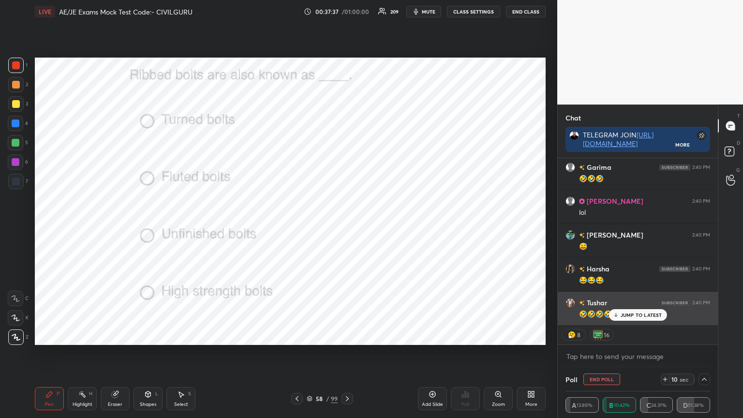
click at [637, 313] on p "JUMP TO LATEST" at bounding box center [642, 315] width 42 height 6
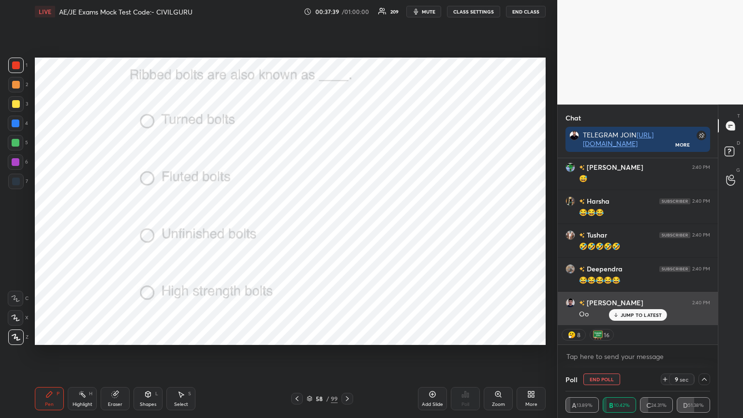
click at [628, 312] on p "JUMP TO LATEST" at bounding box center [642, 315] width 42 height 6
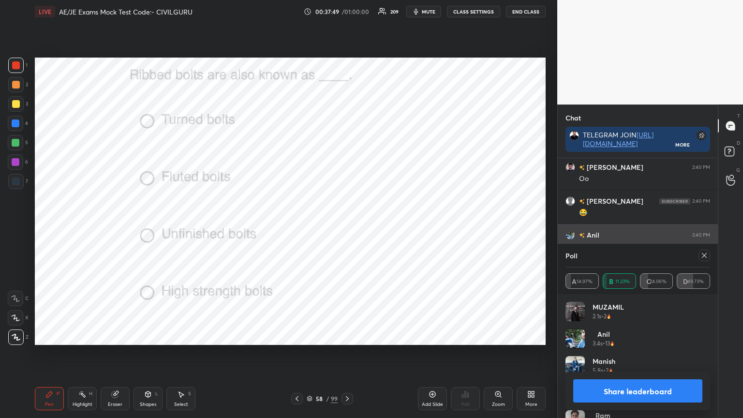
click at [705, 255] on icon at bounding box center [704, 256] width 8 height 8
type textarea "x"
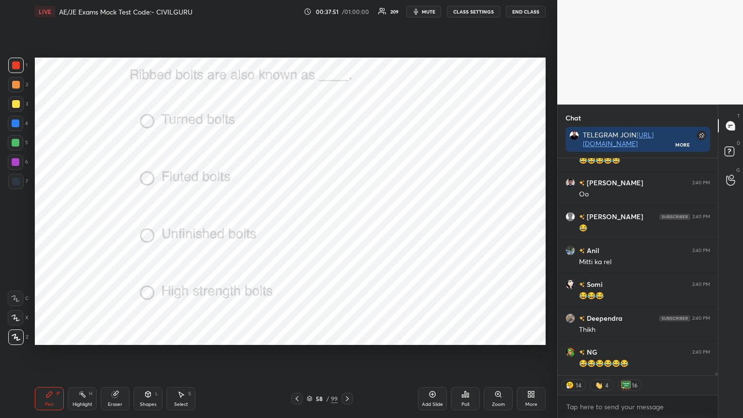
click at [346, 336] on icon at bounding box center [347, 399] width 8 height 8
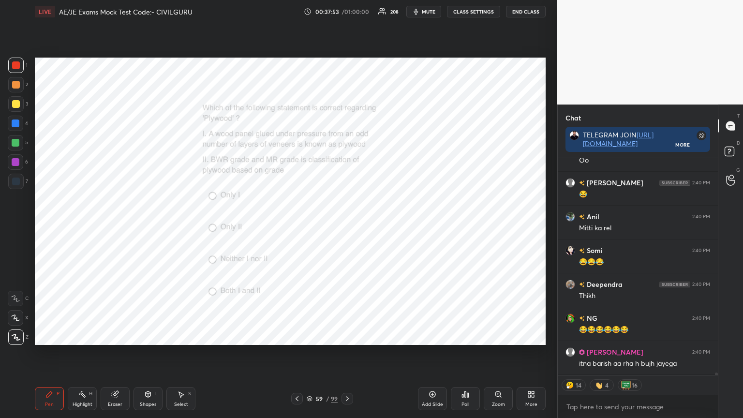
click at [502, 336] on icon at bounding box center [498, 394] width 8 height 8
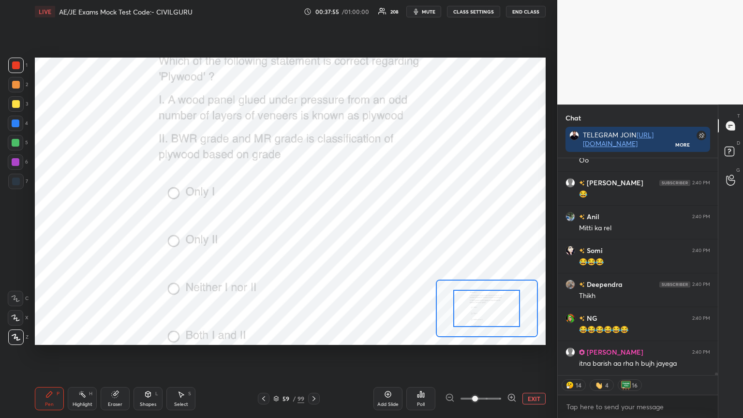
click at [421, 336] on icon at bounding box center [420, 394] width 1 height 6
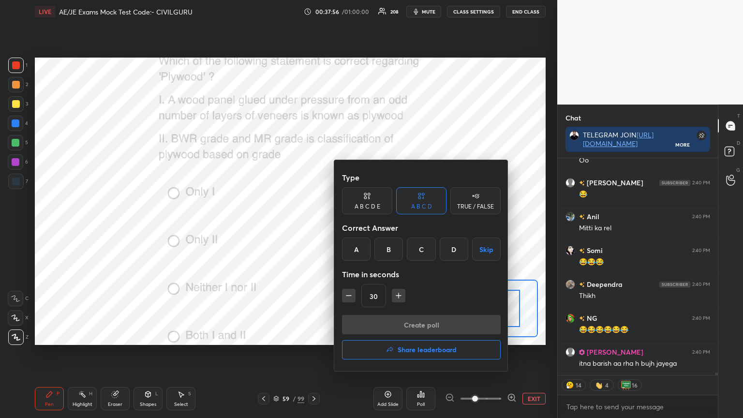
click at [449, 248] on div "D" at bounding box center [454, 249] width 29 height 23
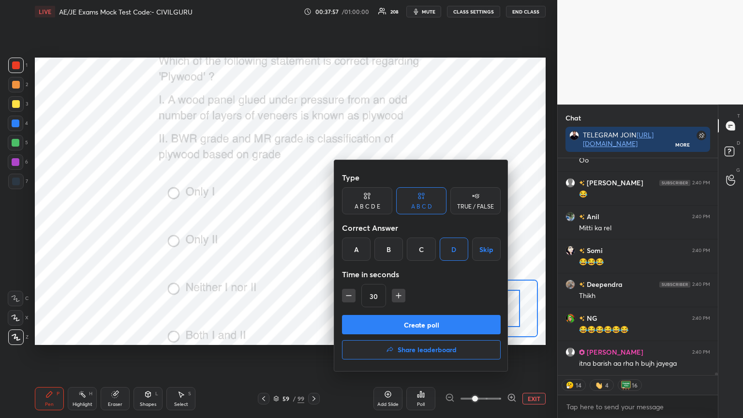
click at [399, 297] on icon "button" at bounding box center [399, 295] width 0 height 5
type input "45"
click at [408, 323] on button "Create poll" at bounding box center [421, 324] width 159 height 19
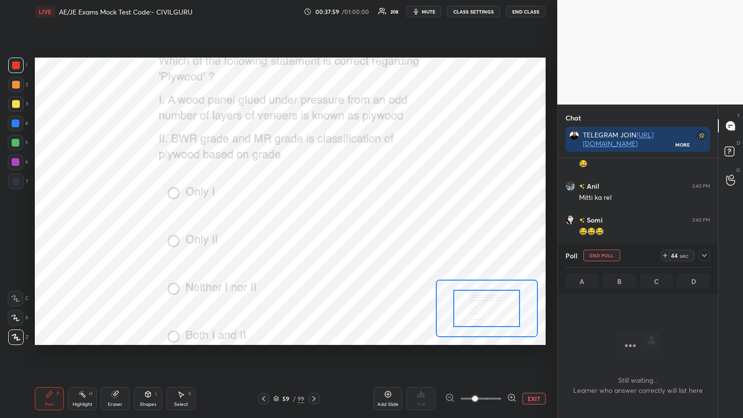
click at [705, 257] on icon at bounding box center [704, 256] width 8 height 8
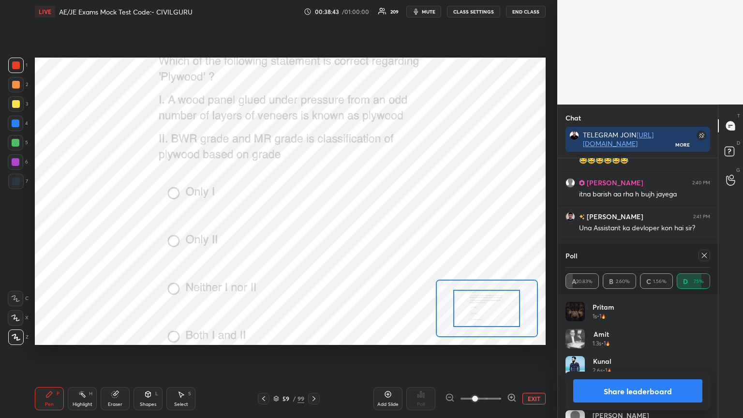
click at [706, 257] on icon at bounding box center [704, 256] width 8 height 8
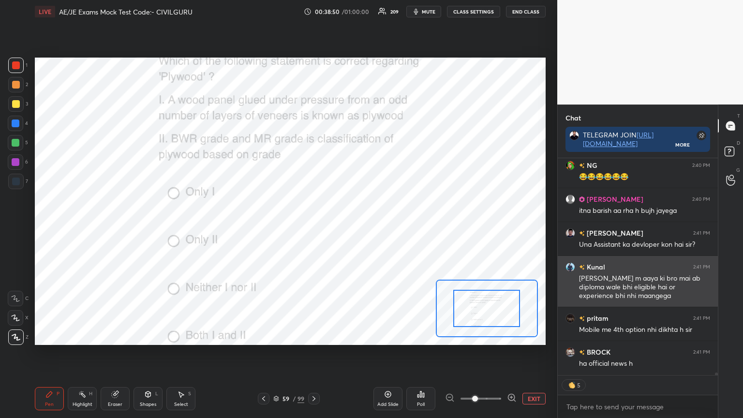
type textarea "x"
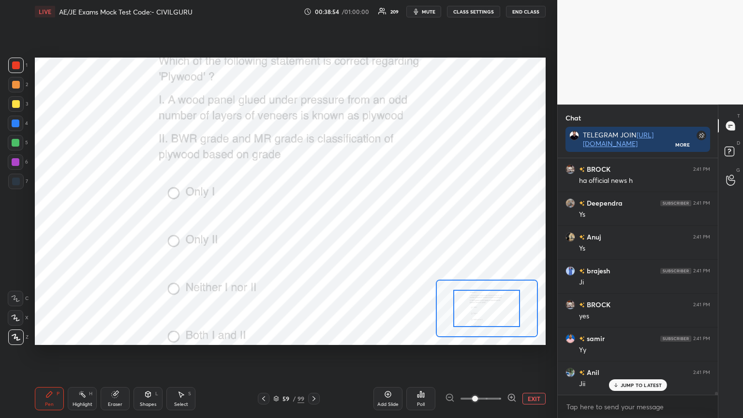
click at [316, 336] on icon at bounding box center [314, 399] width 8 height 8
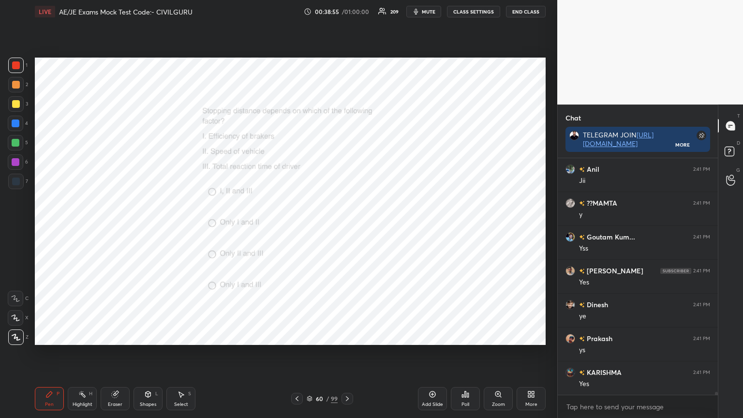
click at [473, 336] on div "Poll" at bounding box center [465, 398] width 29 height 23
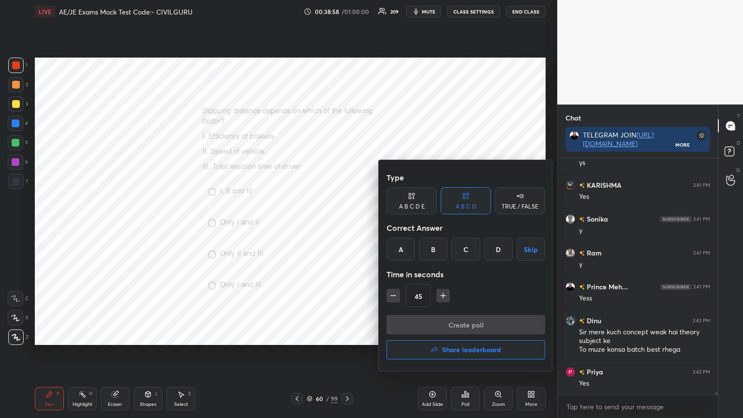
click at [401, 248] on div "A" at bounding box center [401, 249] width 29 height 23
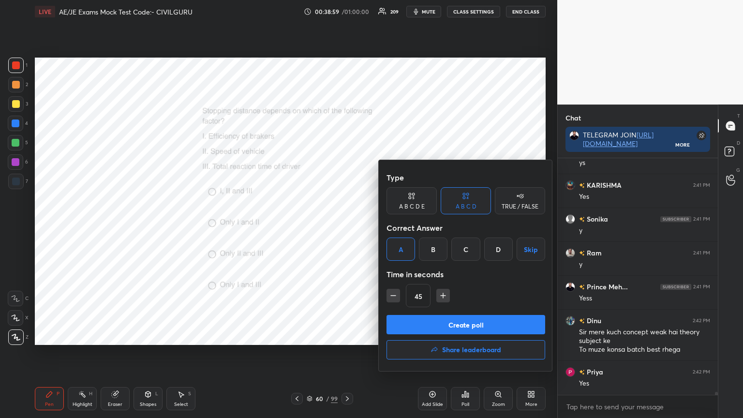
click at [393, 295] on icon "button" at bounding box center [393, 296] width 10 height 10
type input "30"
click at [414, 324] on button "Create poll" at bounding box center [466, 324] width 159 height 19
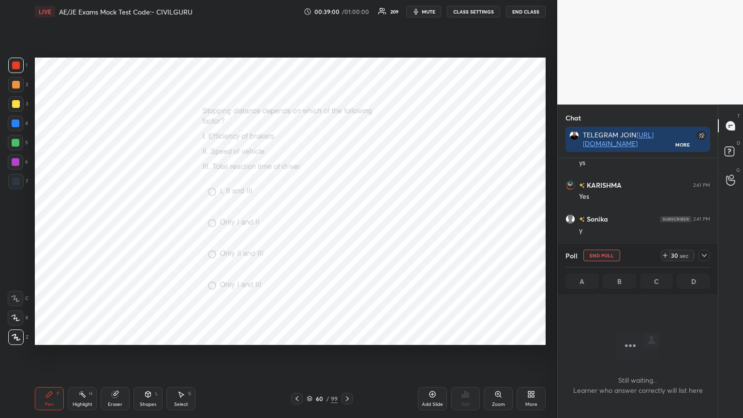
click at [704, 260] on div at bounding box center [705, 256] width 12 height 12
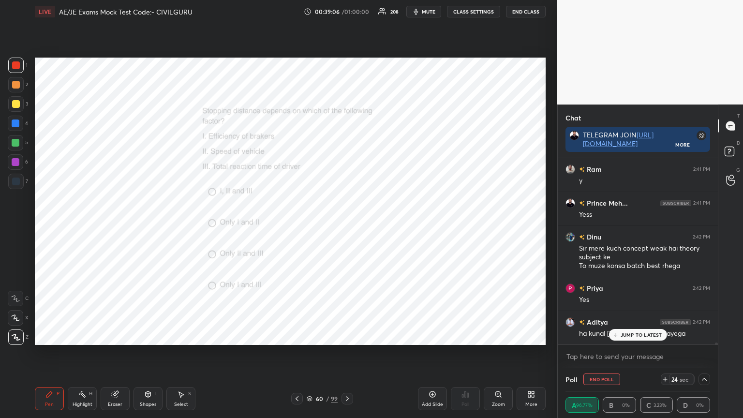
click at [636, 333] on p "JUMP TO LATEST" at bounding box center [642, 335] width 42 height 6
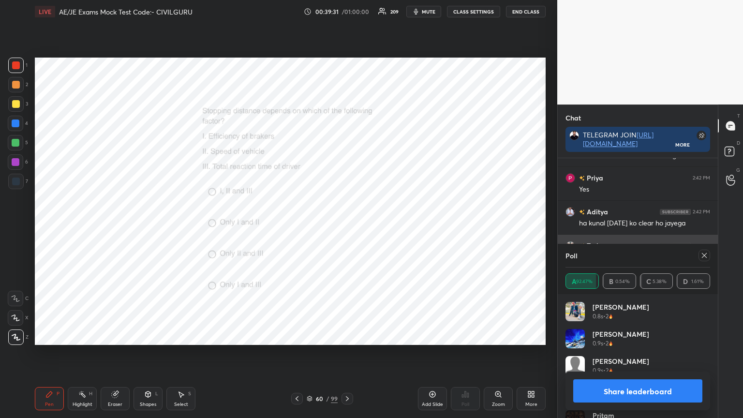
click at [704, 253] on icon at bounding box center [704, 256] width 8 height 8
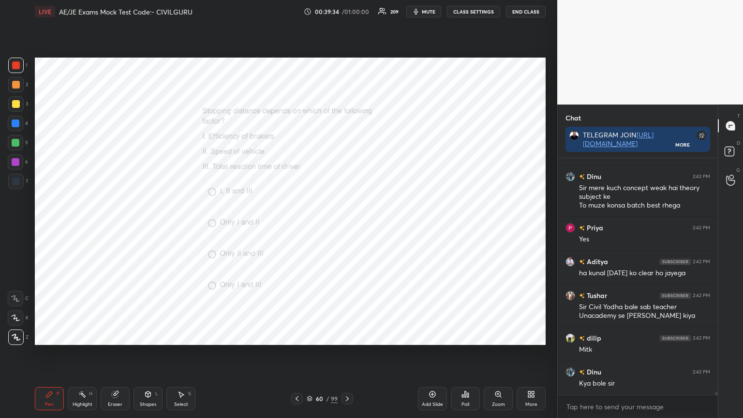
click at [348, 336] on icon at bounding box center [347, 398] width 3 height 5
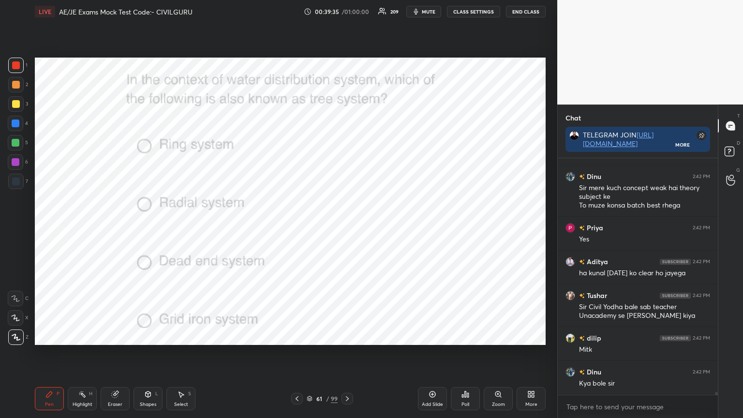
click at [466, 336] on div "Poll" at bounding box center [465, 398] width 29 height 23
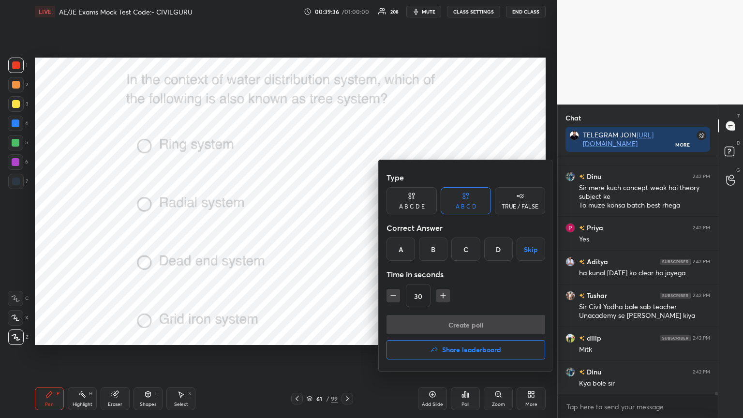
click at [466, 248] on div "C" at bounding box center [465, 249] width 29 height 23
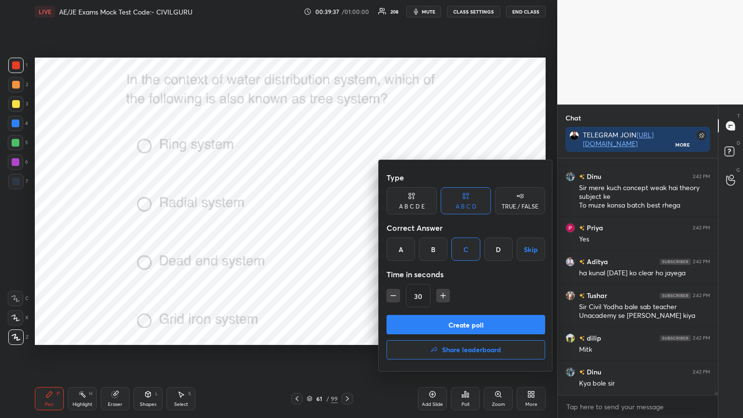
click at [452, 323] on button "Create poll" at bounding box center [466, 324] width 159 height 19
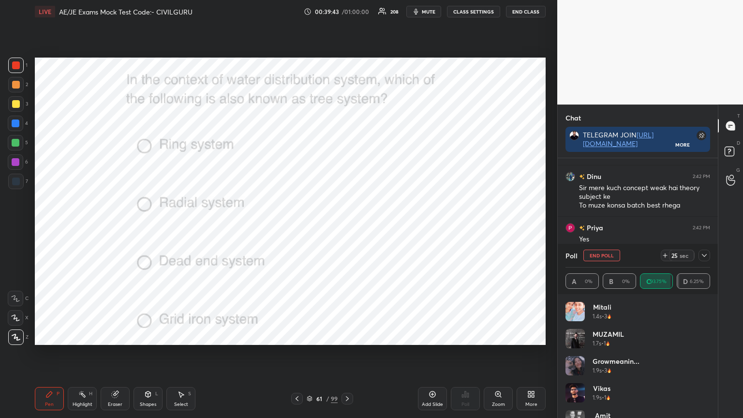
click at [705, 254] on icon at bounding box center [704, 256] width 8 height 8
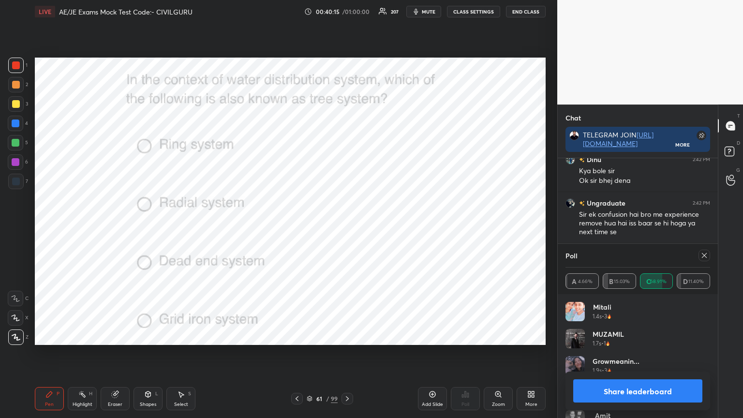
click at [704, 251] on div at bounding box center [705, 256] width 12 height 12
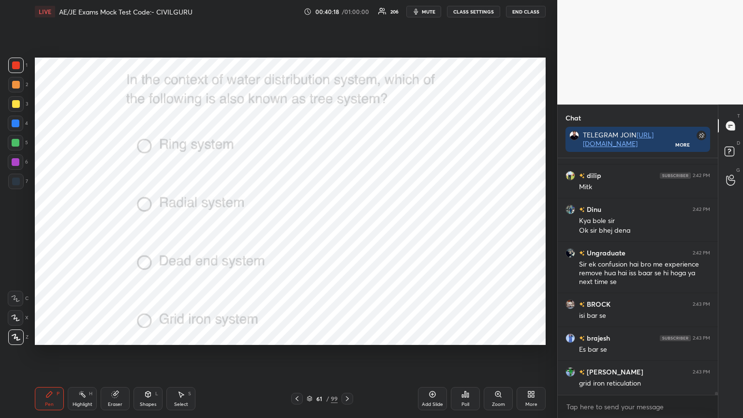
click at [348, 336] on icon at bounding box center [347, 399] width 8 height 8
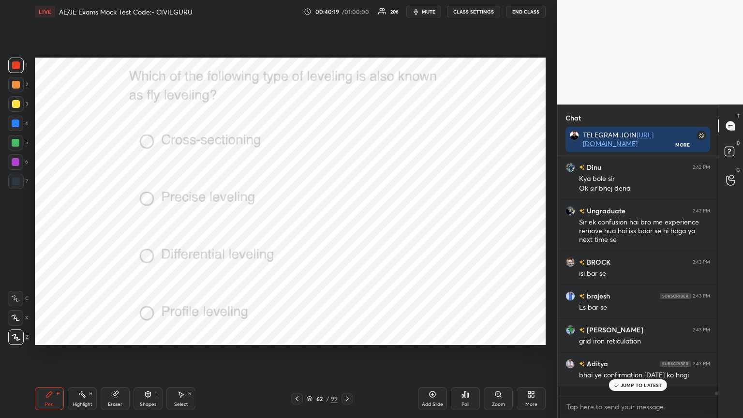
click at [468, 336] on div "Poll" at bounding box center [465, 398] width 29 height 23
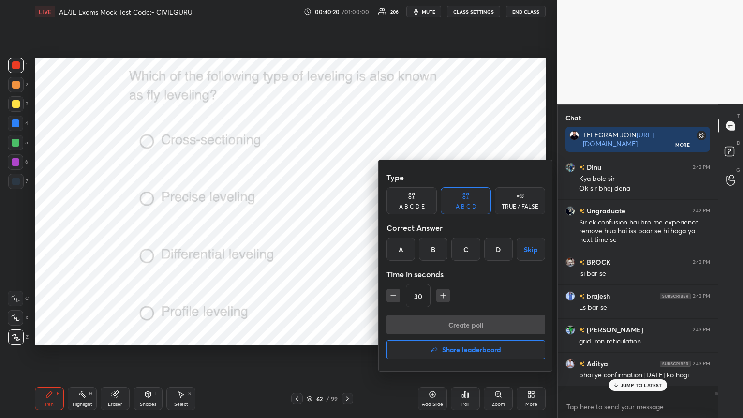
click at [467, 251] on div "C" at bounding box center [465, 249] width 29 height 23
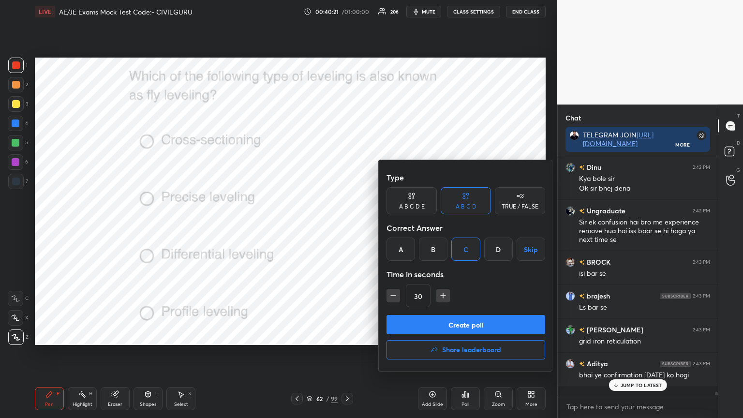
click at [451, 333] on button "Create poll" at bounding box center [466, 324] width 159 height 19
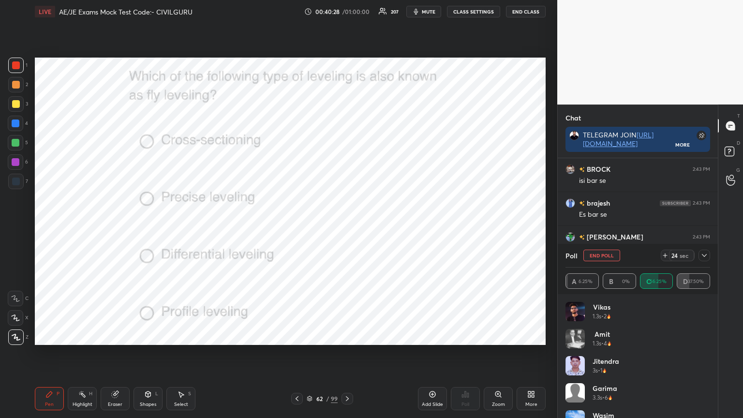
click at [703, 253] on icon at bounding box center [704, 256] width 8 height 8
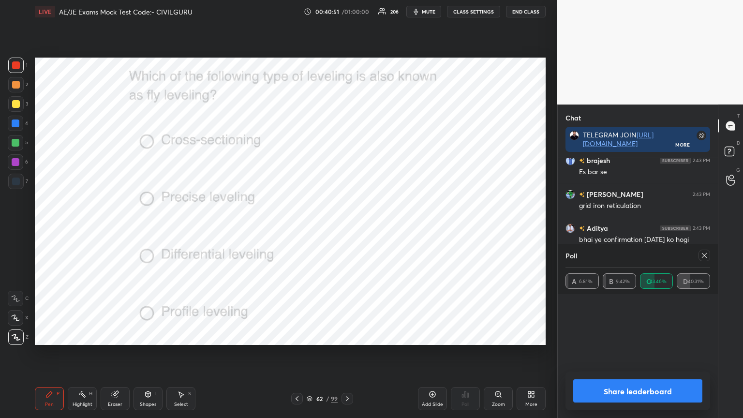
click at [629, 336] on p "JUMP TO LATEST" at bounding box center [642, 335] width 42 height 6
click at [703, 253] on icon at bounding box center [704, 256] width 8 height 8
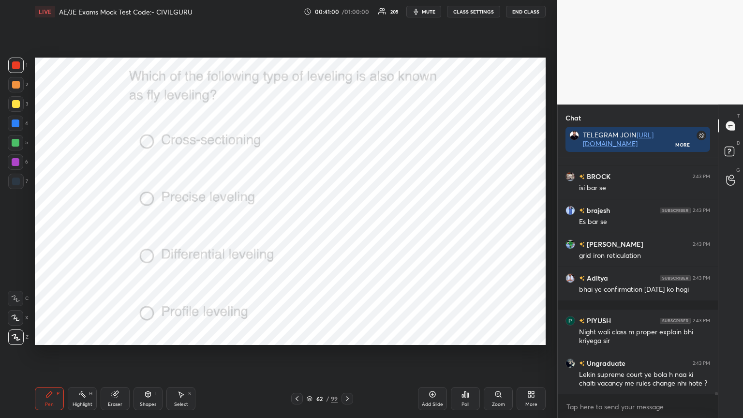
click at [349, 336] on icon at bounding box center [347, 399] width 8 height 8
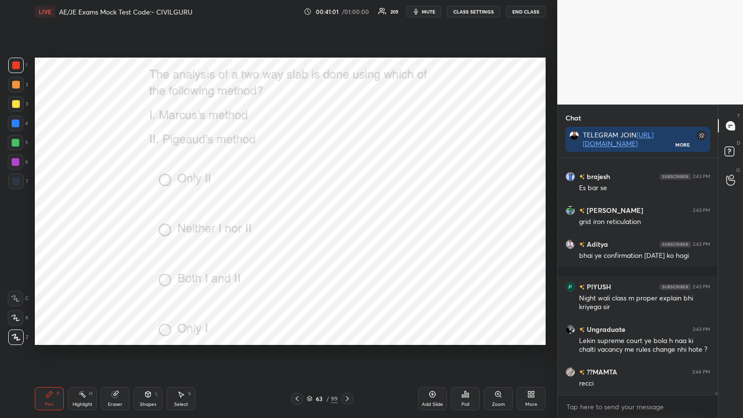
click at [464, 336] on div "Poll" at bounding box center [465, 398] width 29 height 23
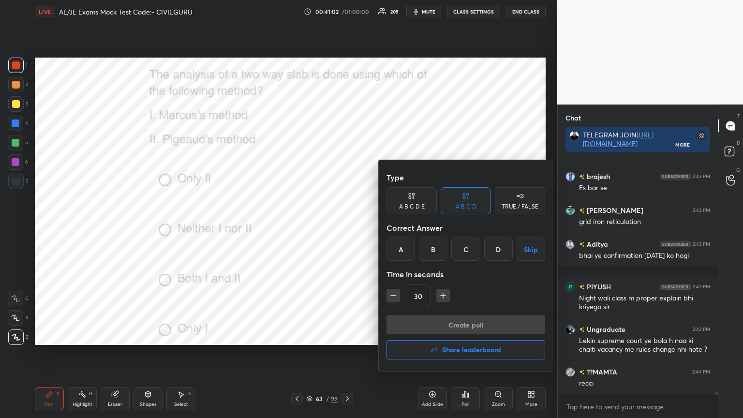
click at [466, 249] on div "C" at bounding box center [465, 249] width 29 height 23
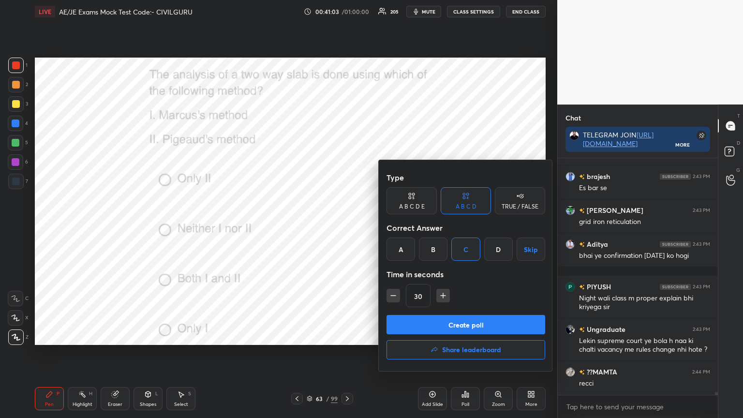
click at [456, 322] on button "Create poll" at bounding box center [466, 324] width 159 height 19
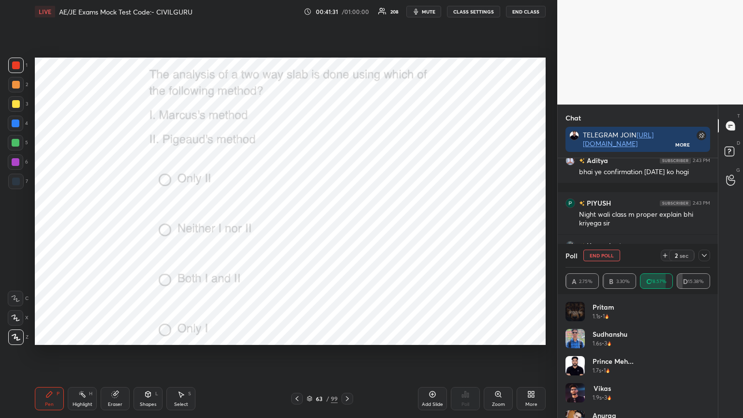
click at [704, 255] on icon at bounding box center [704, 256] width 8 height 8
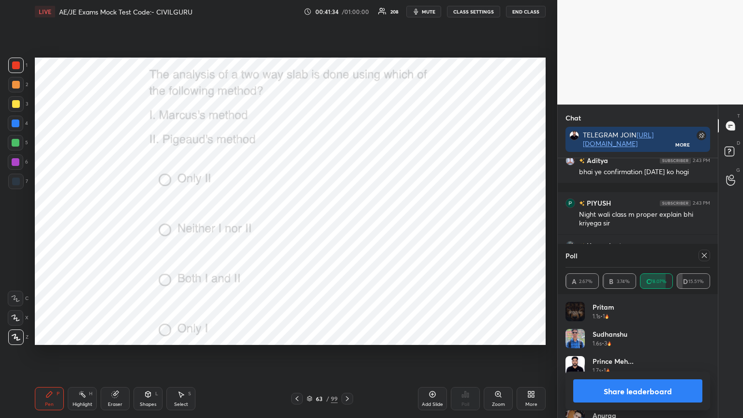
click at [703, 256] on icon at bounding box center [704, 255] width 5 height 5
type textarea "x"
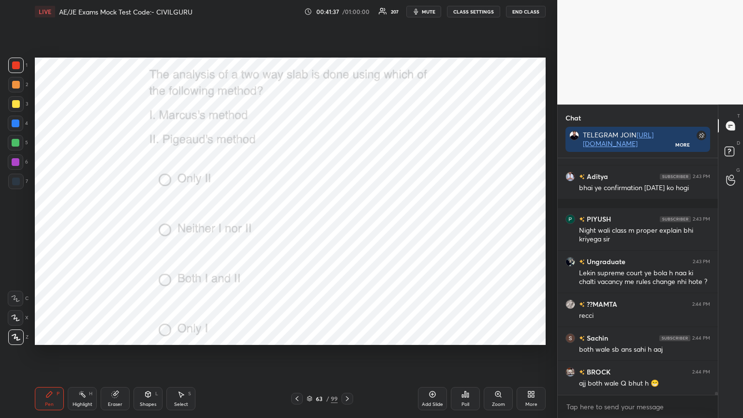
click at [343, 336] on icon at bounding box center [347, 399] width 8 height 8
click at [468, 336] on div "Poll" at bounding box center [466, 404] width 8 height 5
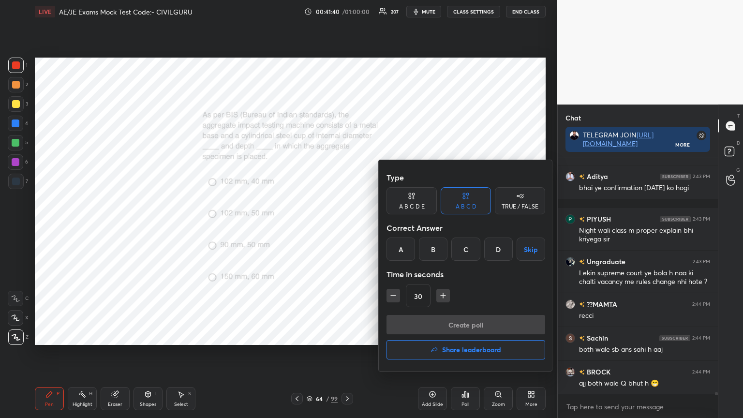
click at [439, 250] on div "B" at bounding box center [433, 249] width 29 height 23
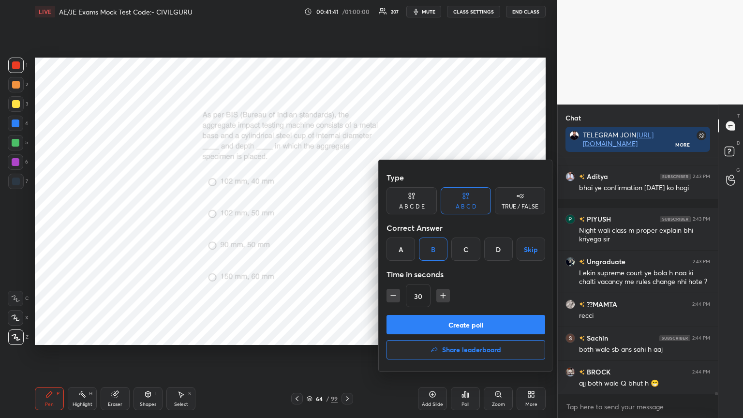
click at [443, 298] on icon "button" at bounding box center [443, 296] width 10 height 10
click at [443, 293] on icon "button" at bounding box center [443, 295] width 0 height 5
click at [388, 298] on icon "button" at bounding box center [393, 296] width 10 height 10
type input "45"
click at [437, 323] on button "Create poll" at bounding box center [466, 324] width 159 height 19
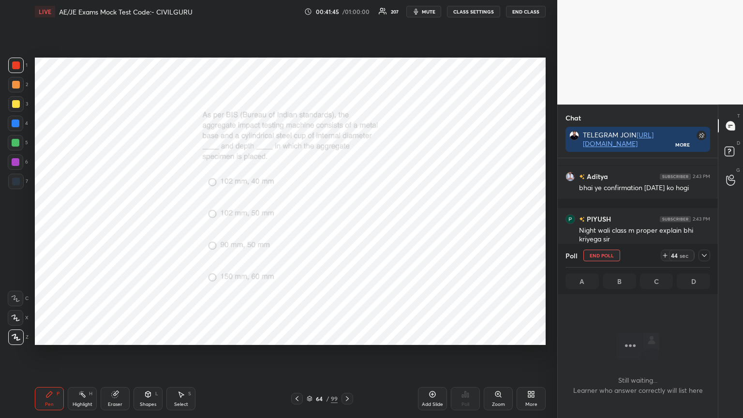
click at [504, 336] on div "Zoom" at bounding box center [498, 398] width 29 height 23
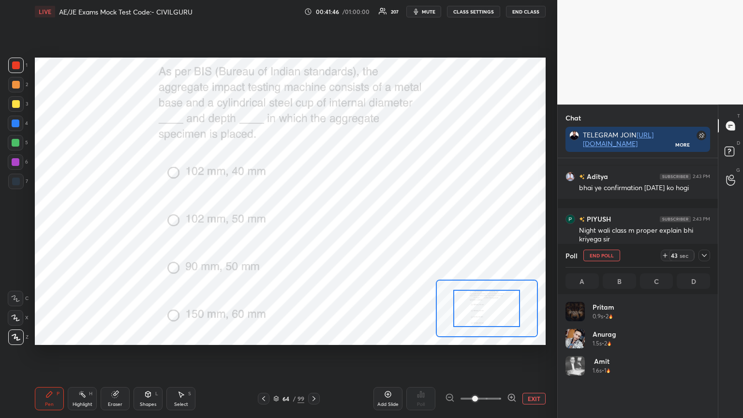
click at [705, 256] on icon at bounding box center [704, 256] width 8 height 8
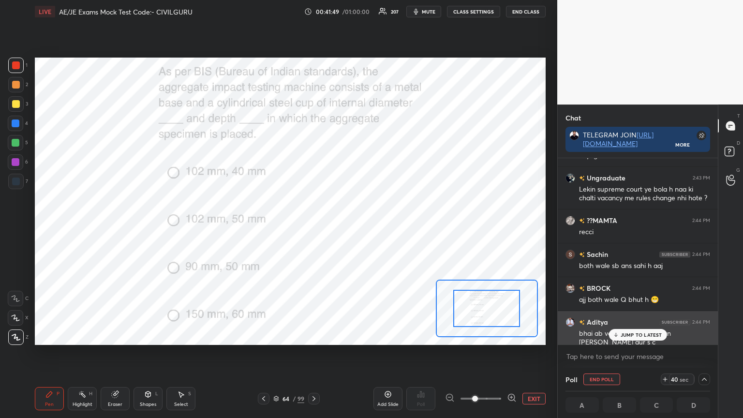
click at [630, 335] on p "JUMP TO LATEST" at bounding box center [642, 335] width 42 height 6
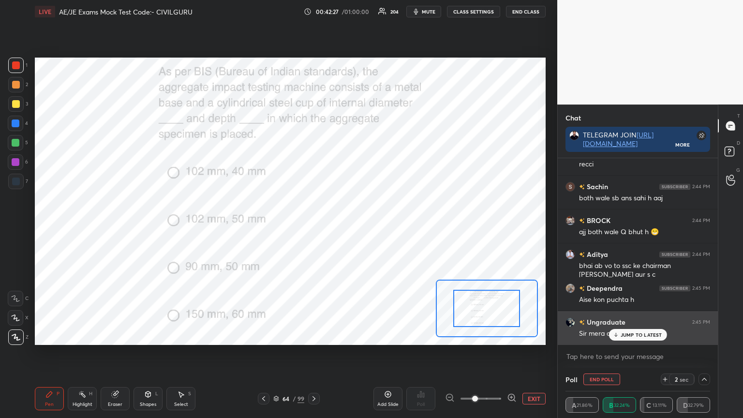
click at [629, 332] on p "JUMP TO LATEST" at bounding box center [642, 335] width 42 height 6
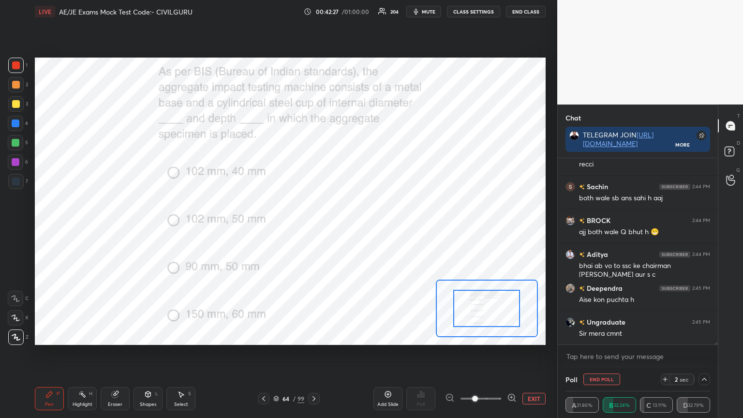
click at [630, 333] on div "??MAMTA 2:44 PM recci Sachin 2:44 PM both wale sb ans sahi h [PERSON_NAME] 2:44…" at bounding box center [638, 251] width 160 height 186
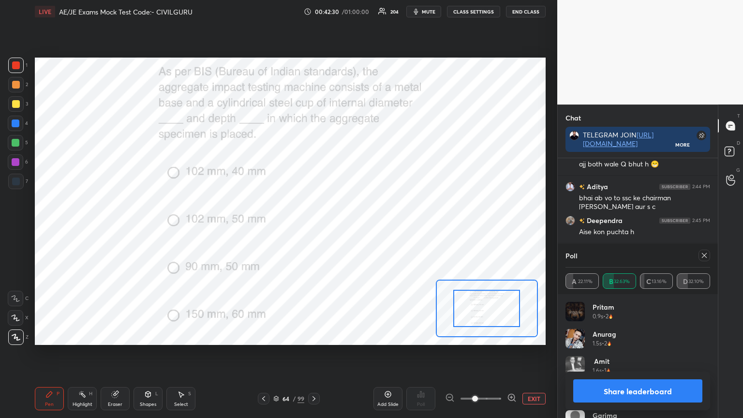
click at [699, 254] on div at bounding box center [705, 256] width 12 height 12
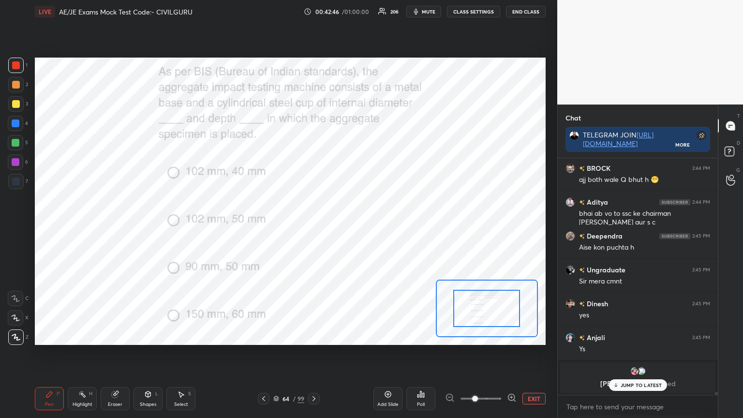
click at [615, 336] on icon at bounding box center [615, 385] width 6 height 6
click at [312, 336] on icon at bounding box center [314, 399] width 8 height 8
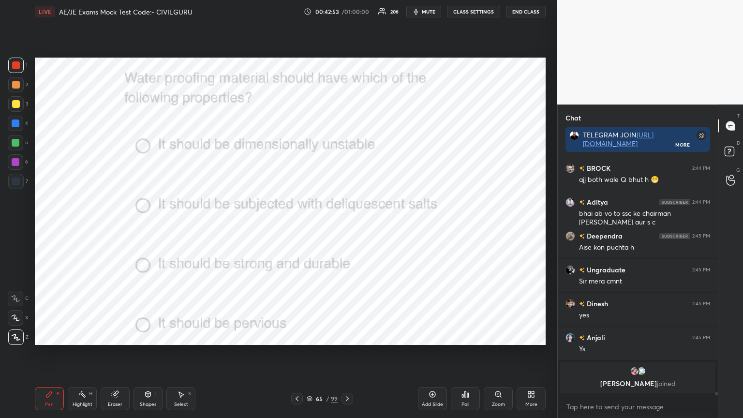
click at [461, 336] on div "Poll" at bounding box center [465, 398] width 29 height 23
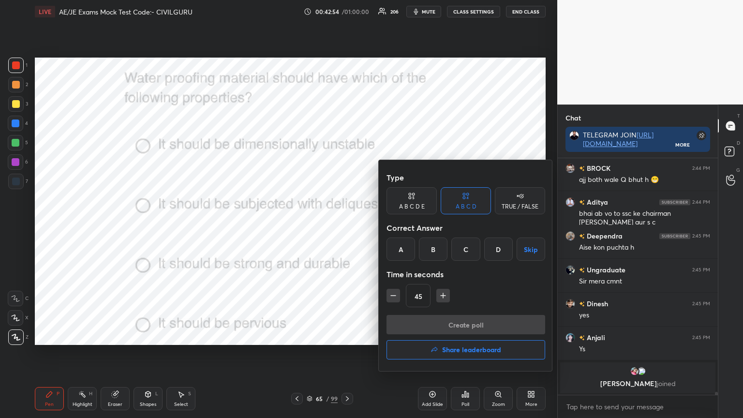
click at [468, 249] on div "C" at bounding box center [465, 249] width 29 height 23
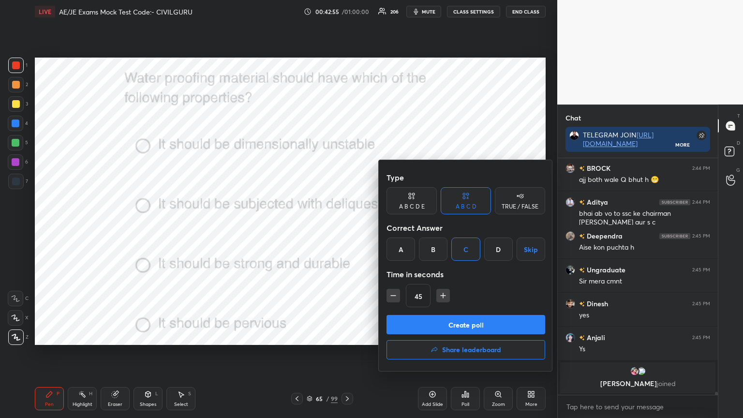
type textarea "x"
click at [392, 300] on icon "button" at bounding box center [393, 296] width 10 height 10
type input "30"
click at [423, 323] on button "Create poll" at bounding box center [466, 324] width 159 height 19
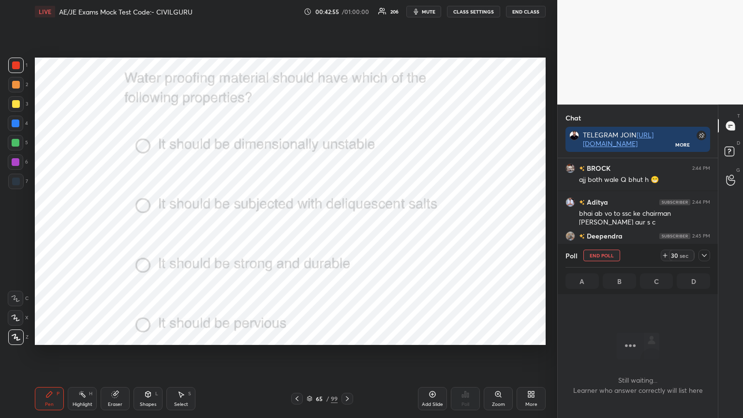
scroll to position [169, 157]
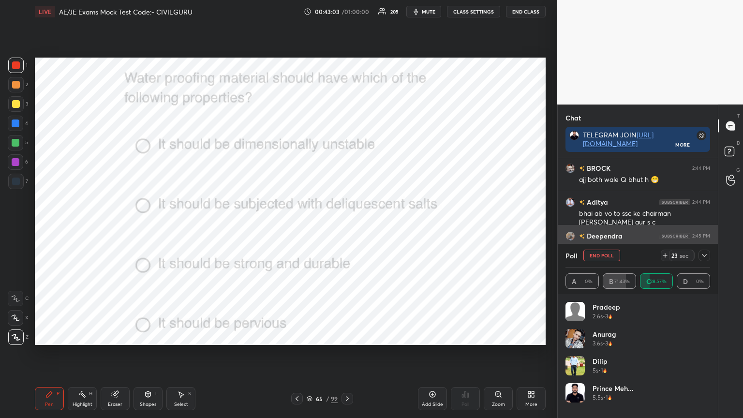
click at [705, 255] on icon at bounding box center [704, 255] width 5 height 3
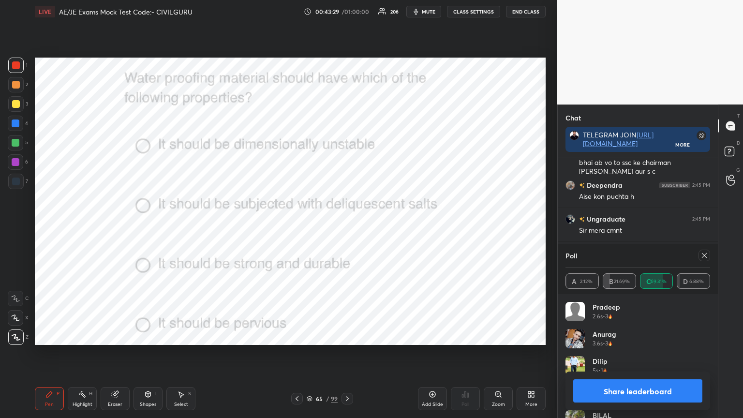
click at [702, 256] on icon at bounding box center [704, 256] width 8 height 8
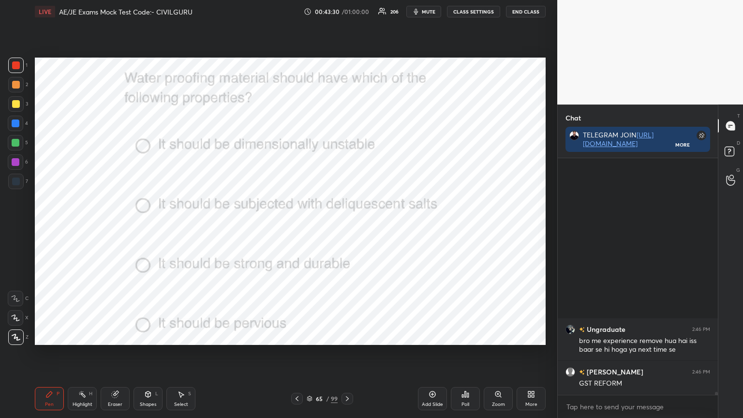
click at [307, 336] on icon at bounding box center [310, 399] width 6 height 6
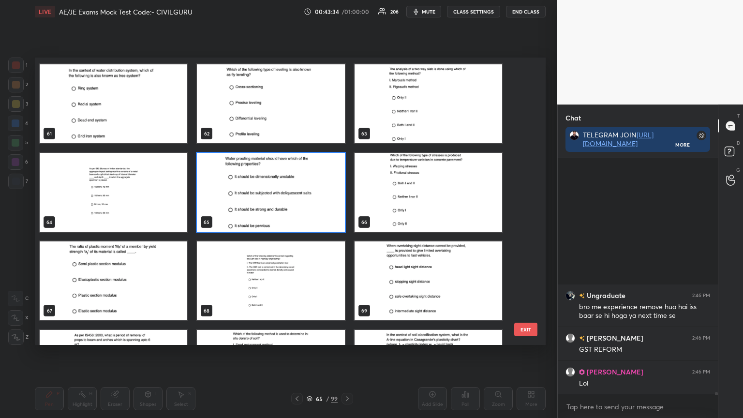
click at [151, 292] on img "grid" at bounding box center [114, 280] width 148 height 79
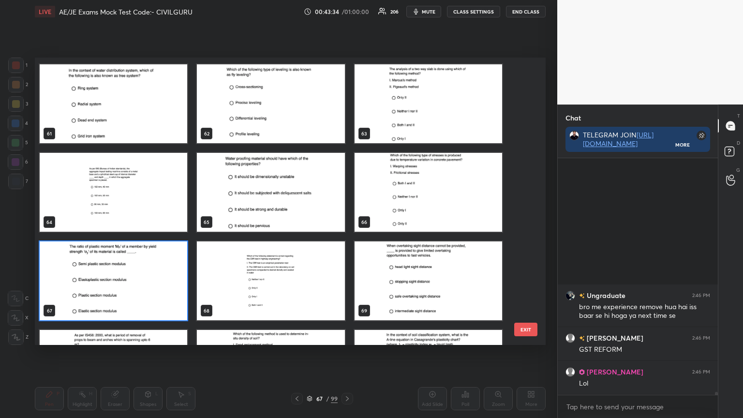
click at [150, 290] on img "grid" at bounding box center [114, 280] width 148 height 79
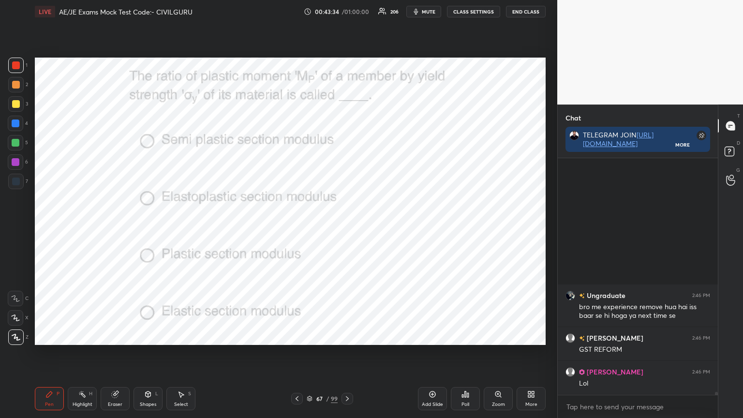
click at [157, 288] on img "grid" at bounding box center [114, 280] width 148 height 79
click at [464, 336] on div "Poll" at bounding box center [465, 398] width 29 height 23
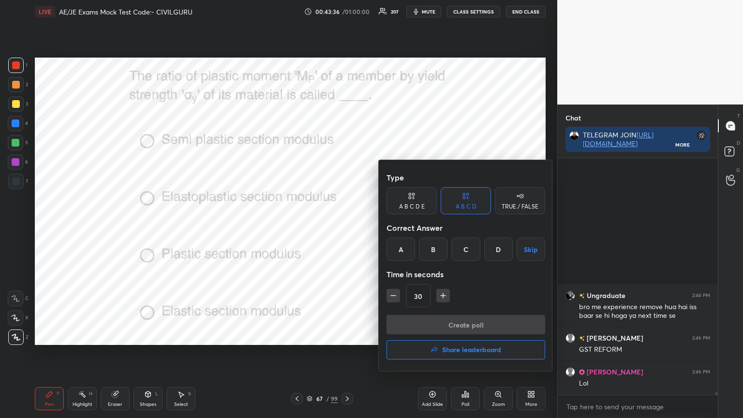
click at [464, 247] on div "C" at bounding box center [465, 249] width 29 height 23
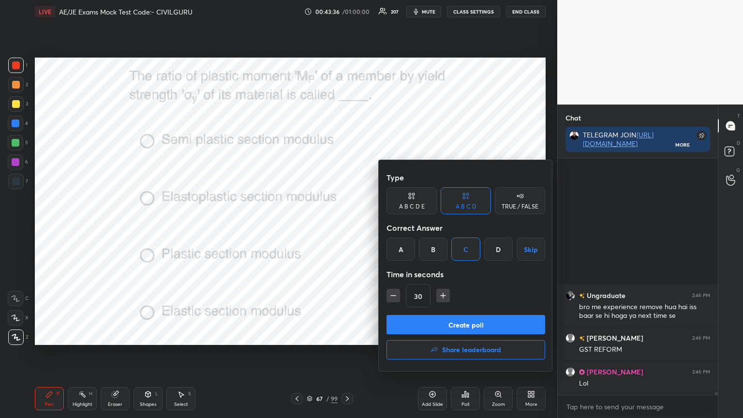
click at [453, 323] on button "Create poll" at bounding box center [466, 324] width 159 height 19
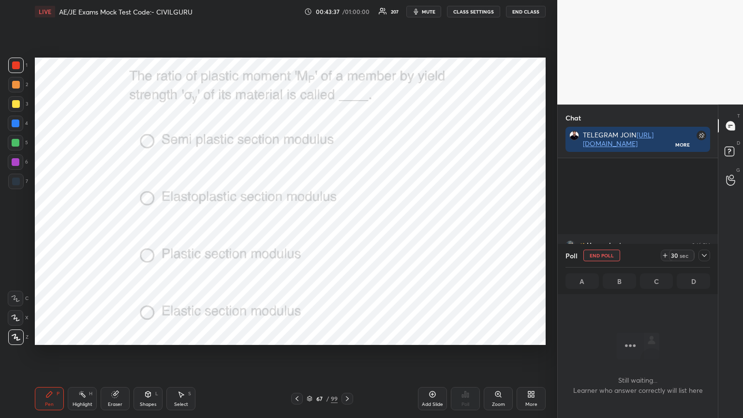
click at [703, 254] on icon at bounding box center [704, 256] width 8 height 8
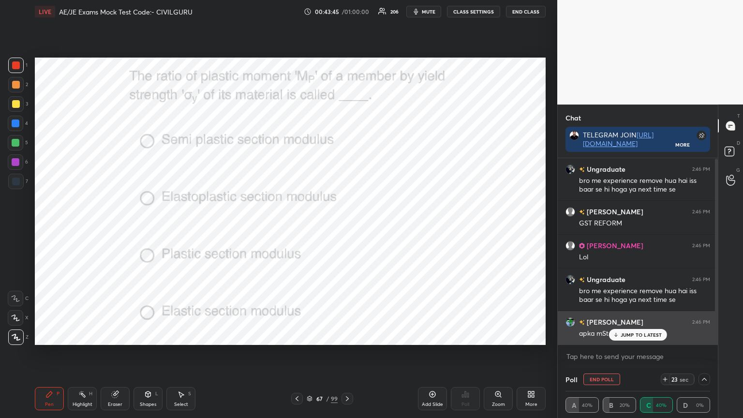
click at [625, 336] on div "JUMP TO LATEST" at bounding box center [638, 335] width 58 height 12
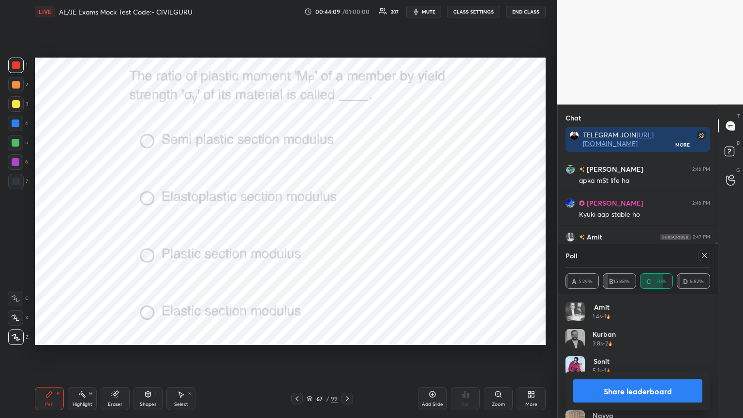
click at [706, 257] on icon at bounding box center [704, 255] width 5 height 5
type textarea "x"
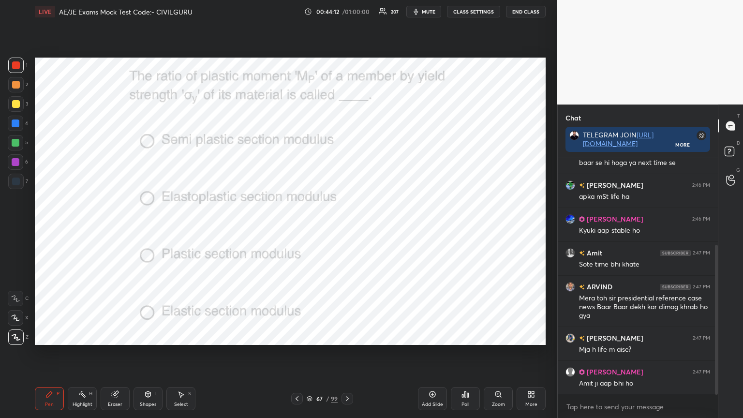
click at [347, 336] on icon at bounding box center [347, 399] width 8 height 8
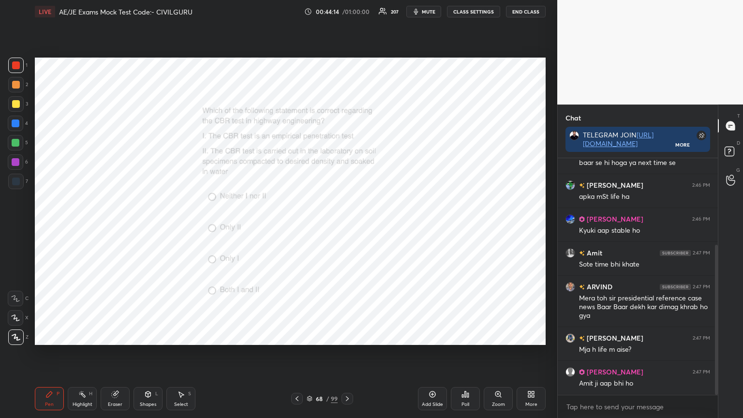
click at [461, 336] on div "Poll" at bounding box center [465, 398] width 29 height 23
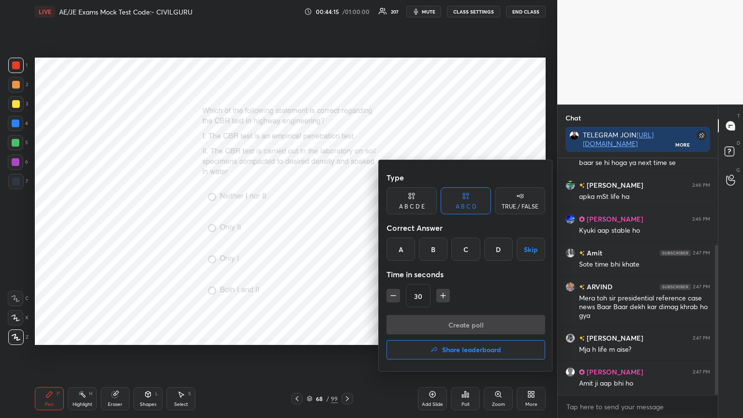
click at [499, 245] on div "D" at bounding box center [498, 249] width 29 height 23
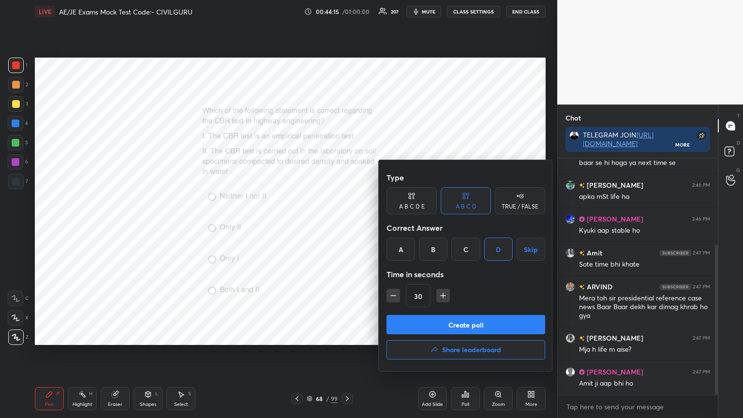
click at [441, 294] on icon "button" at bounding box center [443, 296] width 10 height 10
type input "45"
click at [447, 325] on button "Create poll" at bounding box center [466, 324] width 159 height 19
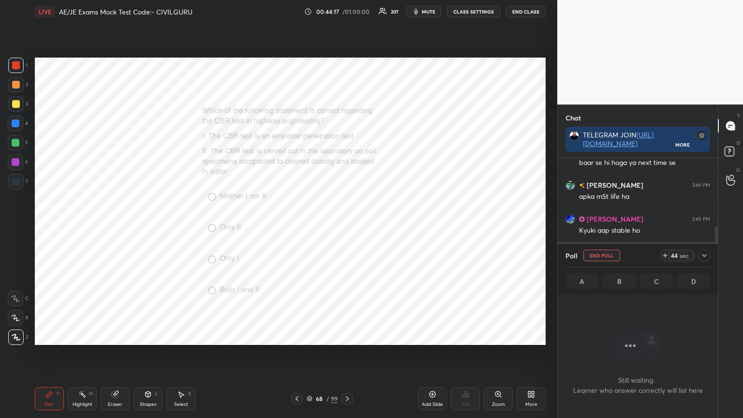
click at [701, 254] on icon at bounding box center [704, 256] width 8 height 8
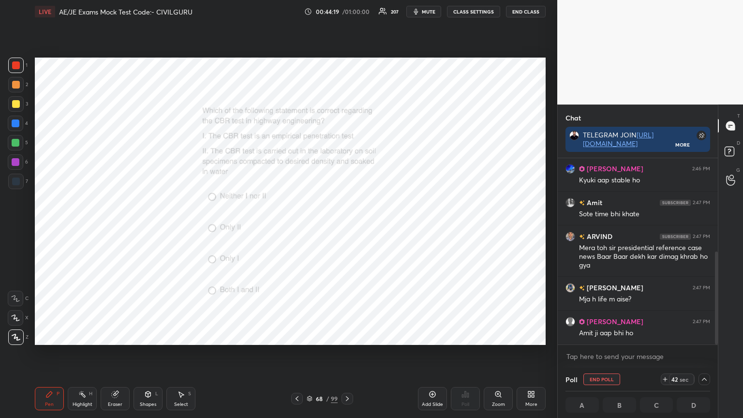
click at [503, 336] on div "Zoom" at bounding box center [498, 398] width 29 height 23
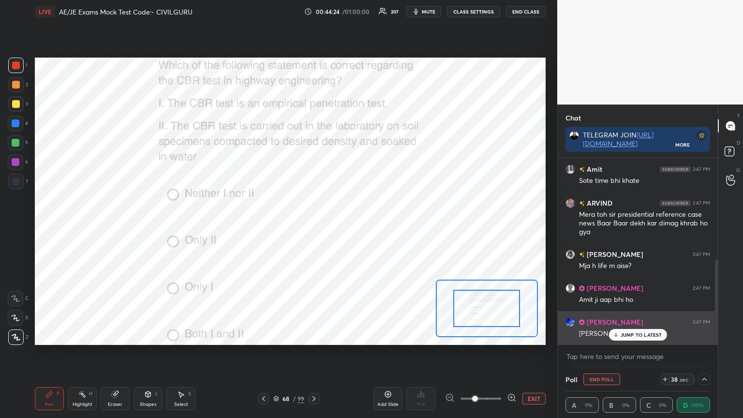
click at [631, 333] on p "JUMP TO LATEST" at bounding box center [642, 335] width 42 height 6
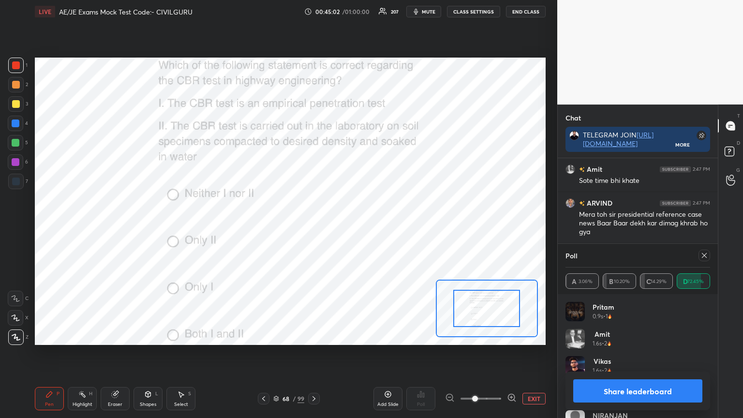
click at [708, 258] on icon at bounding box center [704, 256] width 8 height 8
type textarea "x"
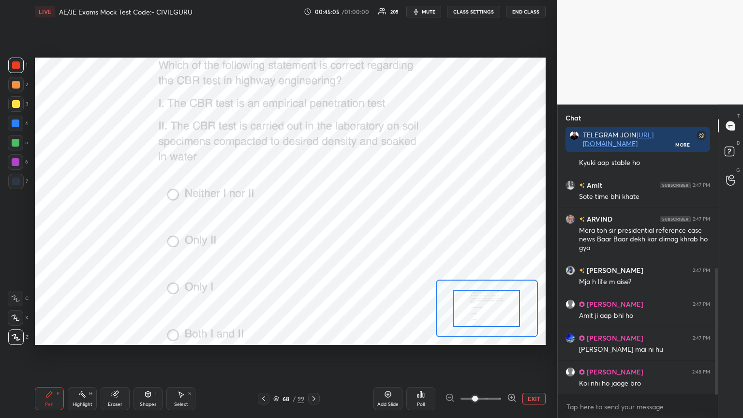
click at [315, 336] on icon at bounding box center [314, 399] width 8 height 8
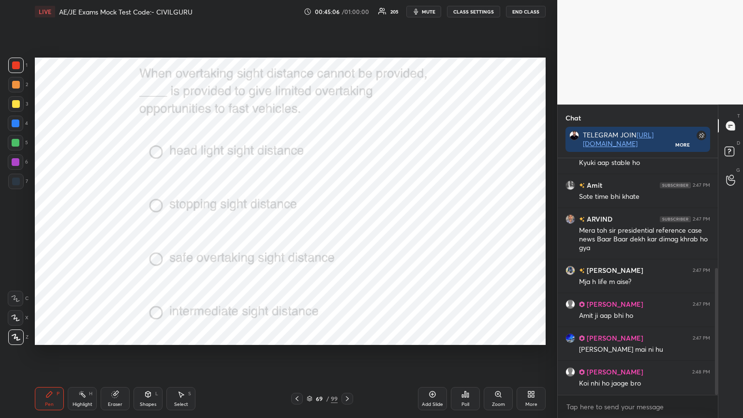
click at [460, 336] on div "Poll" at bounding box center [465, 398] width 29 height 23
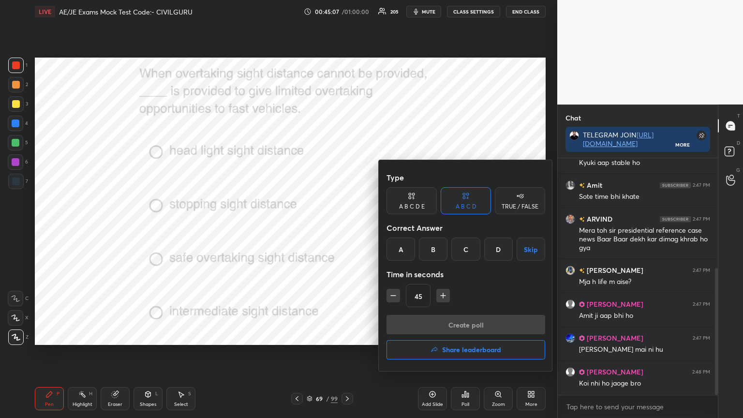
click at [497, 248] on div "D" at bounding box center [498, 249] width 29 height 23
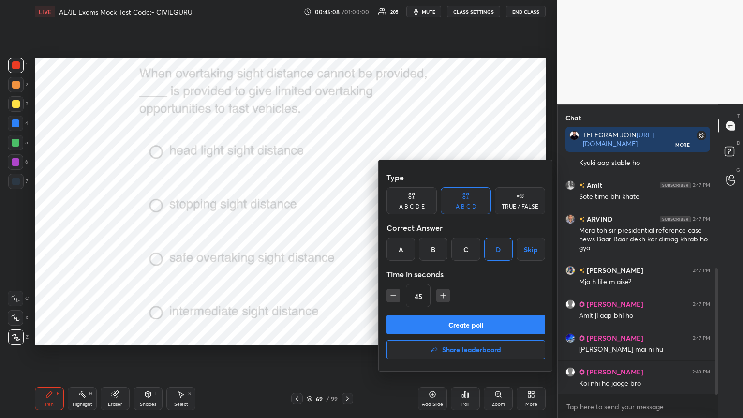
click at [392, 296] on icon "button" at bounding box center [393, 296] width 10 height 10
type input "30"
click at [416, 322] on button "Create poll" at bounding box center [466, 324] width 159 height 19
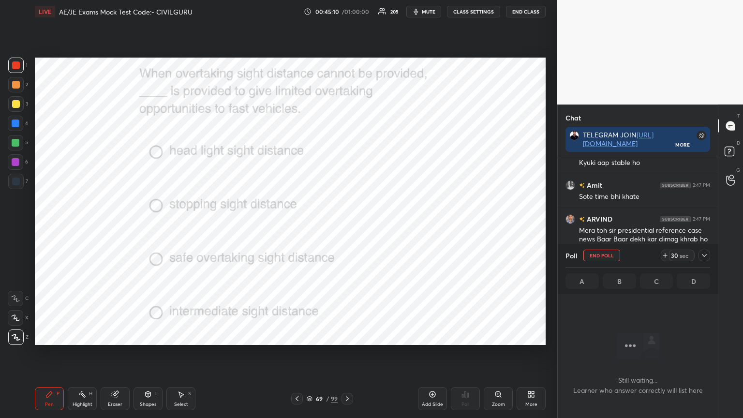
click at [704, 255] on icon at bounding box center [704, 256] width 8 height 8
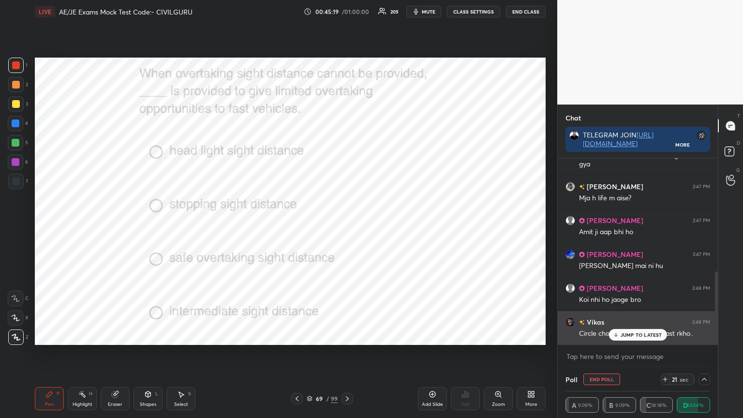
click at [636, 332] on p "JUMP TO LATEST" at bounding box center [642, 335] width 42 height 6
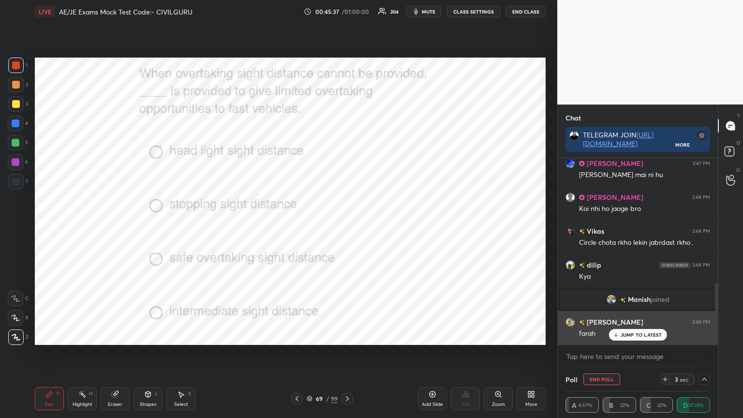
click at [635, 336] on p "JUMP TO LATEST" at bounding box center [642, 335] width 42 height 6
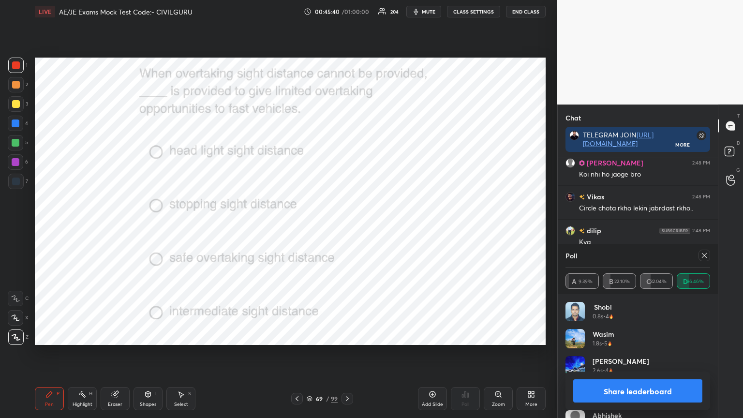
click at [704, 254] on icon at bounding box center [704, 256] width 8 height 8
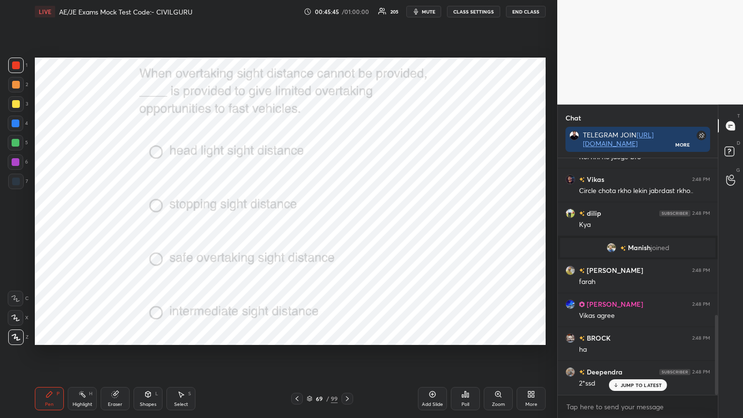
click at [348, 336] on icon at bounding box center [347, 399] width 8 height 8
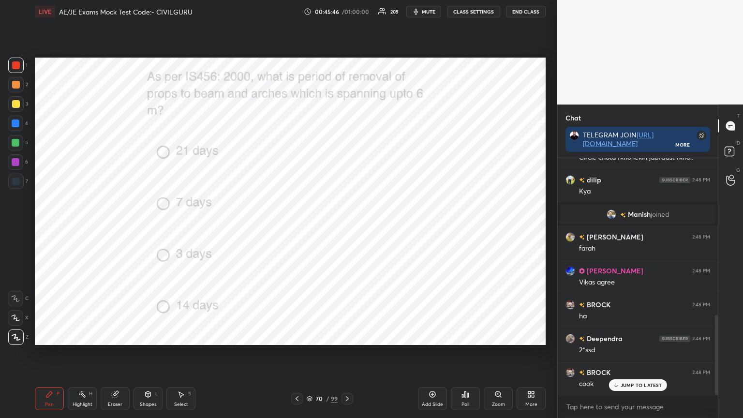
click at [464, 336] on div "Poll" at bounding box center [465, 398] width 29 height 23
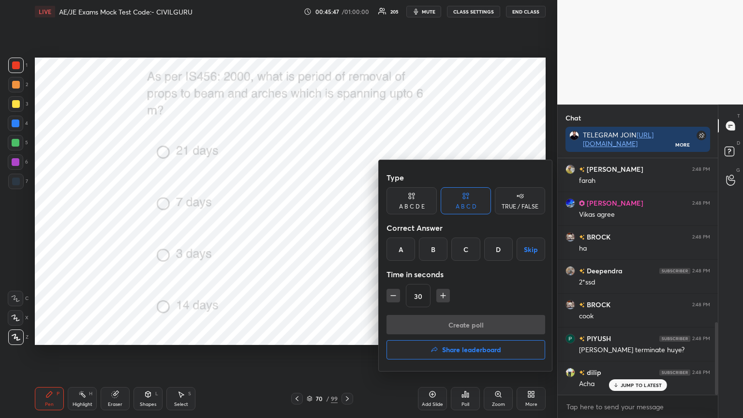
click at [498, 253] on div "D" at bounding box center [498, 249] width 29 height 23
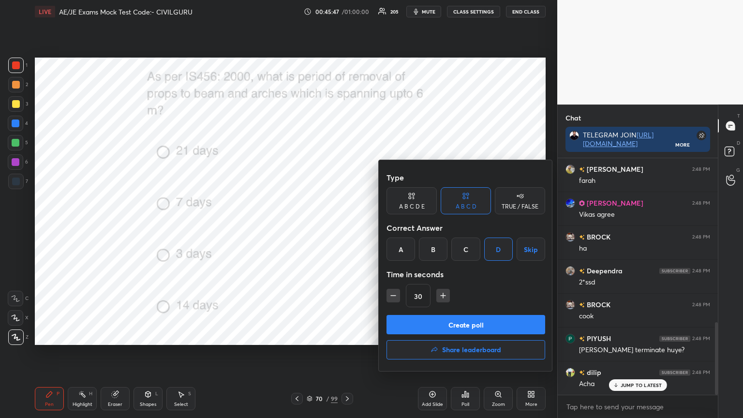
click at [474, 325] on button "Create poll" at bounding box center [466, 324] width 159 height 19
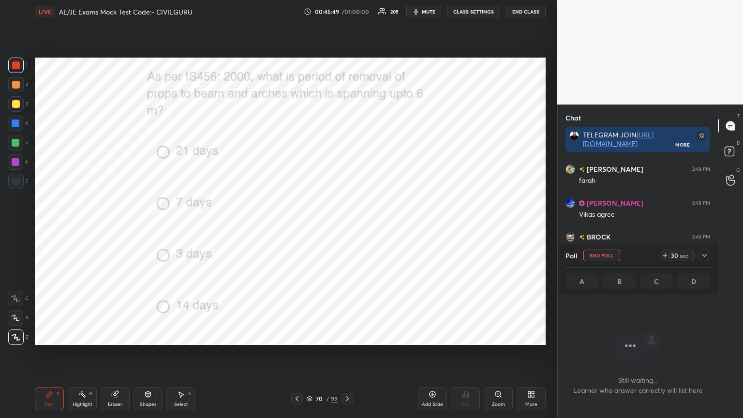
click at [704, 259] on icon at bounding box center [704, 256] width 8 height 8
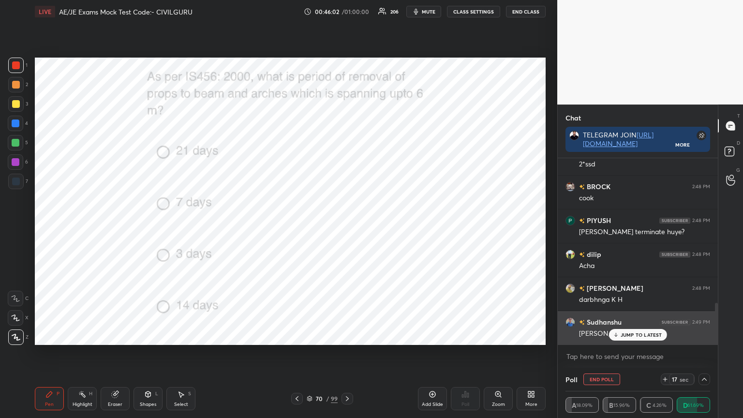
click at [646, 331] on div "JUMP TO LATEST" at bounding box center [638, 335] width 58 height 12
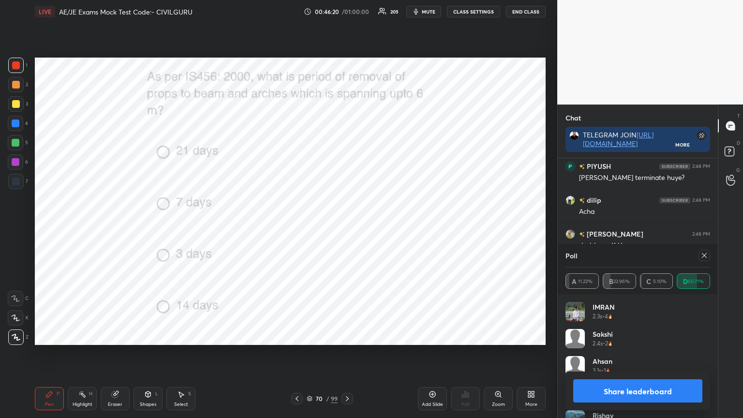
click at [706, 254] on icon at bounding box center [704, 256] width 8 height 8
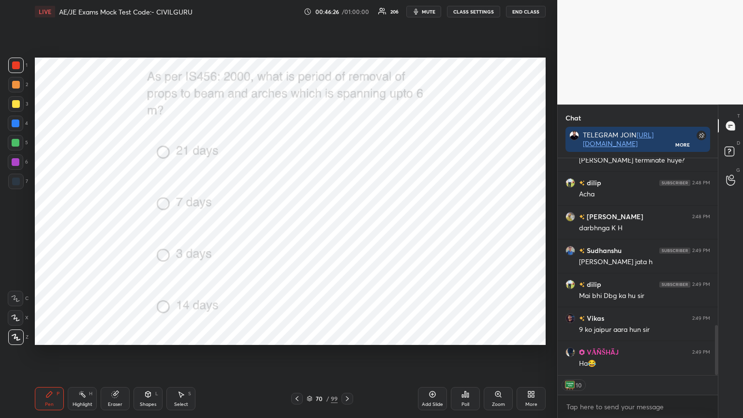
click at [347, 336] on icon at bounding box center [347, 399] width 8 height 8
click at [467, 336] on div "Poll" at bounding box center [465, 398] width 29 height 23
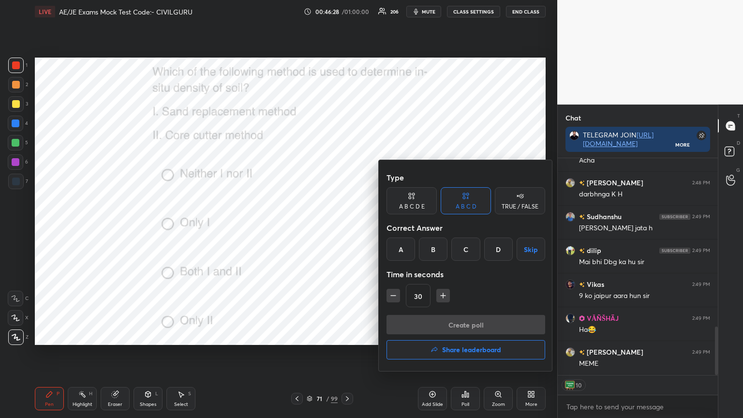
click at [461, 246] on div "C" at bounding box center [465, 249] width 29 height 23
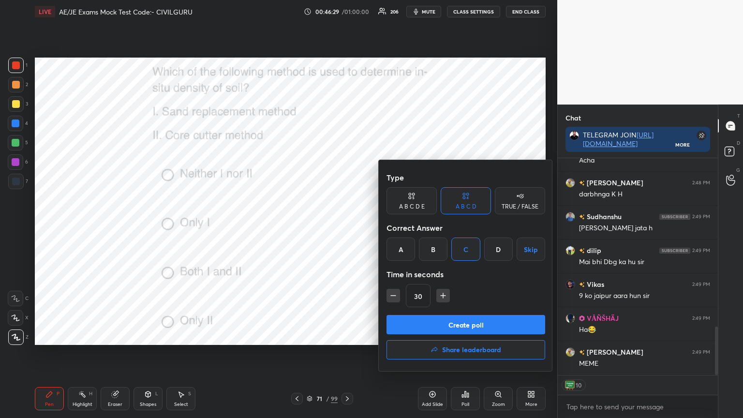
click at [450, 325] on button "Create poll" at bounding box center [466, 324] width 159 height 19
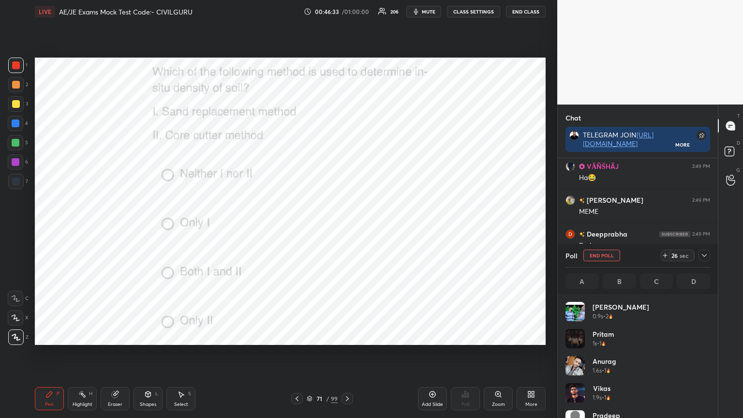
click at [708, 255] on icon at bounding box center [704, 256] width 8 height 8
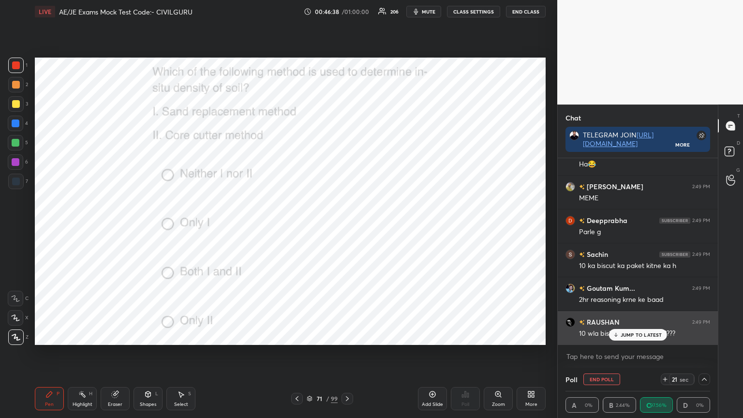
click at [638, 332] on p "JUMP TO LATEST" at bounding box center [642, 335] width 42 height 6
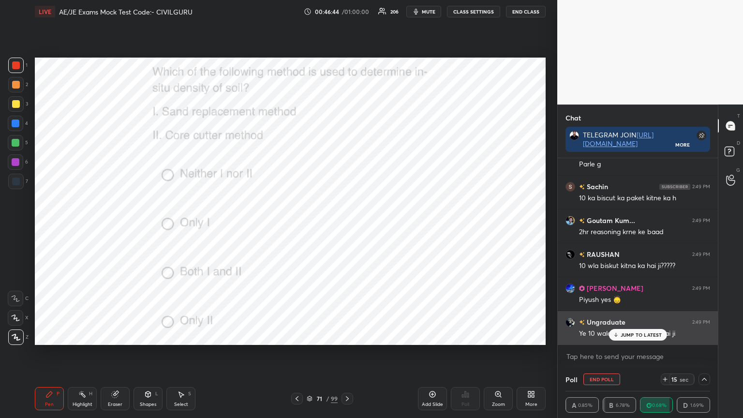
click at [623, 329] on div "JUMP TO LATEST" at bounding box center [638, 335] width 58 height 12
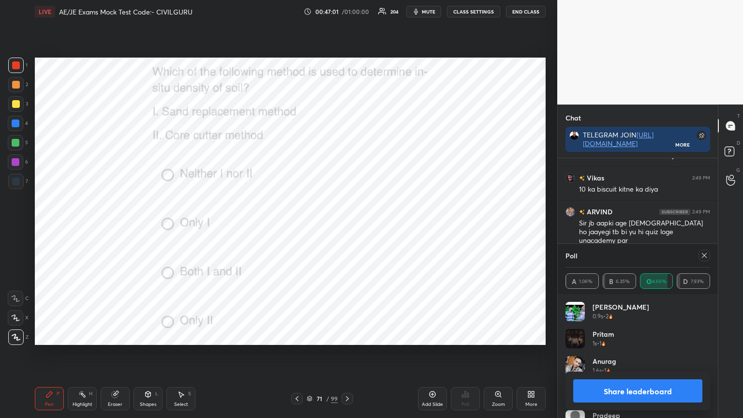
click at [702, 257] on icon at bounding box center [704, 256] width 8 height 8
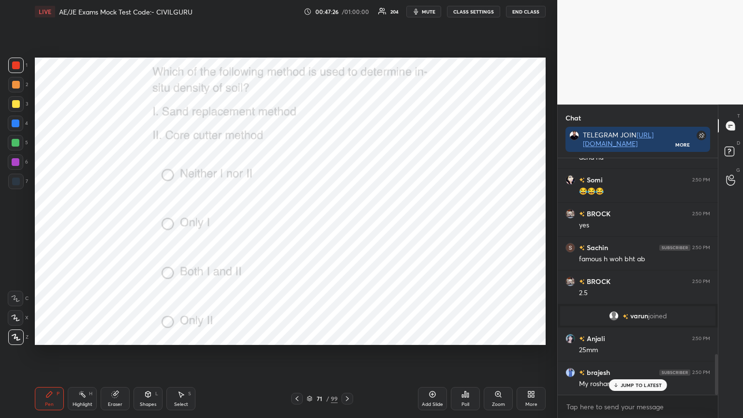
click at [343, 336] on icon at bounding box center [347, 399] width 8 height 8
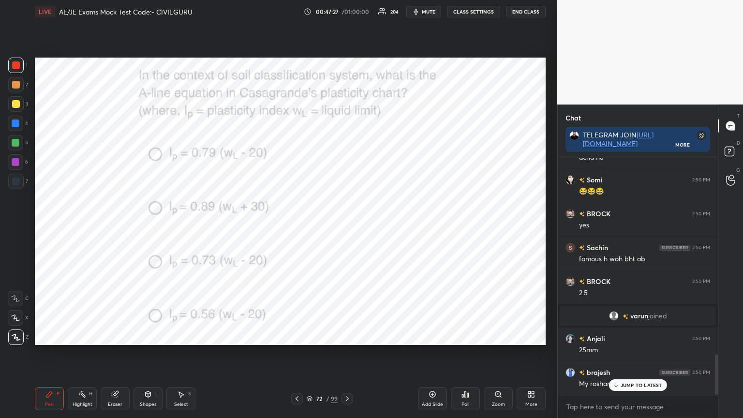
click at [458, 336] on div "Poll" at bounding box center [465, 398] width 29 height 23
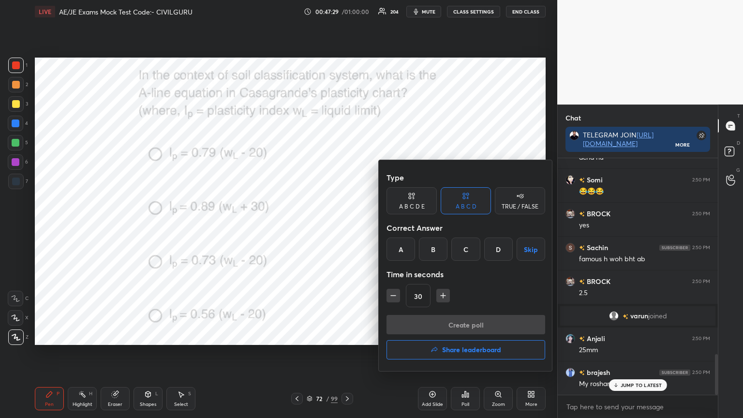
click at [468, 248] on div "C" at bounding box center [465, 249] width 29 height 23
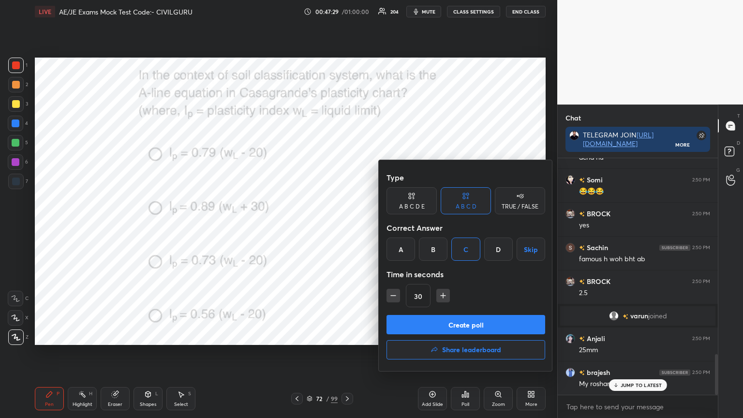
click at [450, 323] on button "Create poll" at bounding box center [466, 324] width 159 height 19
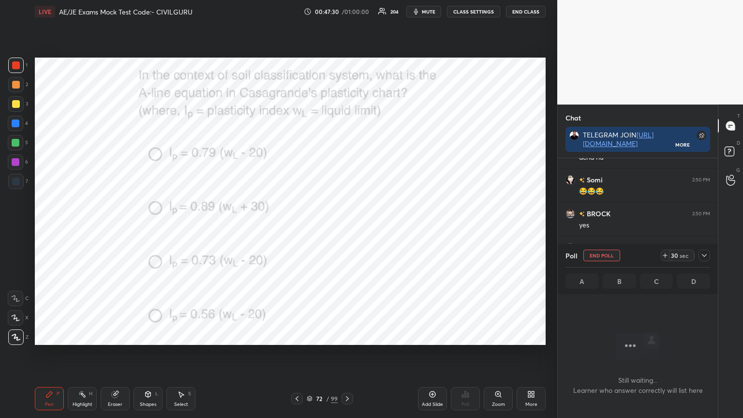
click at [703, 255] on icon at bounding box center [704, 255] width 5 height 3
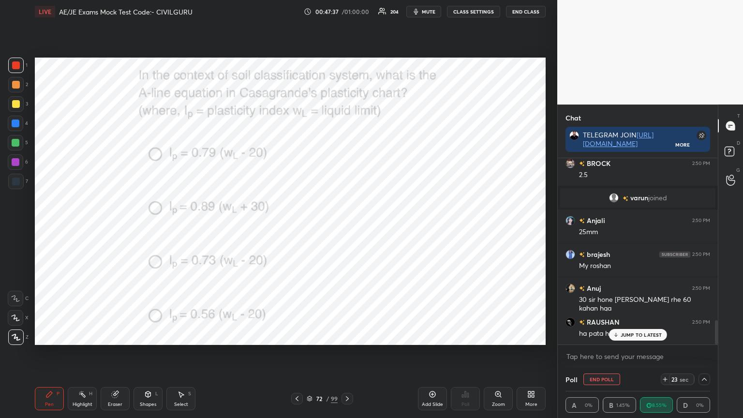
click at [633, 334] on p "JUMP TO LATEST" at bounding box center [642, 335] width 42 height 6
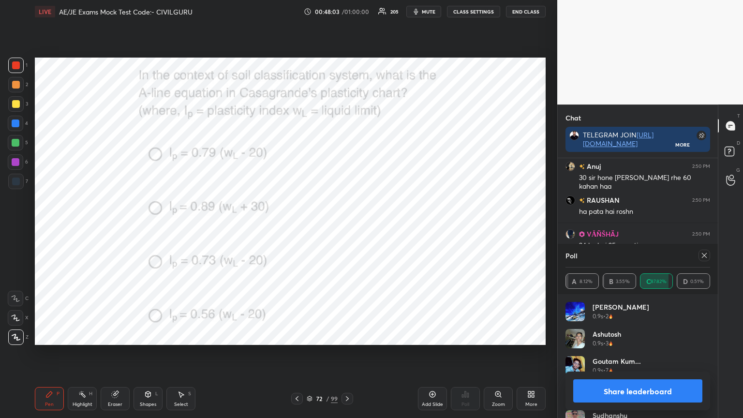
click at [704, 254] on icon at bounding box center [704, 256] width 8 height 8
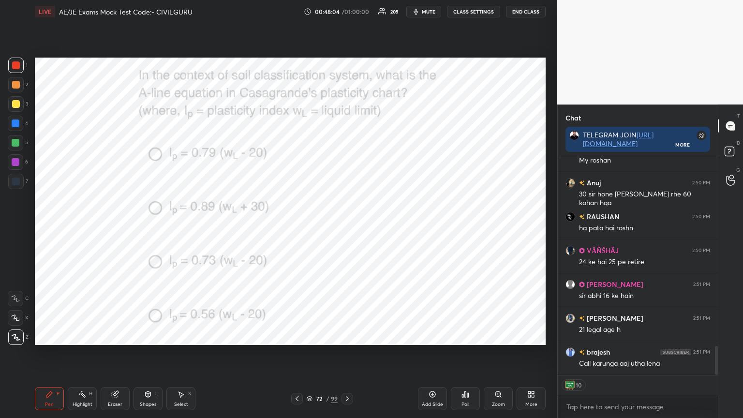
type textarea "x"
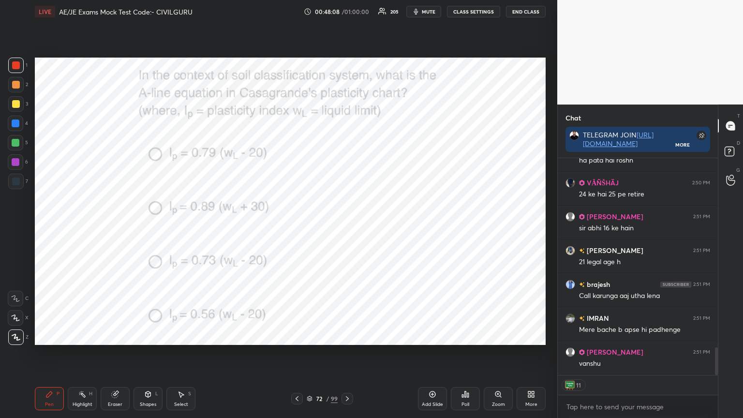
click at [343, 336] on div at bounding box center [348, 399] width 12 height 12
click at [462, 336] on icon at bounding box center [466, 394] width 8 height 8
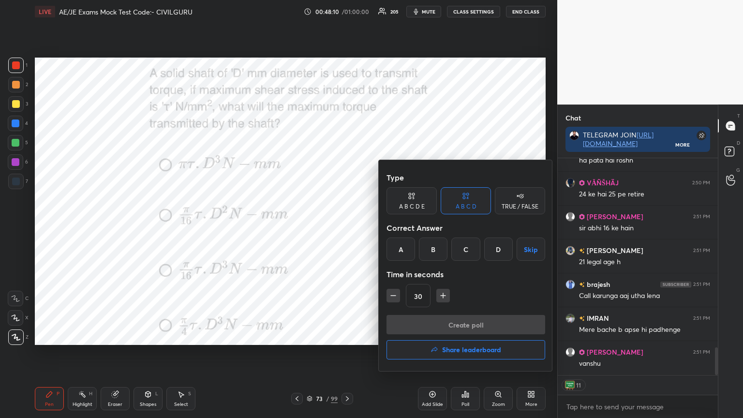
click at [472, 246] on div "C" at bounding box center [465, 249] width 29 height 23
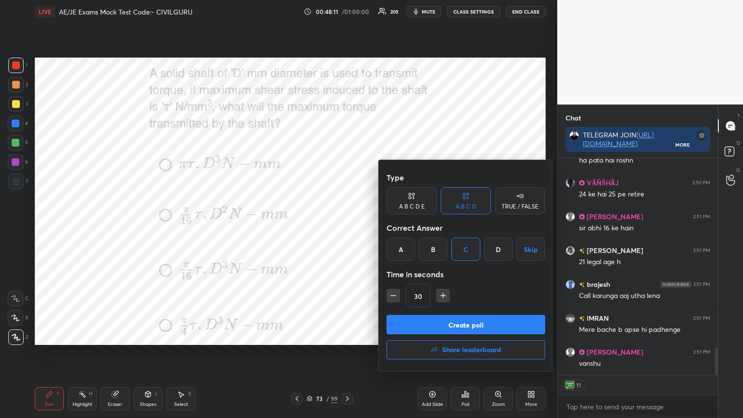
click at [447, 296] on icon "button" at bounding box center [443, 296] width 10 height 10
type input "45"
click at [453, 334] on button "Create poll" at bounding box center [466, 324] width 159 height 19
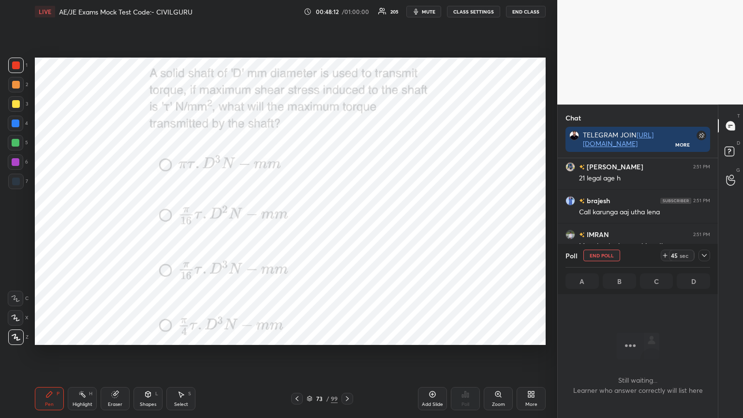
click at [704, 252] on icon at bounding box center [704, 256] width 8 height 8
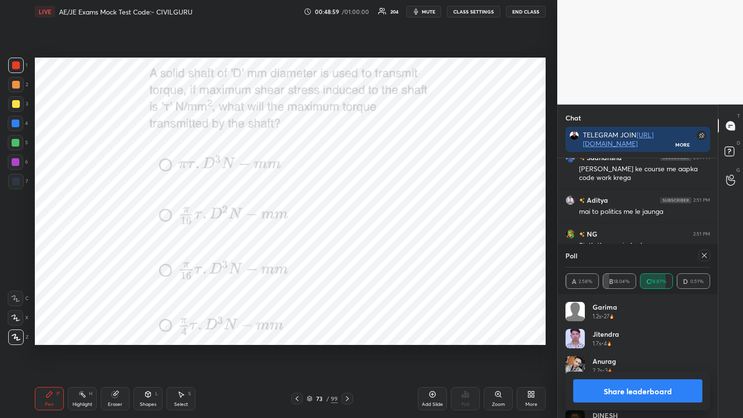
click at [705, 259] on icon at bounding box center [704, 256] width 8 height 8
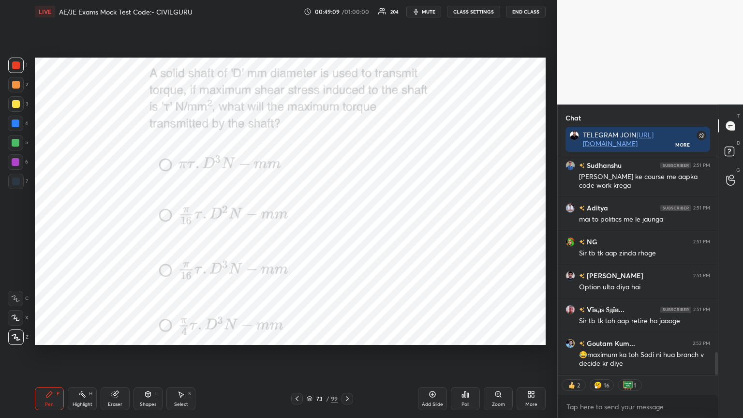
type textarea "x"
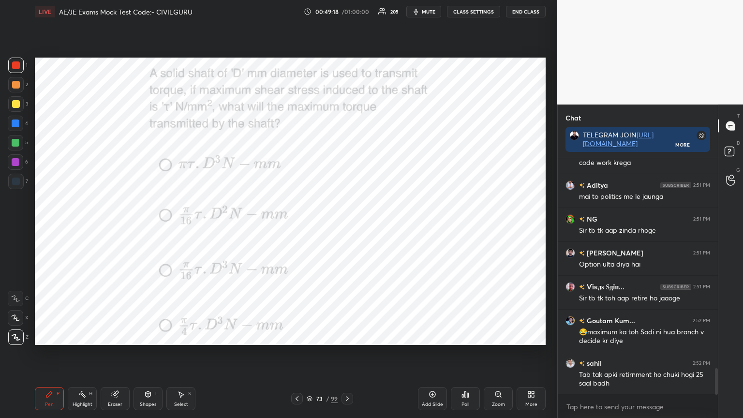
click at [310, 336] on icon at bounding box center [309, 399] width 5 height 1
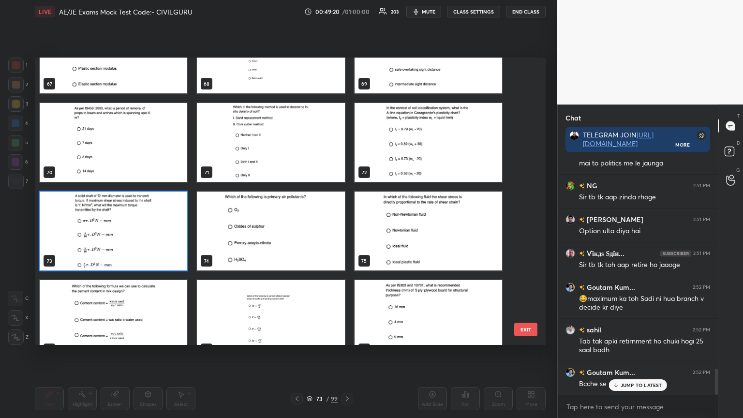
click at [422, 245] on img "grid" at bounding box center [429, 231] width 148 height 79
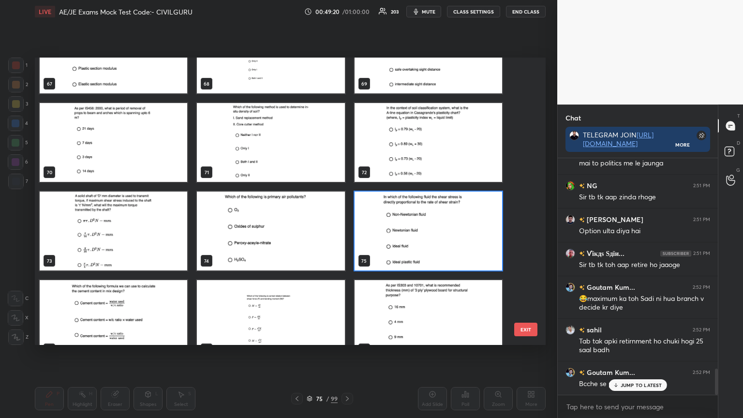
click at [422, 244] on img "grid" at bounding box center [429, 231] width 148 height 79
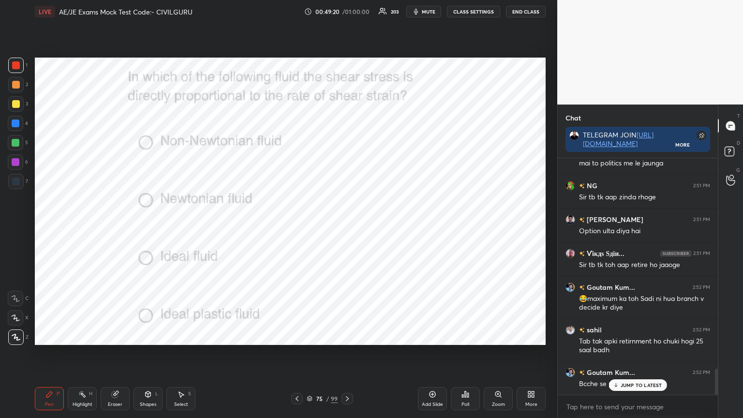
click at [423, 243] on img "grid" at bounding box center [429, 231] width 148 height 79
click at [471, 336] on div "Poll" at bounding box center [465, 398] width 29 height 23
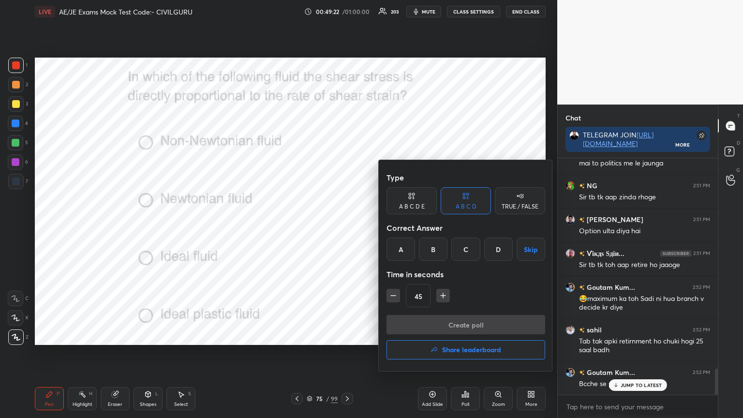
click at [433, 249] on div "B" at bounding box center [433, 249] width 29 height 23
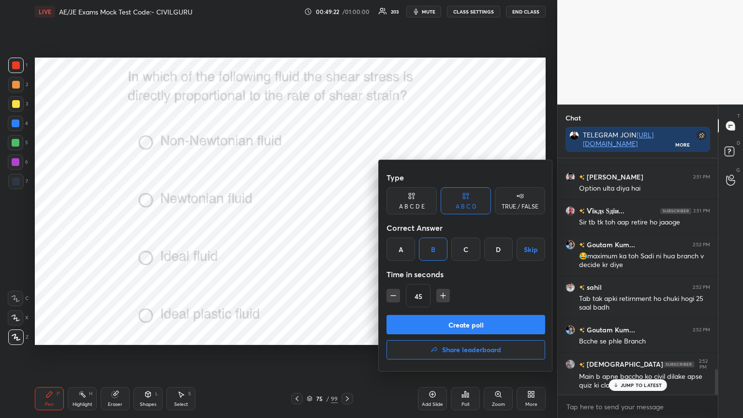
click at [388, 296] on icon "button" at bounding box center [393, 296] width 10 height 10
type input "30"
click at [422, 319] on button "Create poll" at bounding box center [466, 324] width 159 height 19
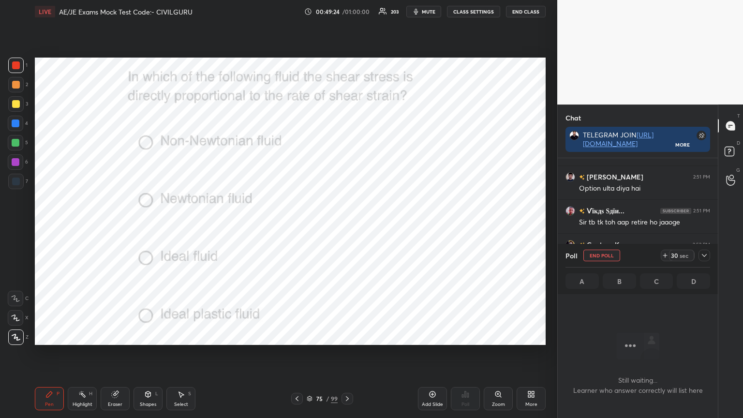
click at [703, 257] on icon at bounding box center [704, 256] width 8 height 8
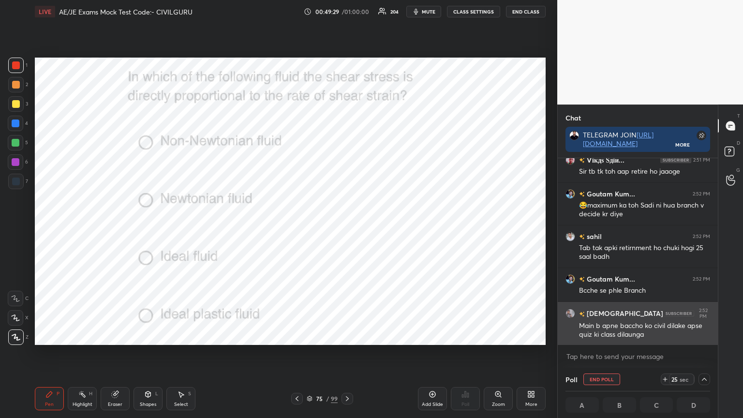
click at [572, 309] on img "grid" at bounding box center [571, 314] width 10 height 10
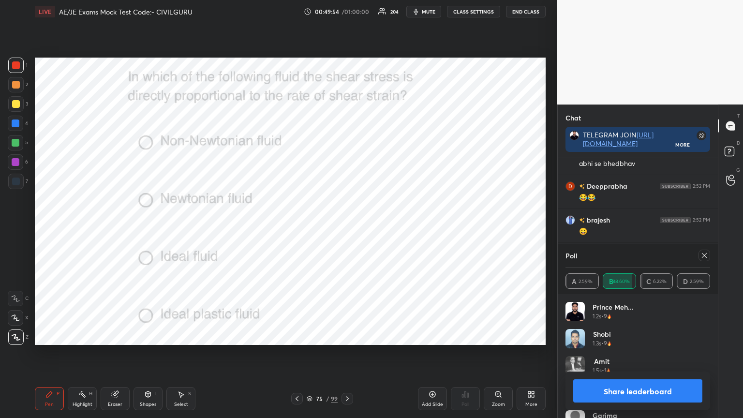
click at [704, 255] on icon at bounding box center [704, 256] width 8 height 8
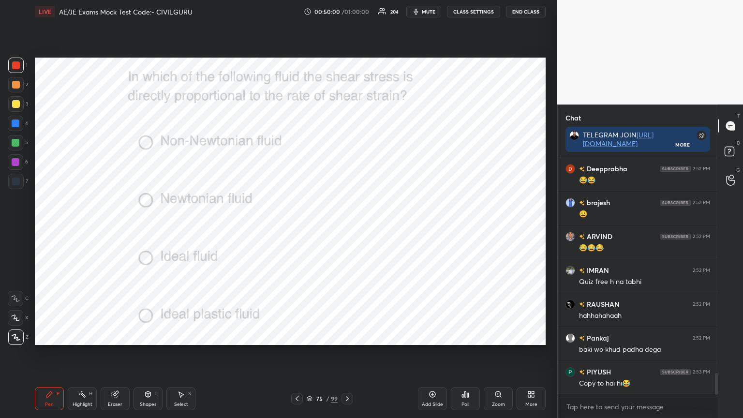
click at [347, 336] on icon at bounding box center [347, 399] width 8 height 8
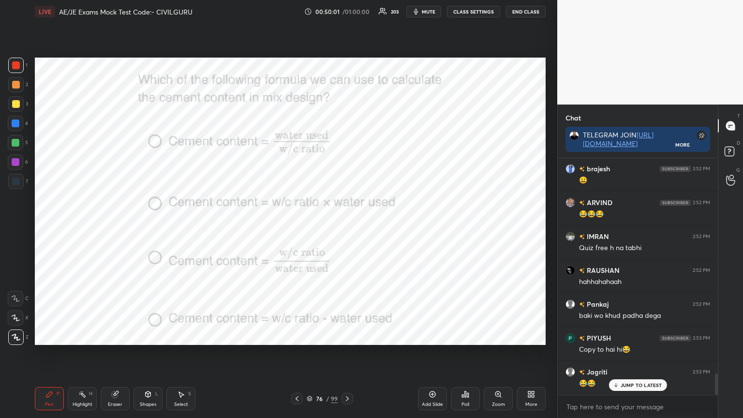
click at [466, 336] on icon at bounding box center [466, 394] width 8 height 8
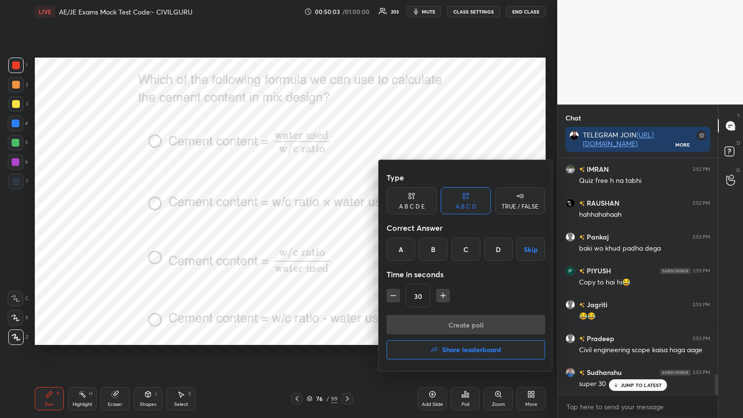
click at [401, 253] on div "A" at bounding box center [401, 249] width 29 height 23
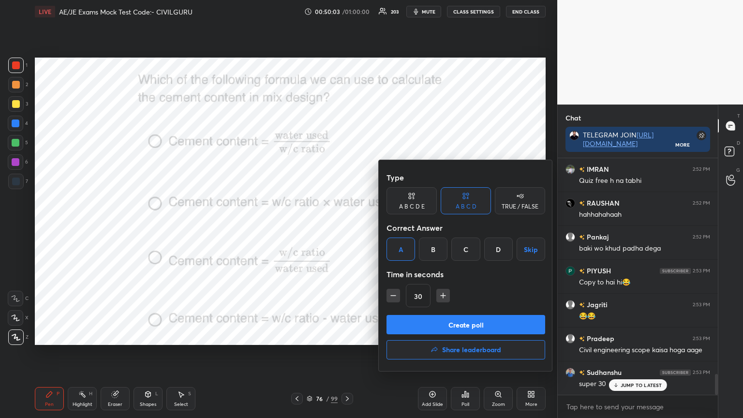
click at [430, 323] on button "Create poll" at bounding box center [466, 324] width 159 height 19
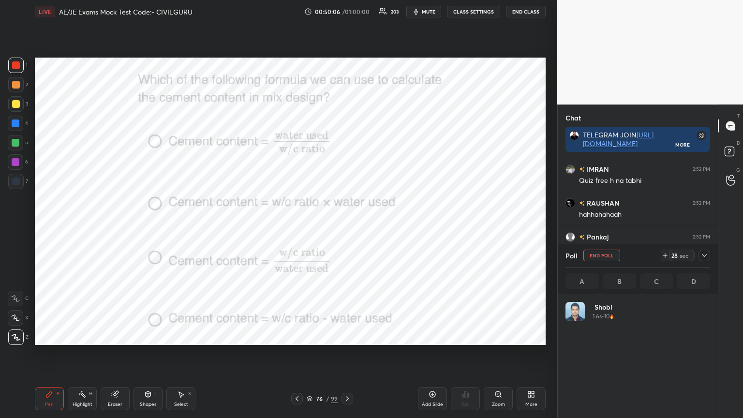
click at [703, 255] on icon at bounding box center [704, 255] width 5 height 3
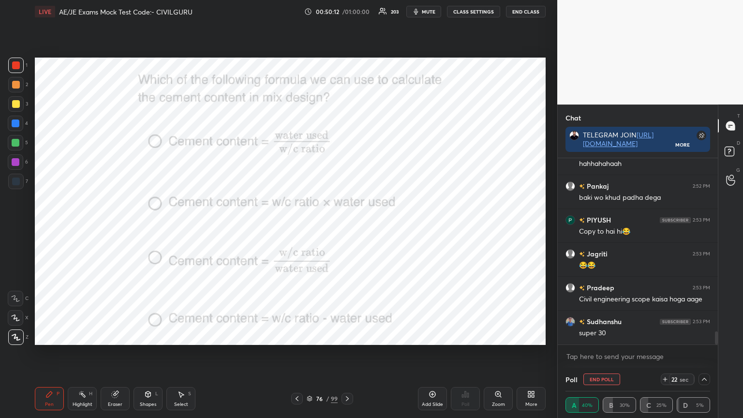
click at [110, 336] on div "Eraser" at bounding box center [115, 398] width 29 height 23
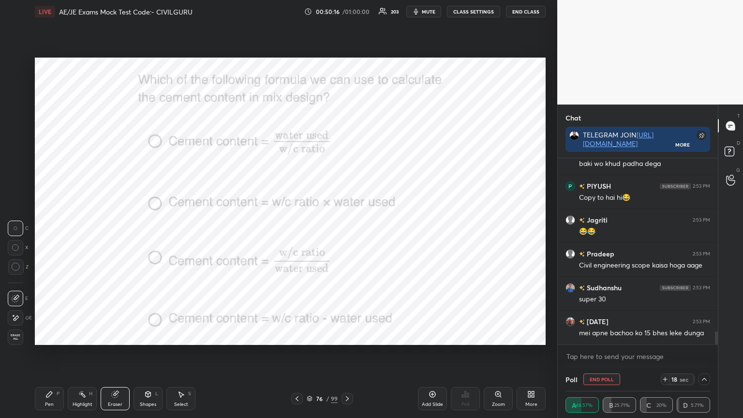
click at [50, 336] on div "Pen P" at bounding box center [49, 398] width 29 height 23
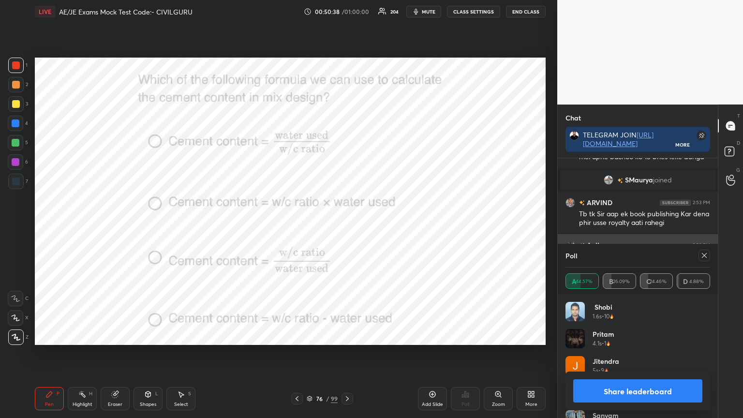
click at [703, 255] on icon at bounding box center [704, 256] width 8 height 8
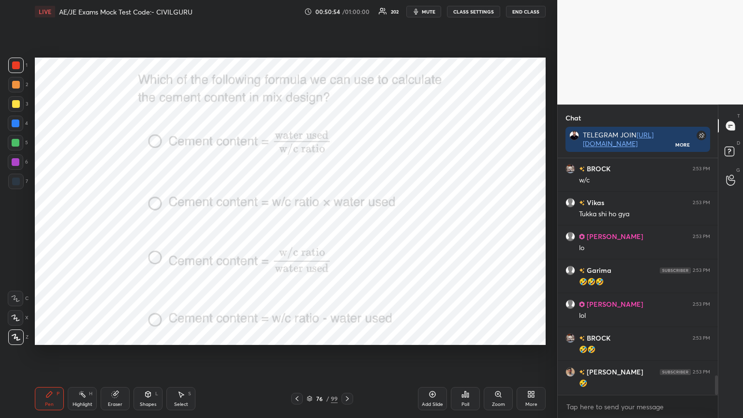
click at [349, 336] on icon at bounding box center [347, 399] width 8 height 8
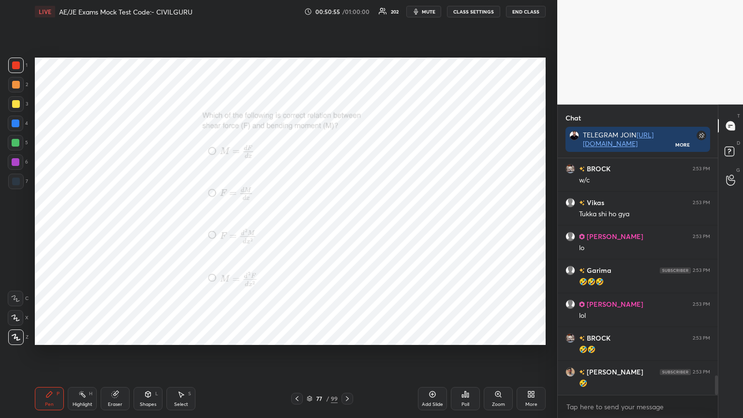
click at [464, 336] on div "Poll" at bounding box center [465, 398] width 29 height 23
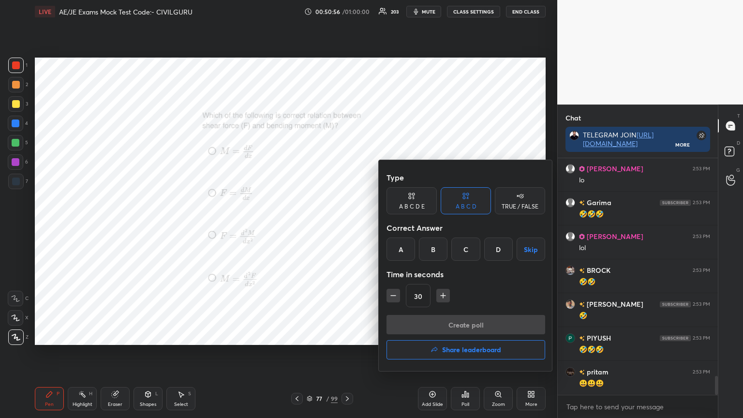
click at [439, 245] on div "B" at bounding box center [433, 249] width 29 height 23
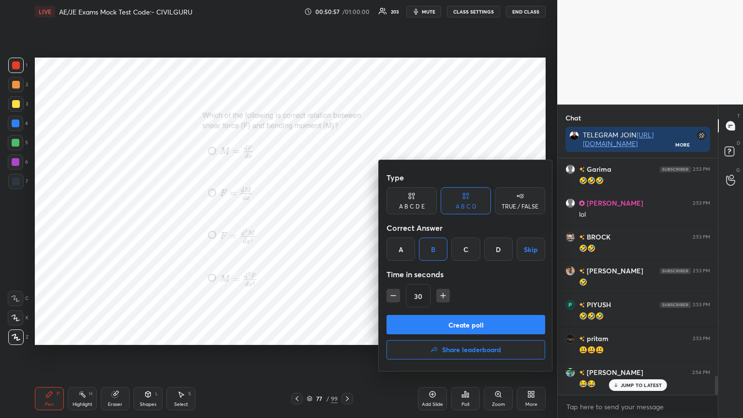
click at [445, 325] on button "Create poll" at bounding box center [466, 324] width 159 height 19
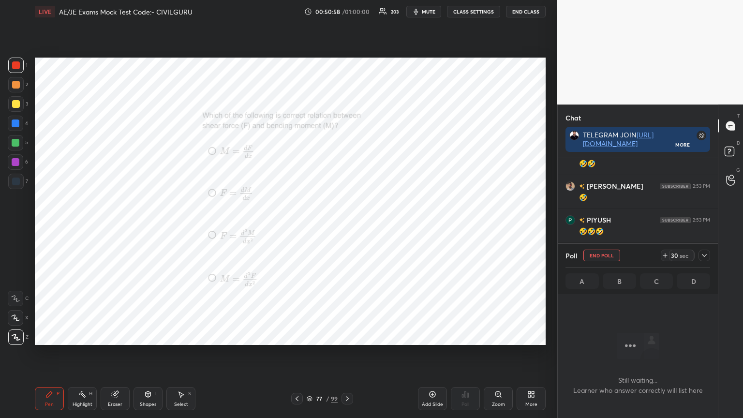
click at [705, 256] on icon at bounding box center [704, 256] width 8 height 8
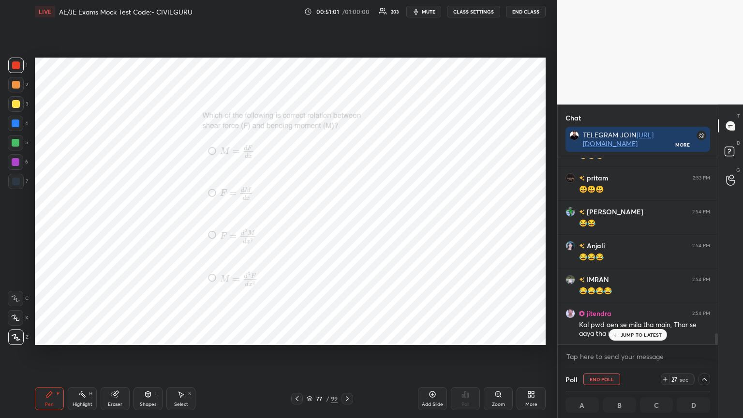
click at [495, 336] on icon at bounding box center [498, 394] width 8 height 8
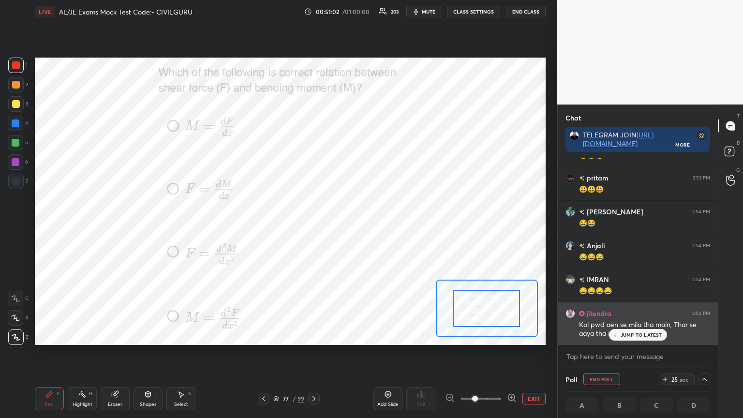
click at [648, 336] on p "JUMP TO LATEST" at bounding box center [642, 335] width 42 height 6
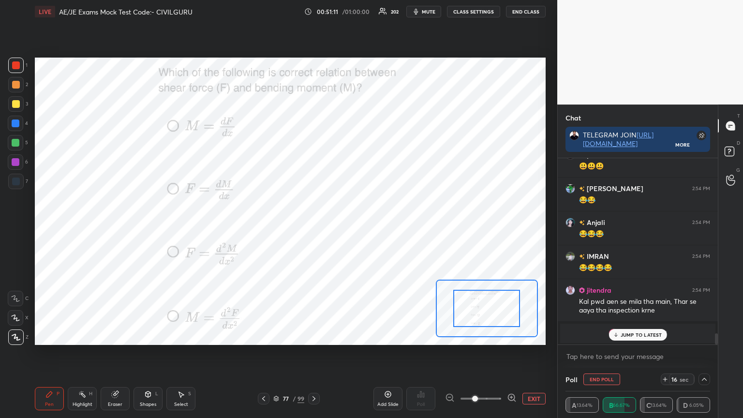
click at [644, 333] on p "JUMP TO LATEST" at bounding box center [642, 335] width 42 height 6
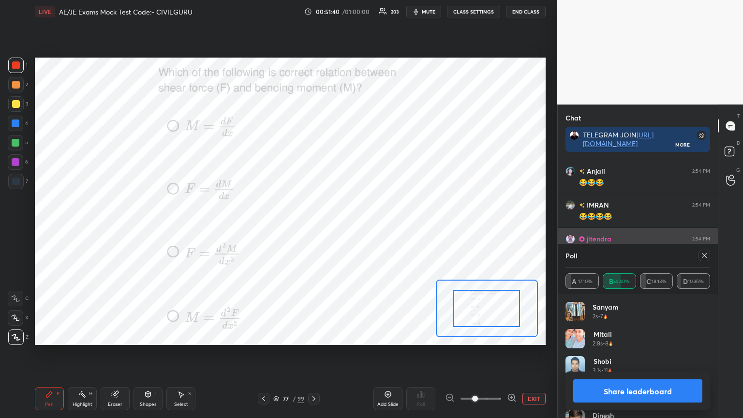
click at [700, 253] on icon at bounding box center [704, 256] width 8 height 8
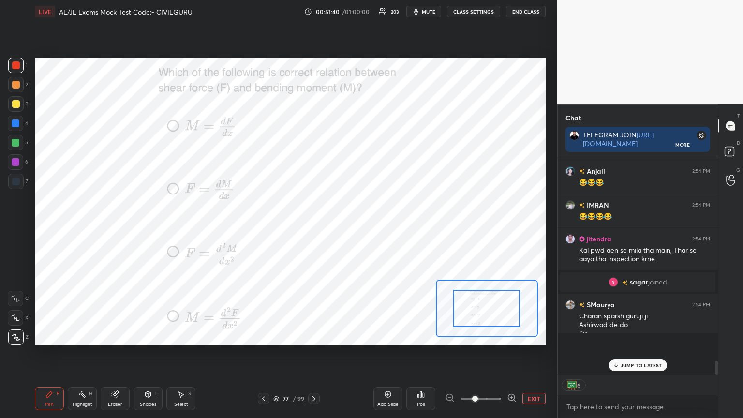
scroll to position [211, 157]
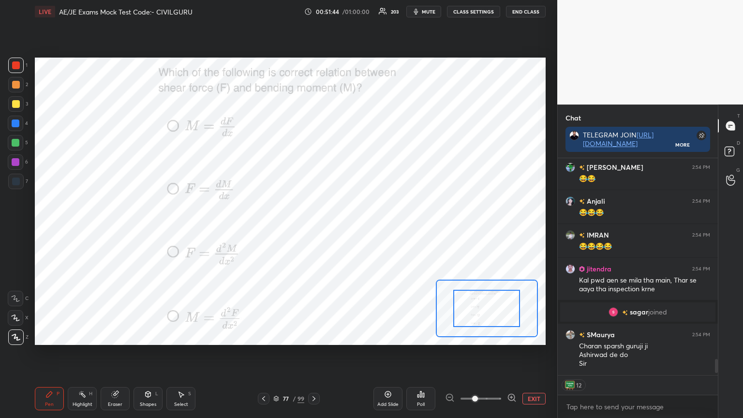
click at [316, 336] on icon at bounding box center [314, 399] width 8 height 8
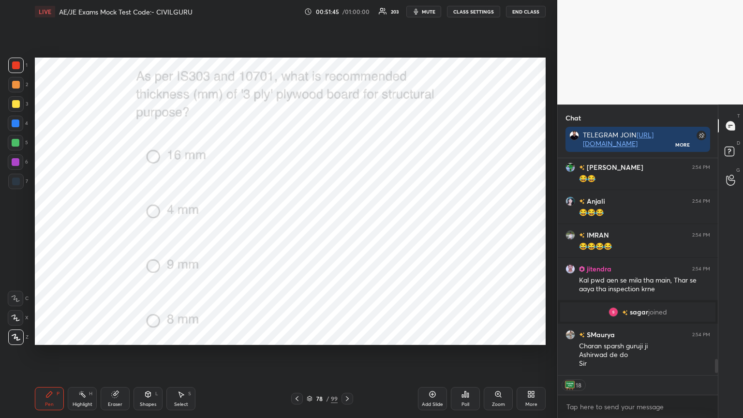
click at [466, 336] on div "Poll" at bounding box center [465, 398] width 29 height 23
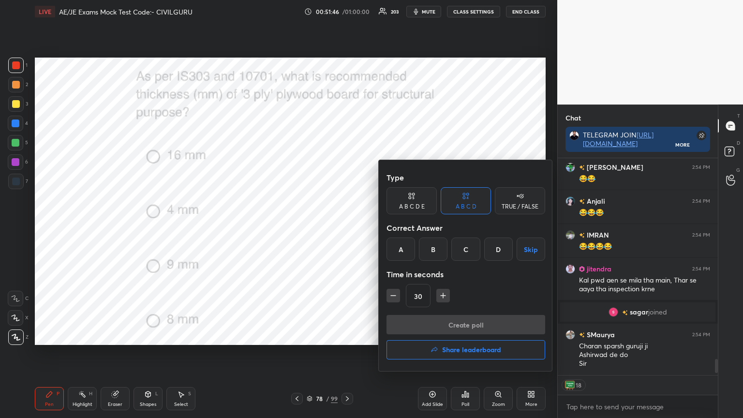
click at [431, 251] on div "B" at bounding box center [433, 249] width 29 height 23
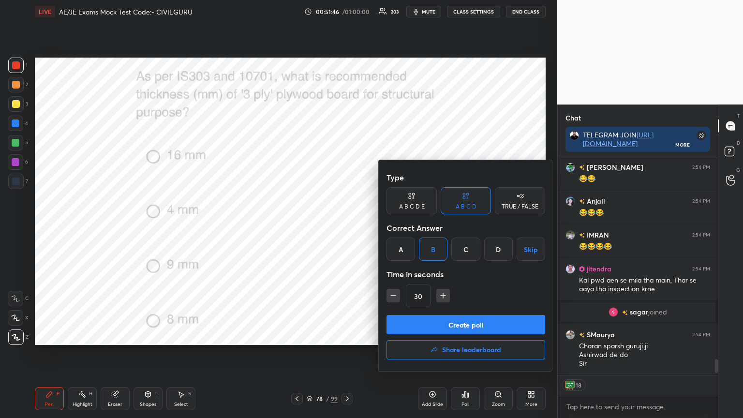
click at [441, 327] on button "Create poll" at bounding box center [466, 324] width 159 height 19
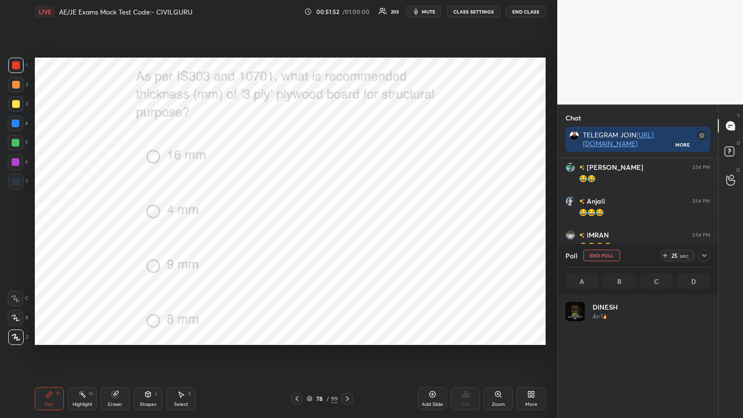
click at [705, 257] on icon at bounding box center [704, 256] width 8 height 8
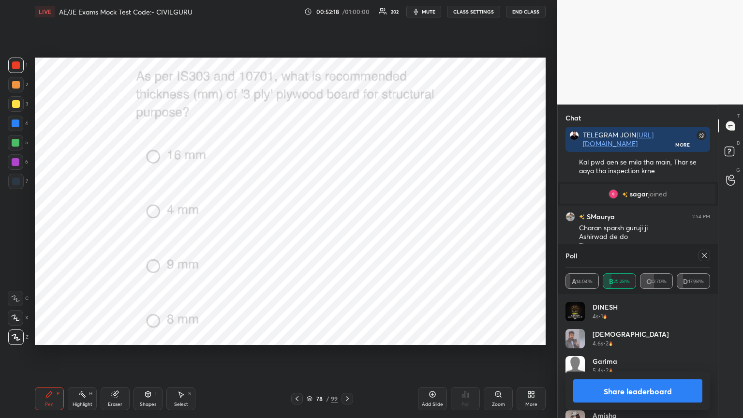
click at [706, 255] on icon at bounding box center [704, 256] width 8 height 8
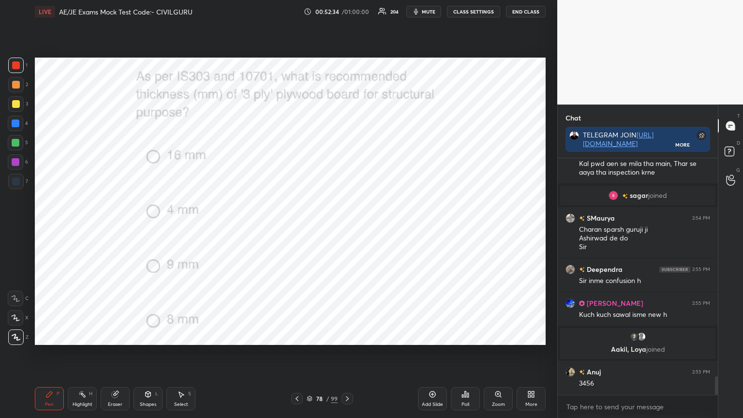
click at [348, 336] on icon at bounding box center [347, 399] width 8 height 8
click at [468, 336] on div "Poll" at bounding box center [465, 398] width 29 height 23
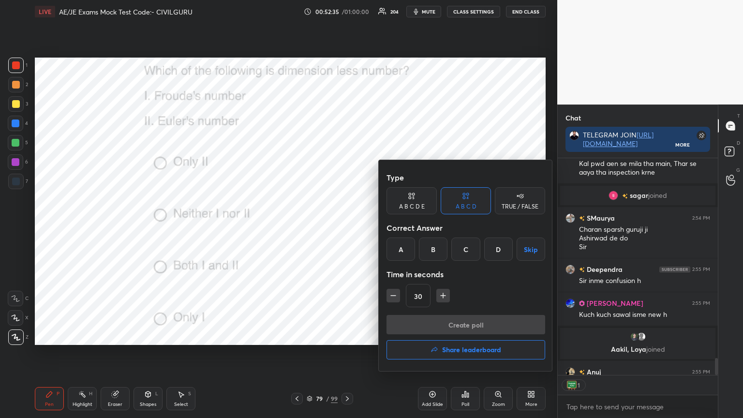
click at [467, 249] on div "C" at bounding box center [465, 249] width 29 height 23
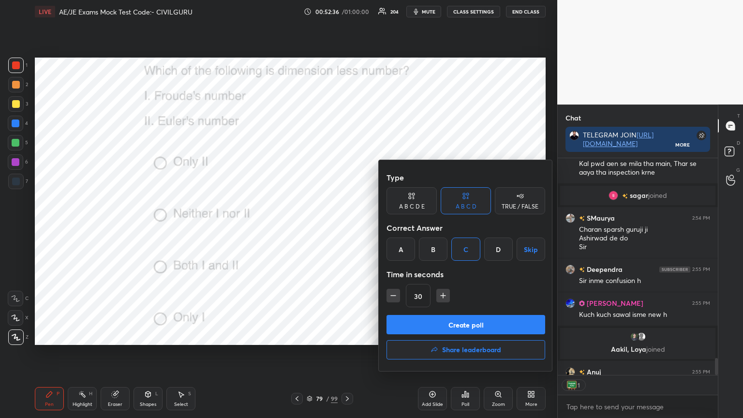
click at [451, 323] on button "Create poll" at bounding box center [466, 324] width 159 height 19
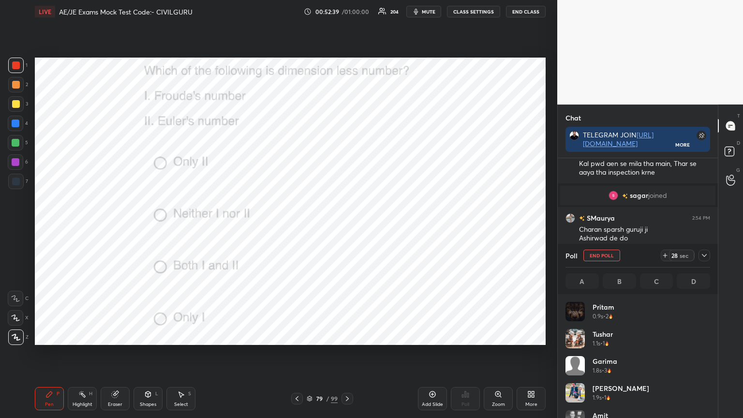
click at [700, 255] on div at bounding box center [705, 256] width 12 height 12
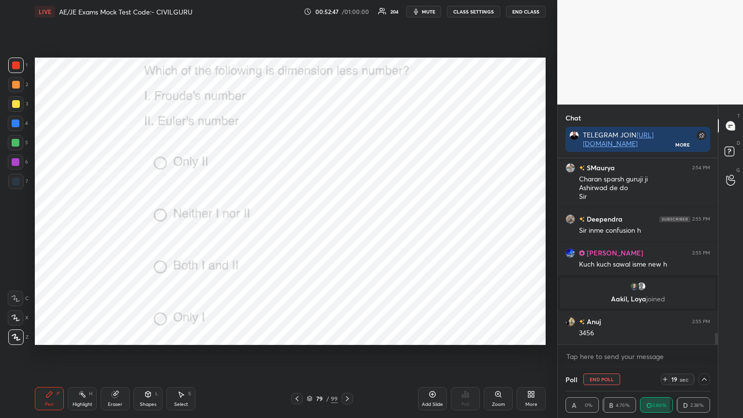
click at [637, 295] on p "Aakil, [PERSON_NAME] joined" at bounding box center [638, 299] width 144 height 8
click at [635, 302] on p "Aakil, [PERSON_NAME] joined" at bounding box center [638, 299] width 144 height 8
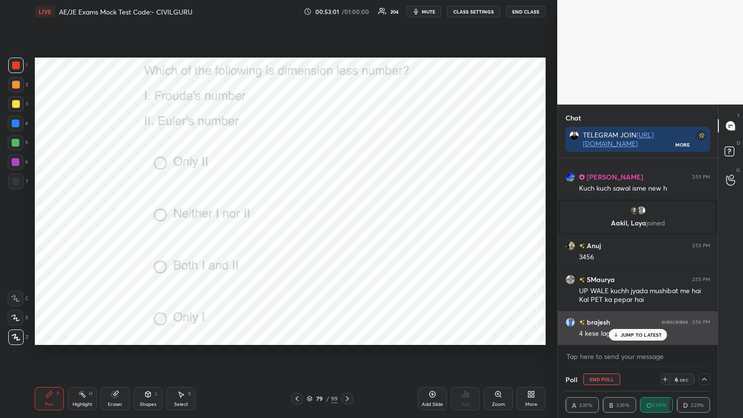
click at [633, 333] on p "JUMP TO LATEST" at bounding box center [642, 335] width 42 height 6
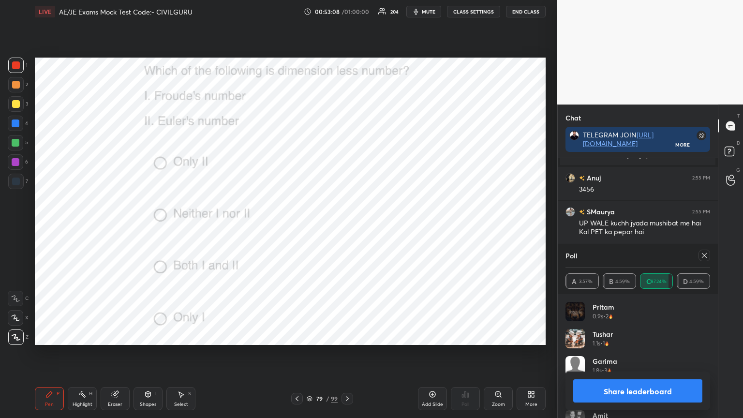
click at [701, 253] on icon at bounding box center [704, 256] width 8 height 8
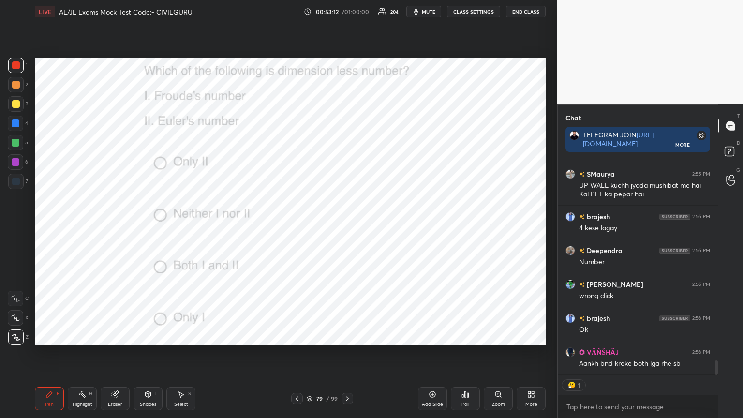
click at [295, 336] on icon at bounding box center [297, 399] width 8 height 8
click at [23, 192] on div "7" at bounding box center [18, 183] width 20 height 19
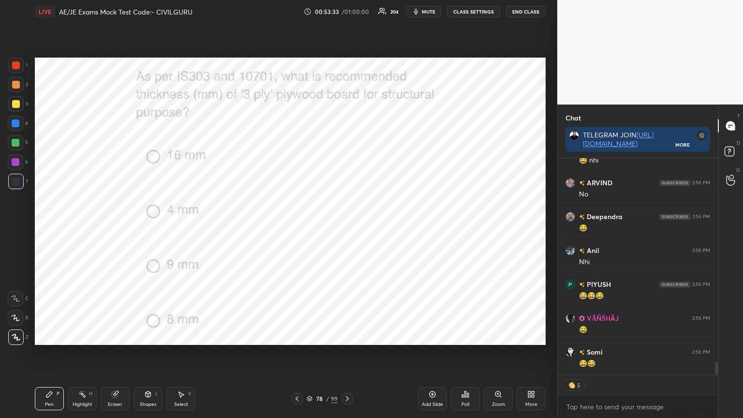
click at [307, 336] on icon at bounding box center [310, 399] width 6 height 6
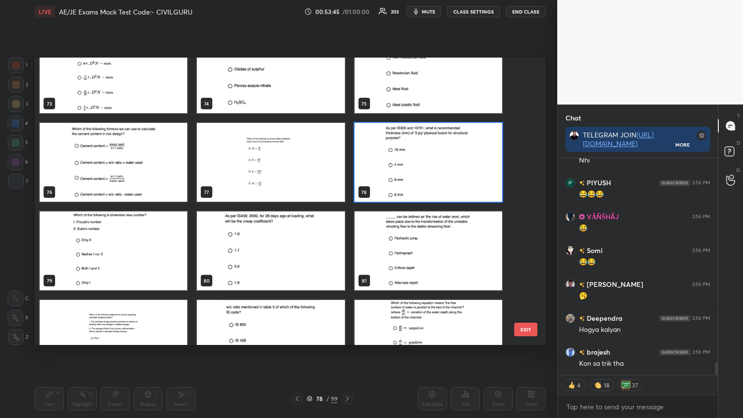
click at [283, 249] on img "grid" at bounding box center [271, 250] width 148 height 79
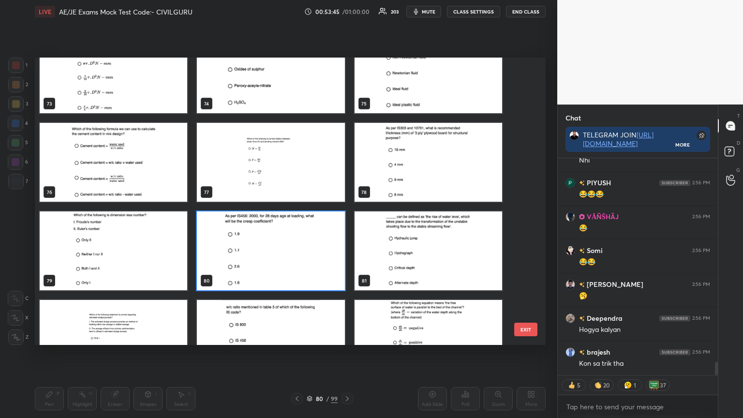
click at [283, 250] on img "grid" at bounding box center [271, 250] width 148 height 79
click at [285, 249] on img "grid" at bounding box center [271, 250] width 148 height 79
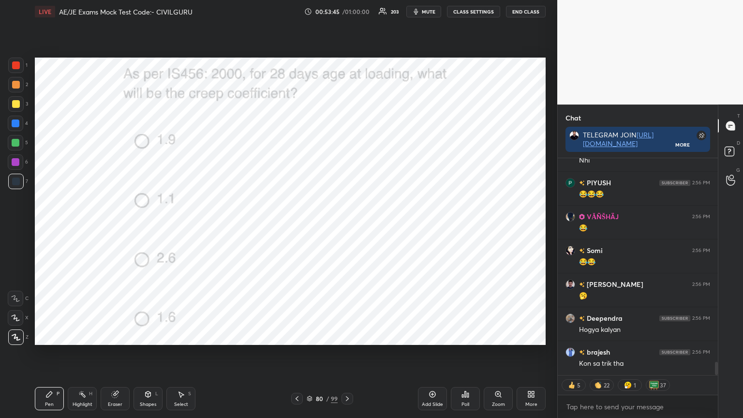
click at [287, 249] on img "grid" at bounding box center [271, 250] width 148 height 79
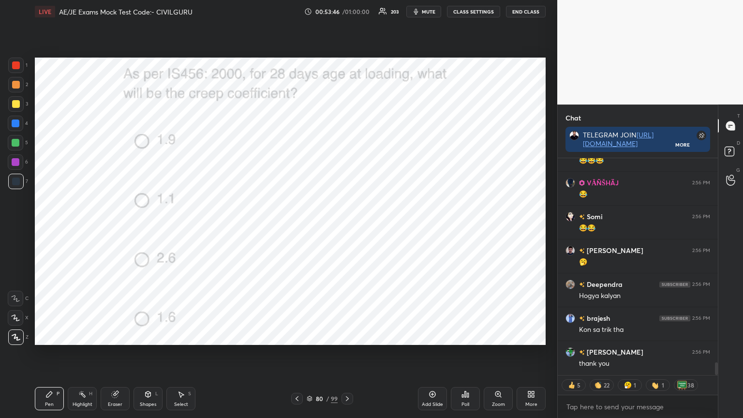
click at [462, 336] on icon at bounding box center [462, 396] width 1 height 2
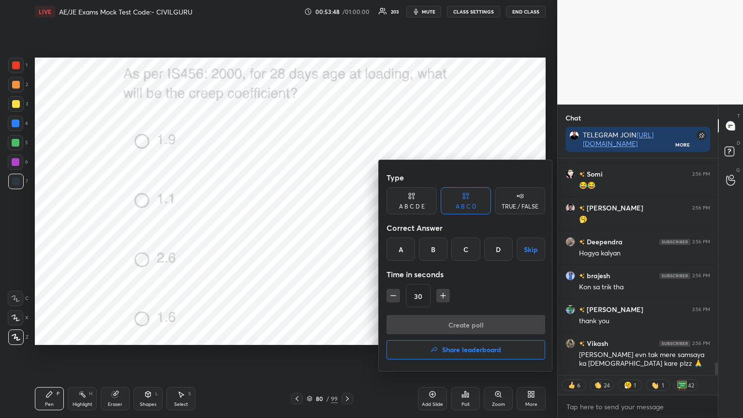
click at [492, 250] on div "D" at bounding box center [498, 249] width 29 height 23
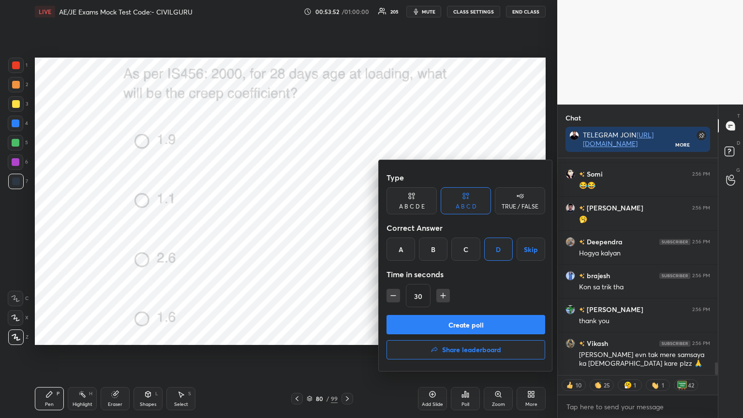
click at [470, 321] on button "Create poll" at bounding box center [466, 324] width 159 height 19
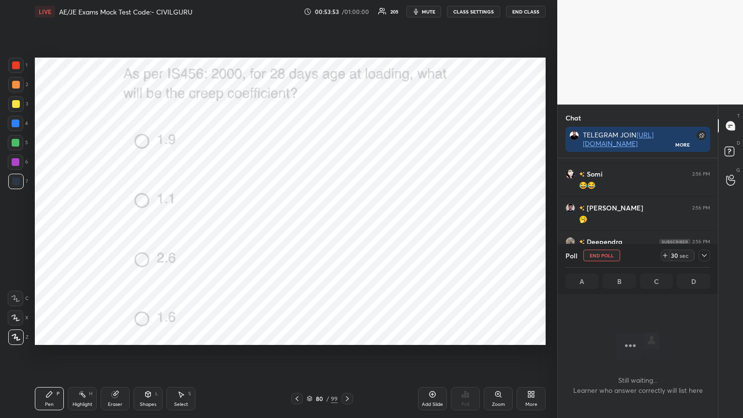
click at [701, 253] on icon at bounding box center [704, 256] width 8 height 8
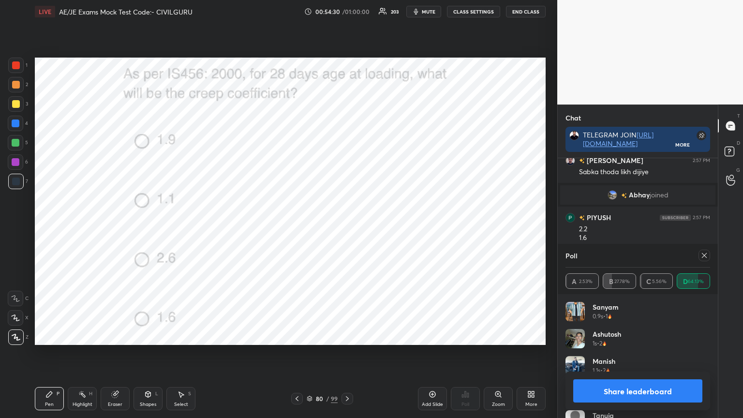
click at [704, 253] on icon at bounding box center [704, 256] width 8 height 8
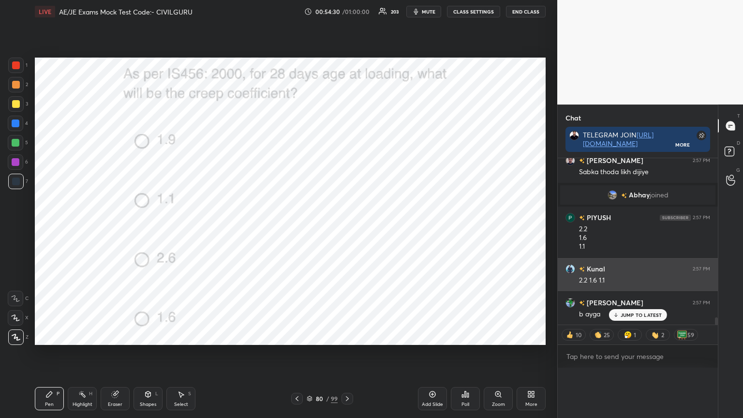
scroll to position [58, 142]
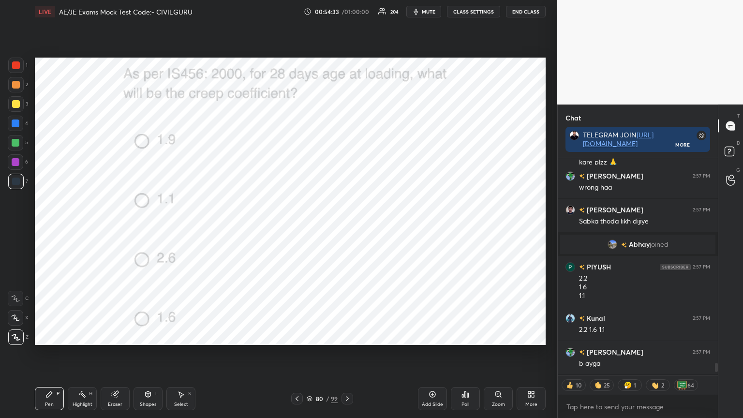
click at [346, 336] on icon at bounding box center [347, 399] width 8 height 8
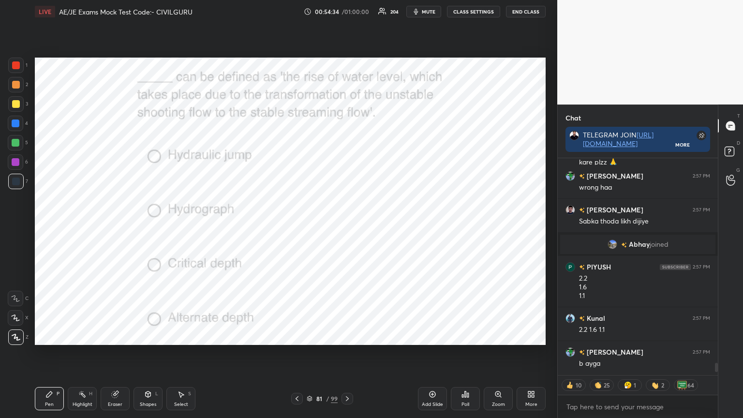
click at [465, 336] on icon at bounding box center [465, 394] width 1 height 6
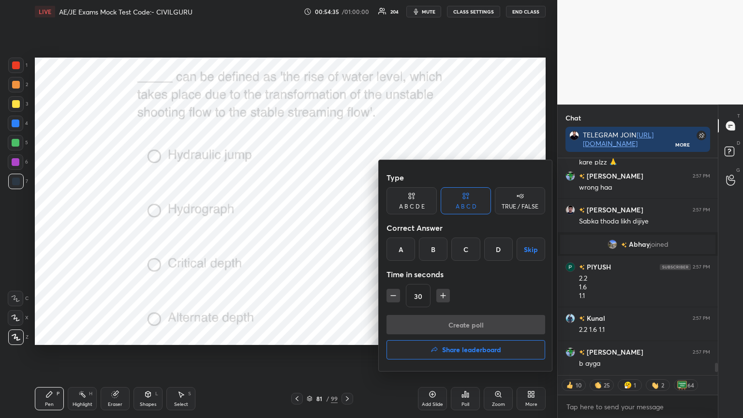
click at [400, 246] on div "A" at bounding box center [401, 249] width 29 height 23
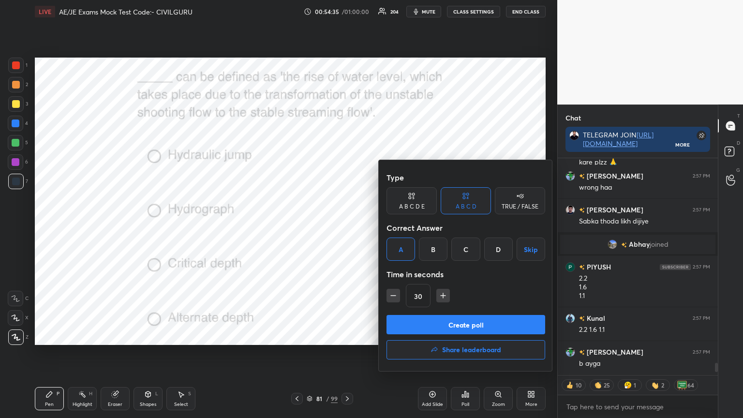
click at [422, 319] on button "Create poll" at bounding box center [466, 324] width 159 height 19
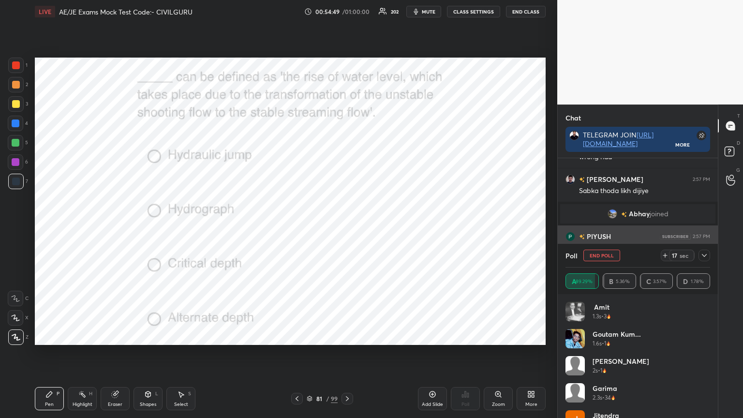
click at [704, 252] on icon at bounding box center [704, 256] width 8 height 8
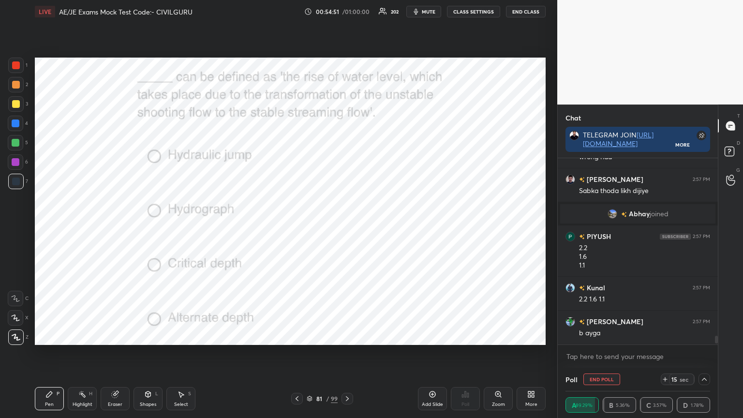
click at [611, 212] on img "grid" at bounding box center [613, 214] width 10 height 10
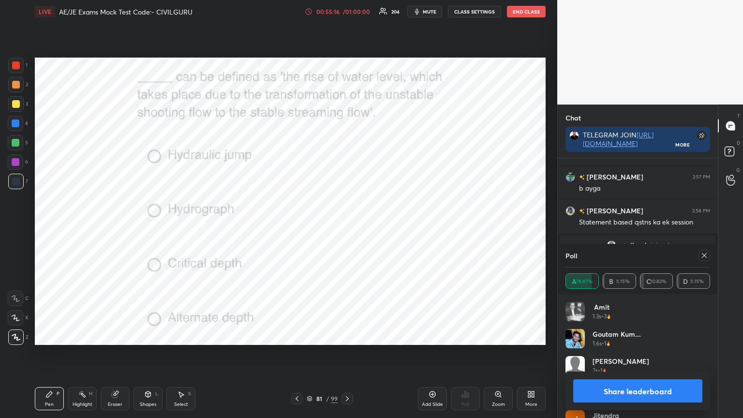
click at [702, 255] on icon at bounding box center [704, 256] width 8 height 8
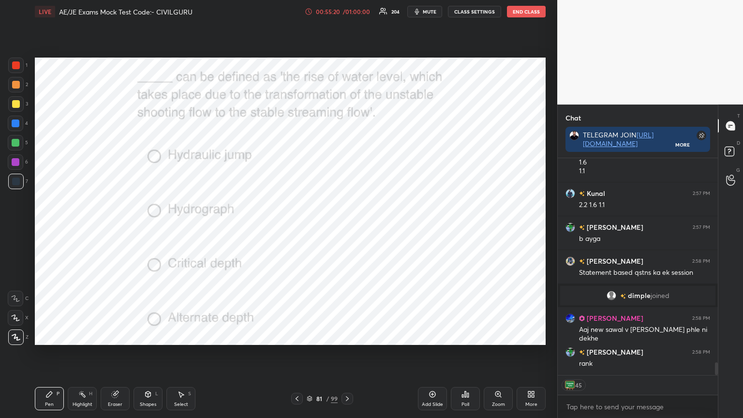
click at [344, 336] on icon at bounding box center [347, 399] width 8 height 8
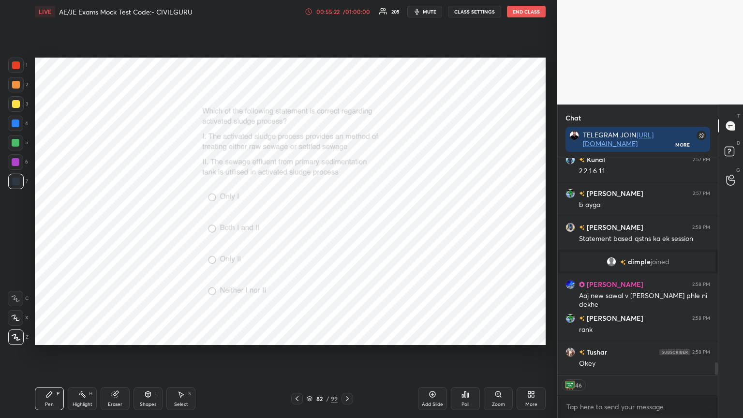
click at [499, 336] on div "Zoom" at bounding box center [498, 398] width 29 height 23
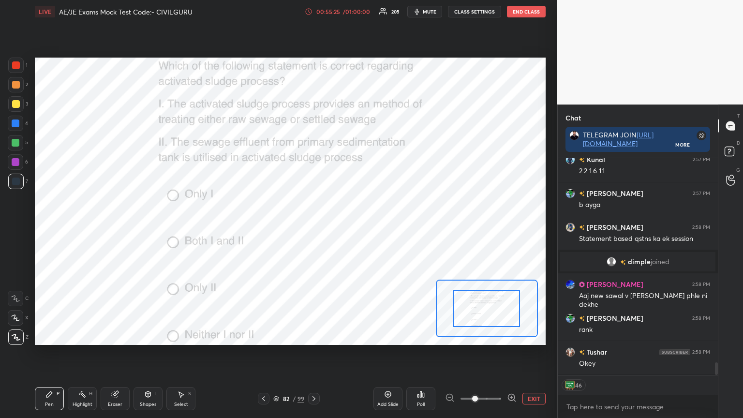
click at [421, 336] on icon at bounding box center [420, 394] width 1 height 6
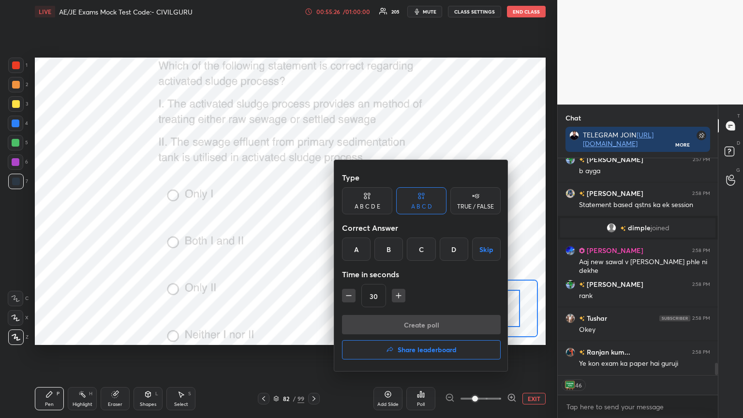
click at [386, 247] on div "B" at bounding box center [388, 249] width 29 height 23
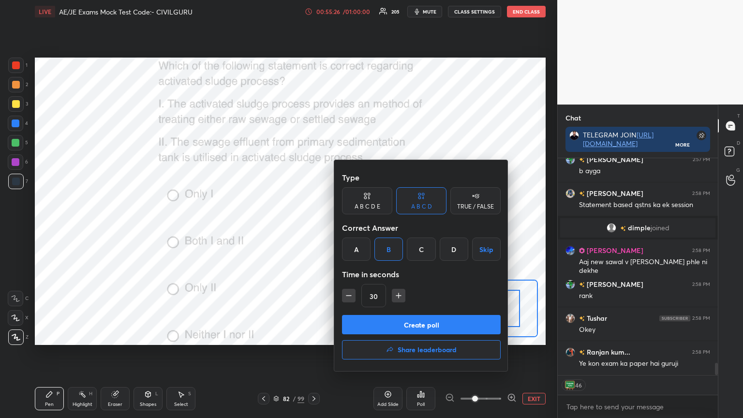
click at [399, 321] on button "Create poll" at bounding box center [421, 324] width 159 height 19
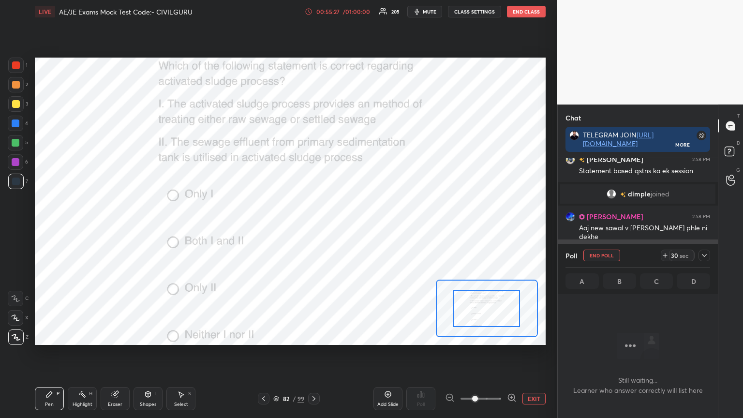
click at [708, 255] on div at bounding box center [705, 256] width 12 height 12
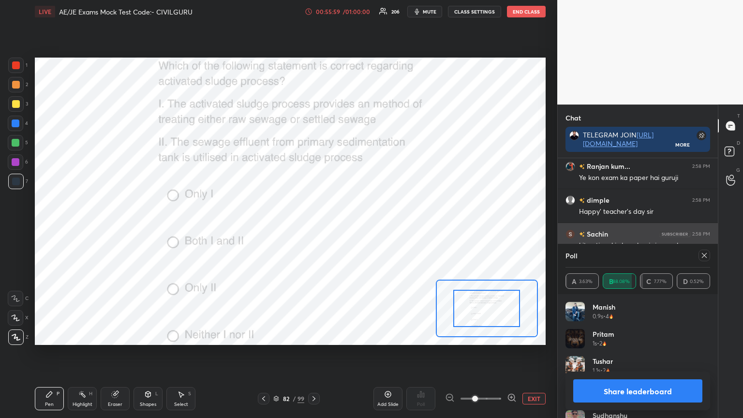
click at [702, 257] on icon at bounding box center [704, 256] width 8 height 8
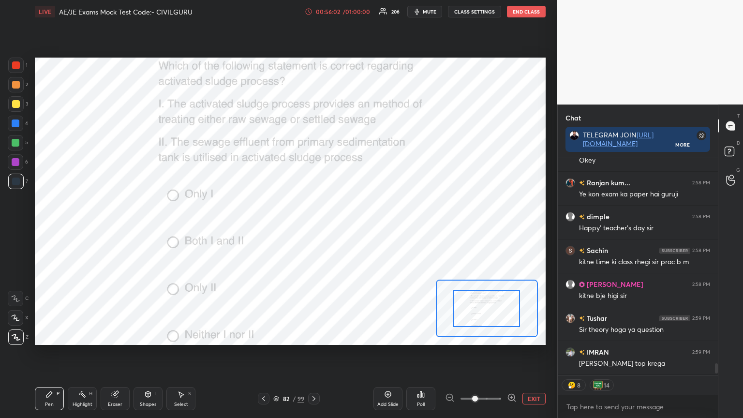
click at [315, 336] on icon at bounding box center [314, 399] width 8 height 8
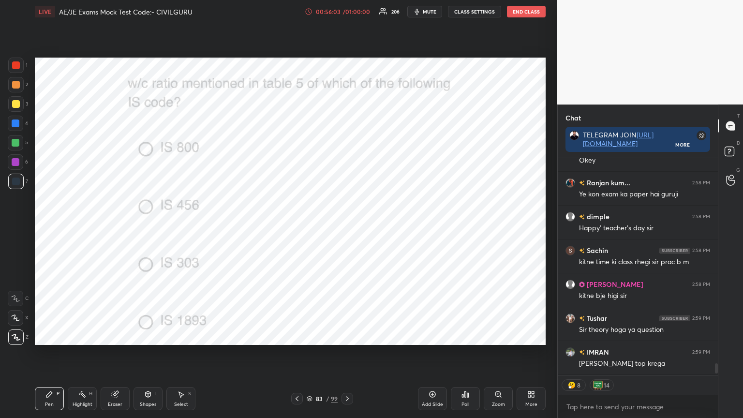
click at [468, 336] on div "Poll" at bounding box center [465, 398] width 29 height 23
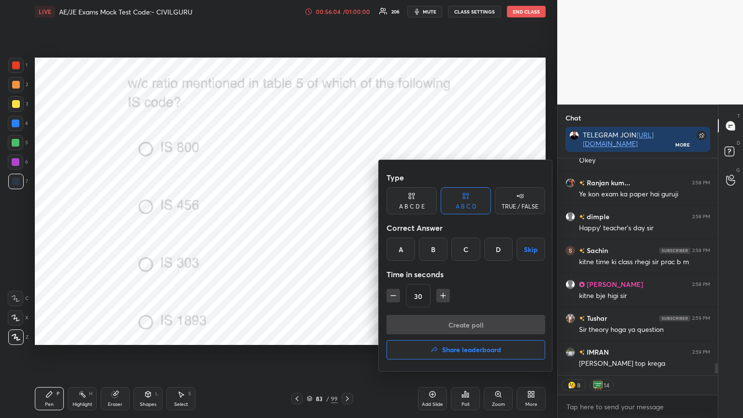
click at [435, 245] on div "B" at bounding box center [433, 249] width 29 height 23
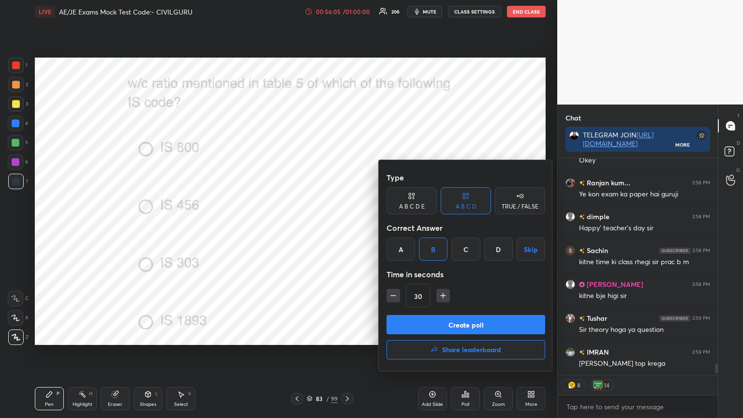
click at [428, 334] on button "Create poll" at bounding box center [466, 324] width 159 height 19
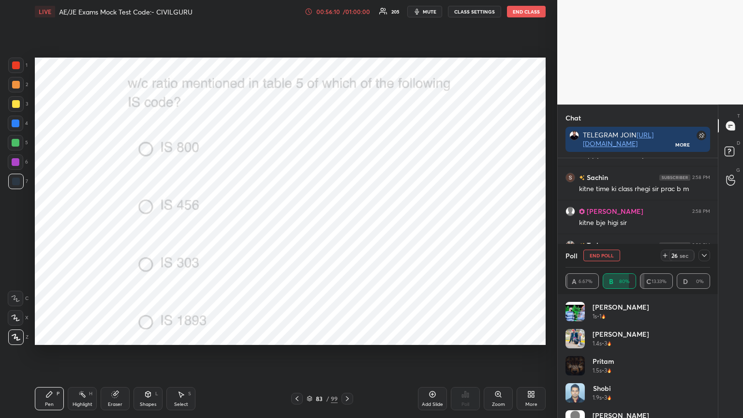
click at [700, 255] on icon at bounding box center [704, 256] width 8 height 8
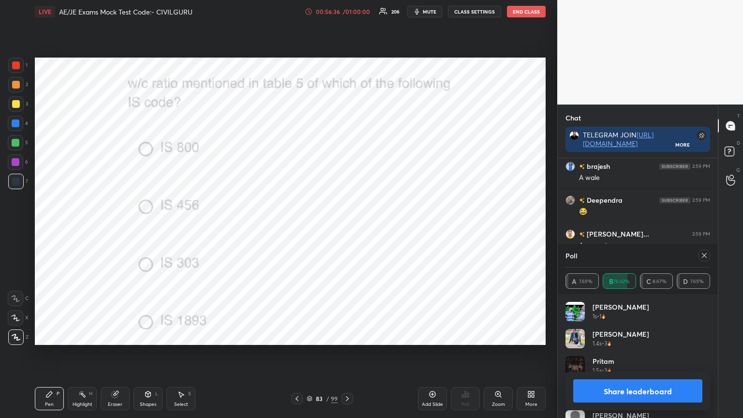
click at [701, 256] on icon at bounding box center [704, 256] width 8 height 8
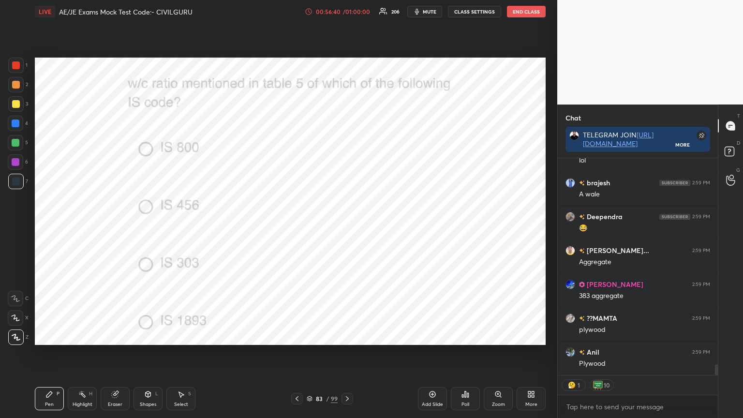
click at [16, 63] on div at bounding box center [16, 65] width 8 height 8
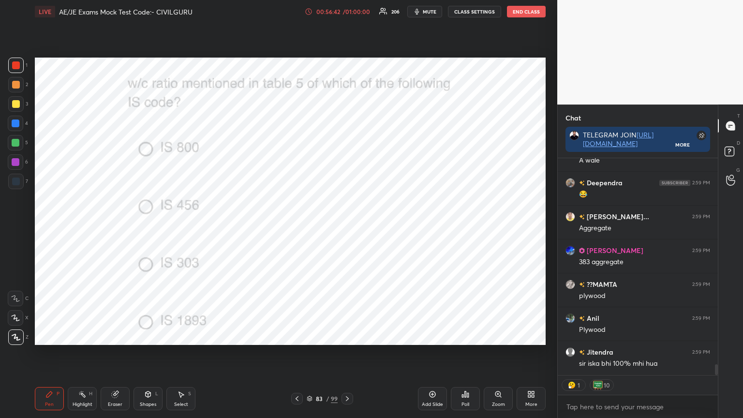
click at [346, 336] on icon at bounding box center [347, 399] width 8 height 8
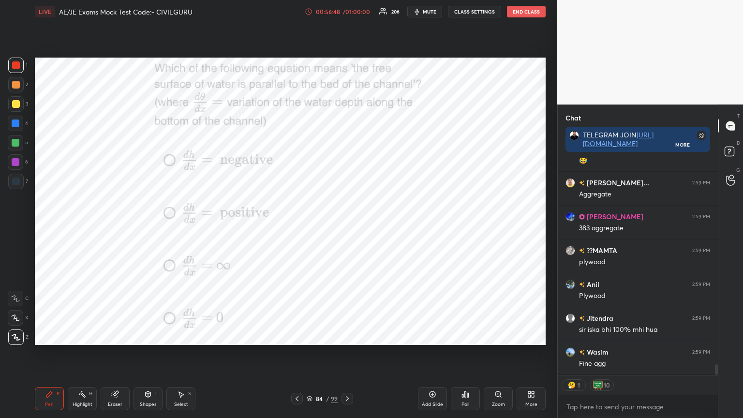
click at [467, 336] on icon at bounding box center [467, 395] width 1 height 4
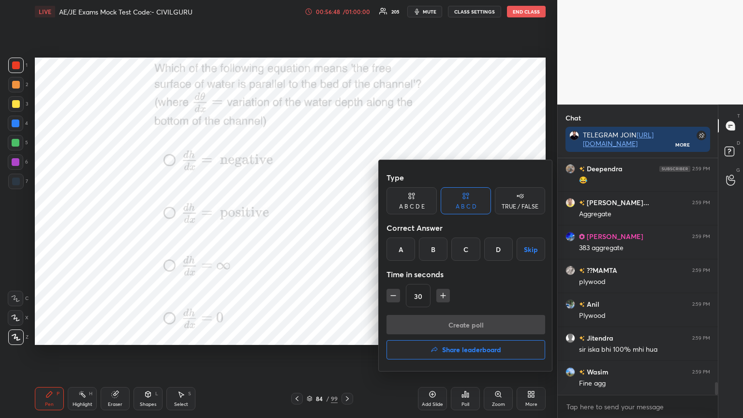
click at [493, 247] on div "D" at bounding box center [498, 249] width 29 height 23
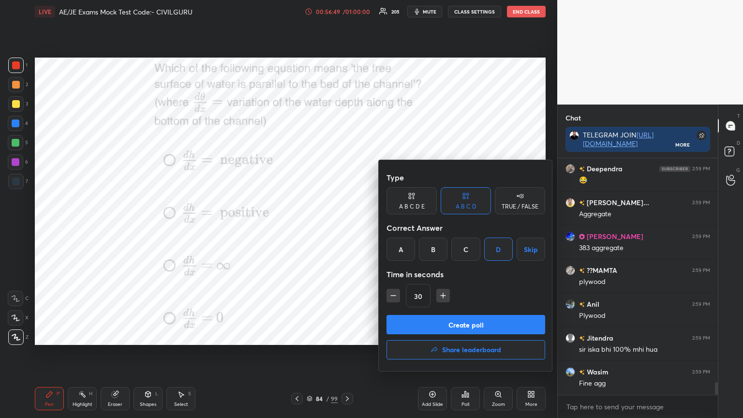
click at [472, 335] on div "Create poll Share leaderboard" at bounding box center [466, 339] width 159 height 48
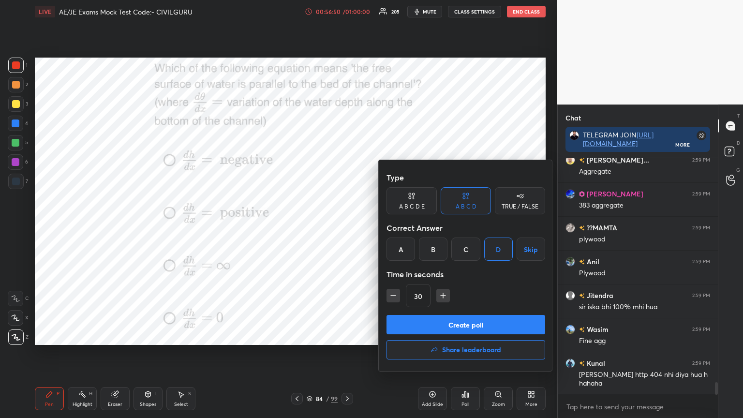
click at [457, 333] on button "Create poll" at bounding box center [466, 324] width 159 height 19
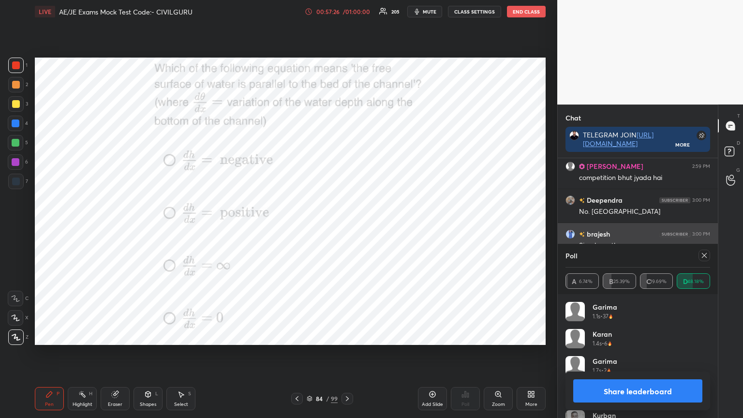
click at [704, 259] on icon at bounding box center [704, 256] width 8 height 8
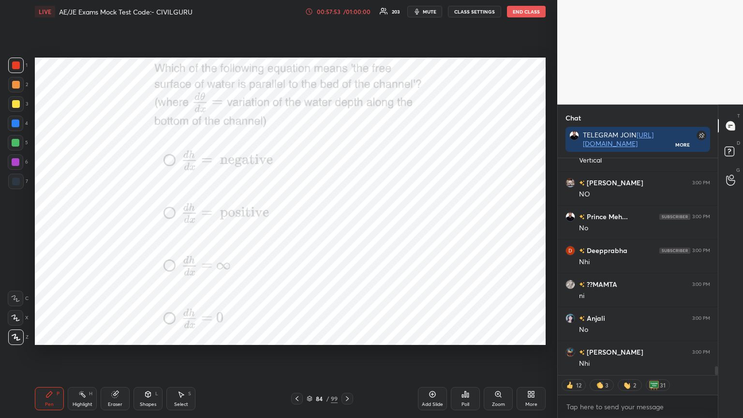
click at [351, 336] on div at bounding box center [348, 399] width 12 height 12
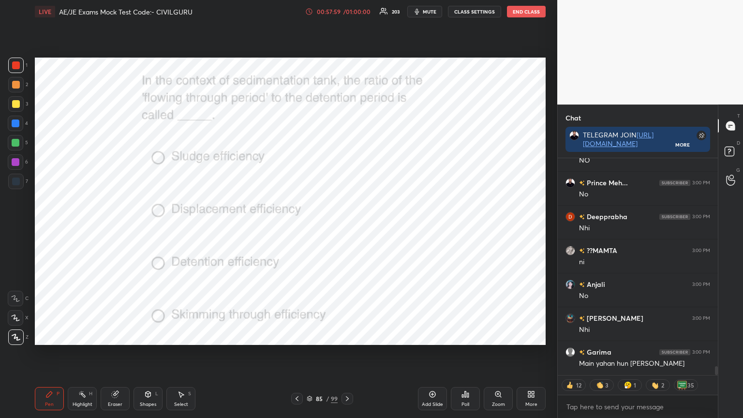
click at [470, 336] on div "Poll" at bounding box center [465, 398] width 29 height 23
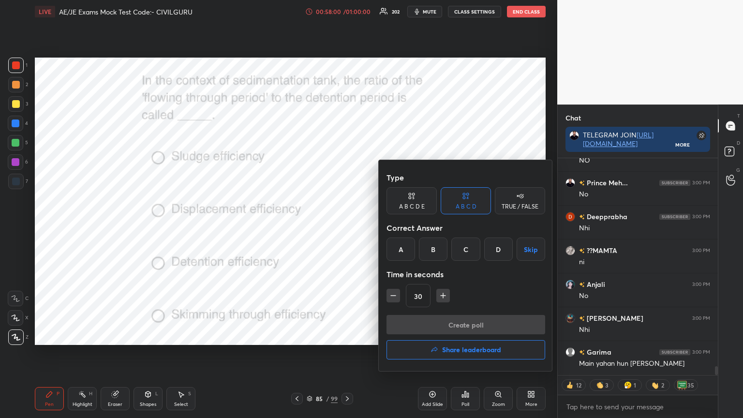
click at [403, 246] on div "A" at bounding box center [401, 249] width 29 height 23
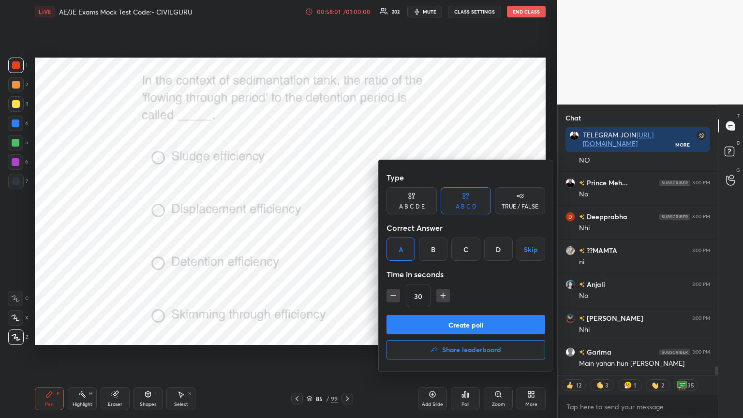
click at [430, 328] on button "Create poll" at bounding box center [466, 324] width 159 height 19
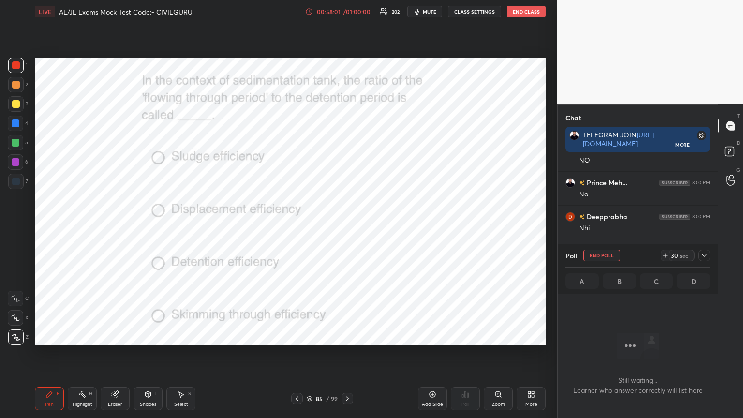
scroll to position [105, 157]
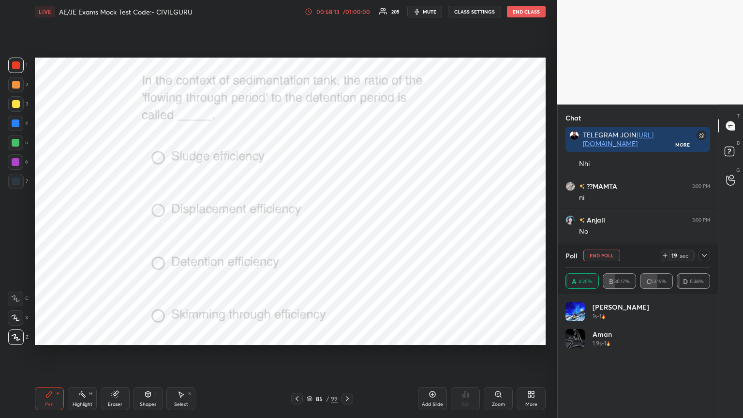
click at [704, 254] on icon at bounding box center [704, 256] width 8 height 8
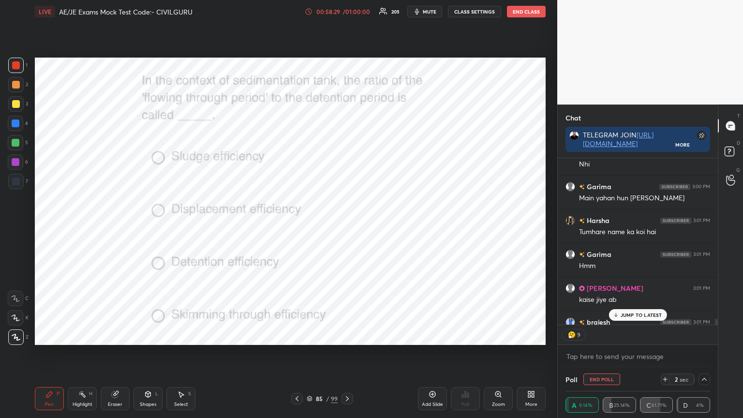
click at [639, 313] on p "JUMP TO LATEST" at bounding box center [642, 315] width 42 height 6
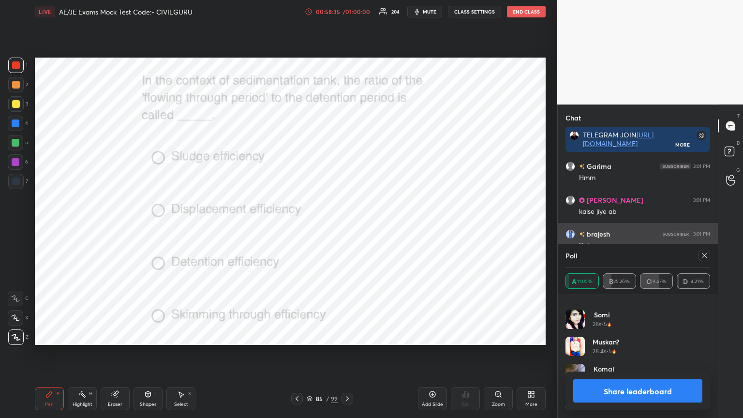
click at [702, 255] on icon at bounding box center [704, 256] width 8 height 8
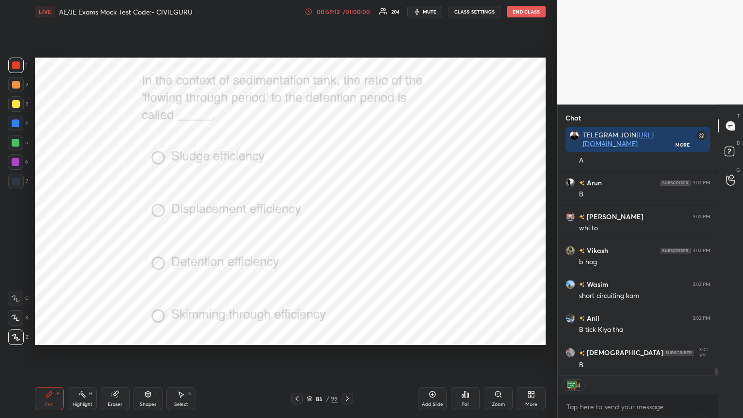
click at [146, 336] on div "Shapes L" at bounding box center [148, 398] width 29 height 23
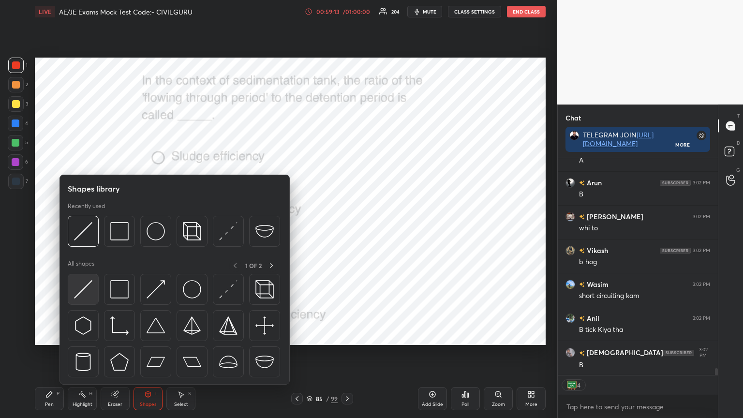
click at [85, 292] on img at bounding box center [83, 289] width 18 height 18
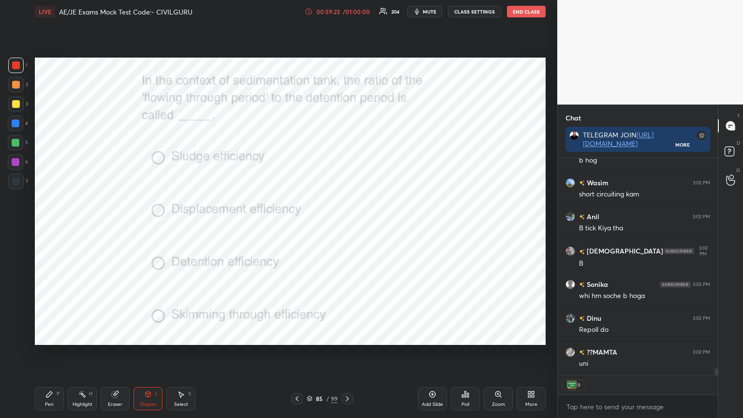
click at [43, 336] on div "Pen P" at bounding box center [49, 398] width 29 height 23
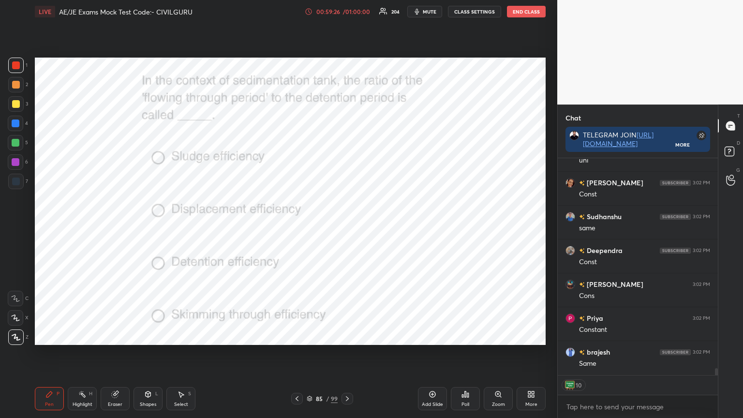
click at [22, 70] on div at bounding box center [15, 65] width 15 height 15
click at [15, 183] on div at bounding box center [16, 182] width 8 height 8
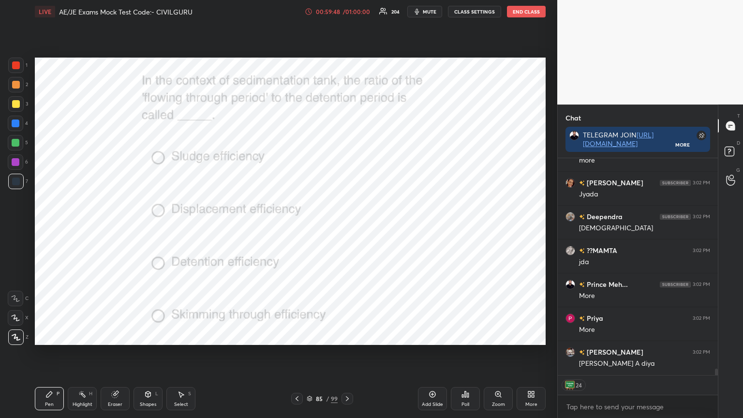
click at [307, 336] on icon at bounding box center [310, 399] width 6 height 6
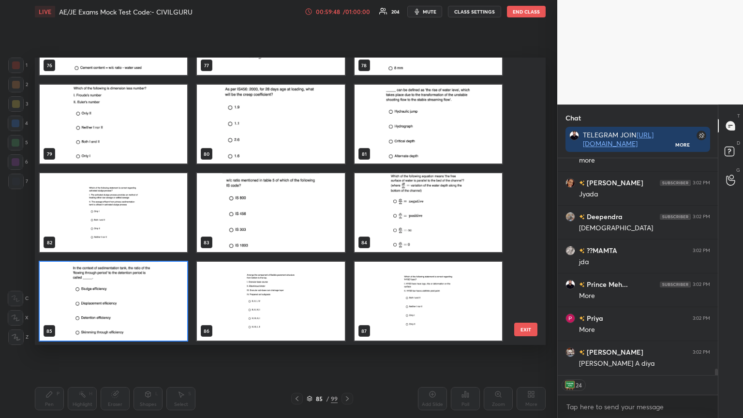
scroll to position [284, 506]
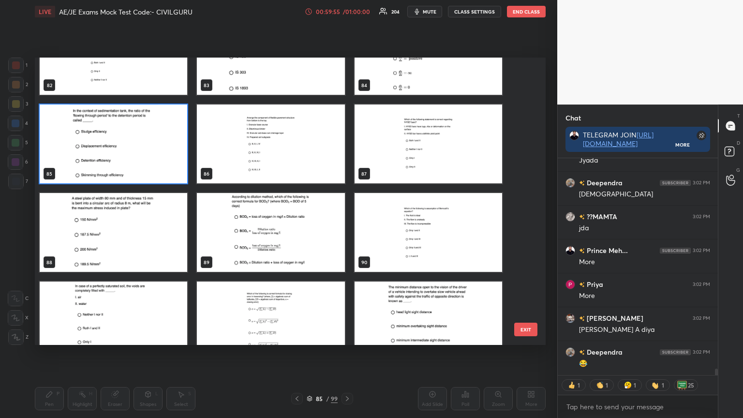
click at [307, 255] on img "grid" at bounding box center [271, 232] width 148 height 79
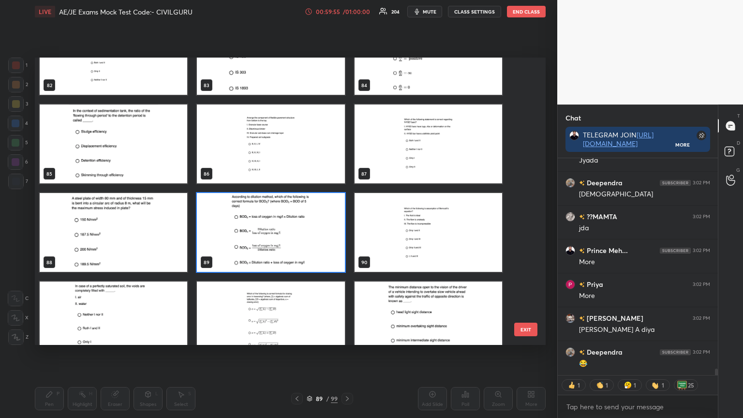
click at [307, 256] on img "grid" at bounding box center [271, 232] width 148 height 79
click at [308, 257] on img "grid" at bounding box center [271, 232] width 148 height 79
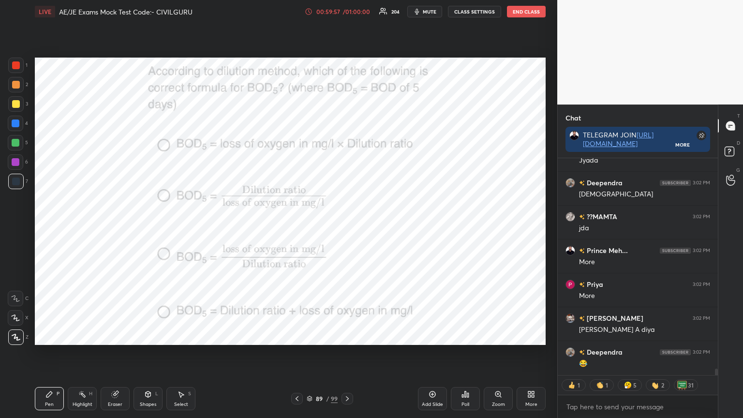
click at [464, 336] on div "Poll" at bounding box center [465, 398] width 29 height 23
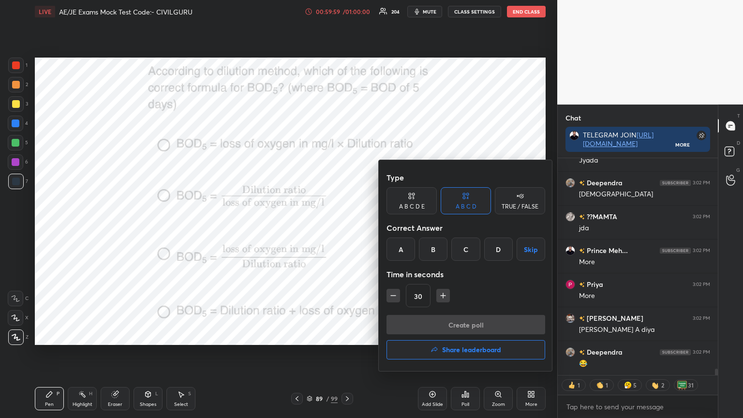
click at [400, 254] on div "A" at bounding box center [401, 249] width 29 height 23
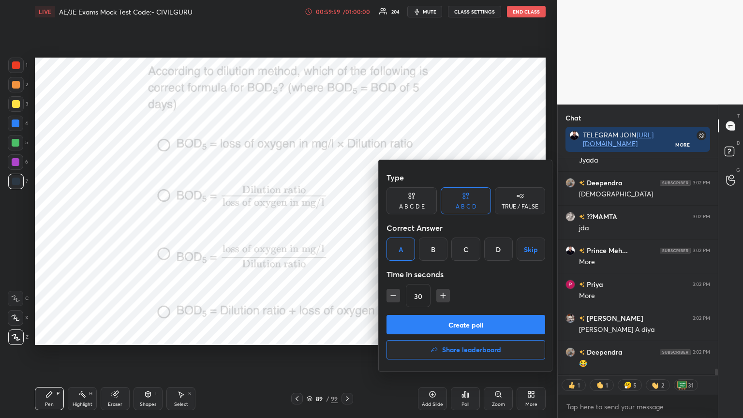
click at [423, 324] on button "Create poll" at bounding box center [466, 324] width 159 height 19
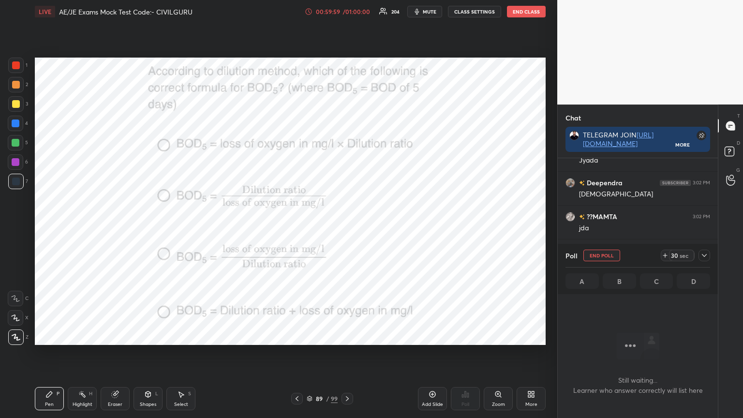
scroll to position [104, 157]
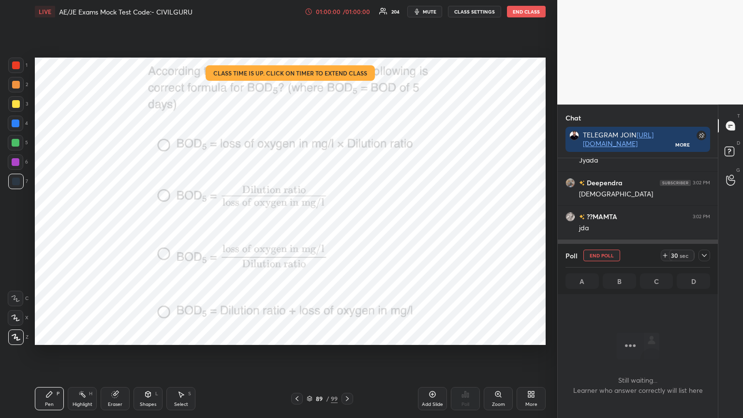
click at [705, 256] on icon at bounding box center [704, 256] width 8 height 8
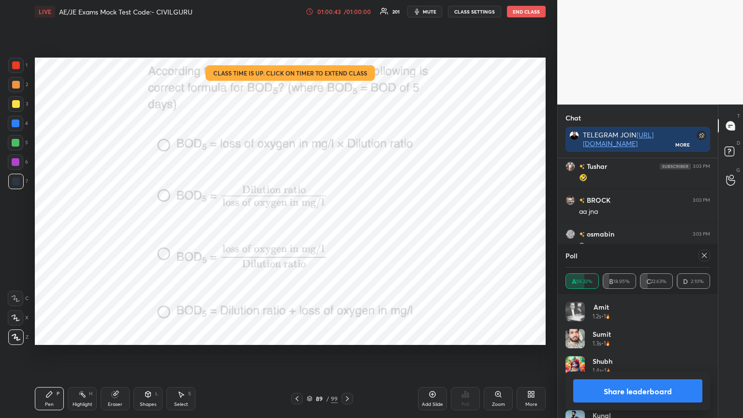
click at [625, 336] on button "Share leaderboard" at bounding box center [637, 390] width 129 height 23
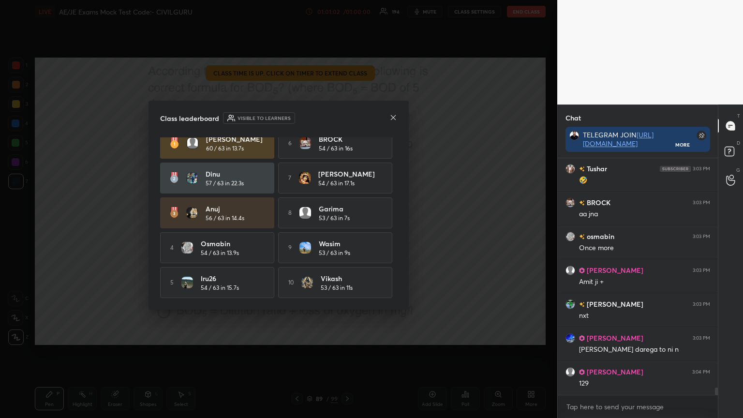
click at [391, 119] on icon at bounding box center [393, 118] width 8 height 8
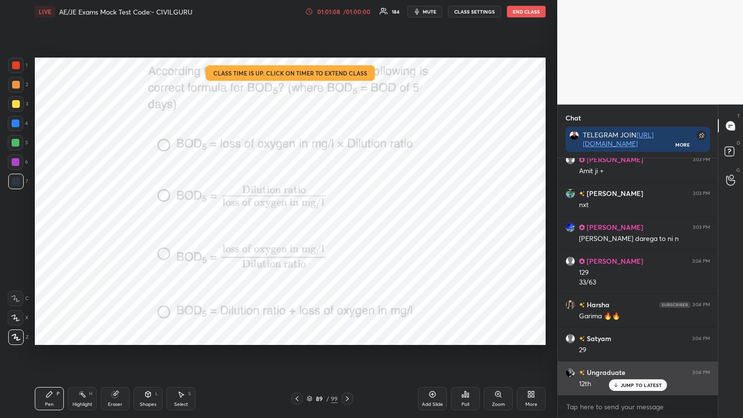
click at [625, 336] on p "JUMP TO LATEST" at bounding box center [642, 385] width 42 height 6
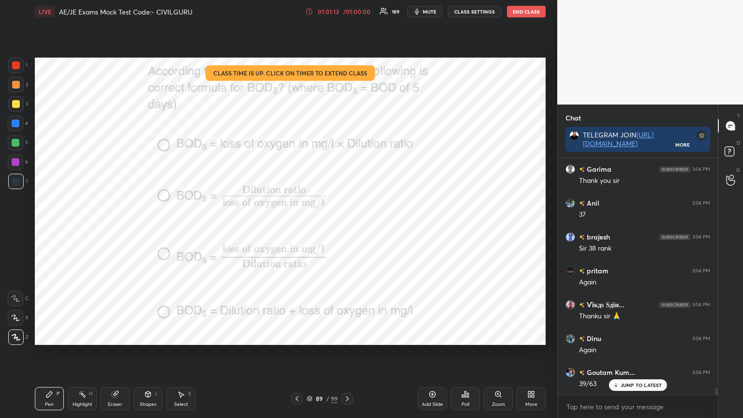
click at [532, 16] on button "End Class" at bounding box center [526, 12] width 39 height 12
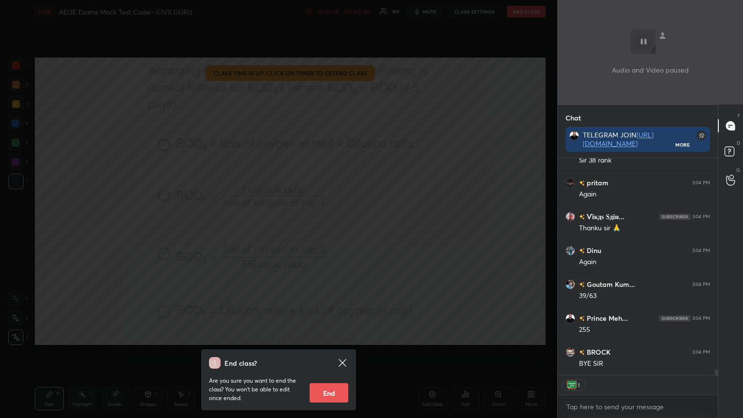
click at [334, 336] on button "End" at bounding box center [329, 392] width 39 height 19
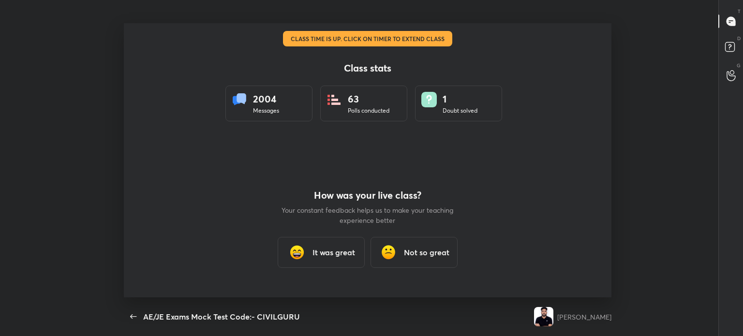
click at [345, 244] on div "It was great" at bounding box center [321, 252] width 87 height 31
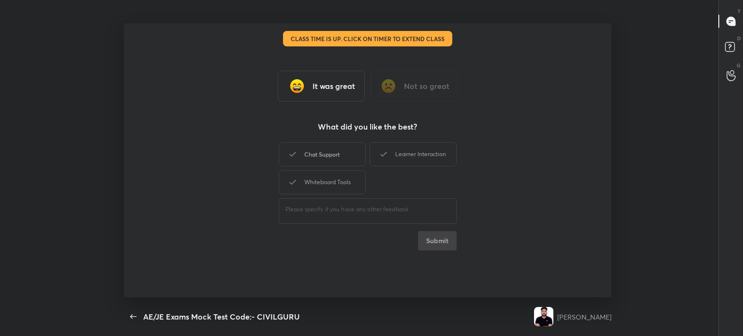
click at [327, 147] on div "Chat Support" at bounding box center [322, 154] width 87 height 24
click at [390, 148] on div "Learner Interaction" at bounding box center [413, 154] width 87 height 24
click at [327, 179] on div "Whiteboard Tools" at bounding box center [322, 182] width 87 height 24
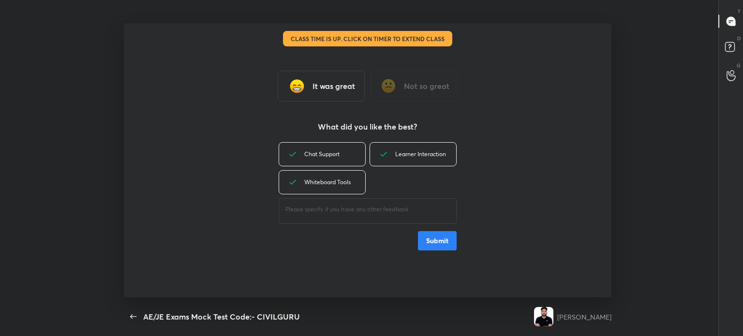
click at [435, 242] on button "Submit" at bounding box center [437, 240] width 39 height 19
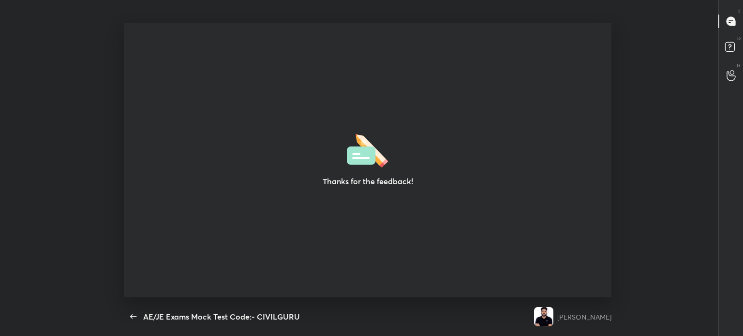
type textarea "x"
